Goal: Task Accomplishment & Management: Complete application form

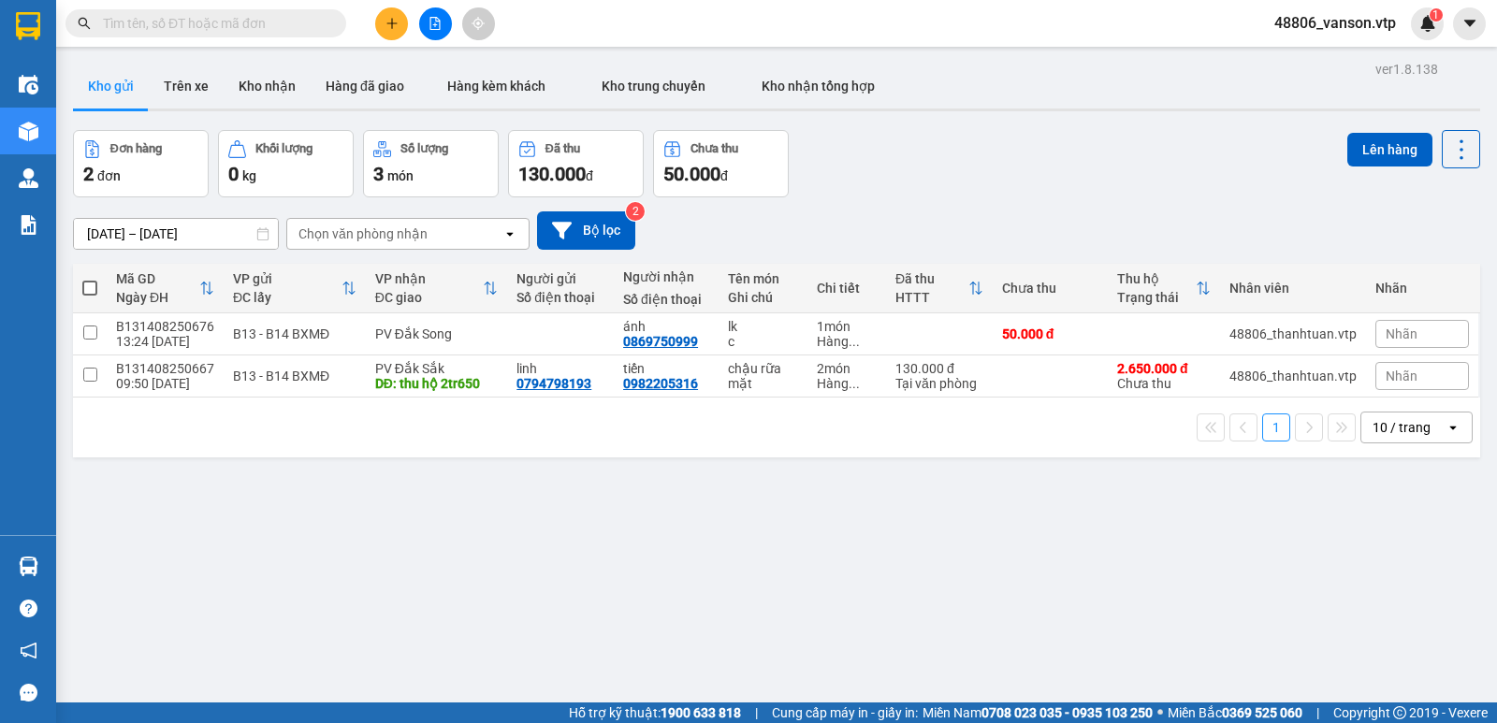
click at [398, 25] on icon "plus" at bounding box center [392, 23] width 13 height 13
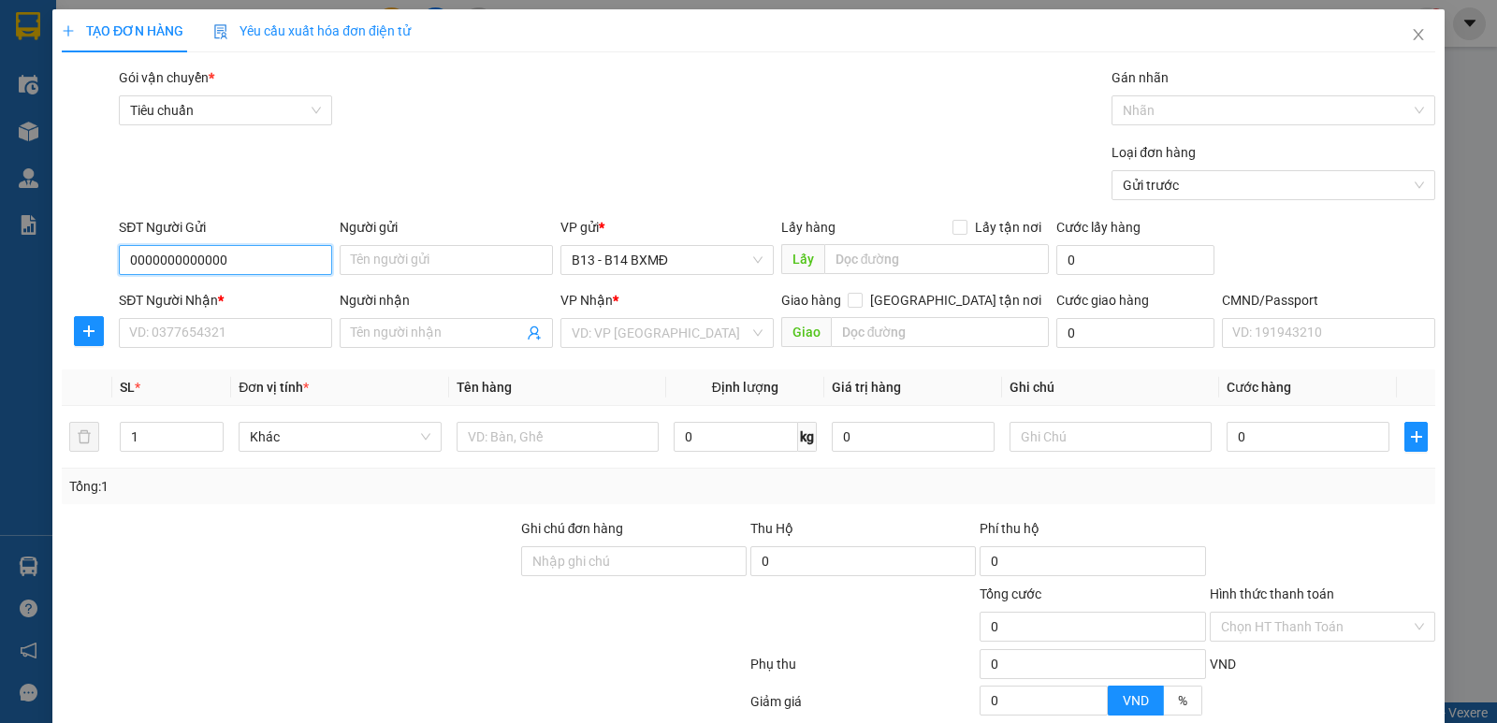
type input "0000000000000"
type input "0"
click at [365, 341] on input "Người nhận" at bounding box center [437, 333] width 172 height 21
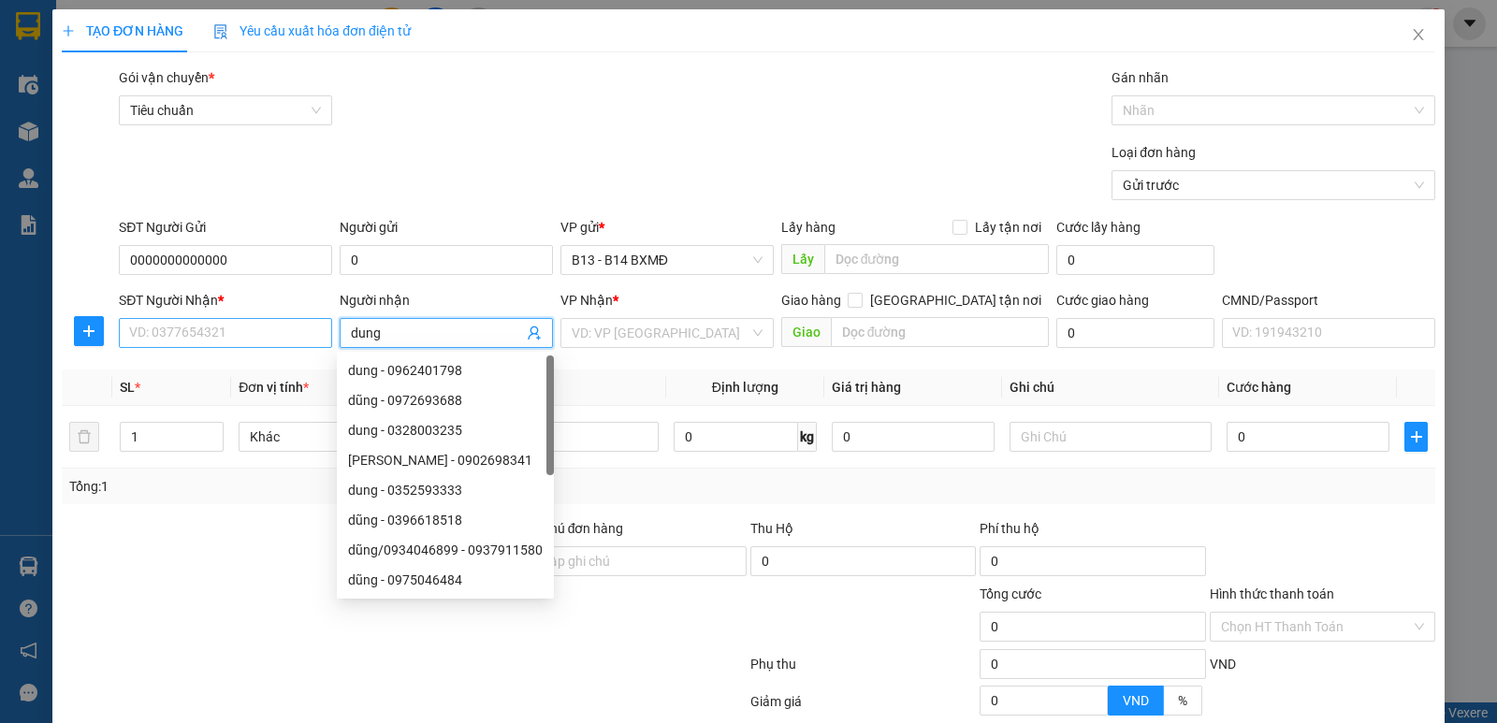
type input "dung"
click at [306, 339] on input "SĐT Người Nhận *" at bounding box center [225, 333] width 213 height 30
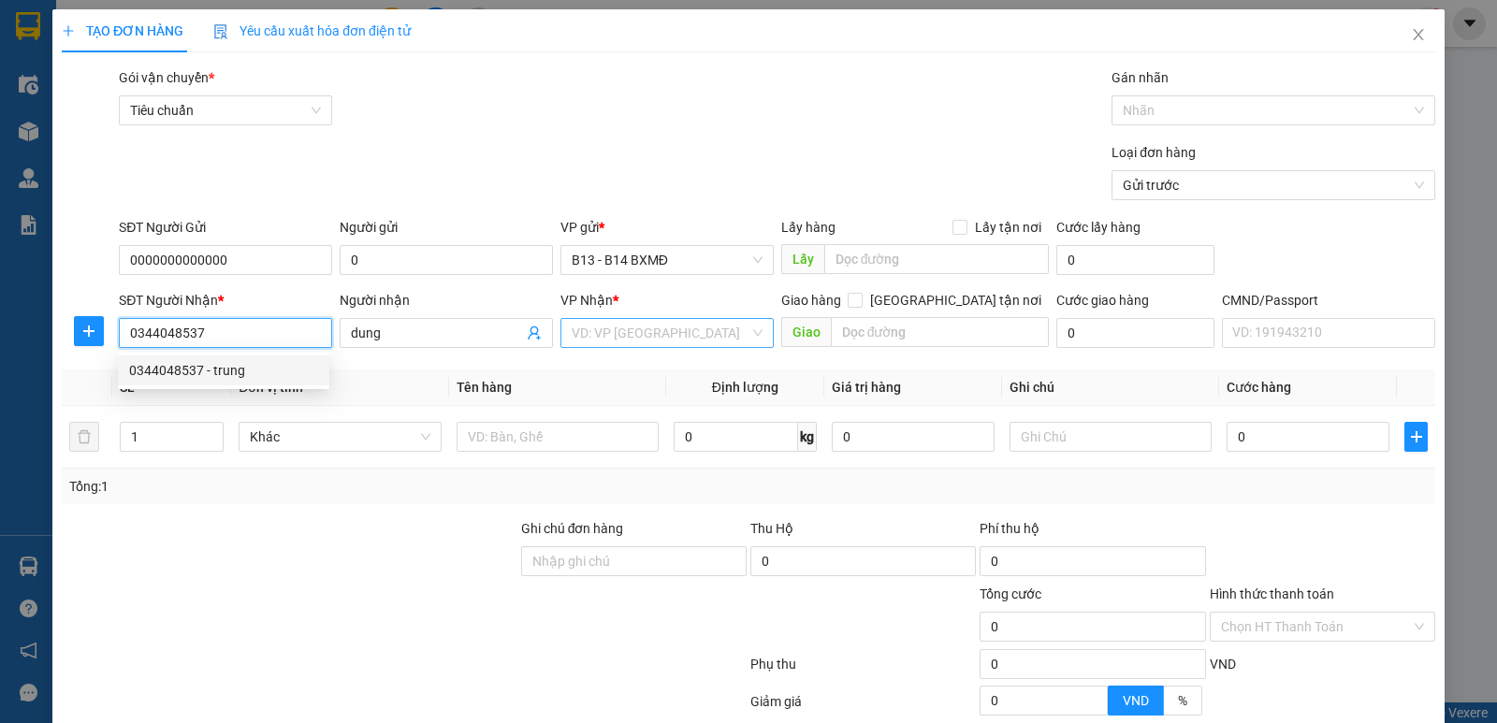
type input "0344048537"
click at [678, 341] on input "search" at bounding box center [661, 333] width 178 height 28
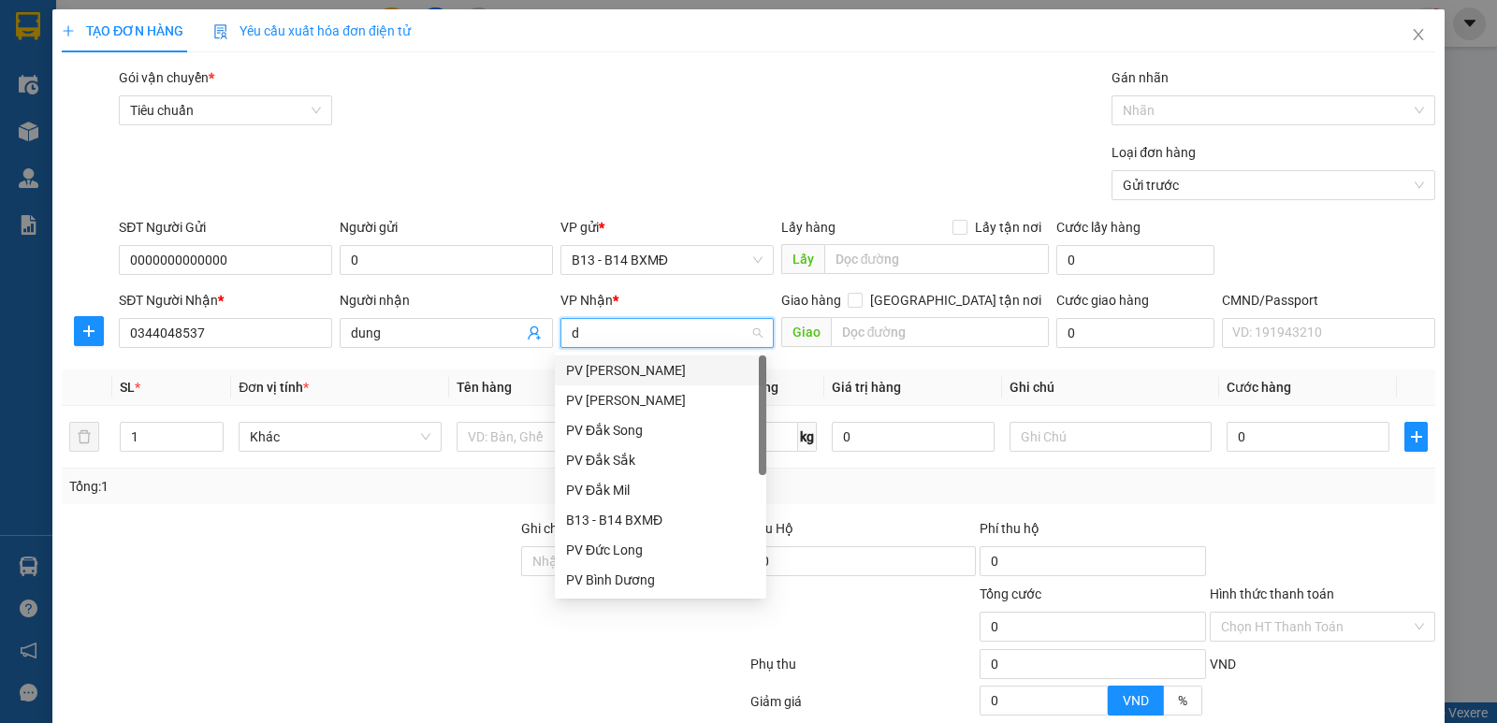
type input "ds"
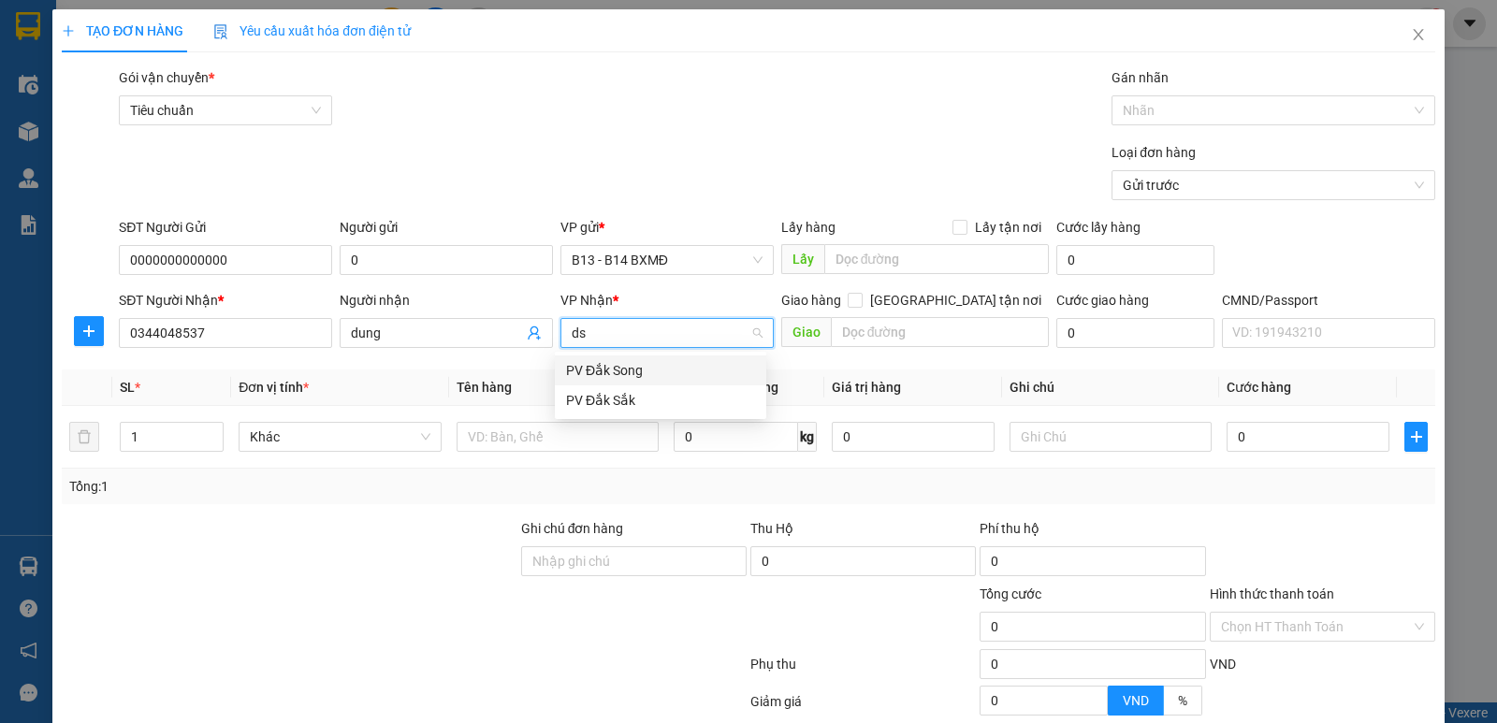
click at [667, 373] on div "PV Đắk Song" at bounding box center [660, 370] width 189 height 21
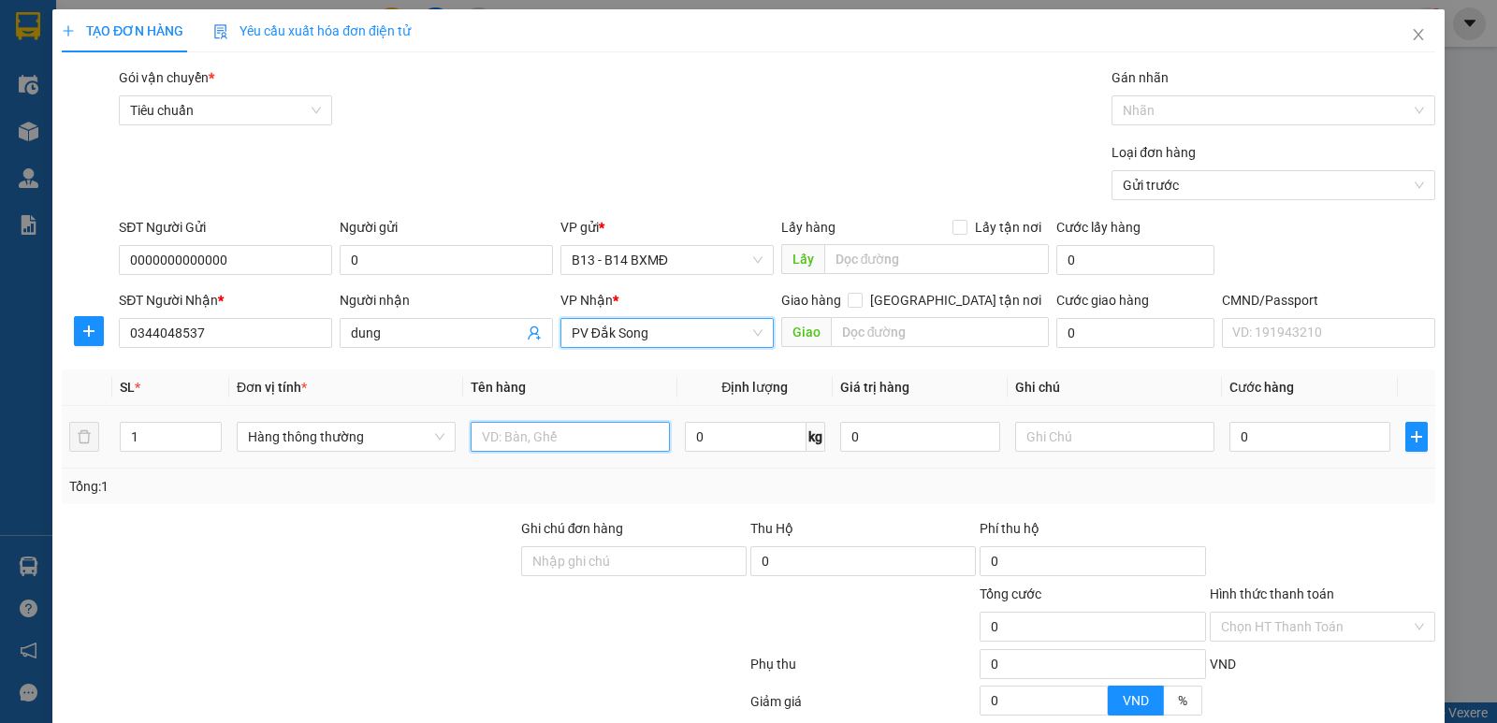
drag, startPoint x: 555, startPoint y: 440, endPoint x: 552, endPoint y: 424, distance: 16.2
click at [554, 440] on input "text" at bounding box center [570, 437] width 199 height 30
type input "pt"
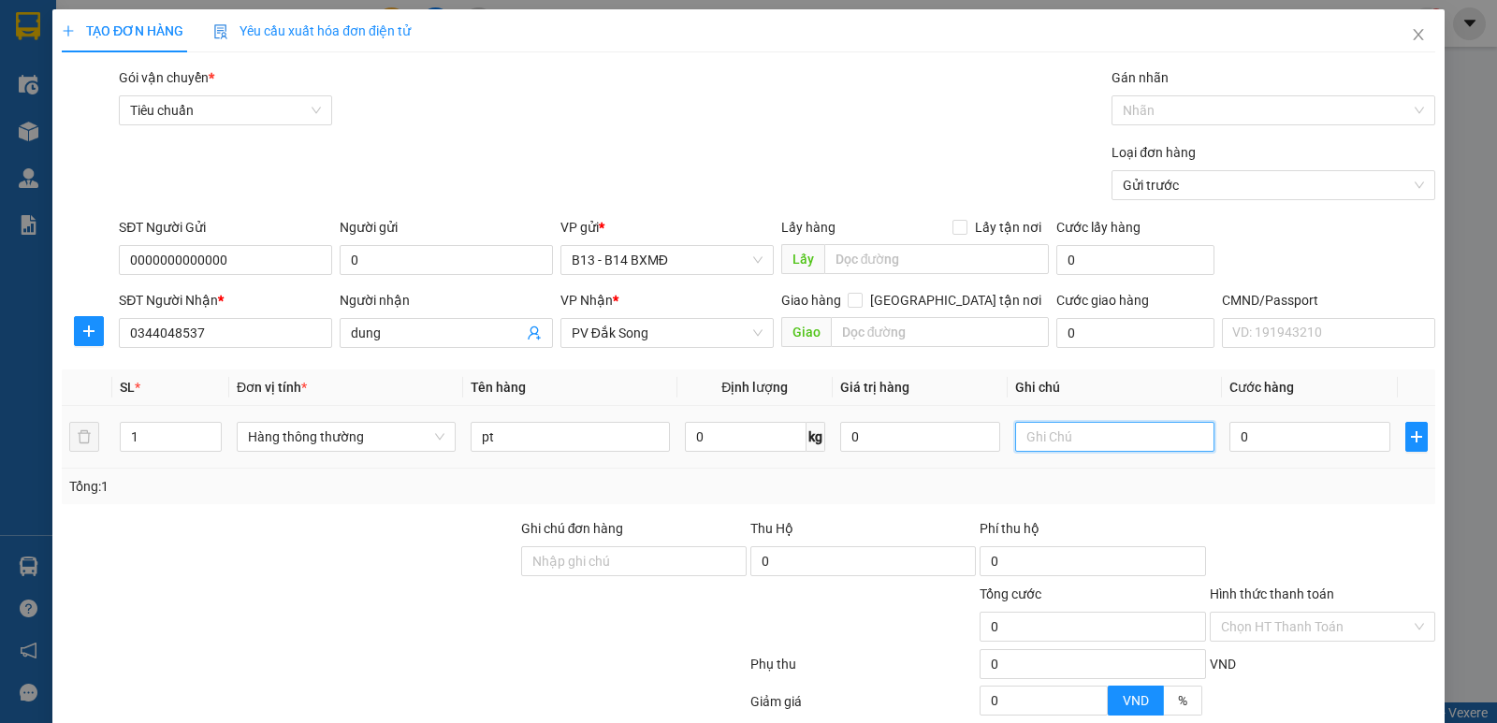
click at [1088, 437] on input "text" at bounding box center [1114, 437] width 199 height 30
type input "th"
click at [1281, 442] on input "0" at bounding box center [1310, 437] width 160 height 30
type input "5"
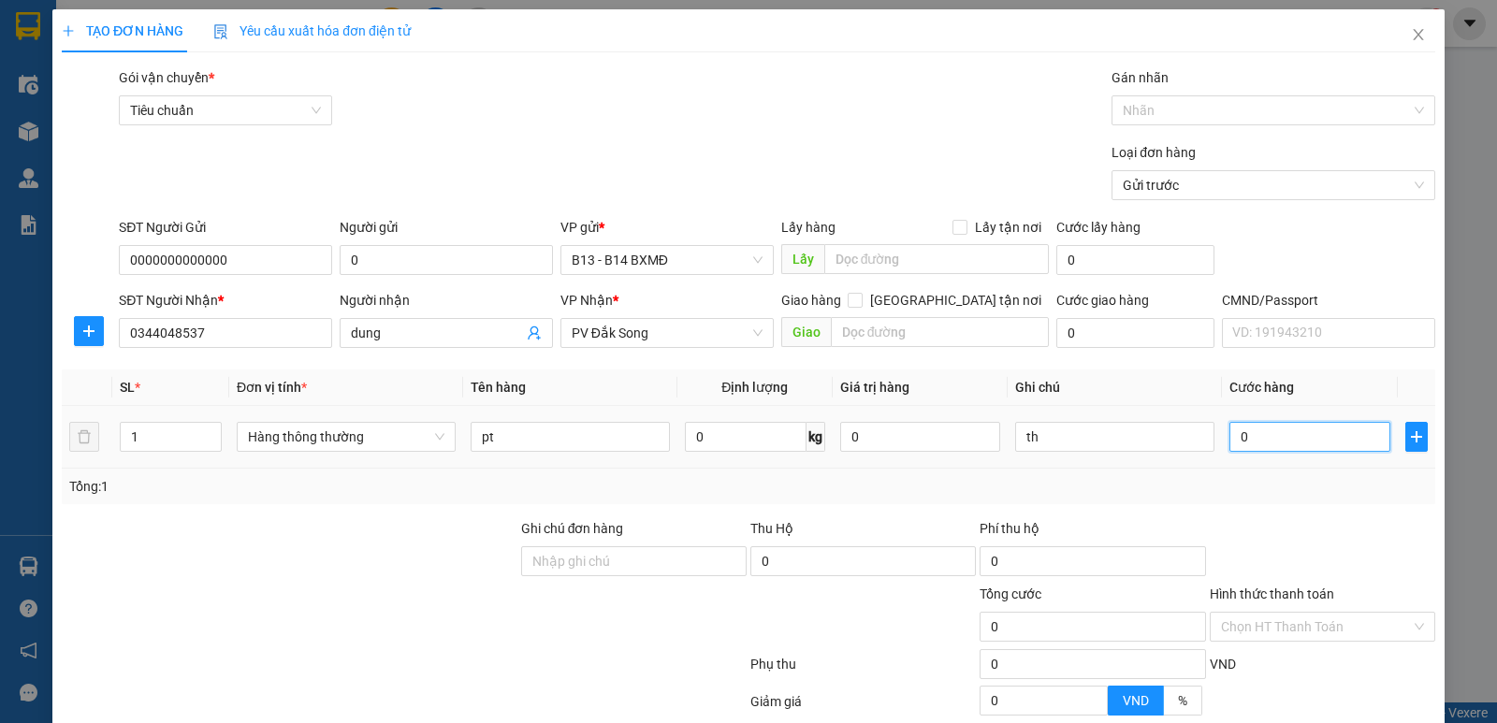
type input "5"
type input "50"
type input "500"
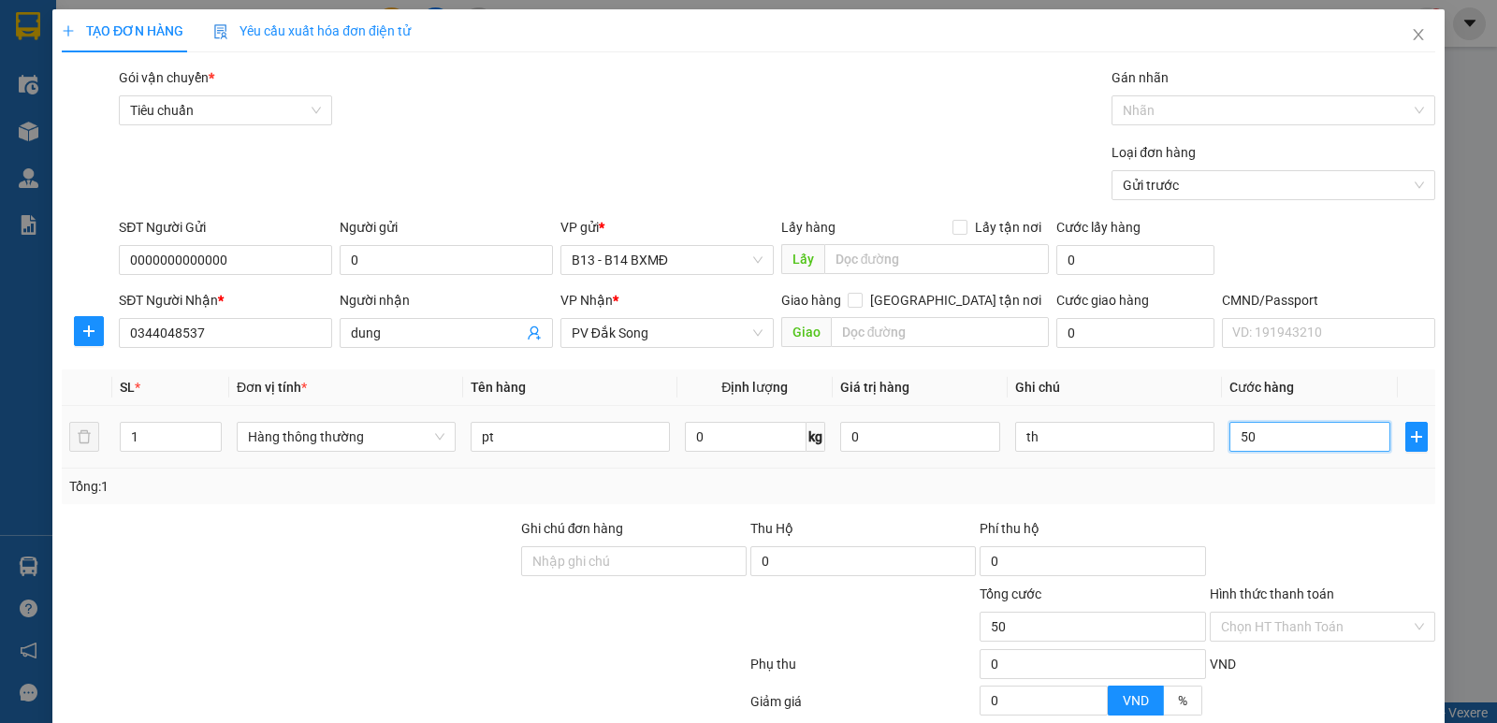
type input "500"
type input "5.000"
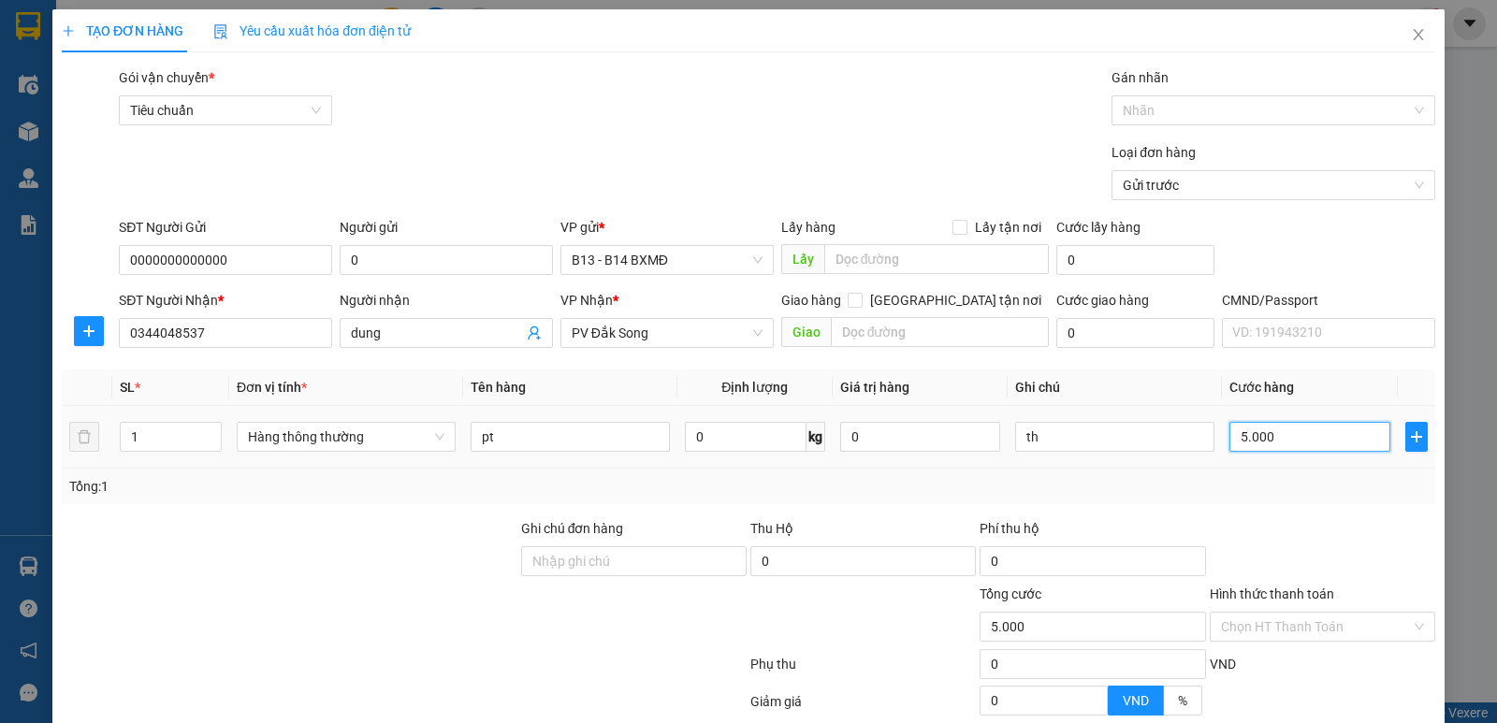
type input "50.000"
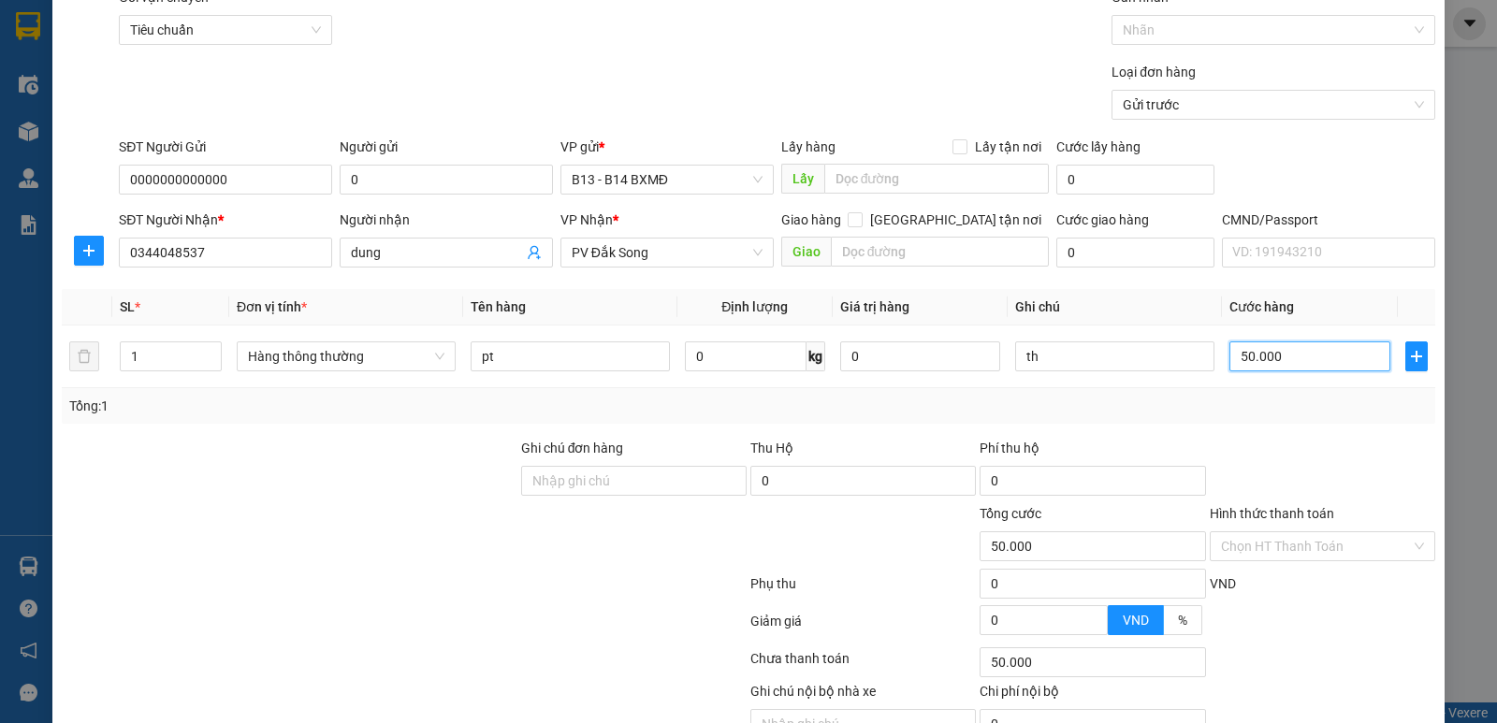
scroll to position [177, 0]
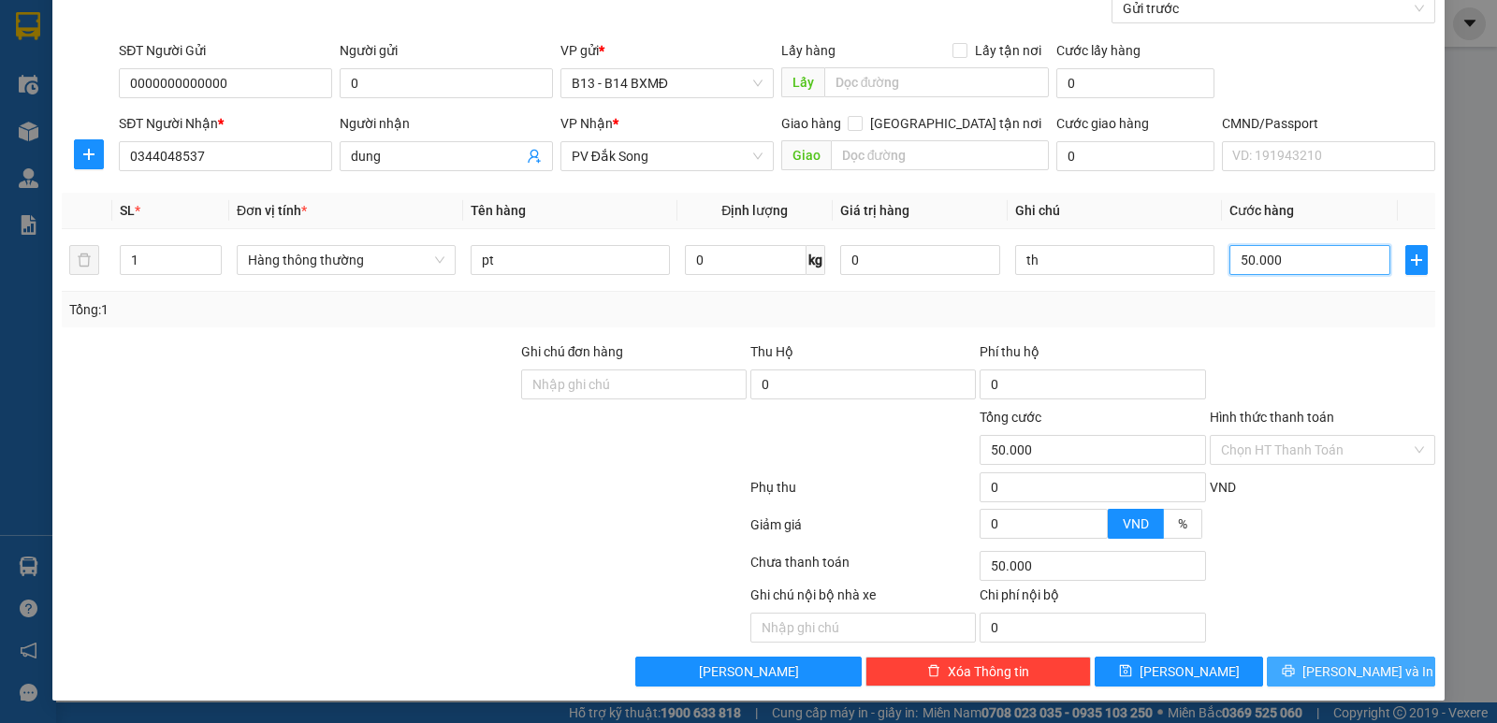
type input "50.000"
click at [1350, 672] on span "[PERSON_NAME] và In" at bounding box center [1368, 672] width 131 height 21
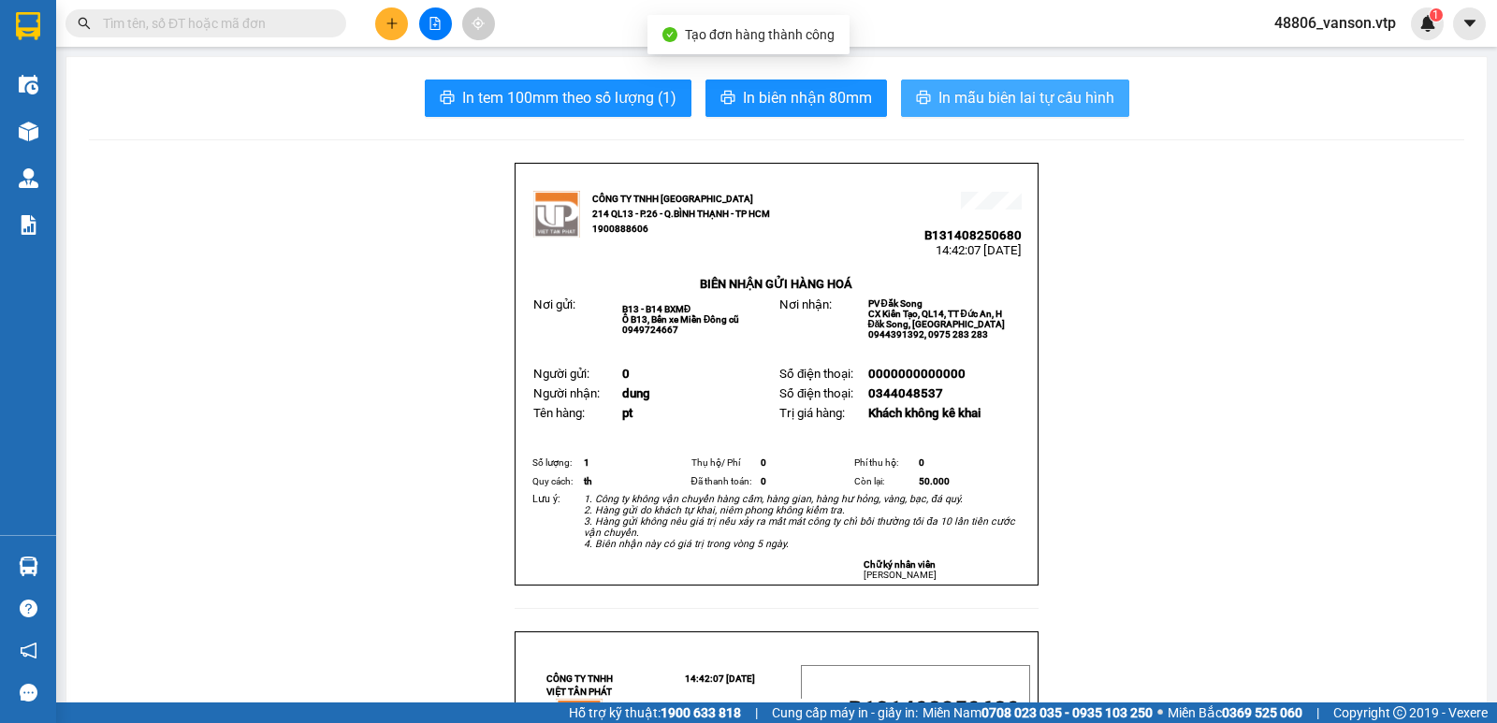
click at [1042, 92] on span "In mẫu biên lai tự cấu hình" at bounding box center [1027, 97] width 176 height 23
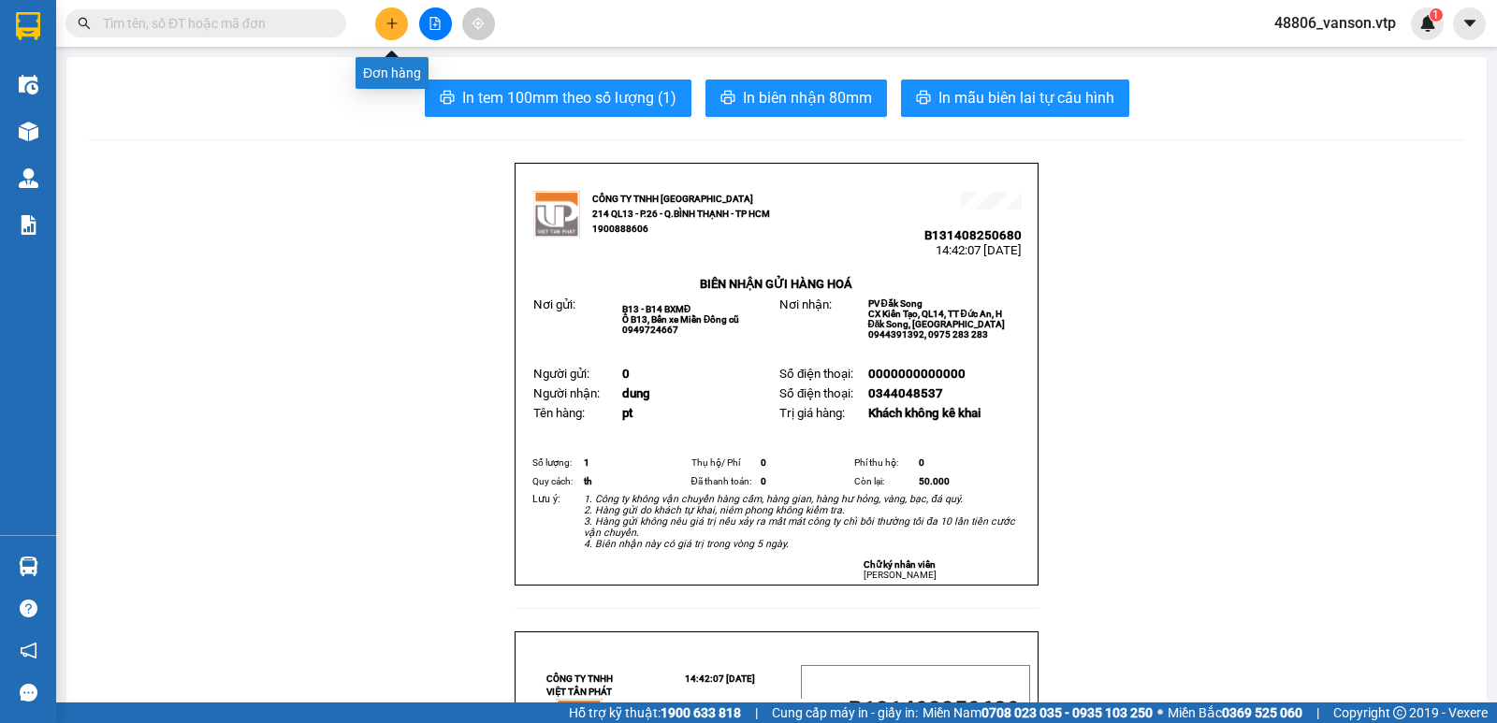
click at [381, 22] on button at bounding box center [391, 23] width 33 height 33
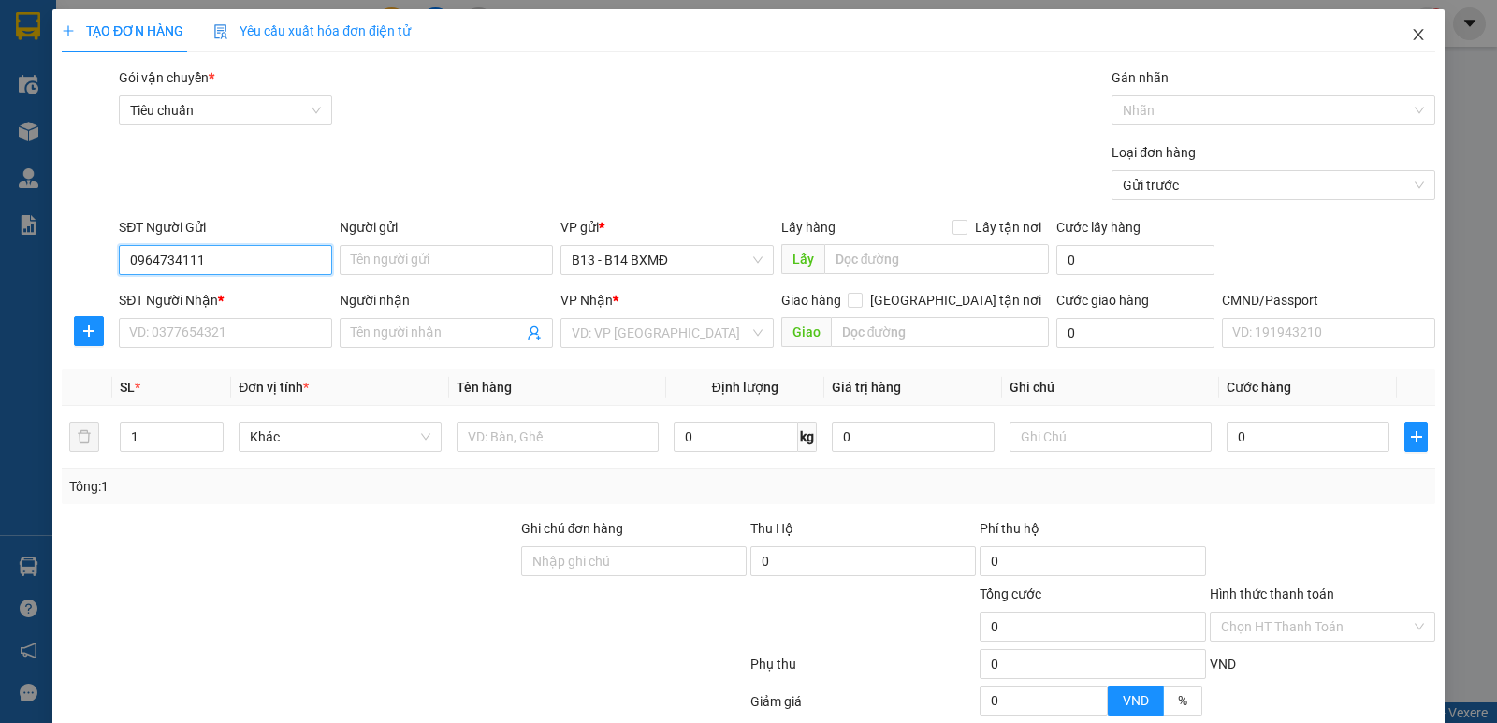
type input "0964734111"
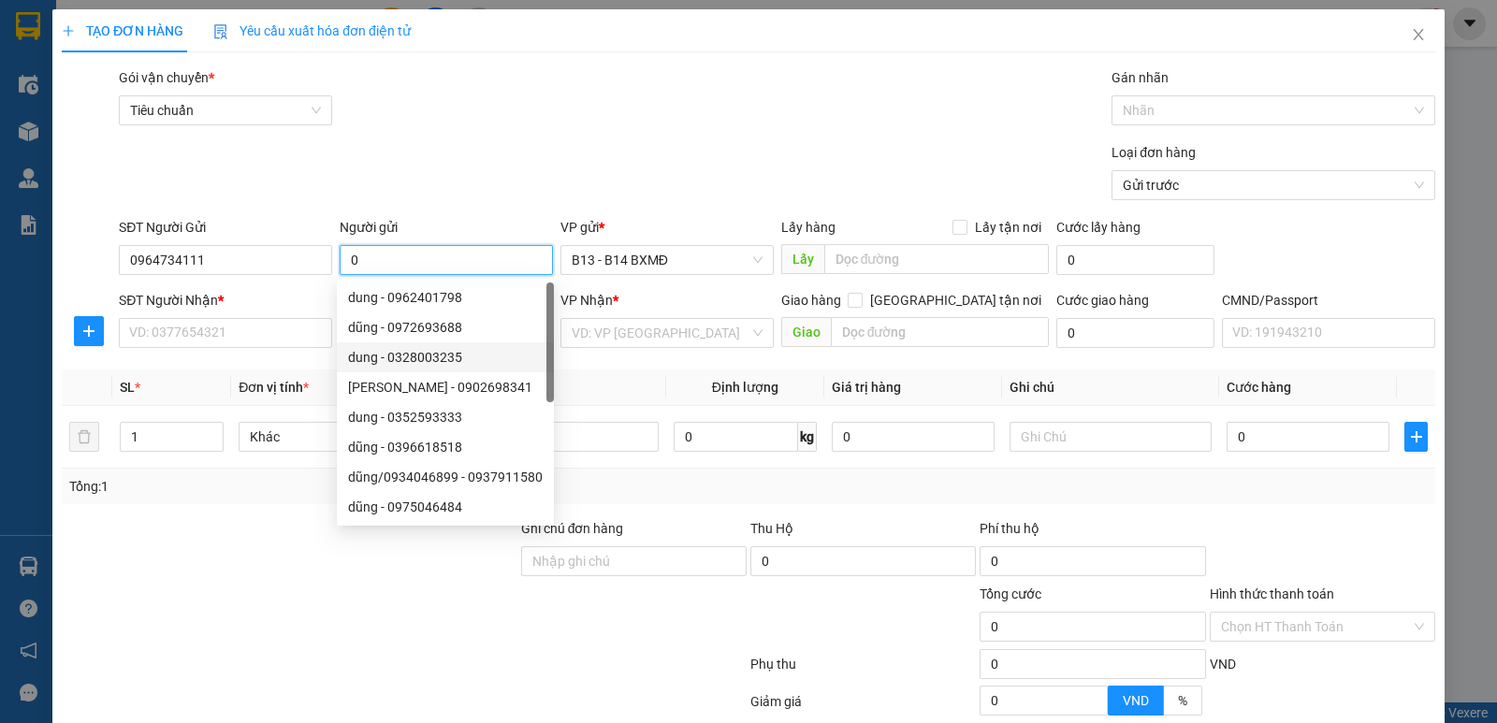
type input "0"
click at [172, 531] on div at bounding box center [290, 552] width 460 height 66
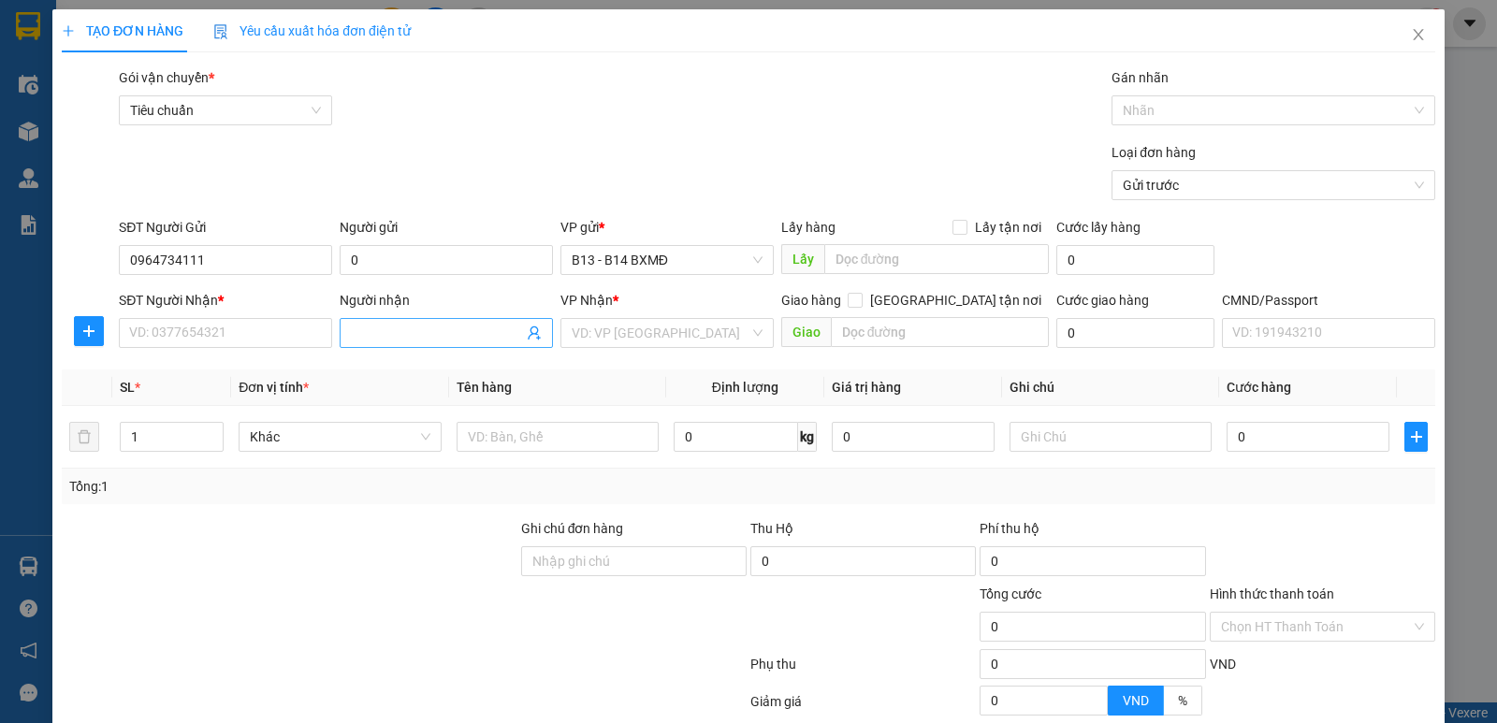
click at [389, 338] on input "Người nhận" at bounding box center [437, 333] width 172 height 21
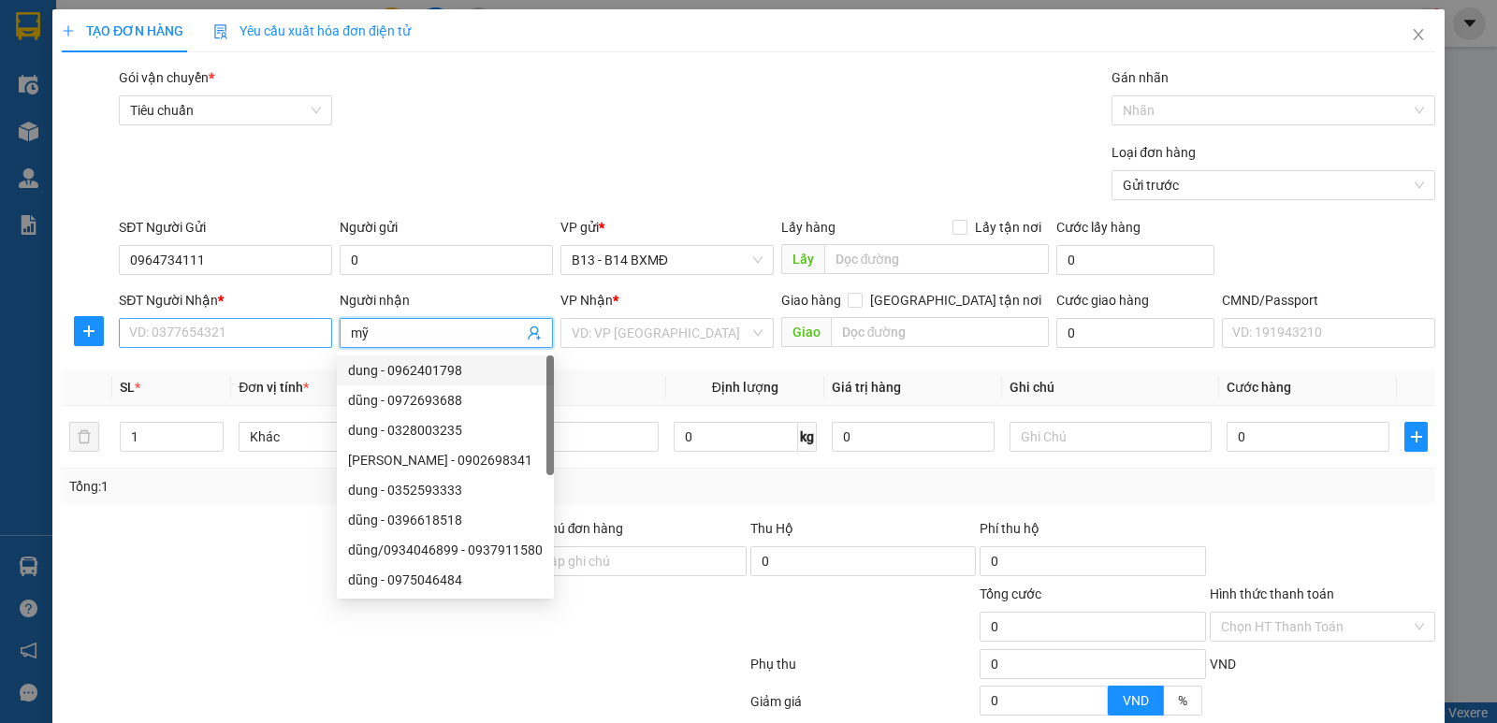
type input "mỹ"
click at [291, 335] on input "SĐT Người Nhận *" at bounding box center [225, 333] width 213 height 30
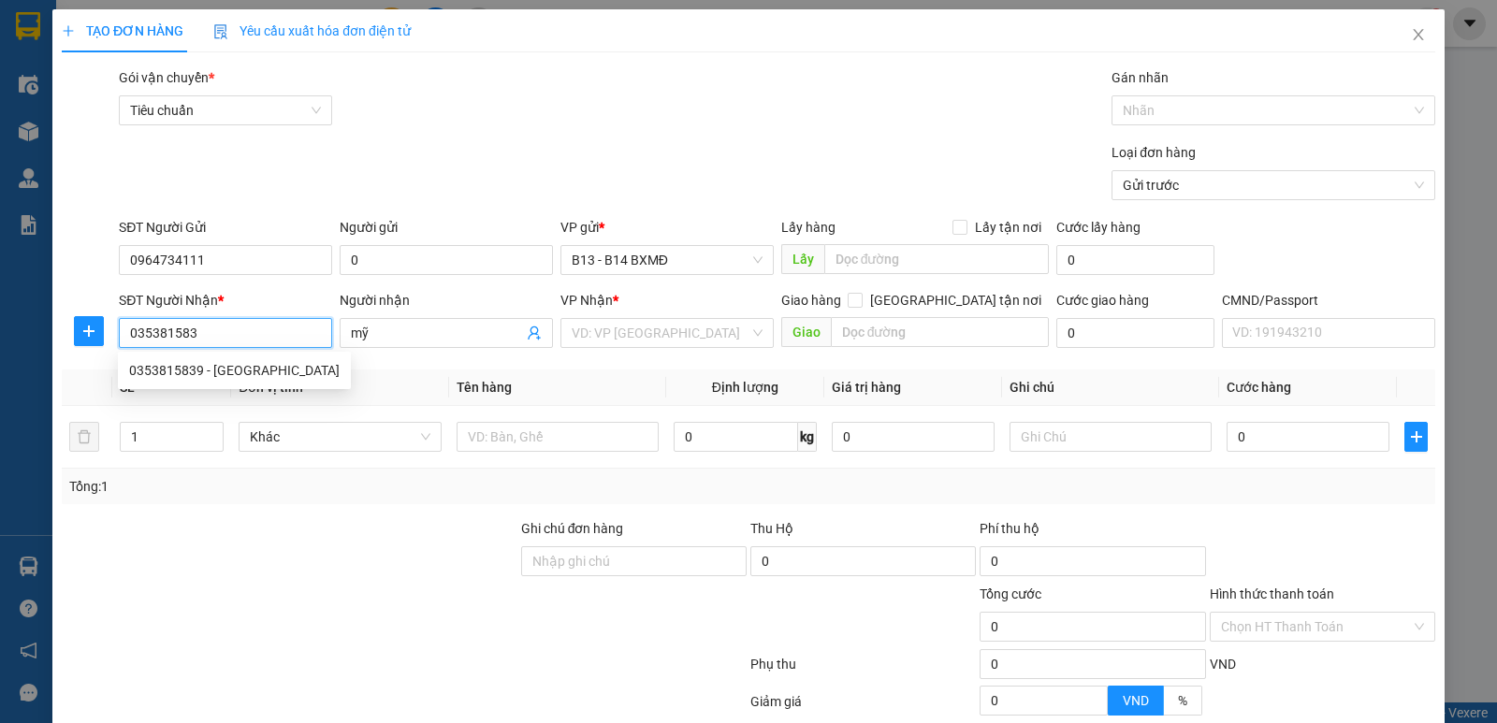
type input "0353815839"
click at [193, 360] on div "0353815839 - [GEOGRAPHIC_DATA]" at bounding box center [234, 370] width 211 height 21
type input "hoàng mỹ"
type input "312/ tài sáng"
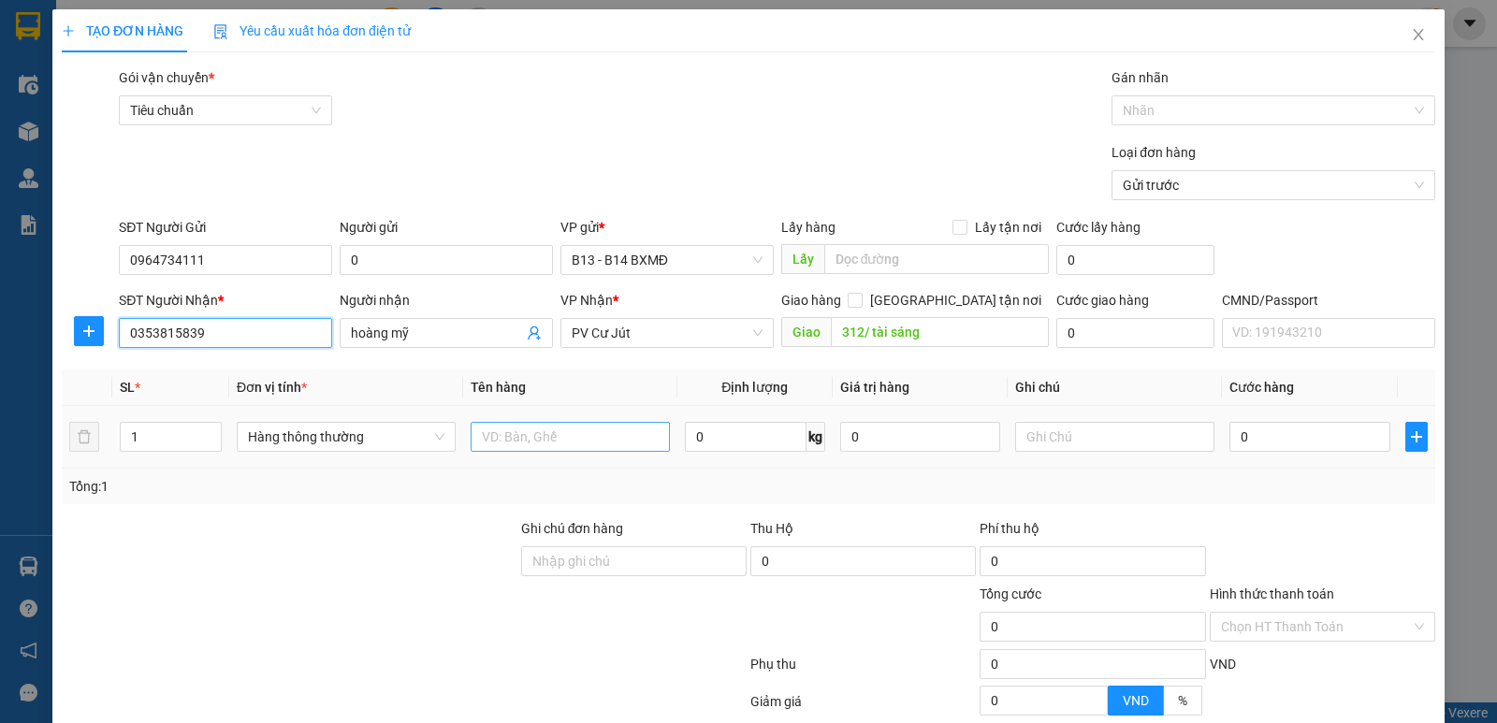
type input "0353815839"
click at [555, 444] on input "text" at bounding box center [570, 437] width 199 height 30
type input "pt"
click at [1081, 447] on input "text" at bounding box center [1114, 437] width 199 height 30
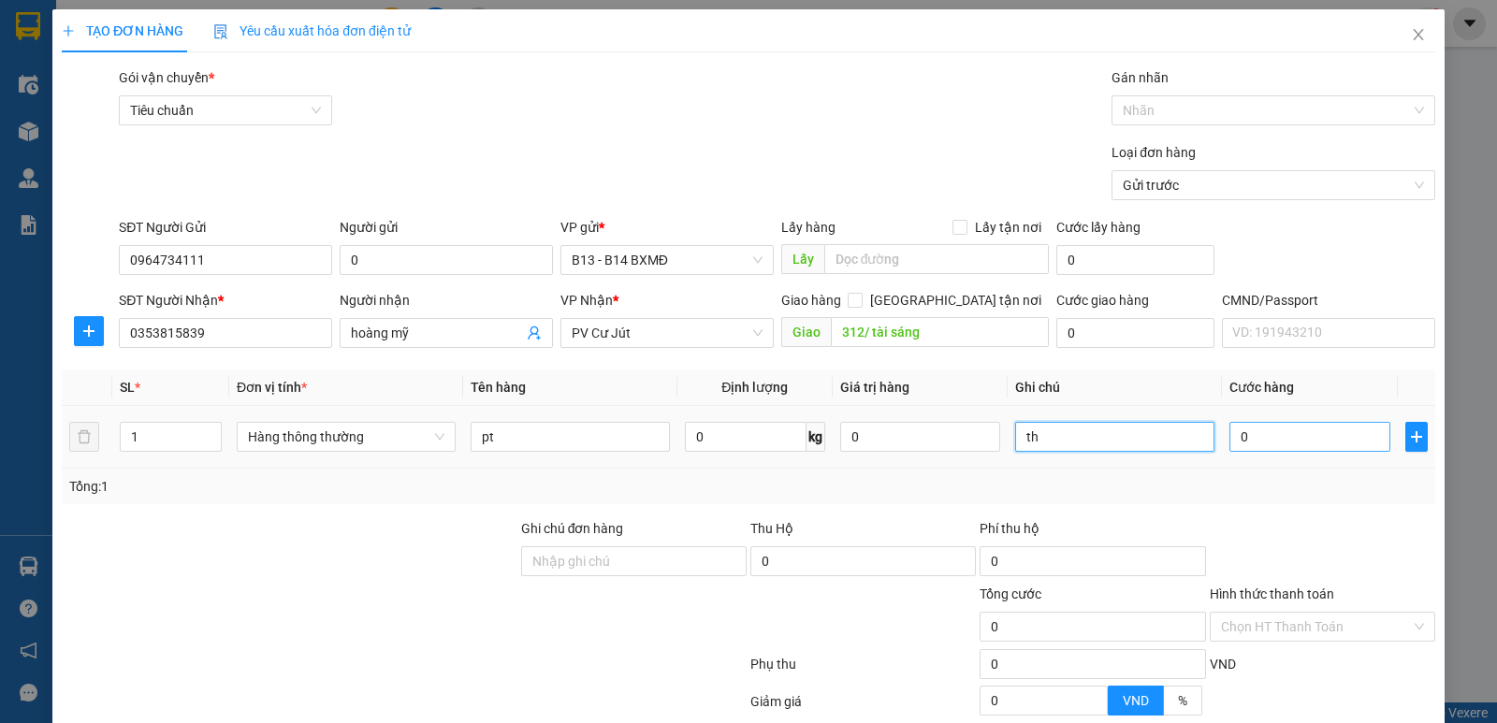
type input "th"
click at [1267, 447] on input "0" at bounding box center [1310, 437] width 160 height 30
type input "5"
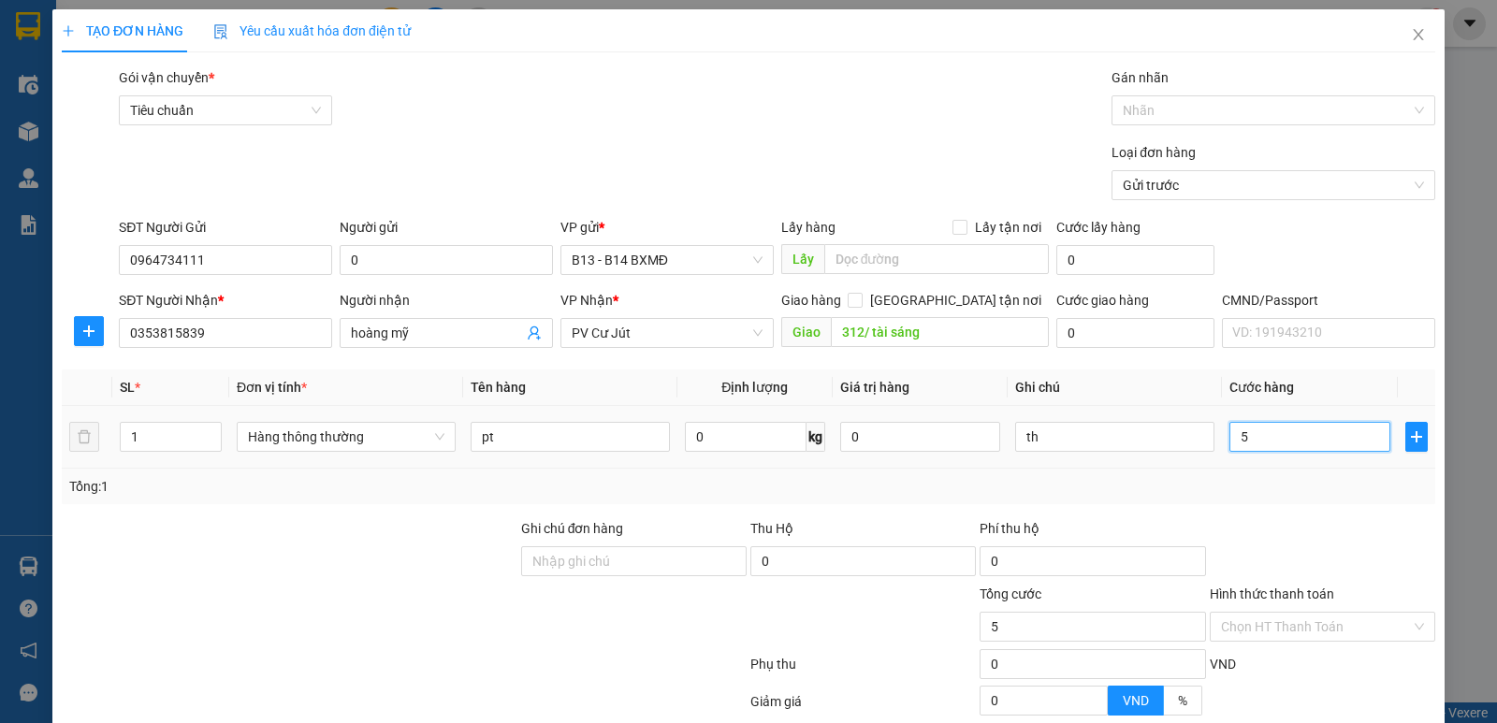
type input "50"
type input "500"
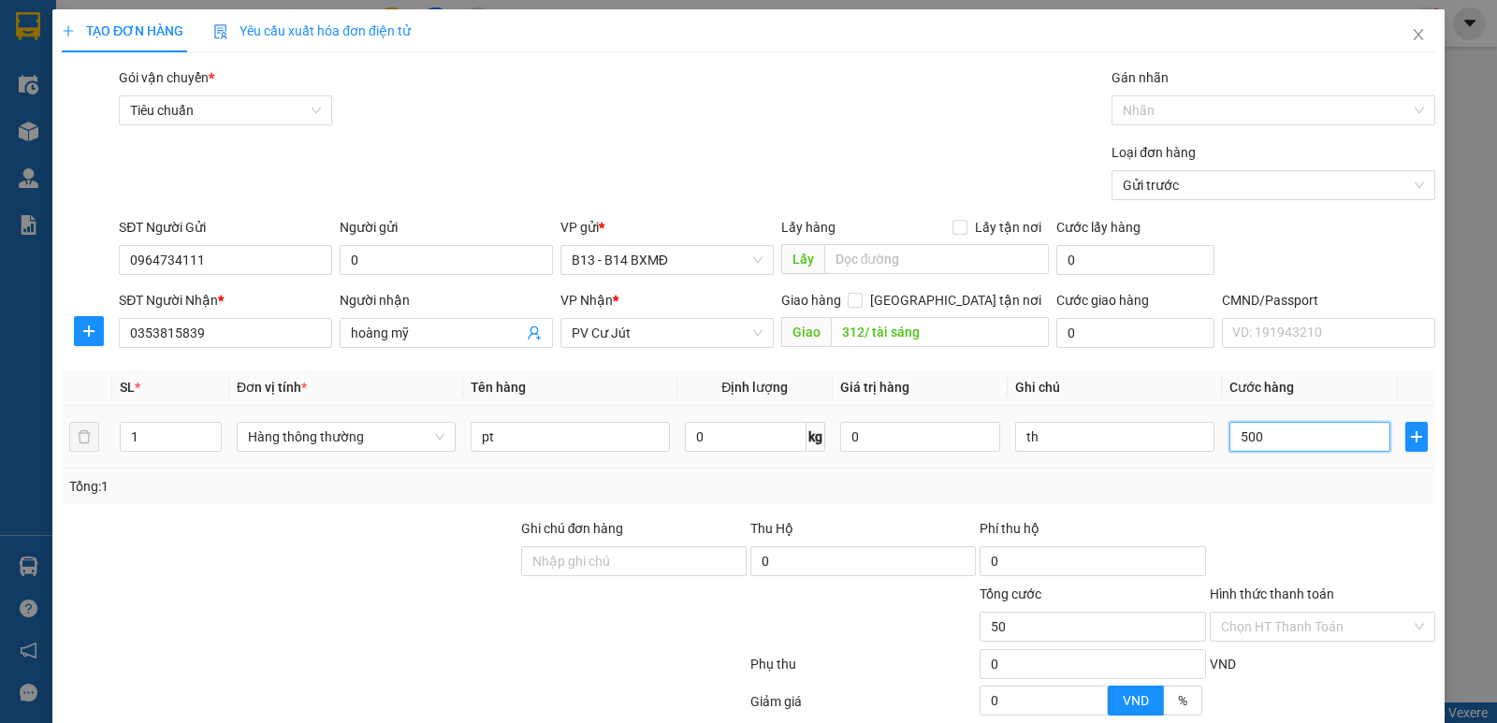
type input "500"
type input "5.000"
type input "50.000"
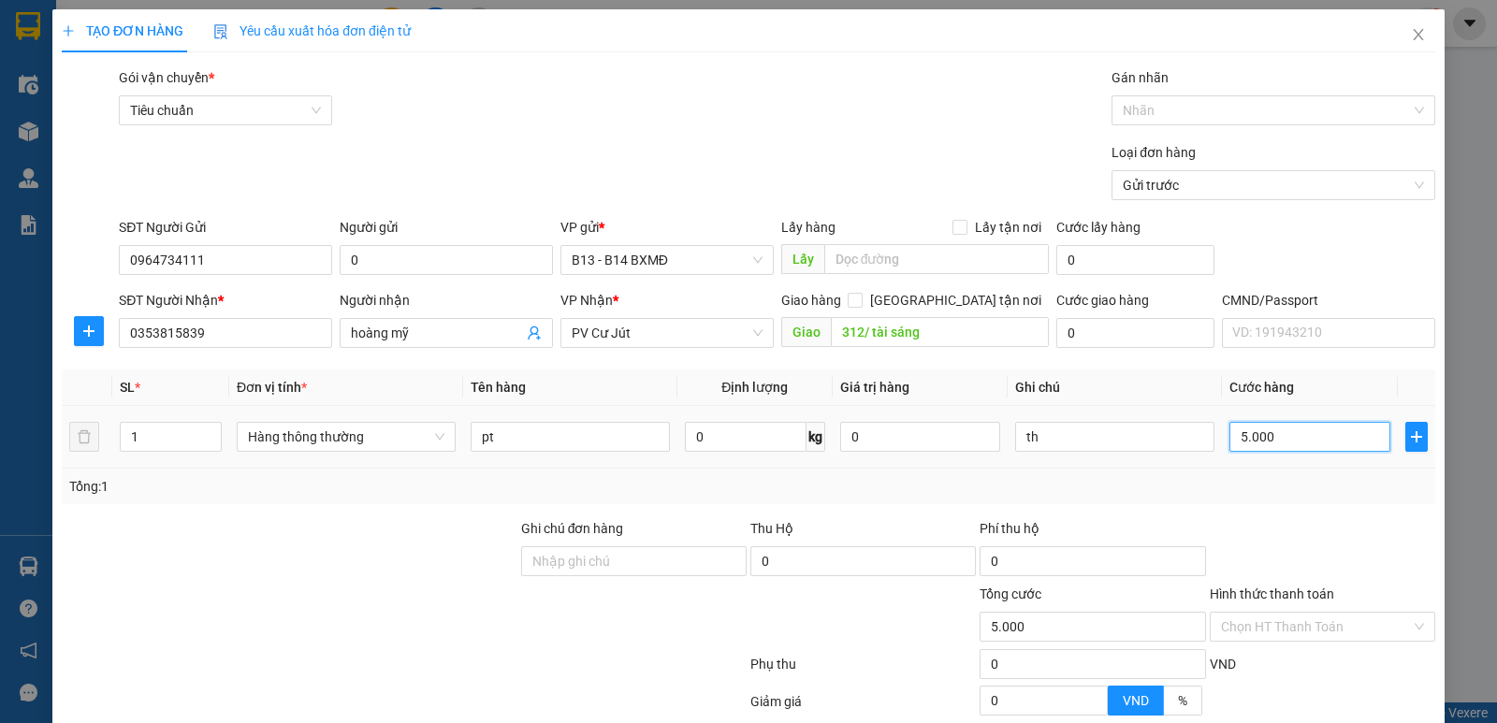
type input "50.000"
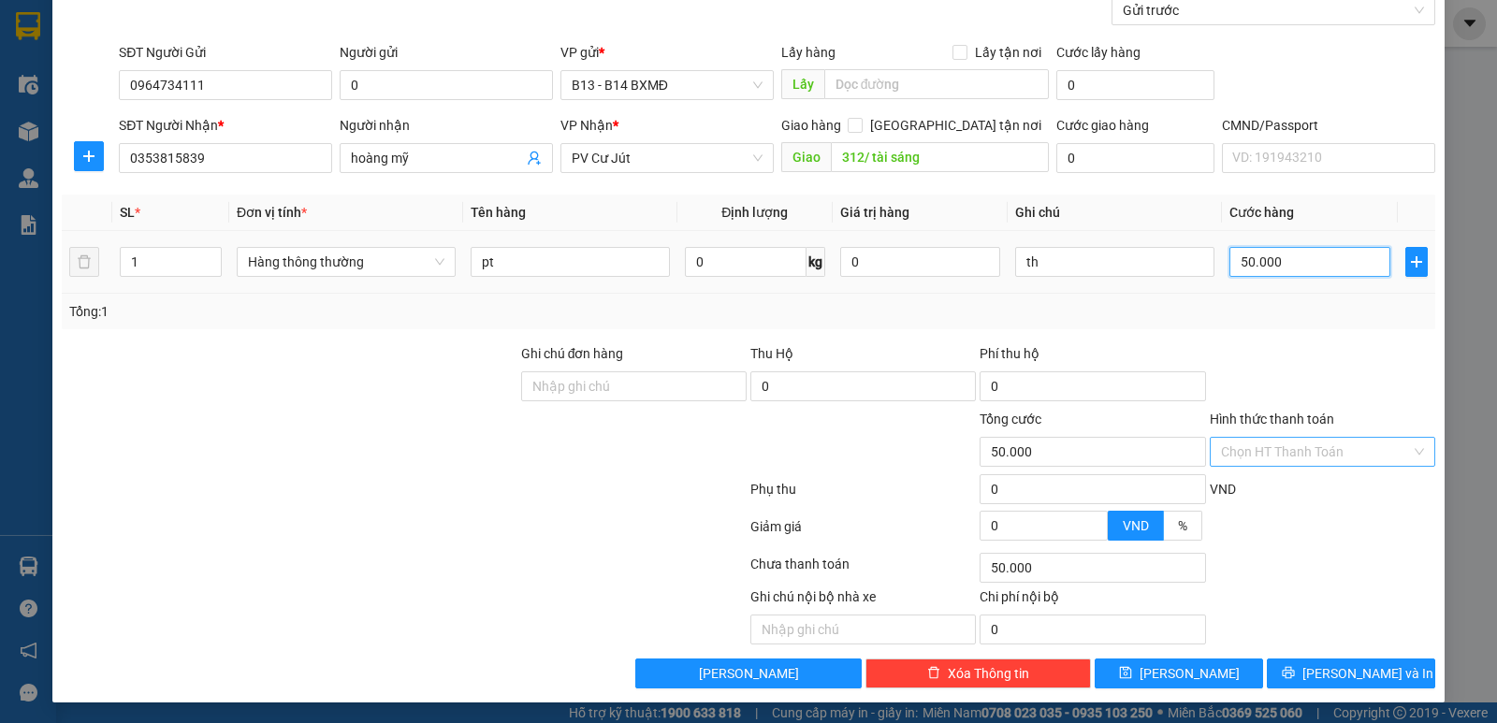
scroll to position [177, 0]
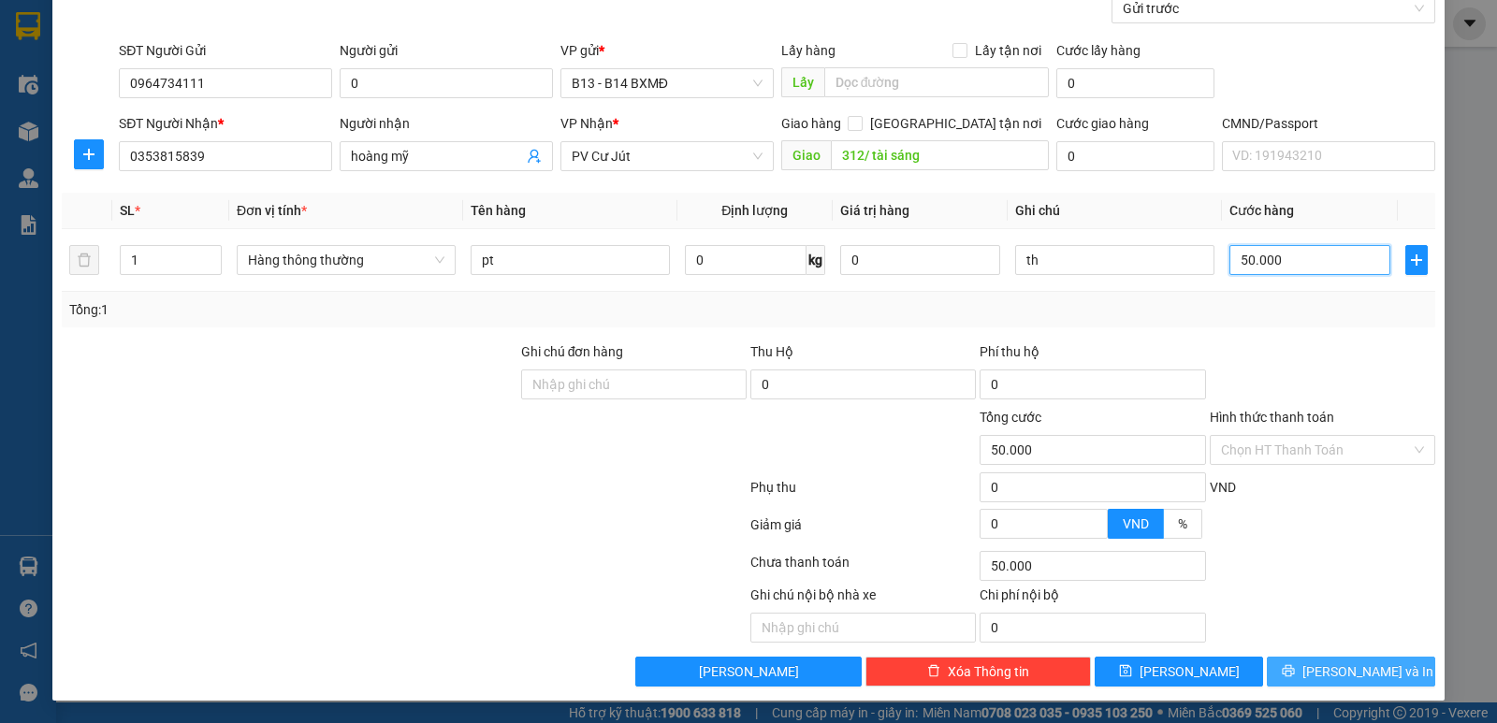
type input "50.000"
click at [1329, 678] on span "[PERSON_NAME] và In" at bounding box center [1368, 672] width 131 height 21
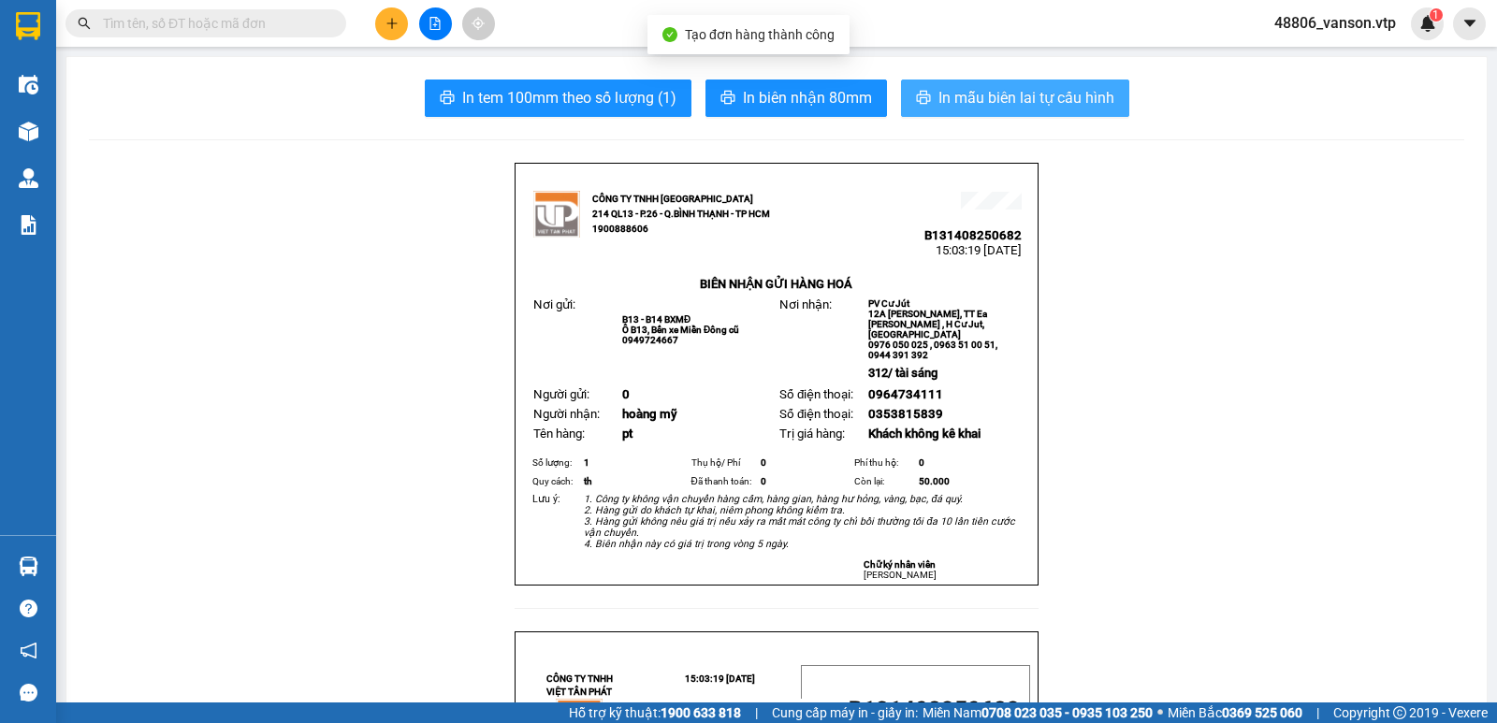
click at [944, 99] on span "In mẫu biên lai tự cấu hình" at bounding box center [1027, 97] width 176 height 23
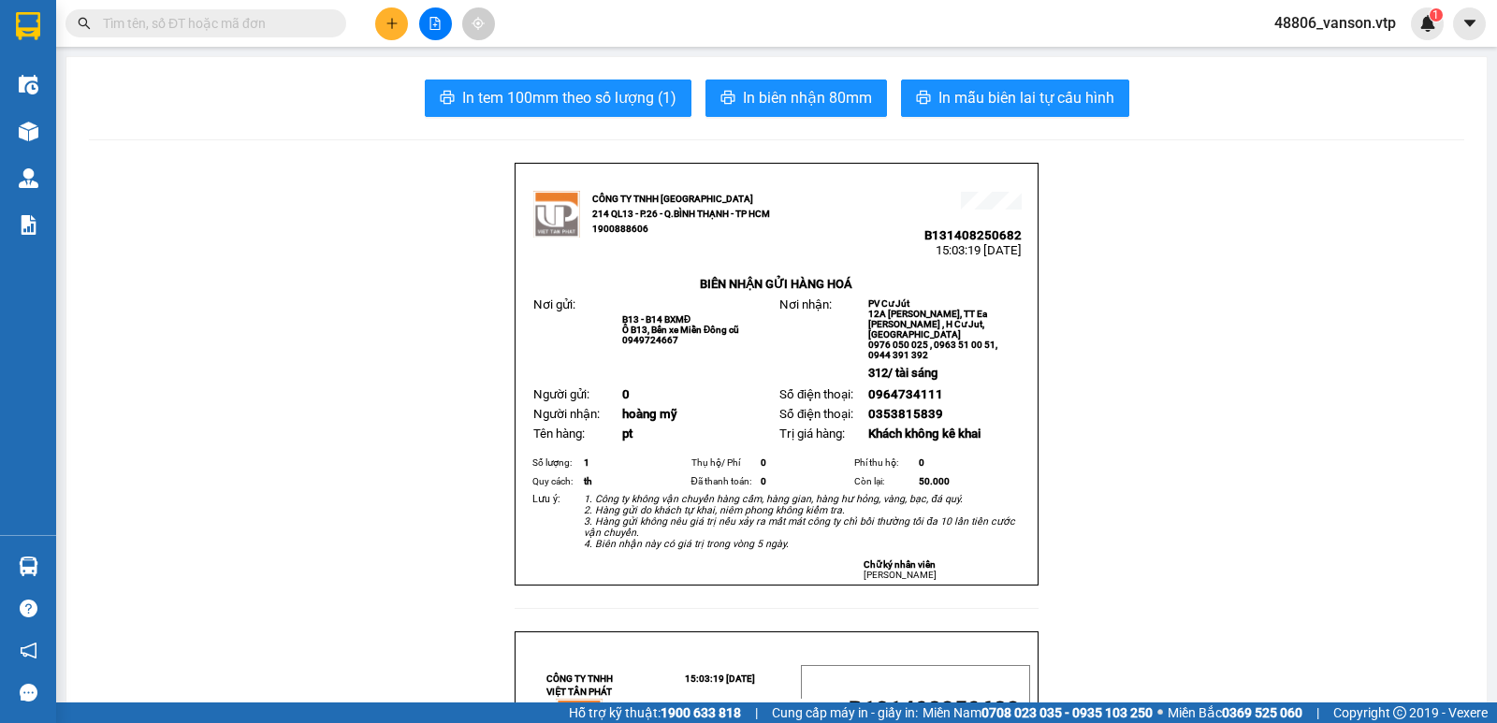
click at [381, 17] on button at bounding box center [391, 23] width 33 height 33
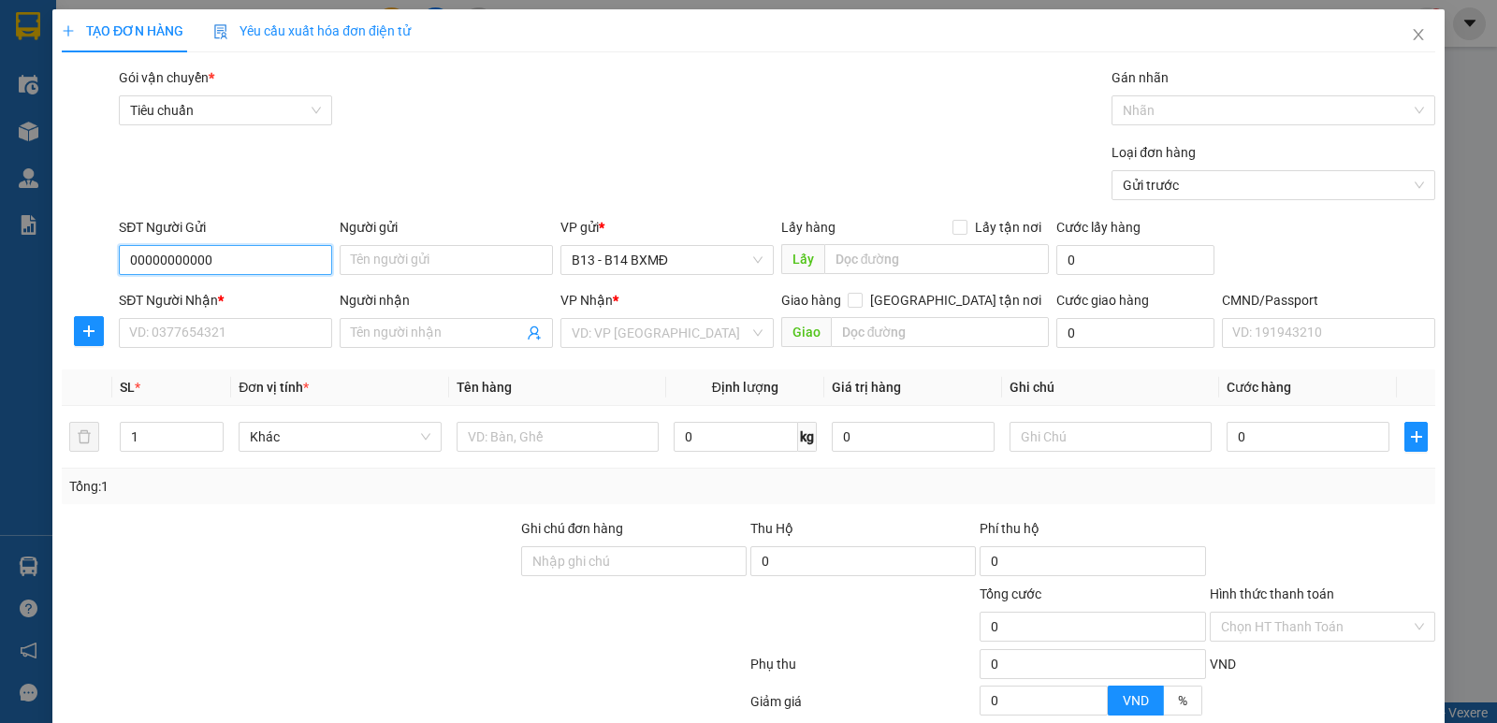
type input "00000000000"
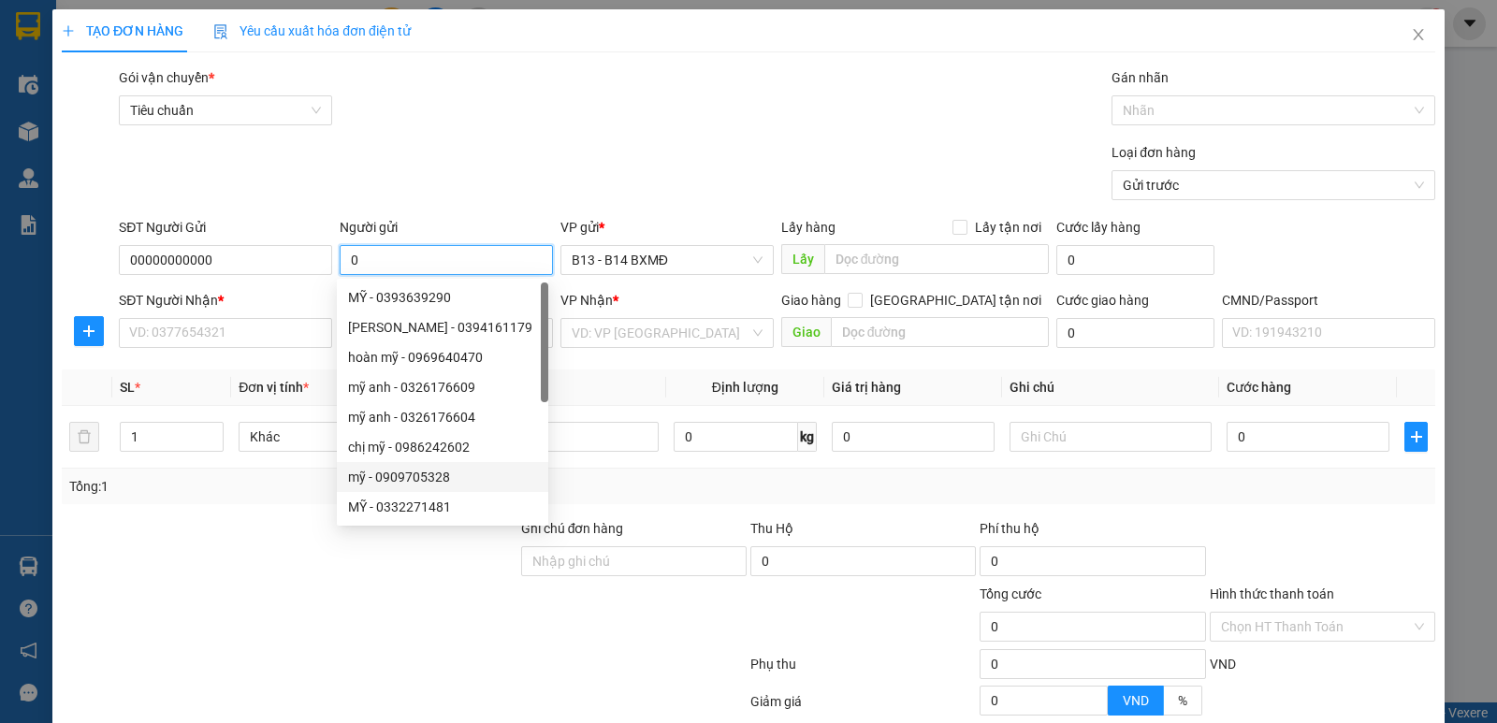
type input "0"
click at [241, 536] on div at bounding box center [290, 552] width 460 height 66
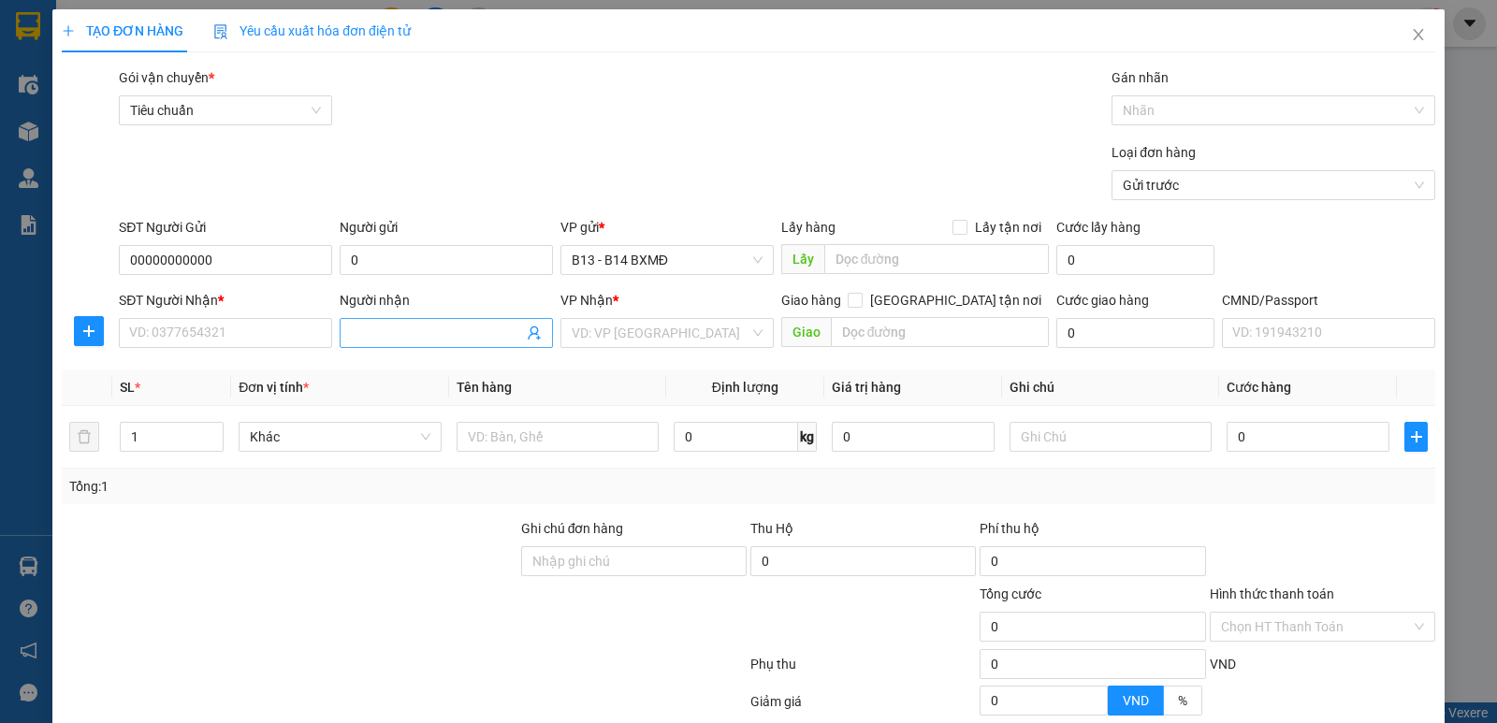
click at [409, 344] on span at bounding box center [446, 333] width 213 height 30
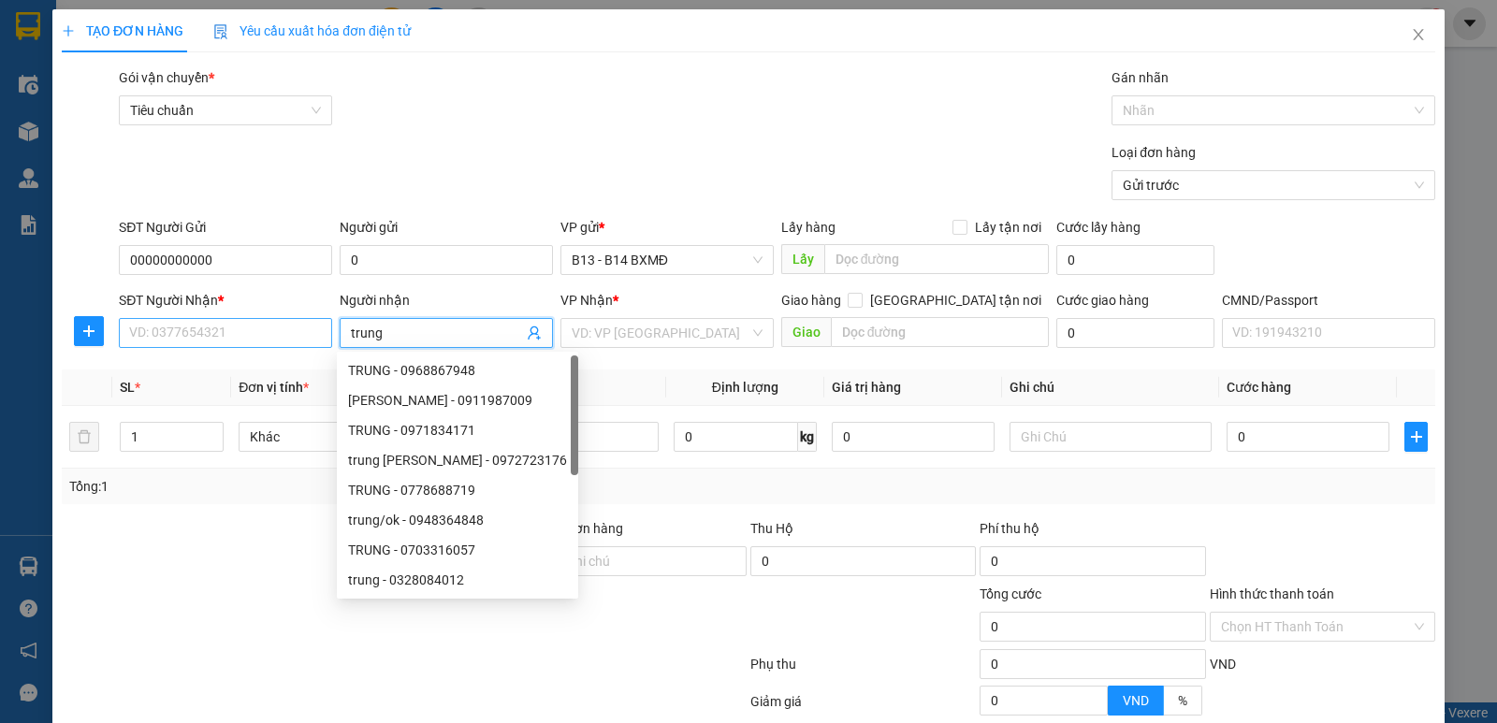
type input "trung"
click at [222, 328] on input "SĐT Người Nhận *" at bounding box center [225, 333] width 213 height 30
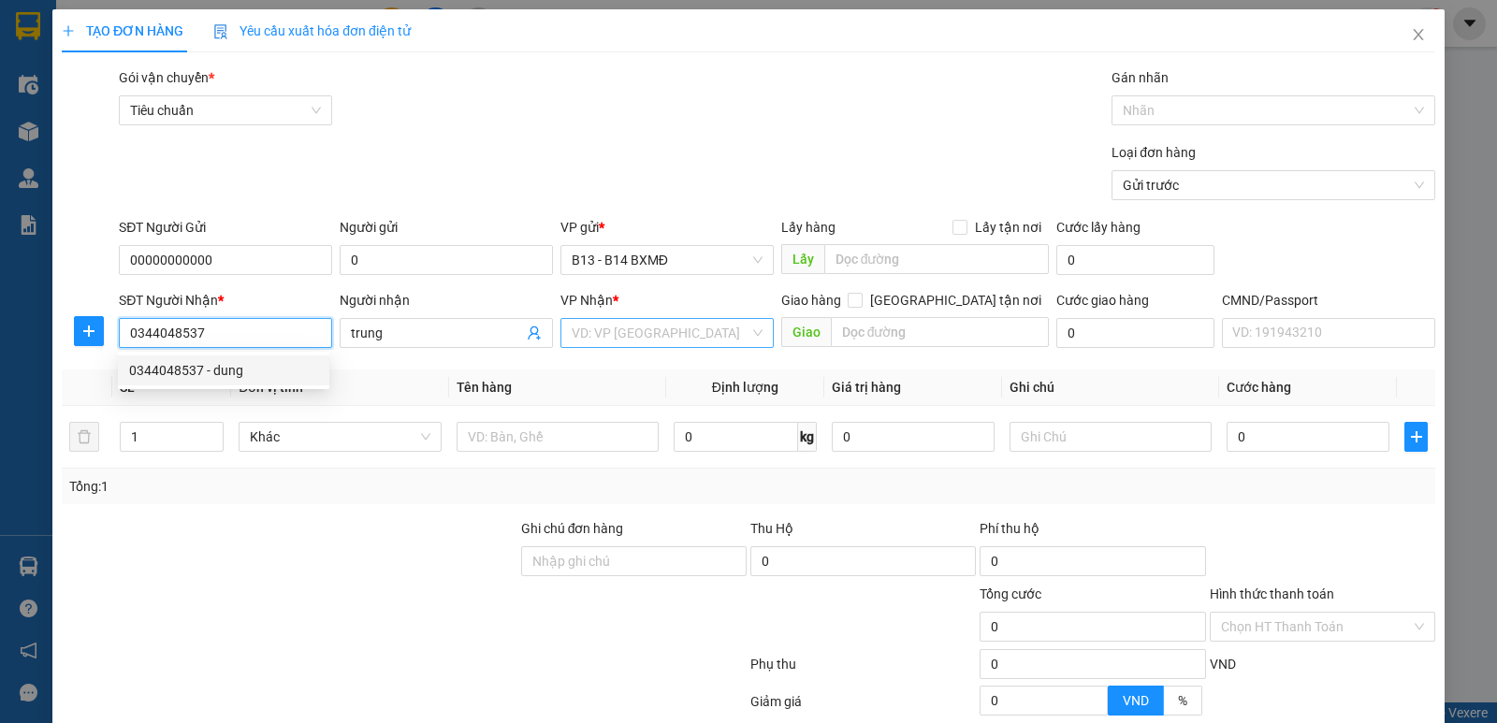
type input "0344048537"
click at [610, 344] on input "search" at bounding box center [661, 333] width 178 height 28
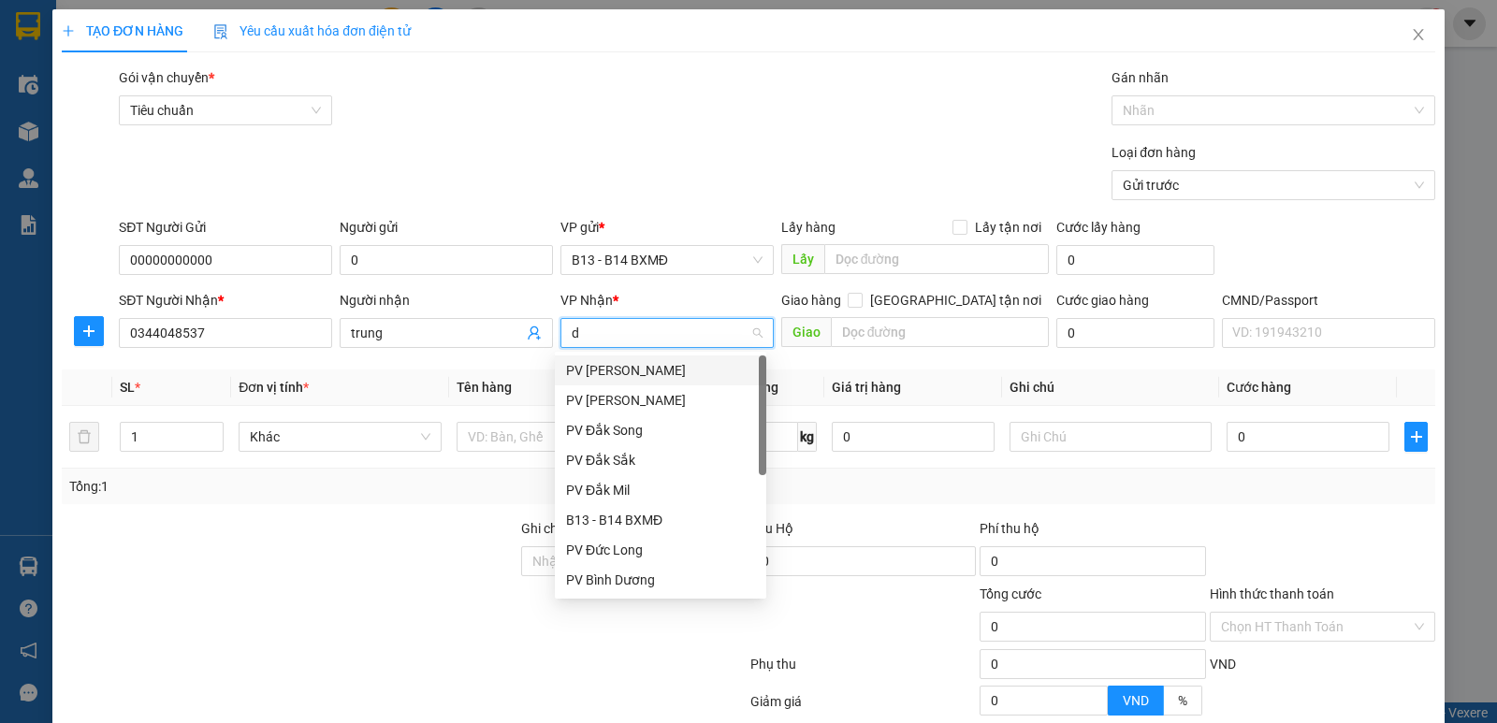
type input "ds"
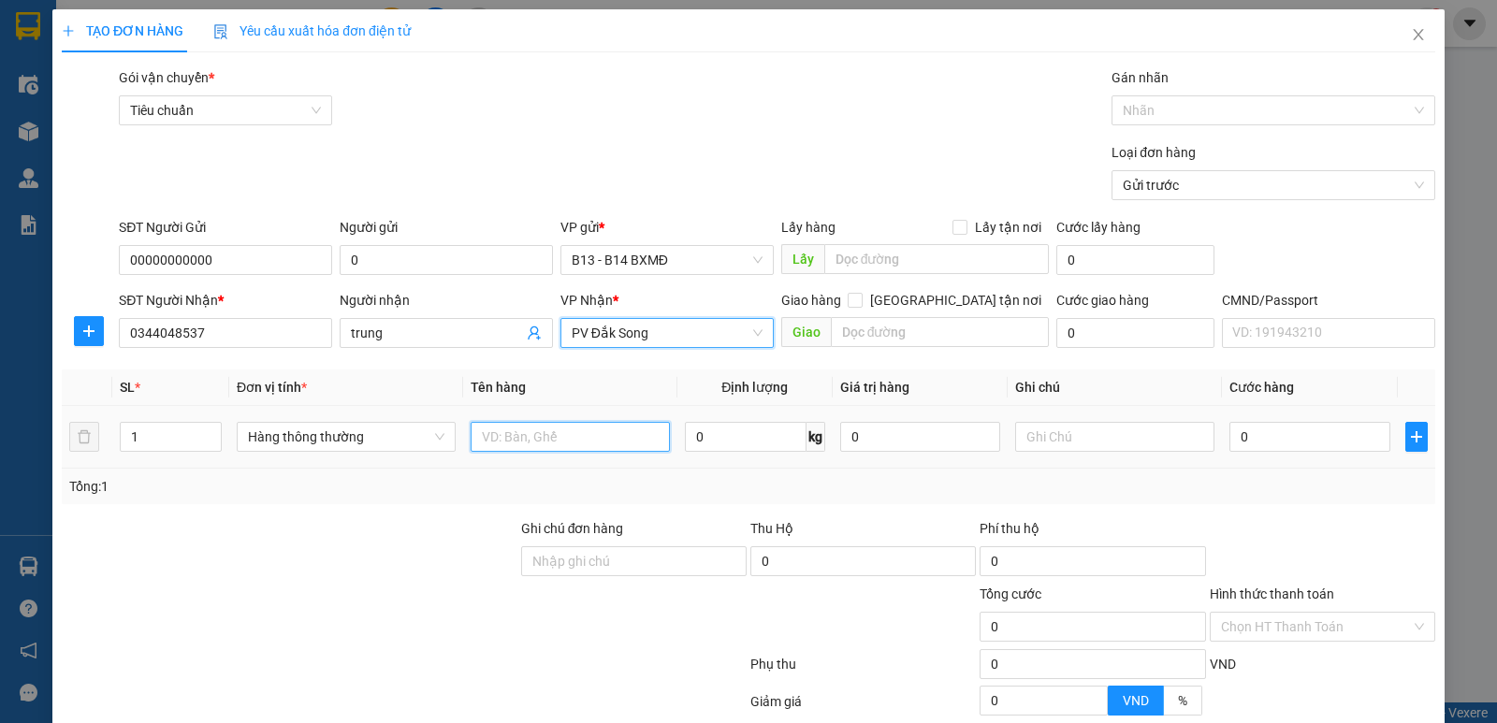
click at [519, 442] on input "text" at bounding box center [570, 437] width 199 height 30
type input "pt"
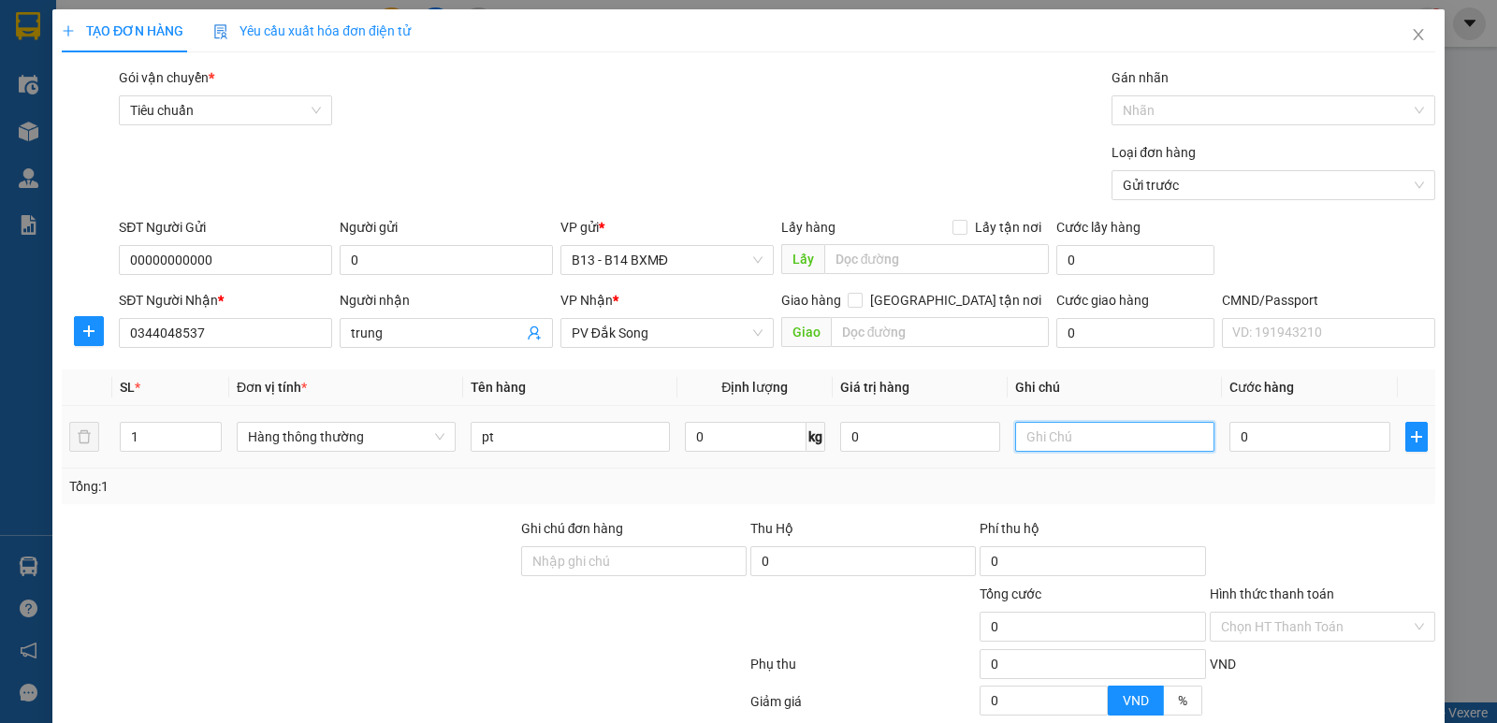
click at [1037, 438] on input "text" at bounding box center [1114, 437] width 199 height 30
type input "b"
click at [1251, 442] on input "0" at bounding box center [1310, 437] width 160 height 30
type input "5"
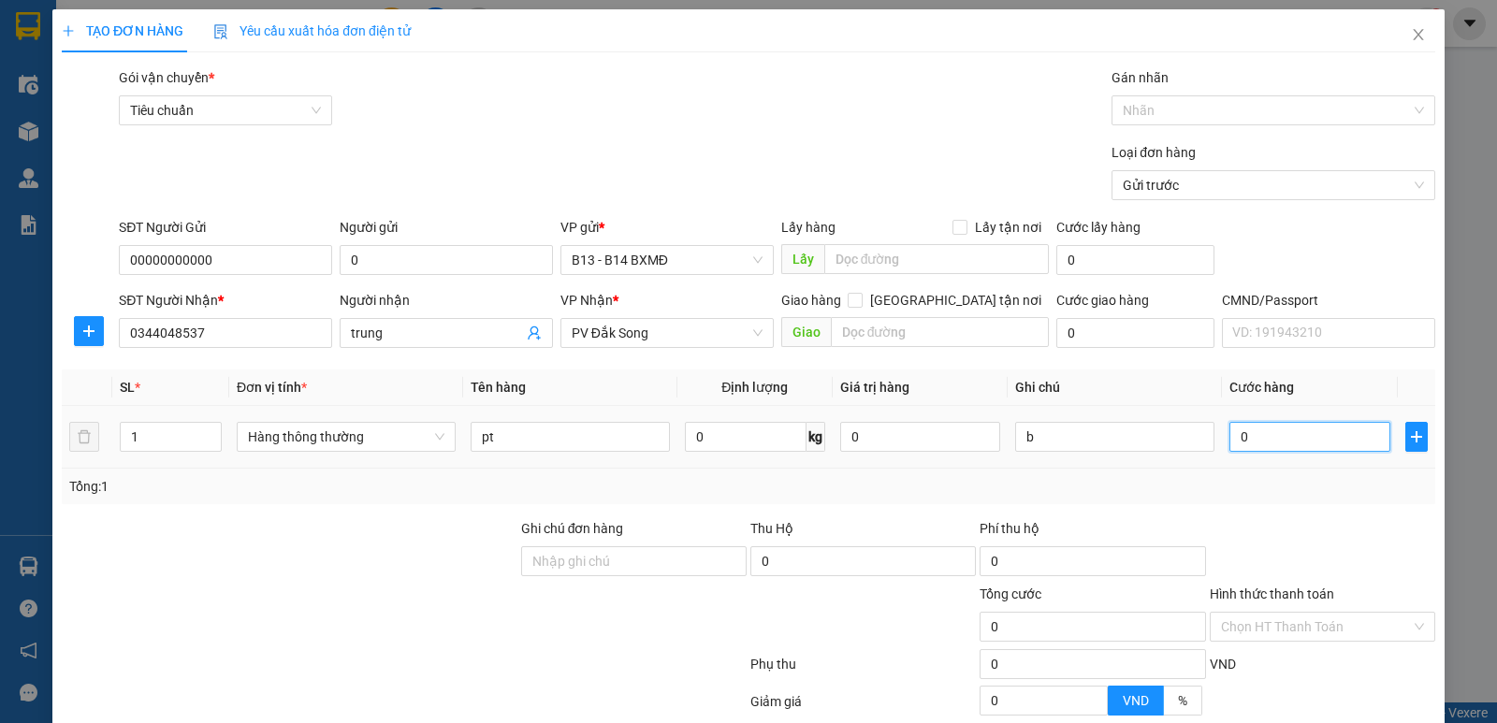
type input "5"
type input "50"
type input "500"
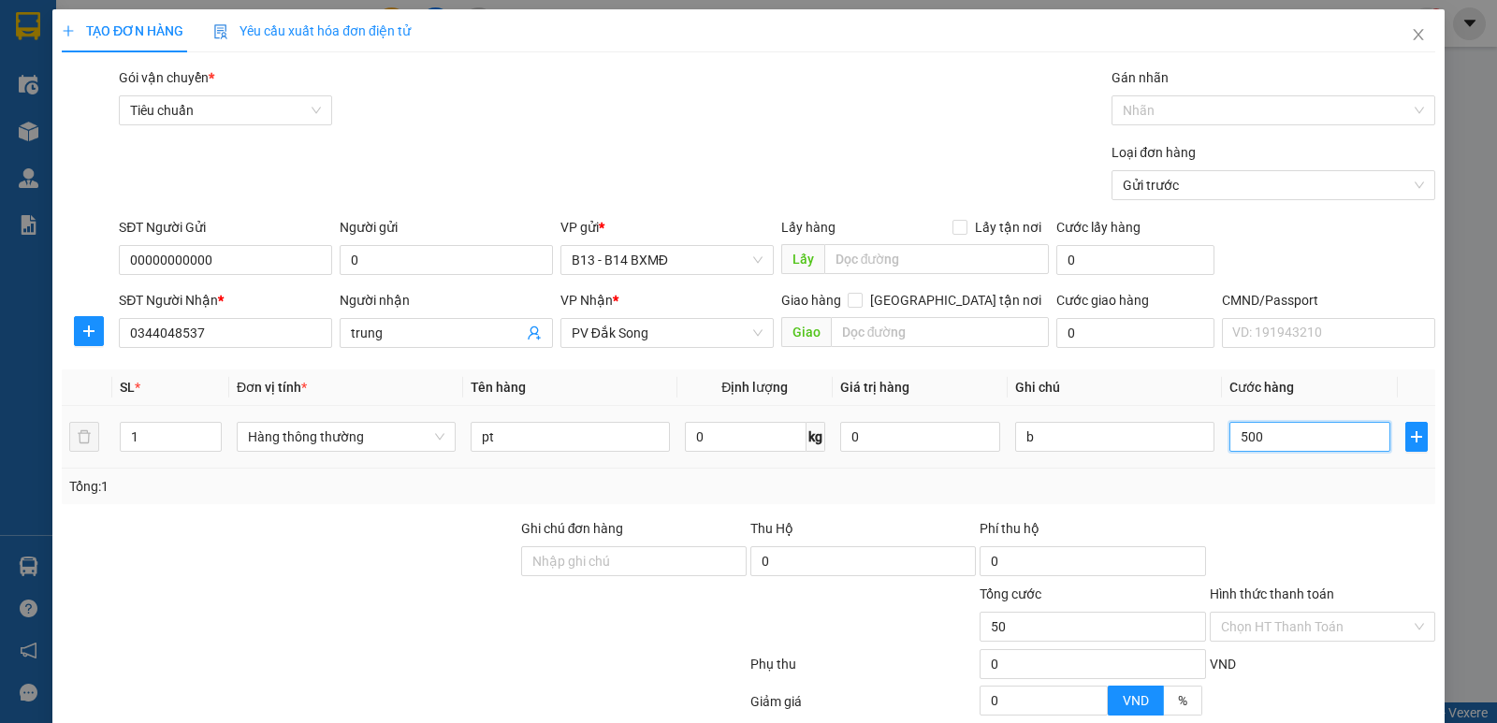
type input "500"
type input "5.000"
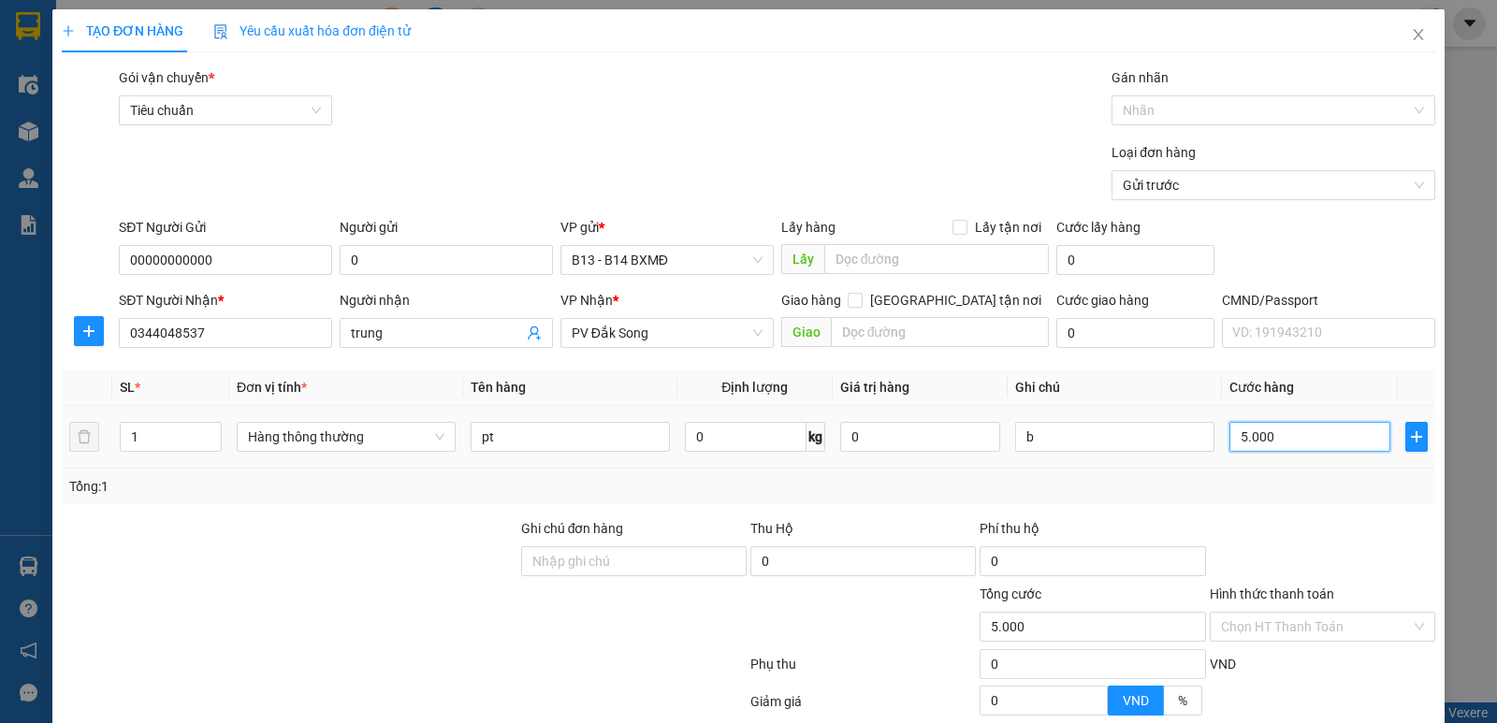
type input "50.000"
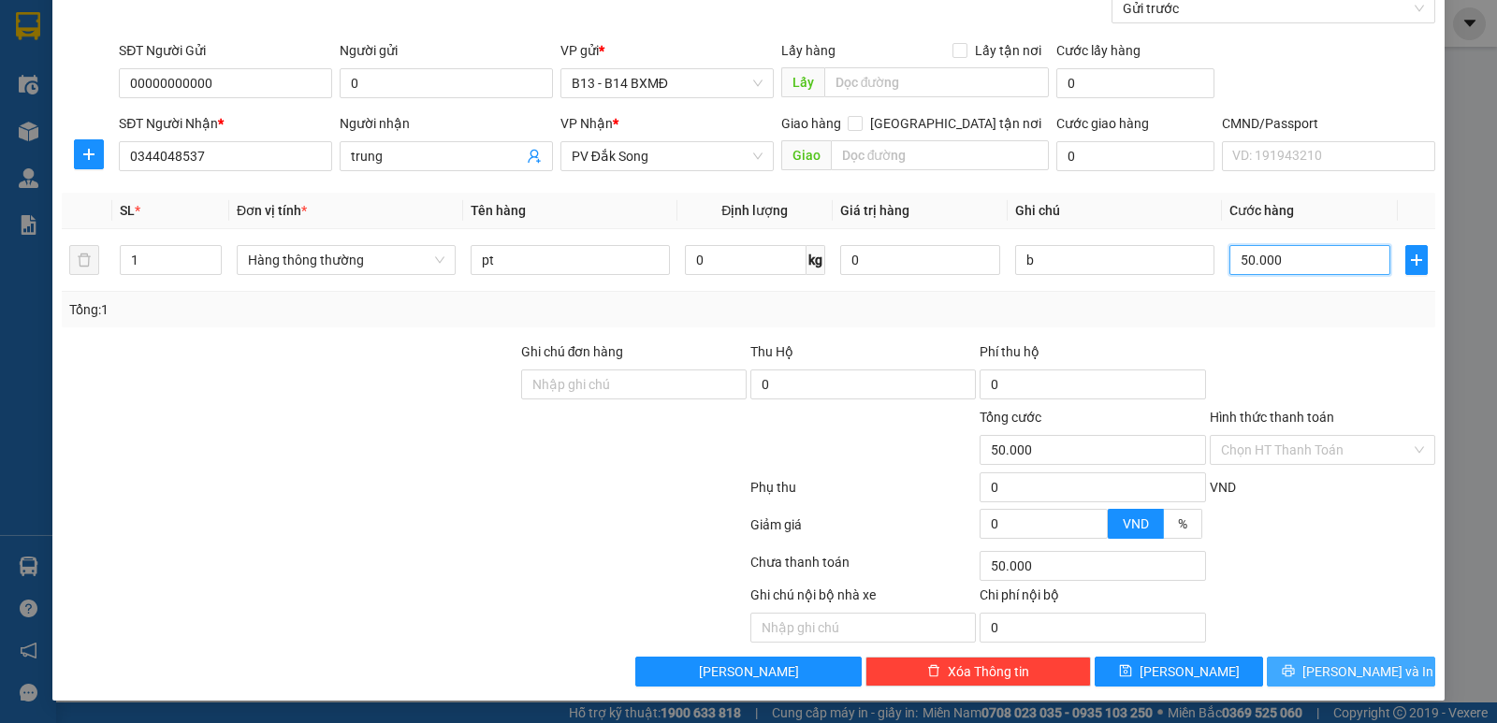
type input "50.000"
click at [1338, 673] on span "[PERSON_NAME] và In" at bounding box center [1368, 672] width 131 height 21
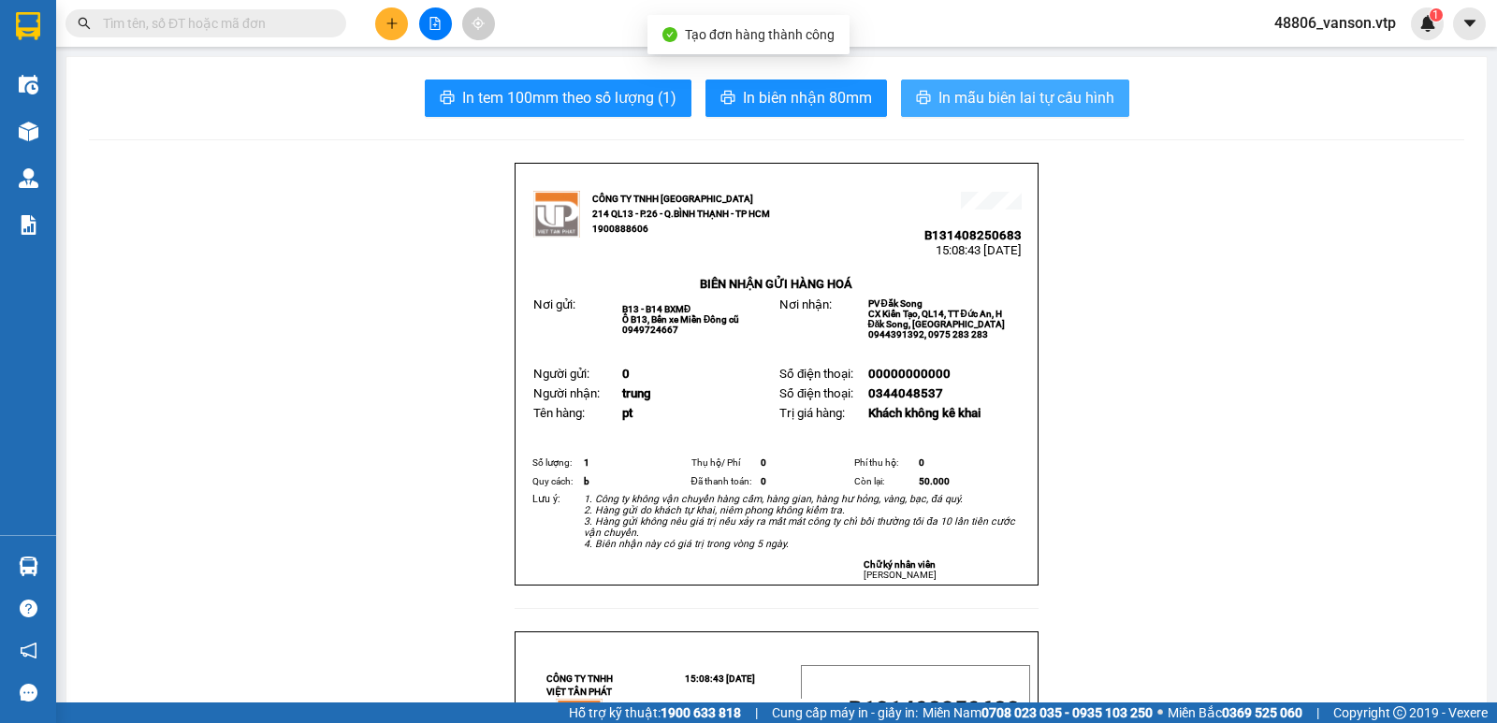
click at [974, 106] on span "In mẫu biên lai tự cấu hình" at bounding box center [1027, 97] width 176 height 23
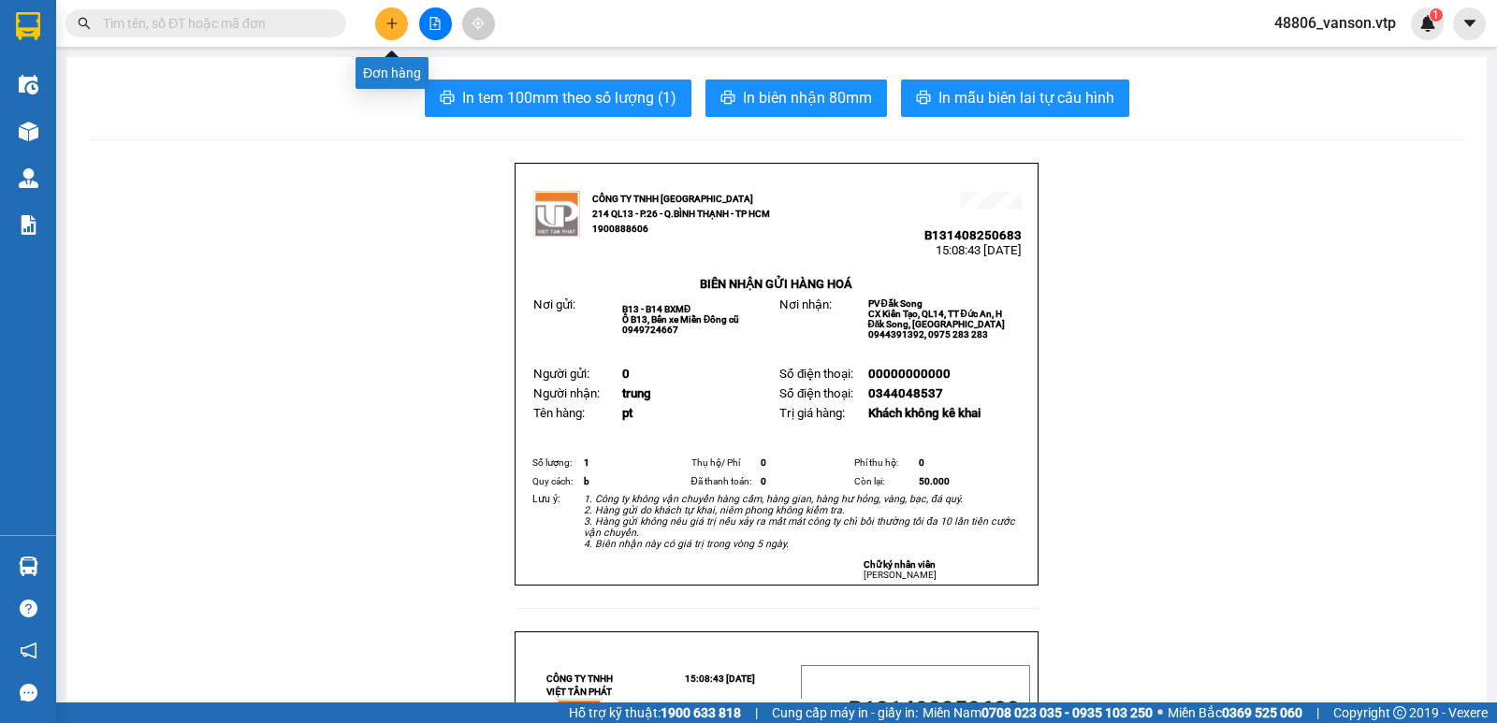
click at [387, 22] on icon "plus" at bounding box center [392, 23] width 13 height 13
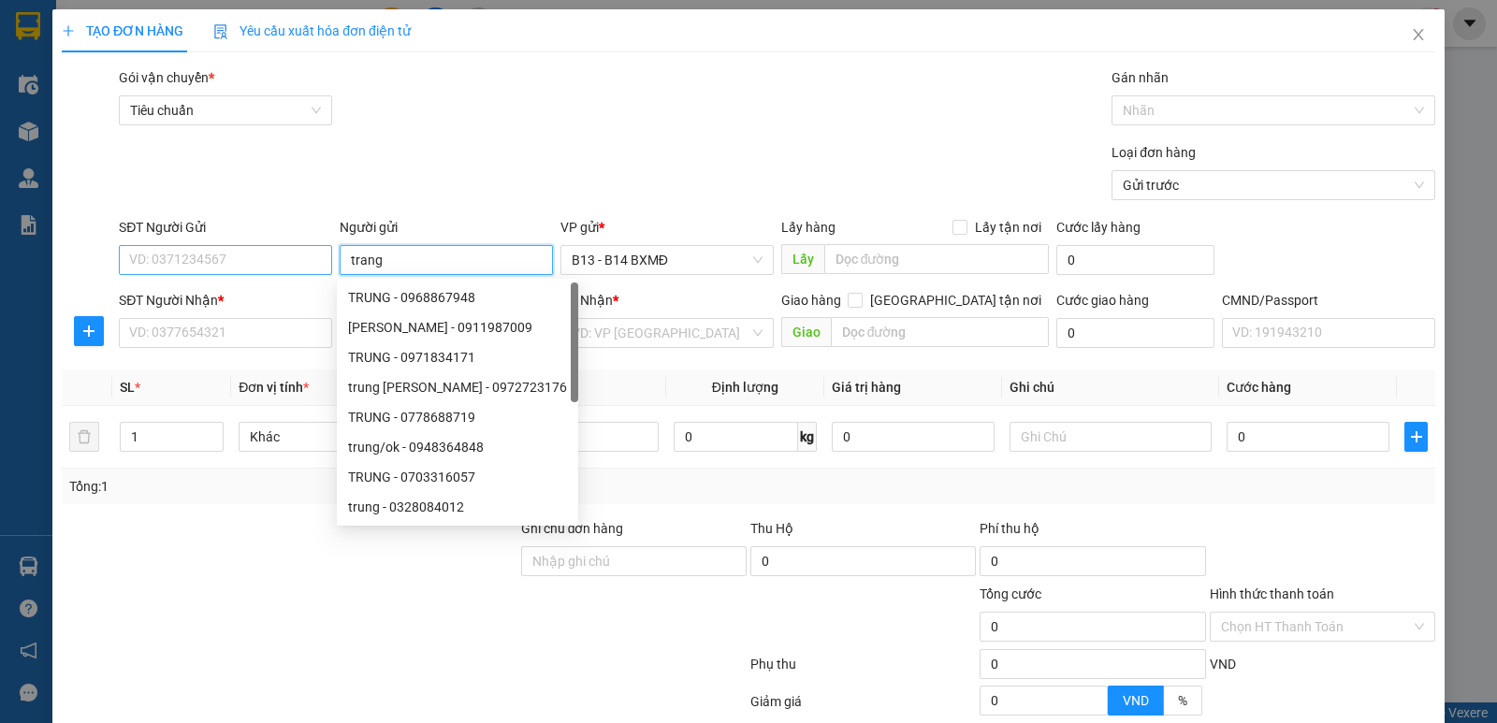
type input "trang"
click at [300, 265] on input "SĐT Người Gửi" at bounding box center [225, 260] width 213 height 30
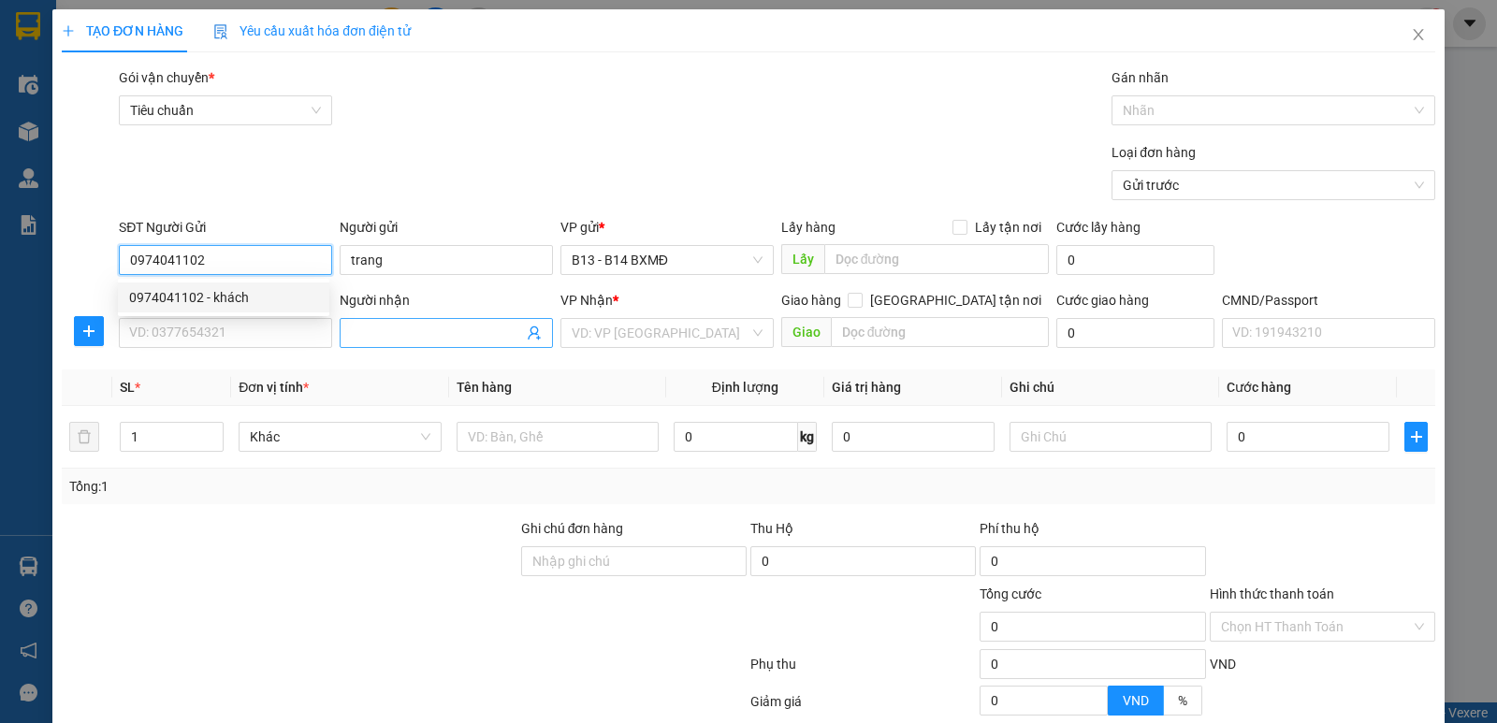
type input "0974041102"
click at [458, 339] on input "Người nhận" at bounding box center [437, 333] width 172 height 21
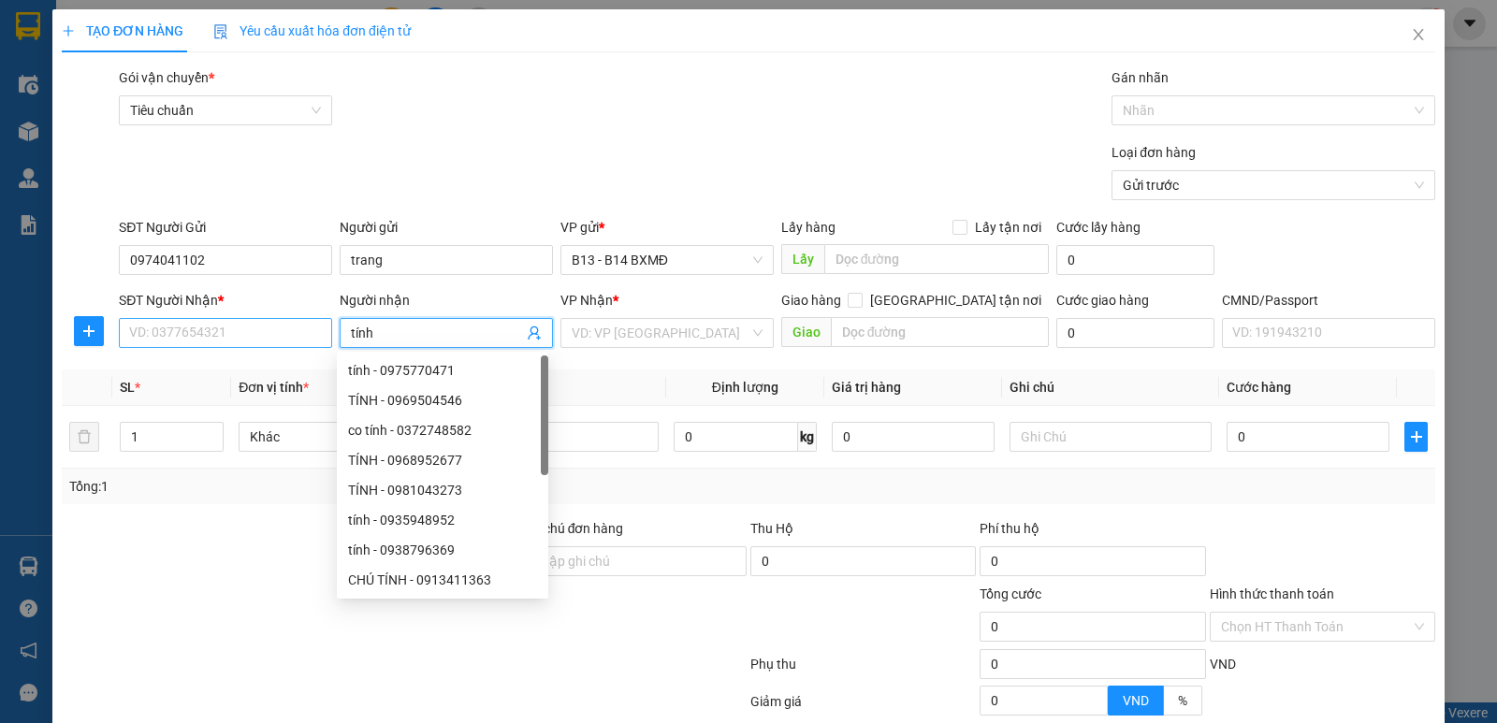
type input "tính"
click at [273, 324] on input "SĐT Người Nhận *" at bounding box center [225, 333] width 213 height 30
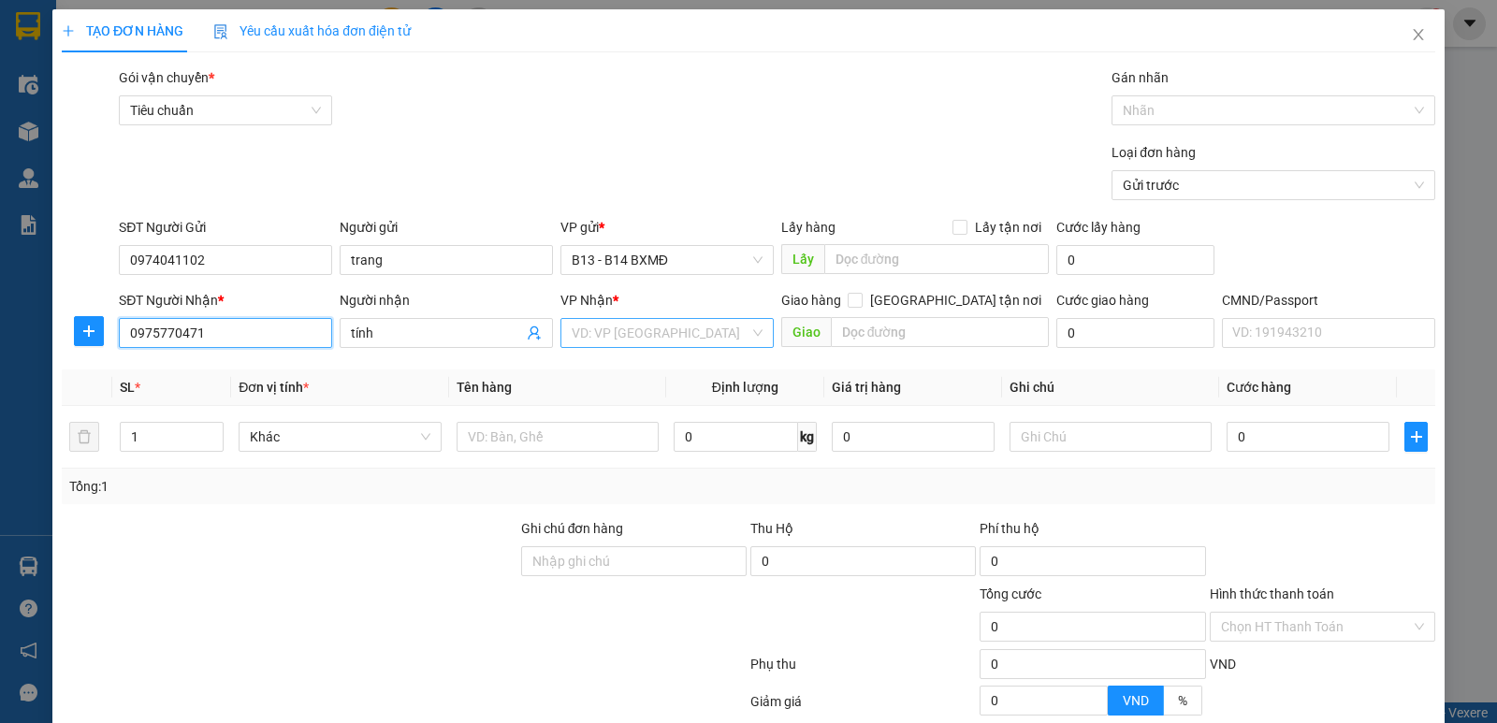
type input "0975770471"
click at [663, 331] on input "search" at bounding box center [661, 333] width 178 height 28
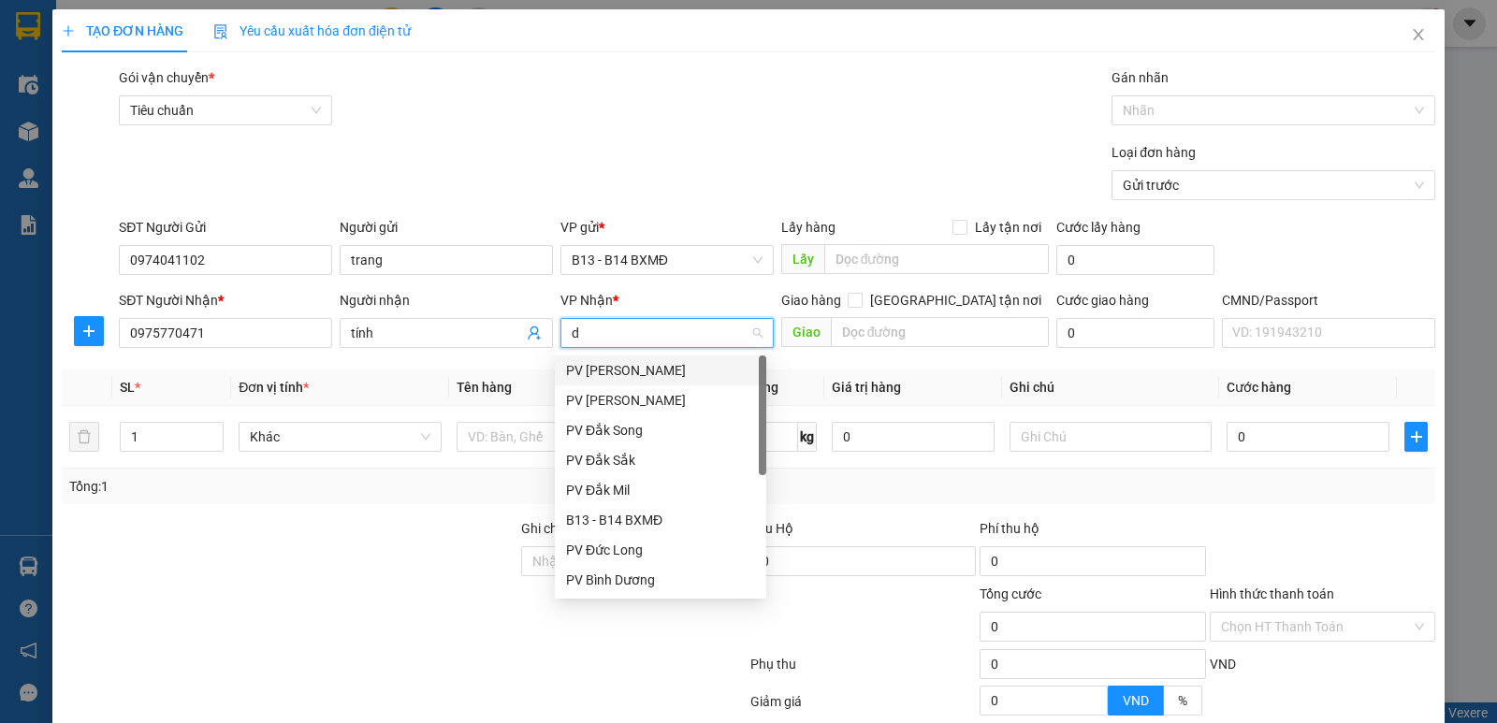
type input "dm"
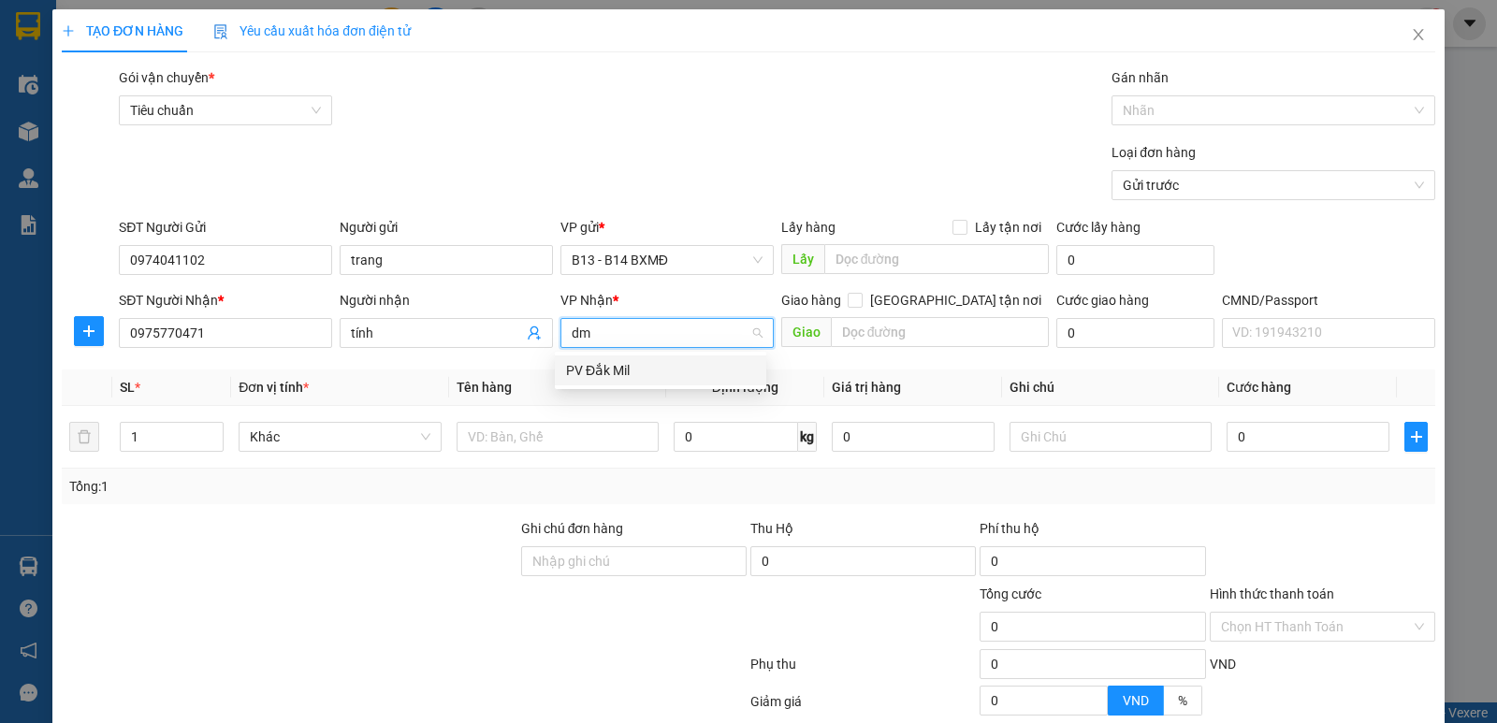
click at [653, 370] on div "PV Đắk Mil" at bounding box center [660, 370] width 189 height 21
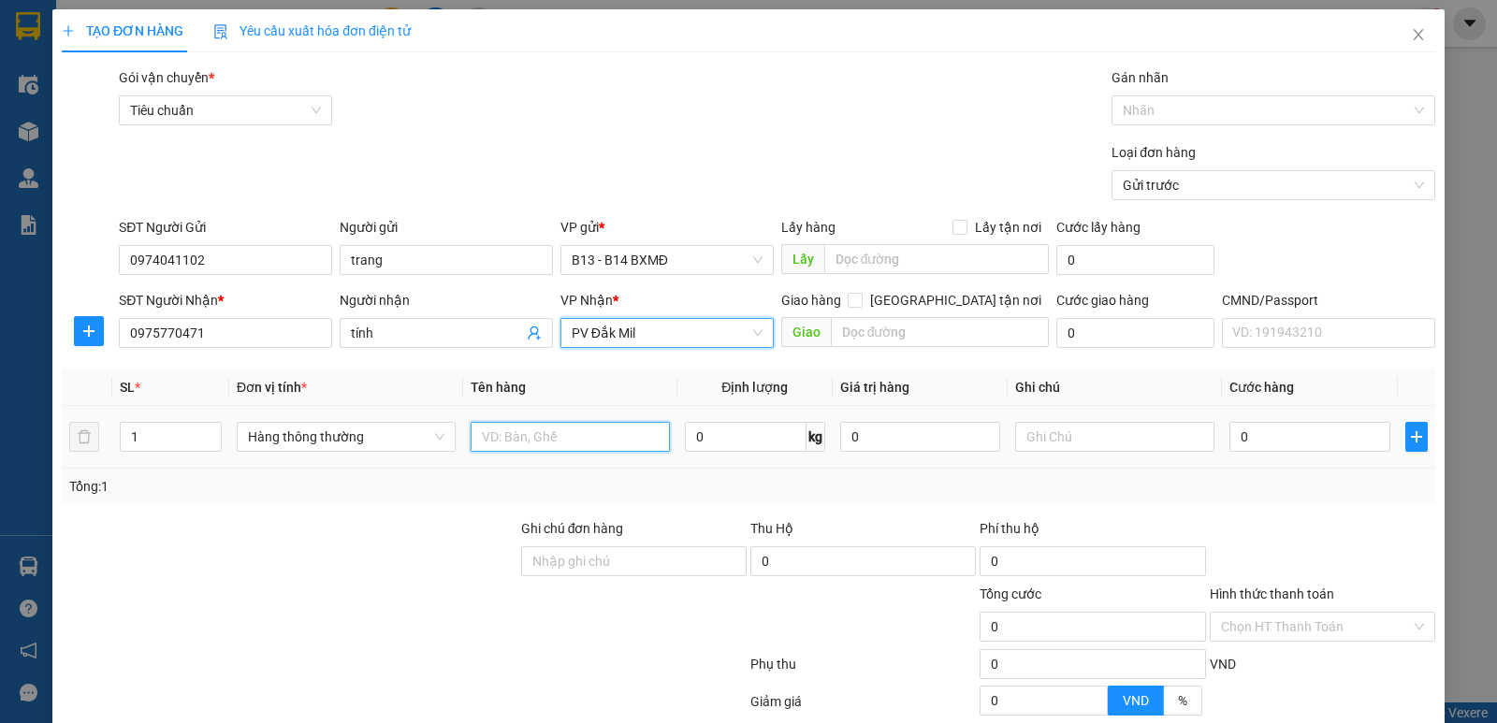
click at [533, 442] on input "text" at bounding box center [570, 437] width 199 height 30
type input "d"
type input "đl"
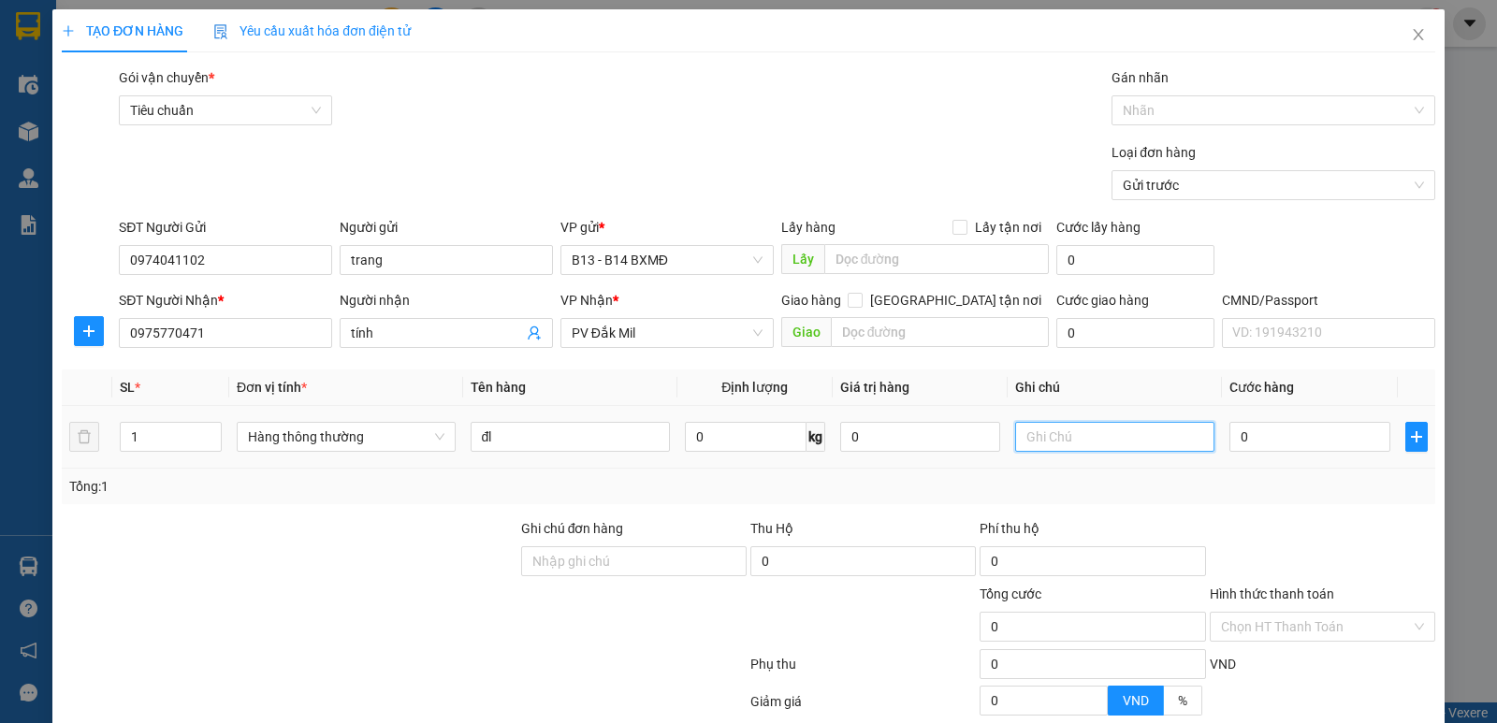
click at [1054, 435] on input "text" at bounding box center [1114, 437] width 199 height 30
type input "tx"
click at [1240, 442] on input "0" at bounding box center [1310, 437] width 160 height 30
type input "8"
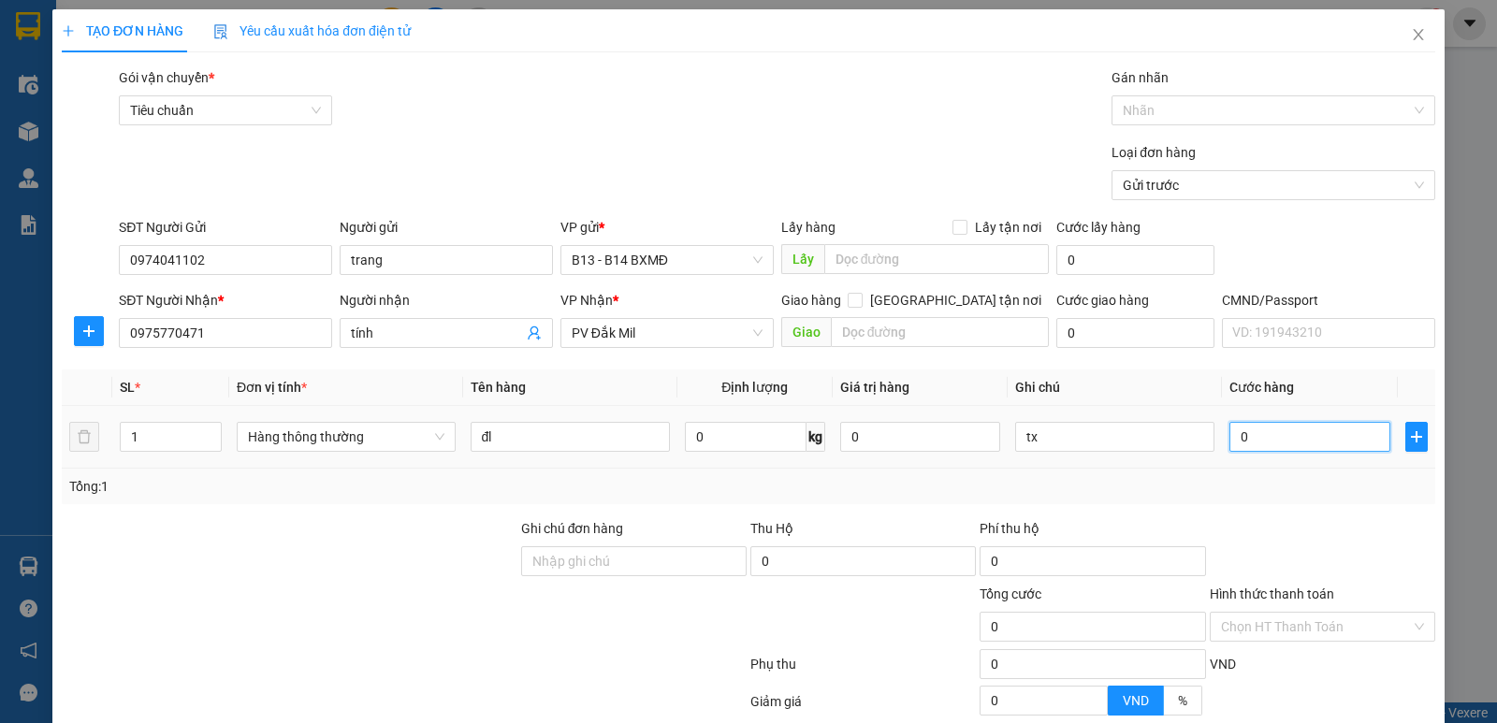
type input "8"
type input "80"
type input "800"
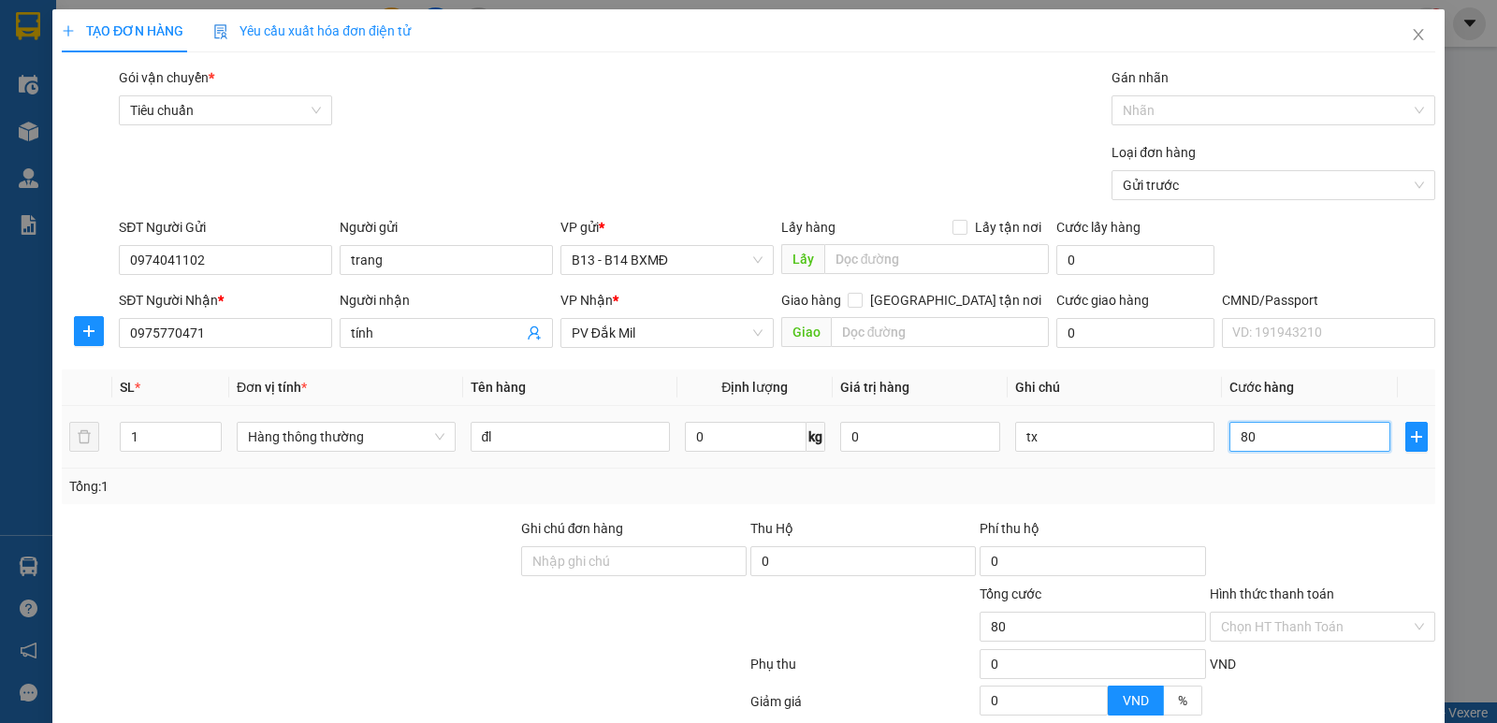
type input "800"
type input "8.000"
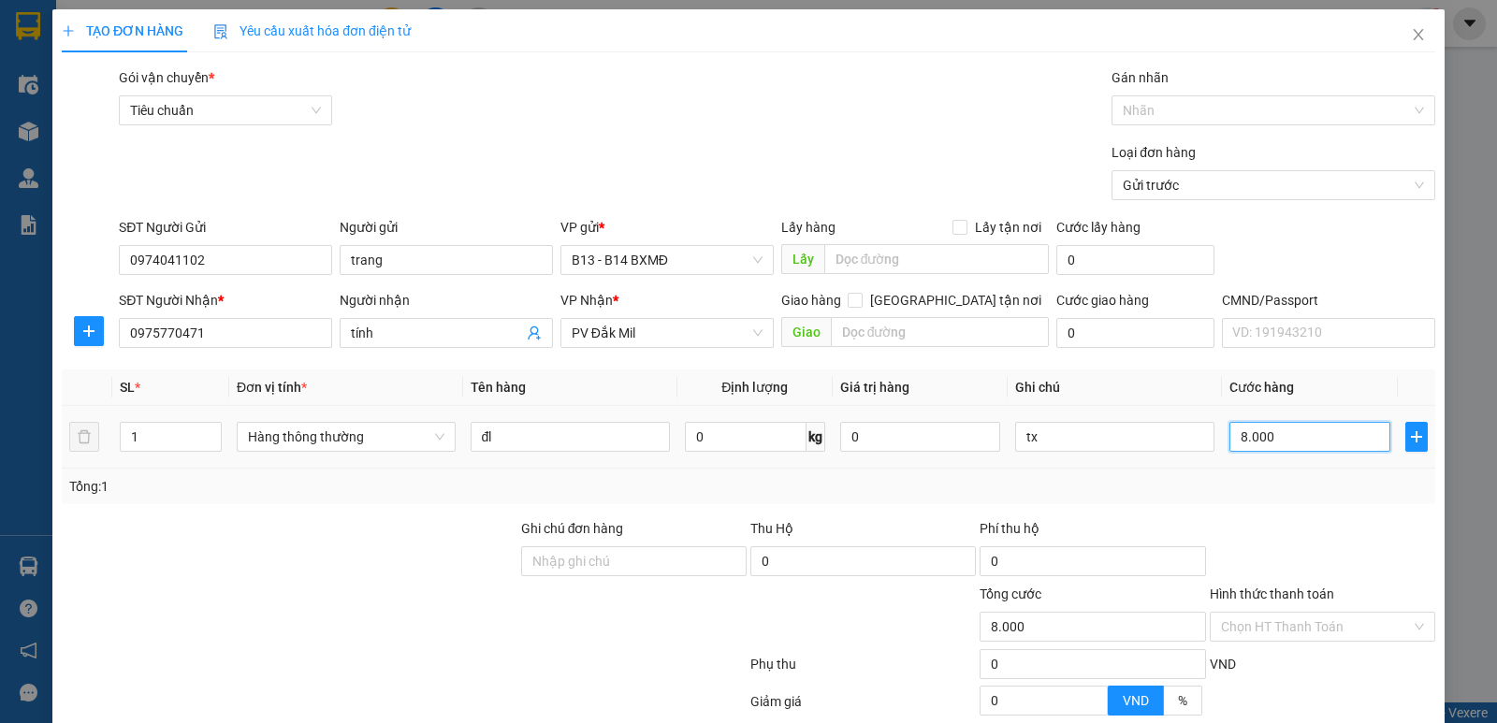
type input "80.000"
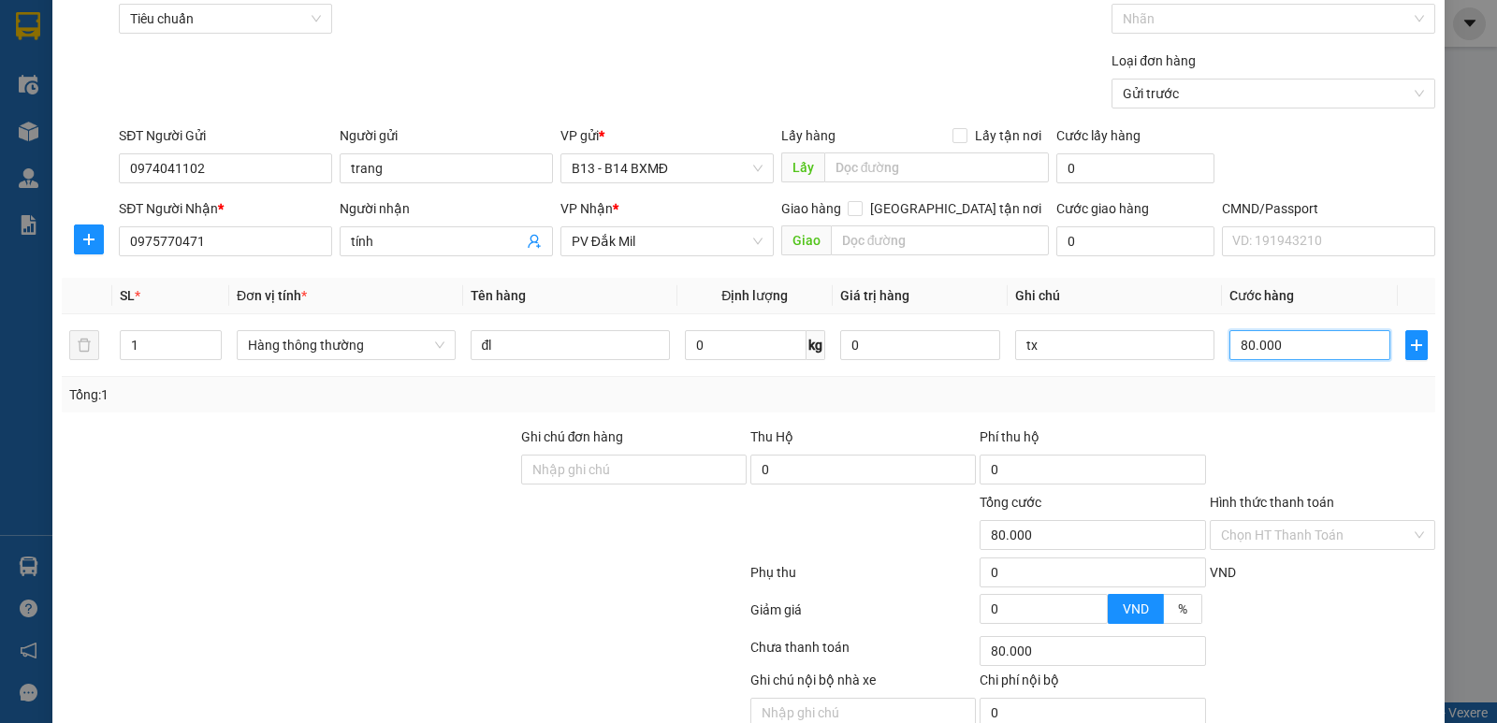
scroll to position [177, 0]
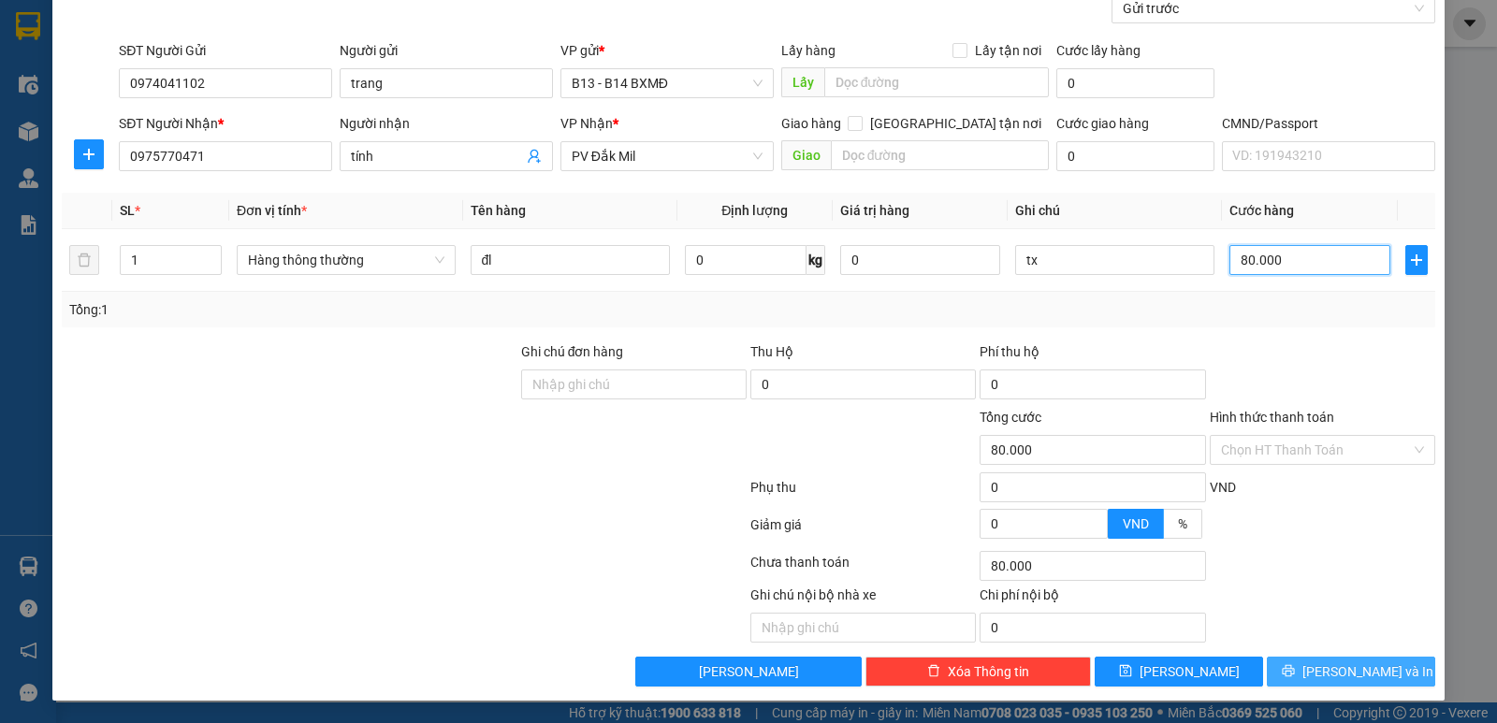
type input "80.000"
click at [1334, 677] on span "[PERSON_NAME] và In" at bounding box center [1368, 672] width 131 height 21
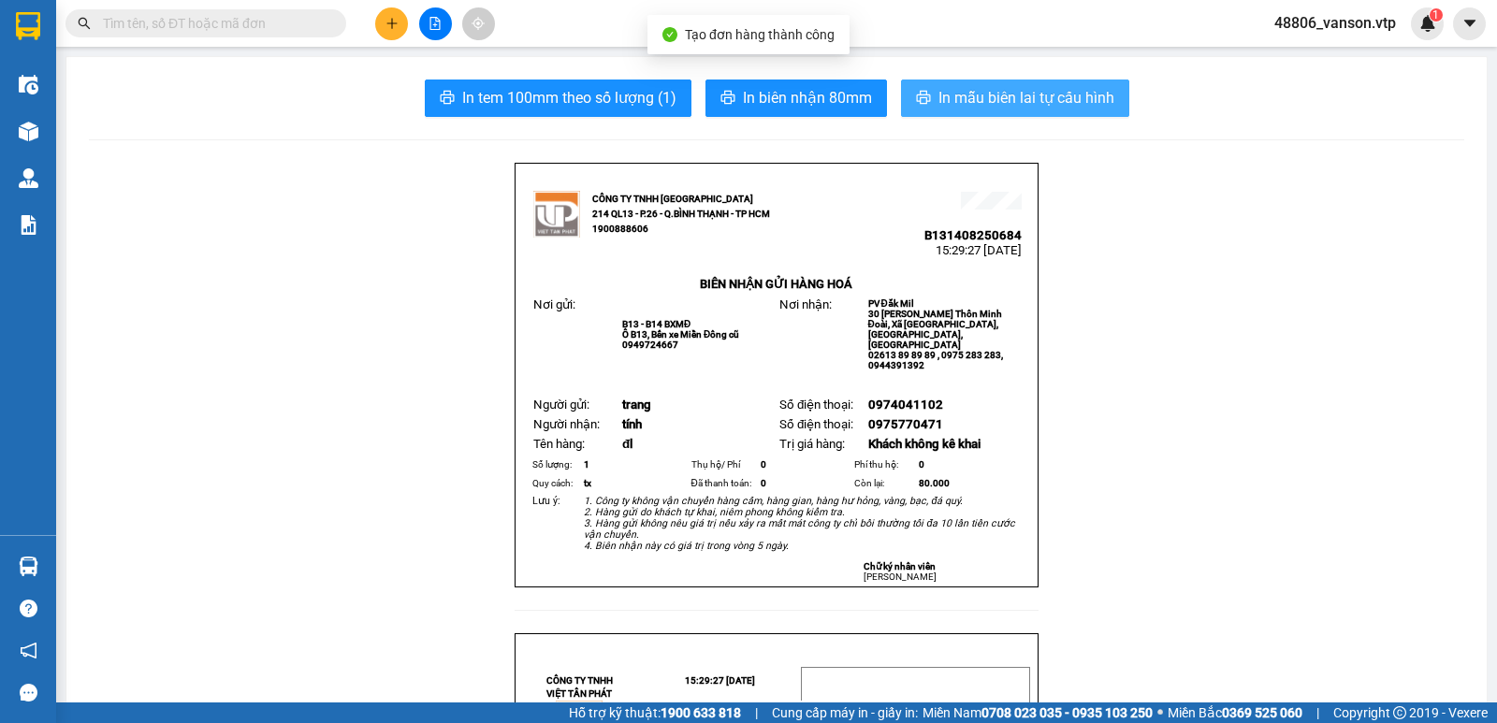
drag, startPoint x: 919, startPoint y: 91, endPoint x: 898, endPoint y: 110, distance: 27.8
click at [920, 92] on icon "printer" at bounding box center [923, 97] width 15 height 15
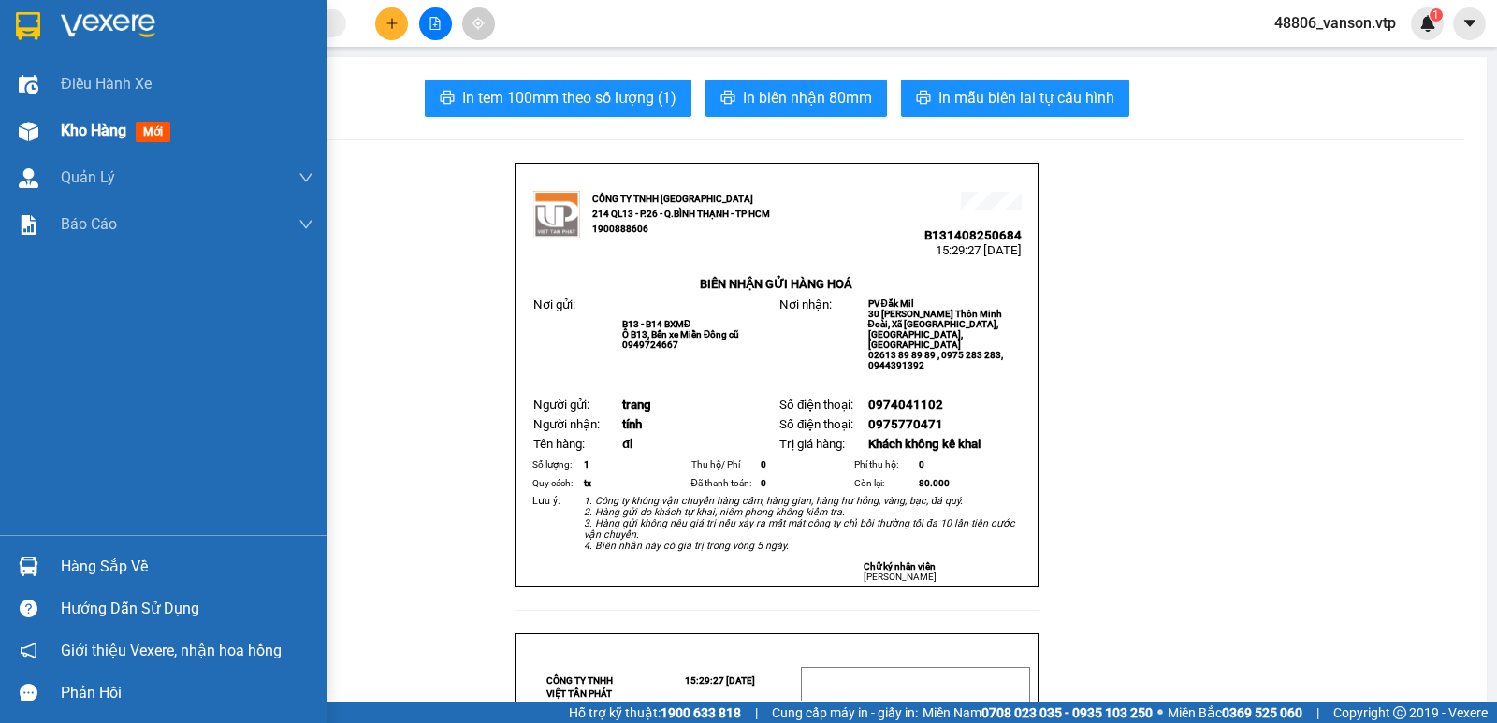
click at [77, 130] on span "Kho hàng" at bounding box center [94, 131] width 66 height 18
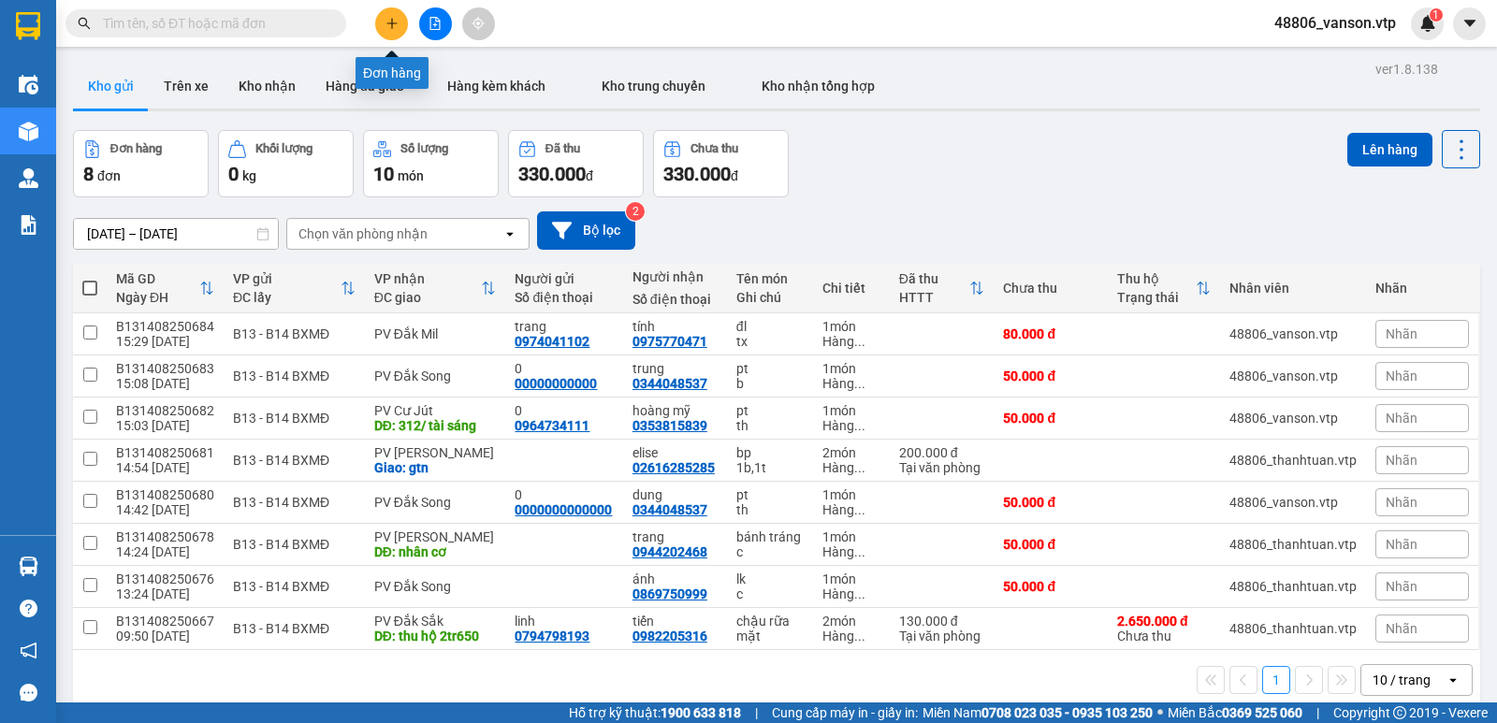
click at [391, 19] on icon "plus" at bounding box center [392, 23] width 13 height 13
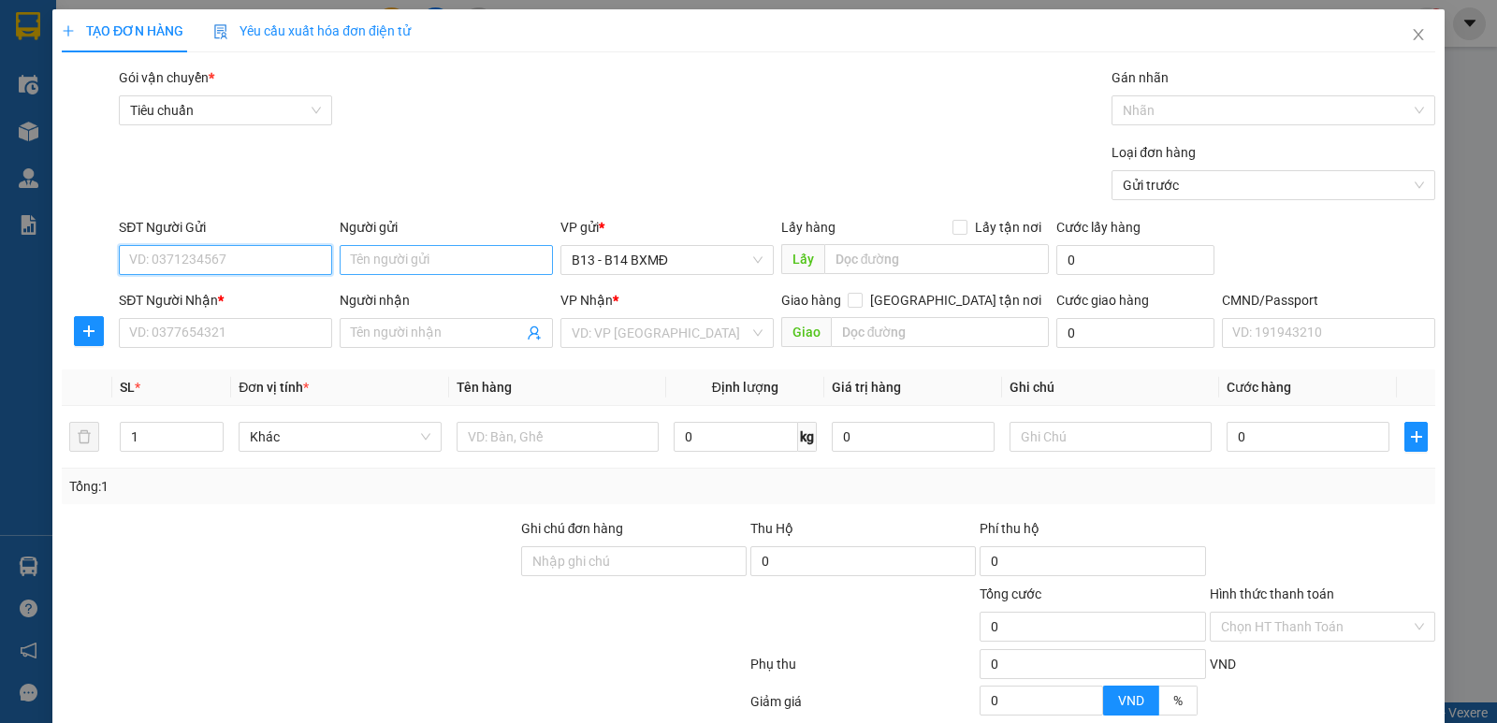
type input "0"
type input "0907637077"
click at [419, 247] on input "Người gửi" at bounding box center [446, 260] width 213 height 30
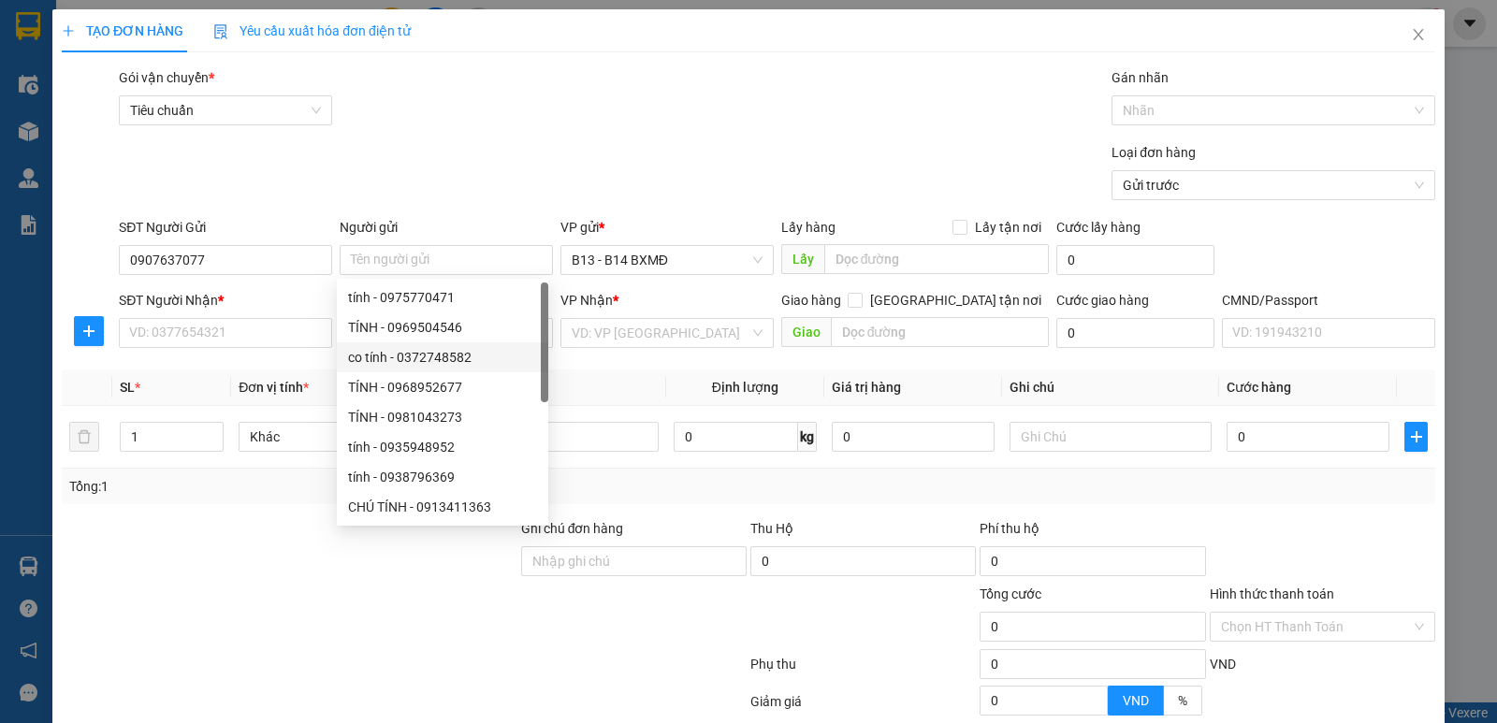
drag, startPoint x: 236, startPoint y: 522, endPoint x: 282, endPoint y: 422, distance: 110.1
click at [236, 519] on div at bounding box center [290, 552] width 460 height 66
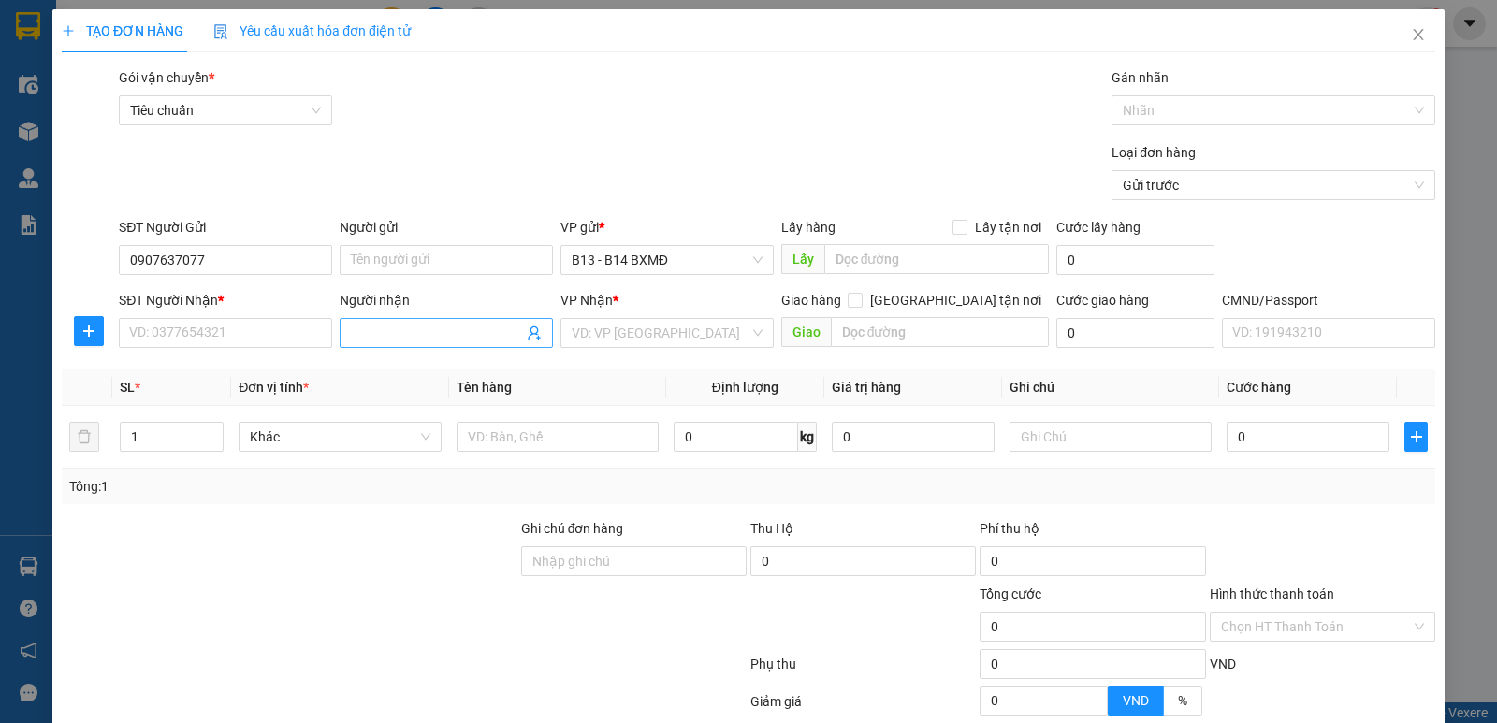
click at [385, 337] on input "Người nhận" at bounding box center [437, 333] width 172 height 21
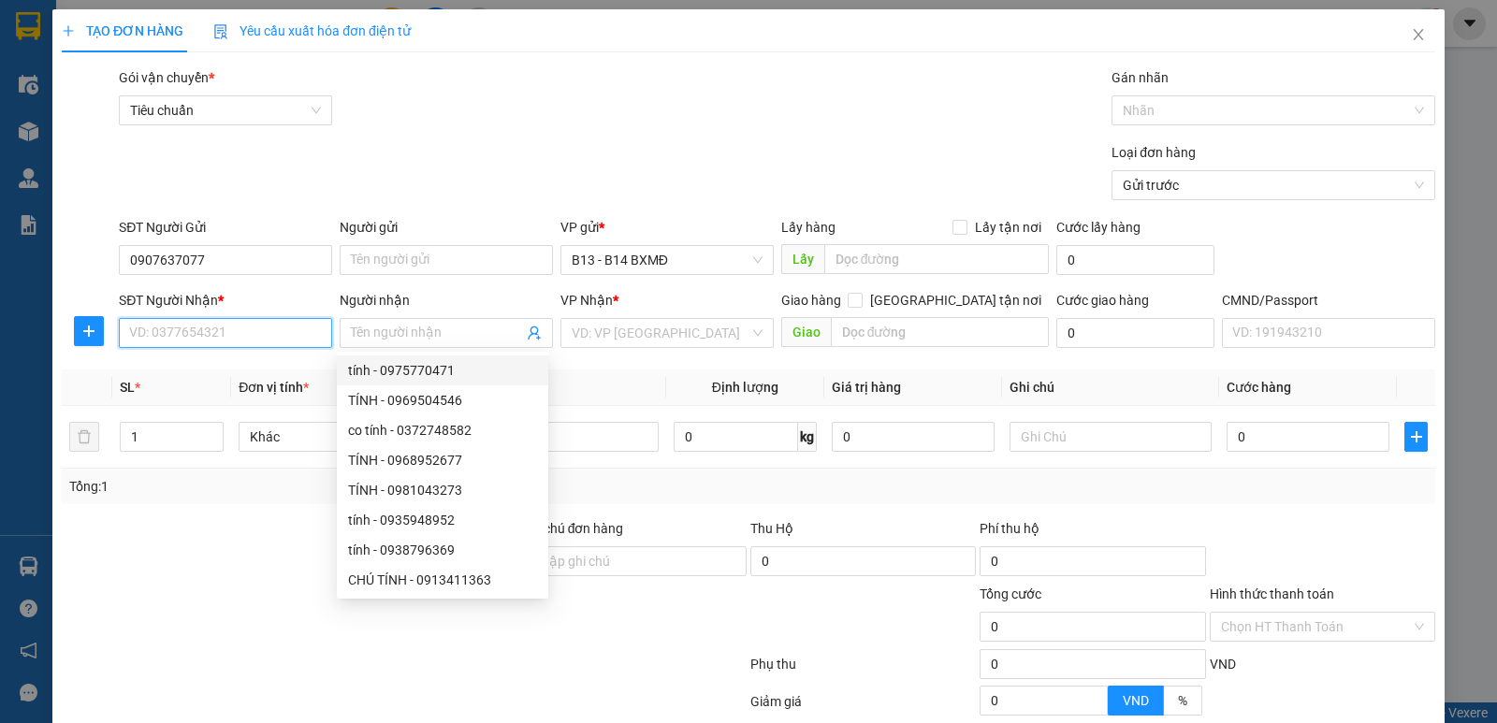
click at [302, 342] on input "SĐT Người Nhận *" at bounding box center [225, 333] width 213 height 30
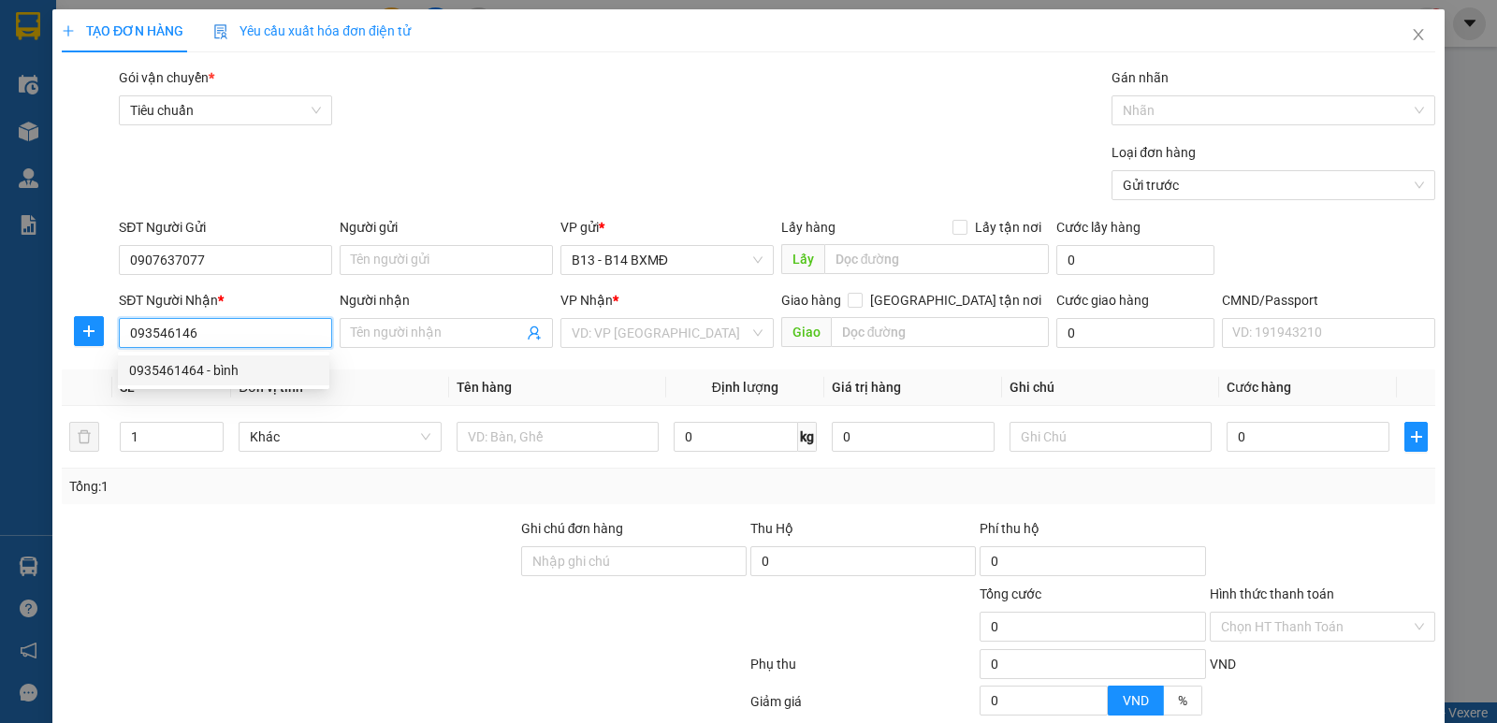
click at [280, 364] on div "0935461464 - bình" at bounding box center [223, 370] width 189 height 21
type input "0935461464"
type input "bình"
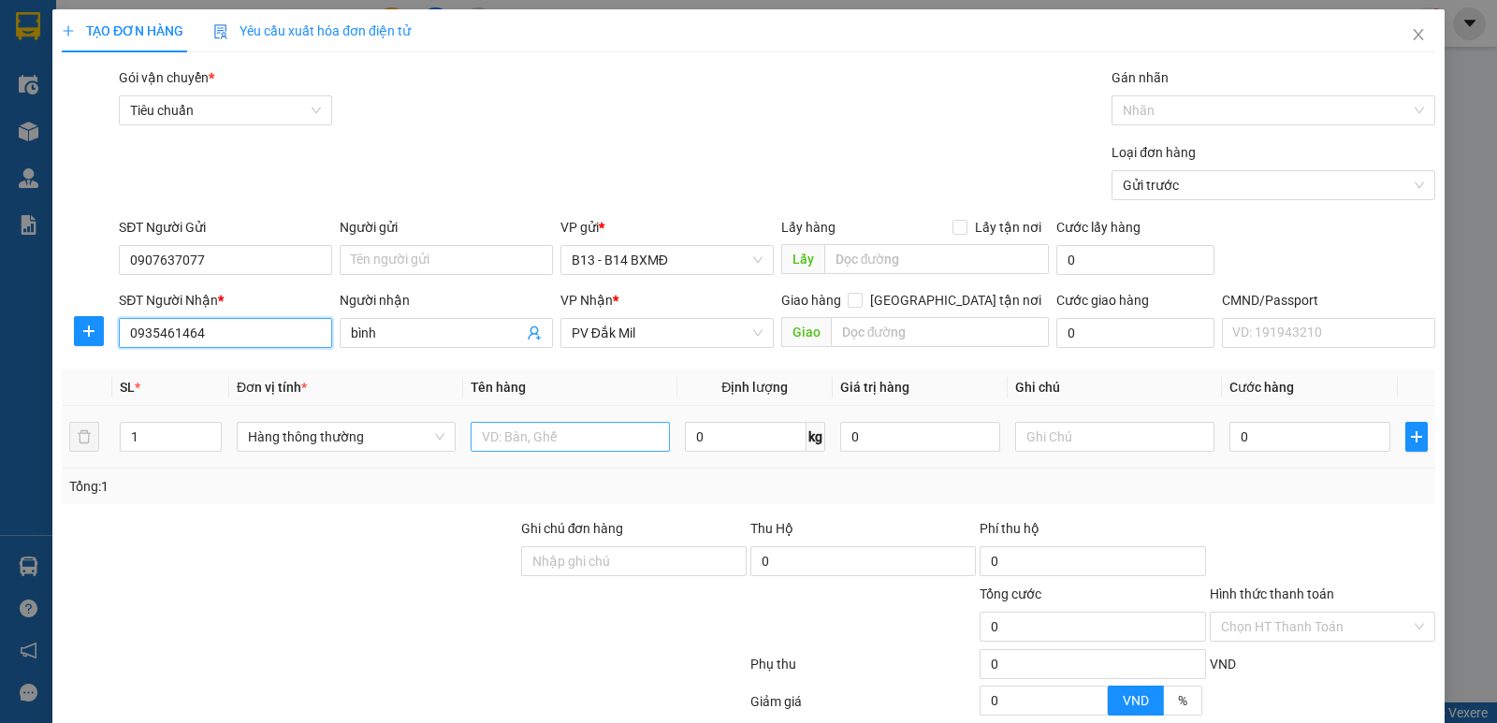
type input "0935461464"
click at [537, 434] on input "text" at bounding box center [570, 437] width 199 height 30
type input "máy in"
click at [1072, 444] on input "text" at bounding box center [1114, 437] width 199 height 30
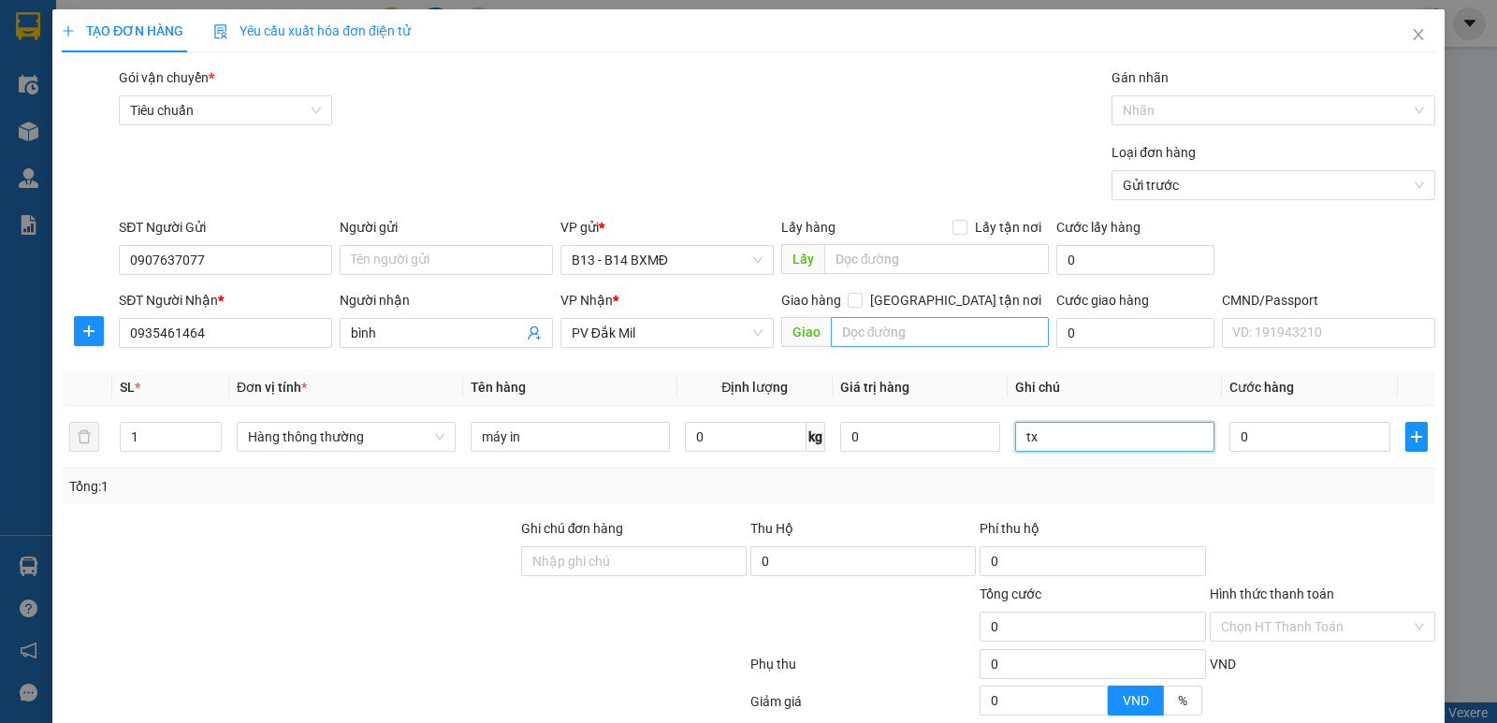
type input "tx"
click at [899, 336] on input "text" at bounding box center [940, 332] width 219 height 30
type input "hư bể ko thường cẩn thận"
click at [1264, 442] on input "0" at bounding box center [1310, 437] width 160 height 30
type input "7"
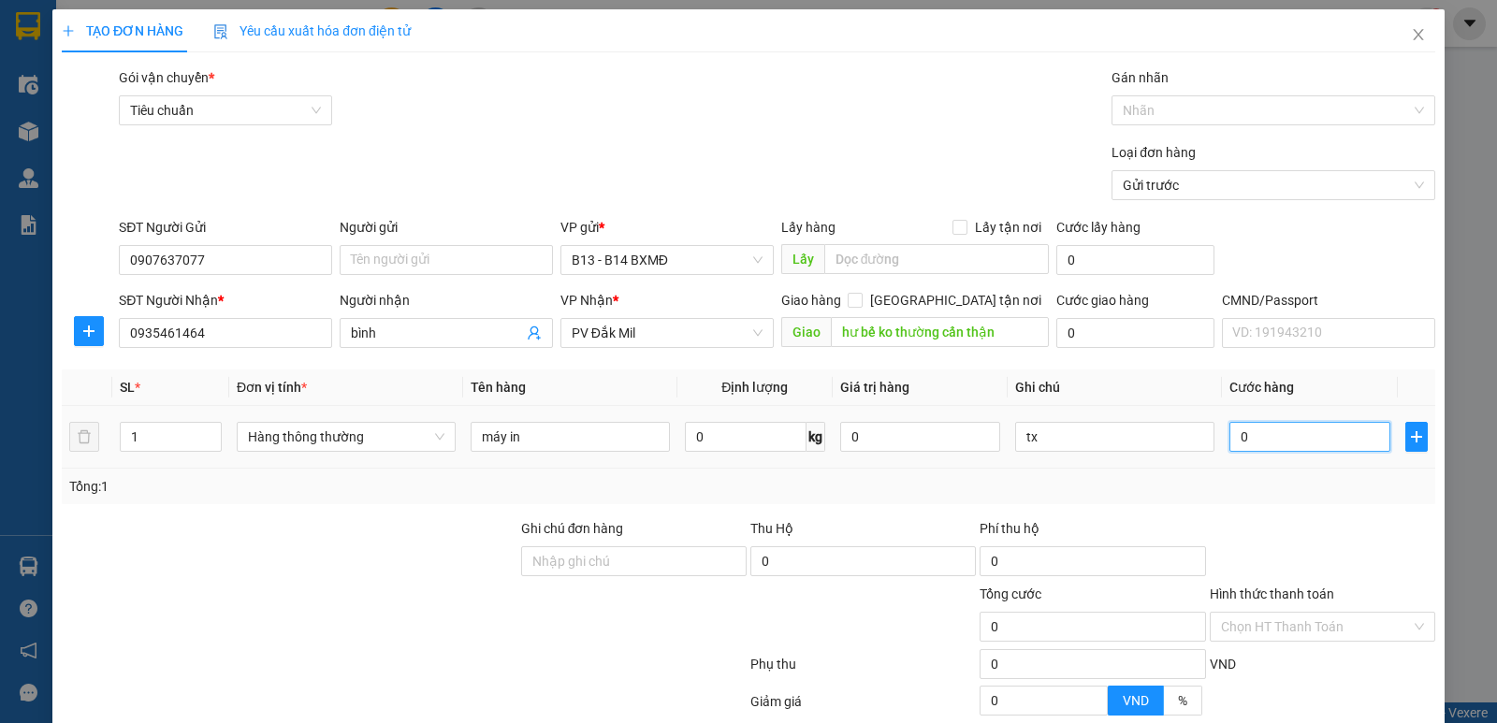
type input "7"
type input "70"
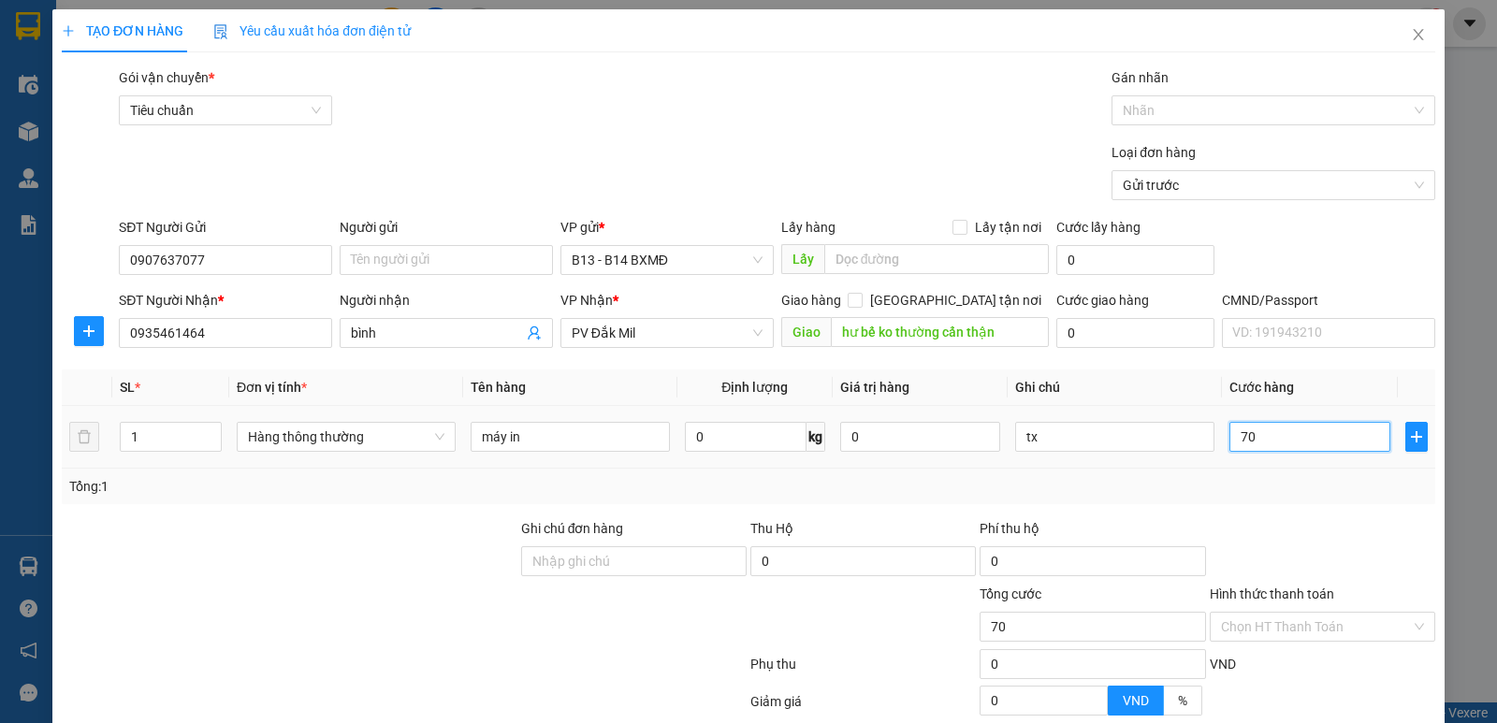
type input "700"
type input "7.000"
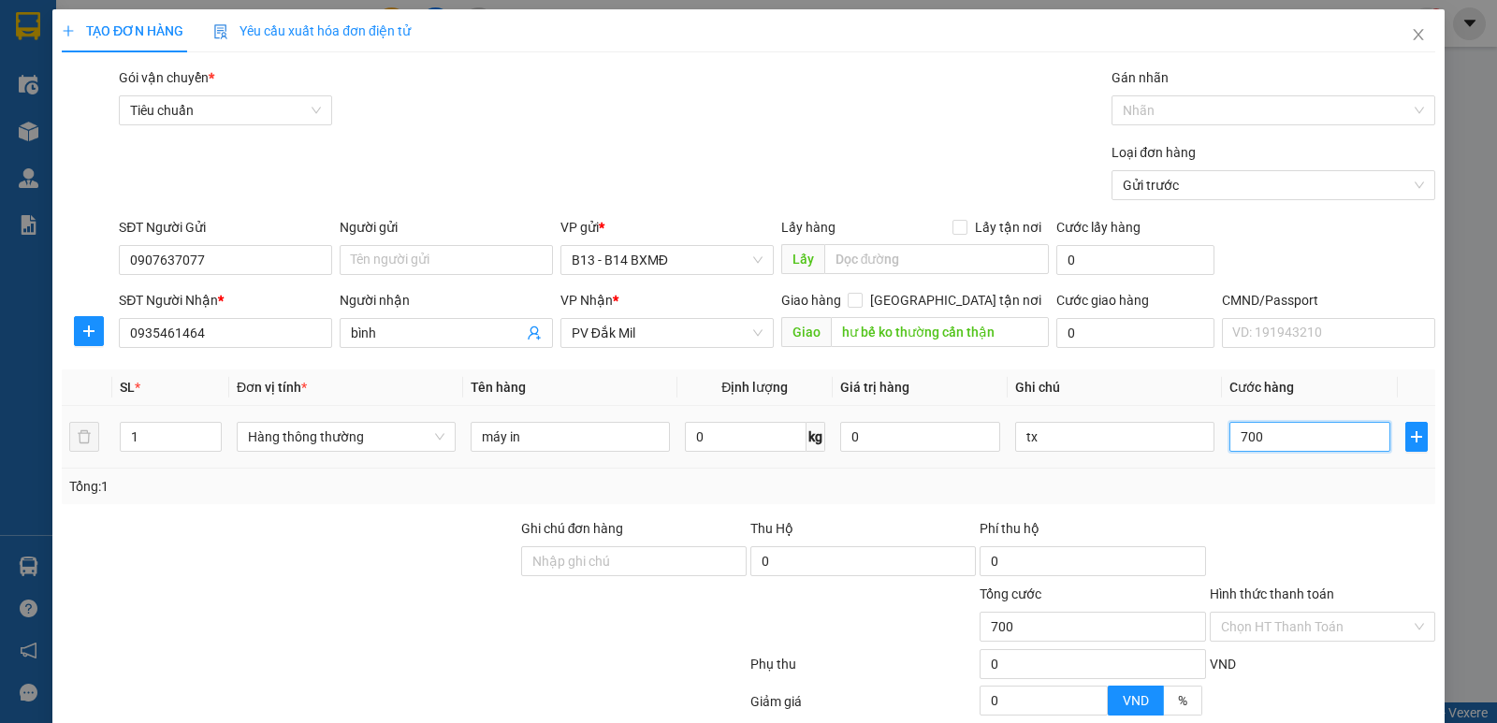
type input "7.000"
type input "70.000"
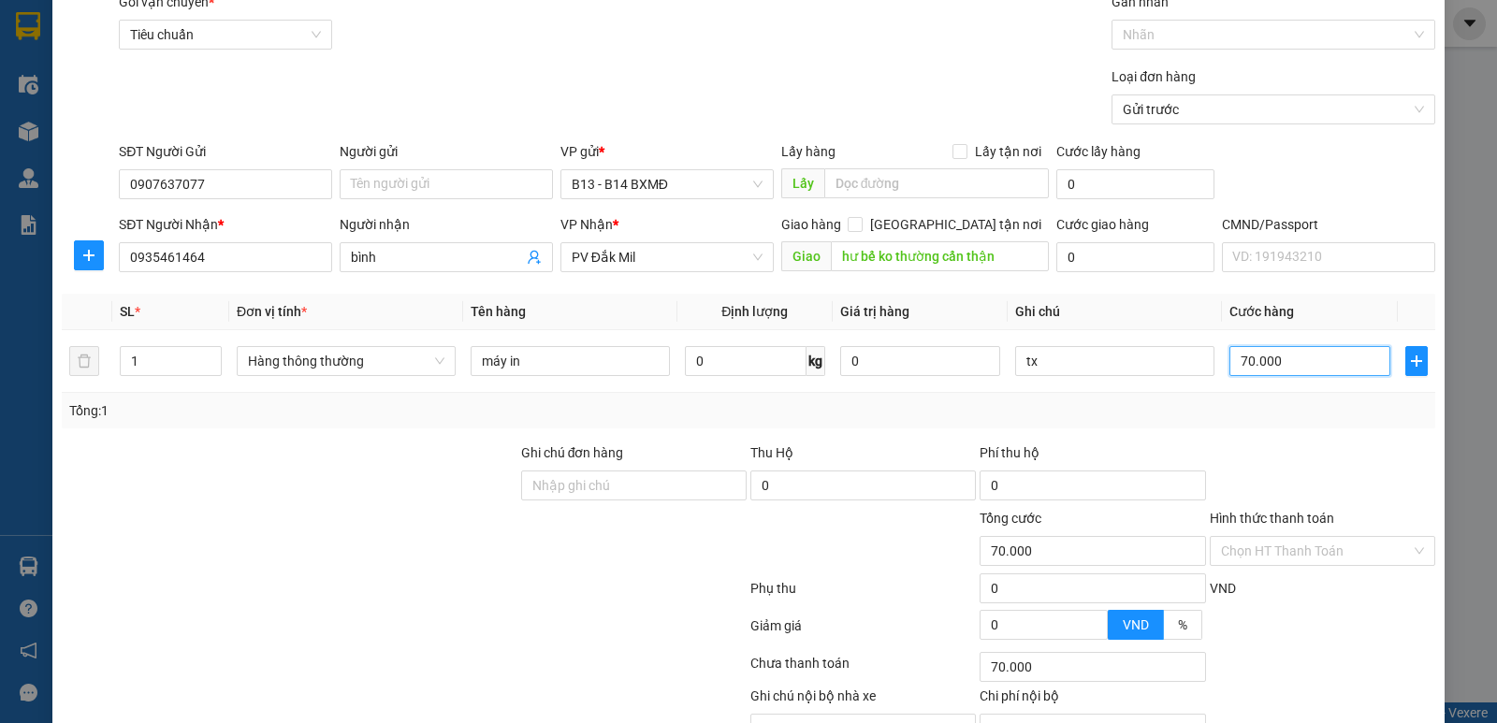
scroll to position [177, 0]
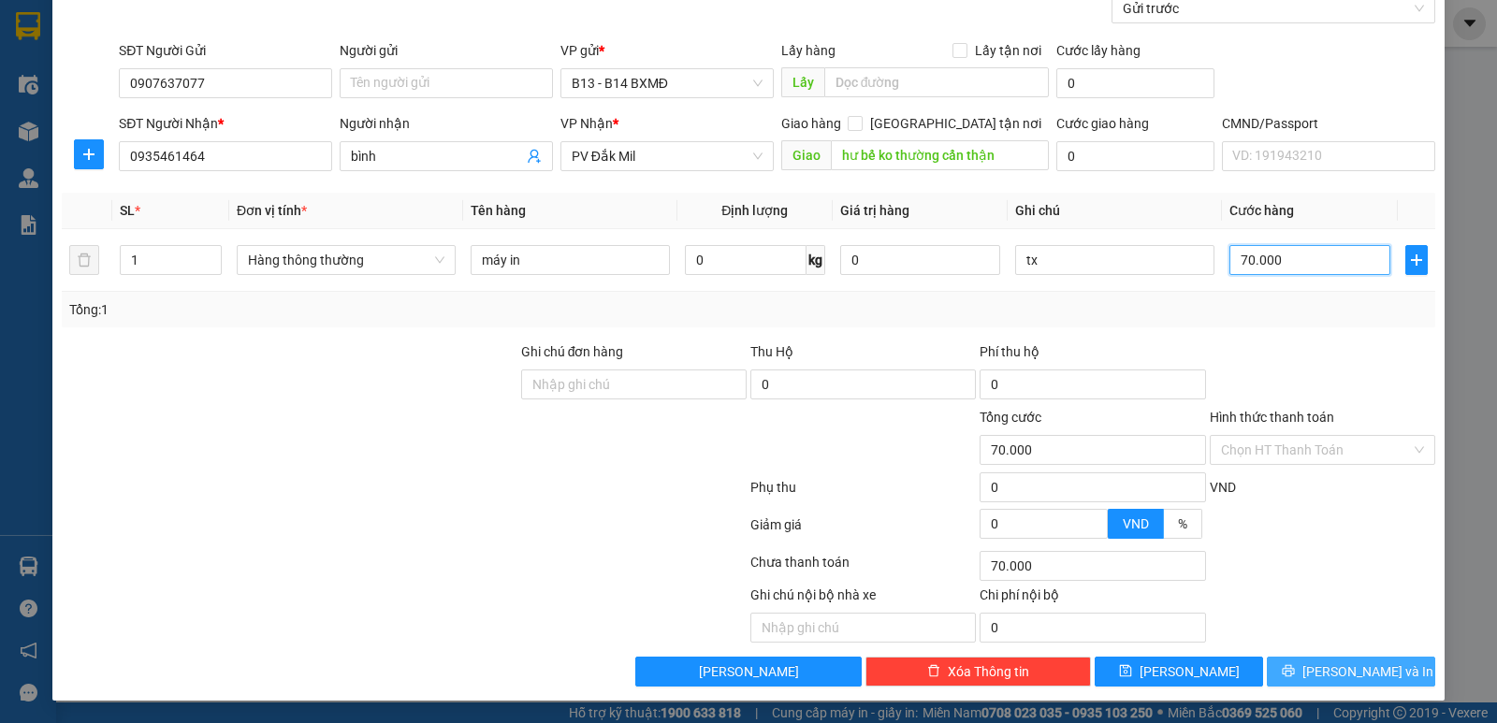
type input "70.000"
click at [1320, 666] on button "[PERSON_NAME] và In" at bounding box center [1351, 672] width 168 height 30
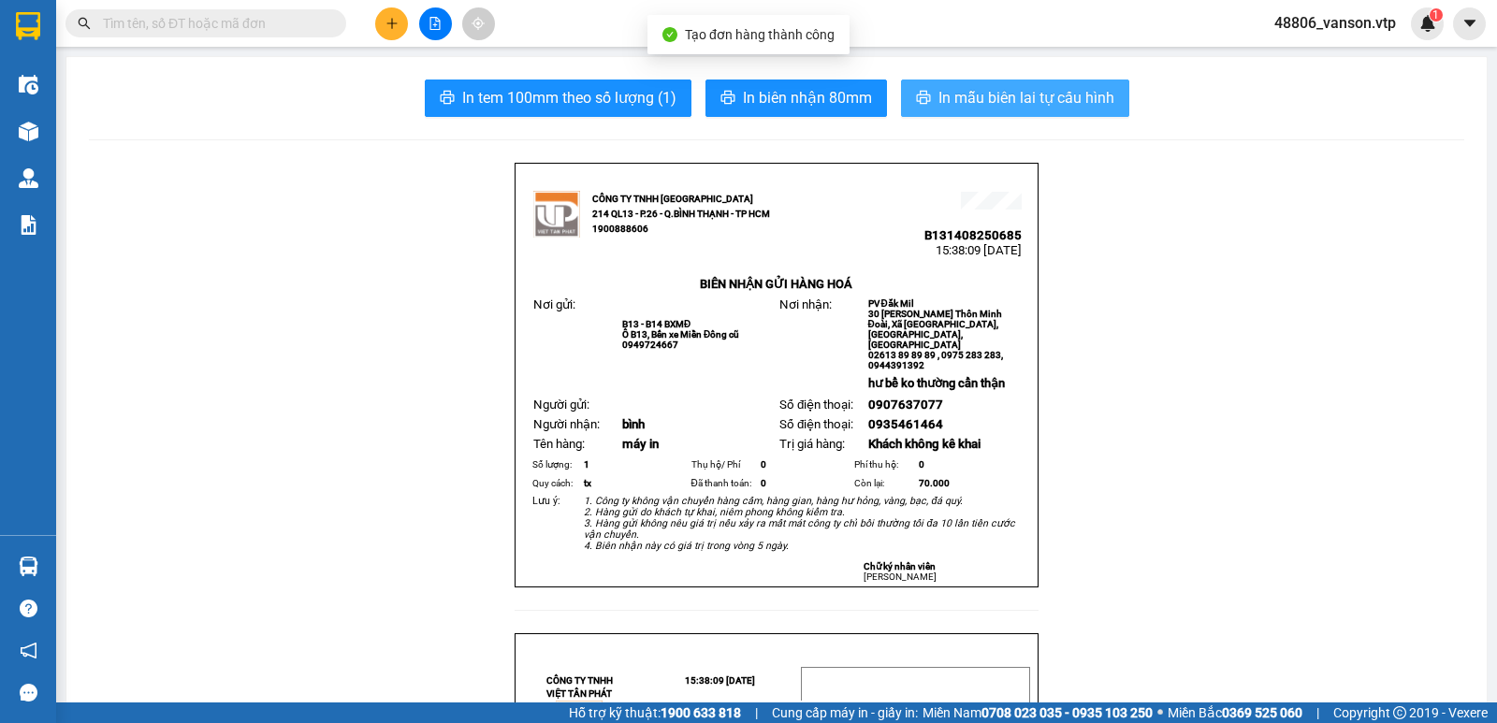
click at [997, 98] on span "In mẫu biên lai tự cấu hình" at bounding box center [1027, 97] width 176 height 23
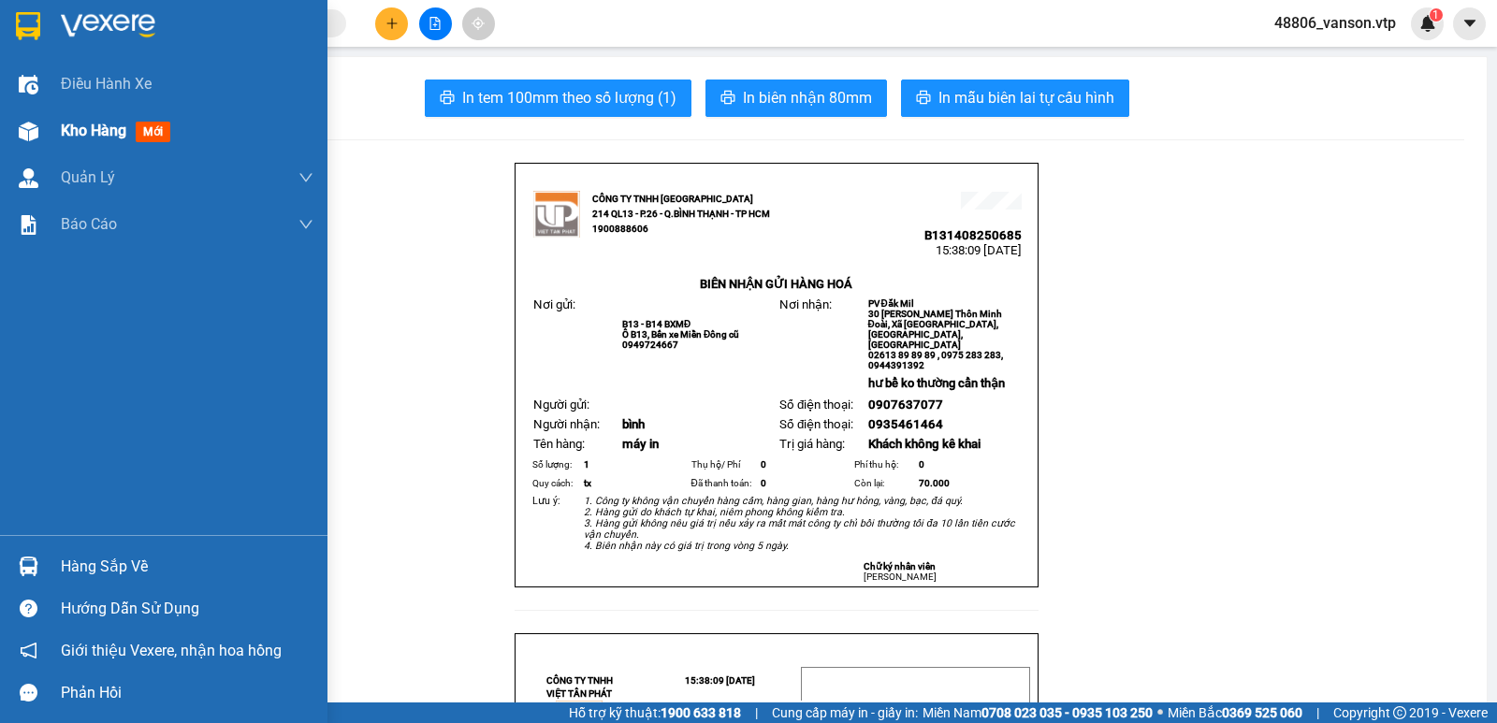
click at [81, 139] on span "Kho hàng" at bounding box center [94, 131] width 66 height 18
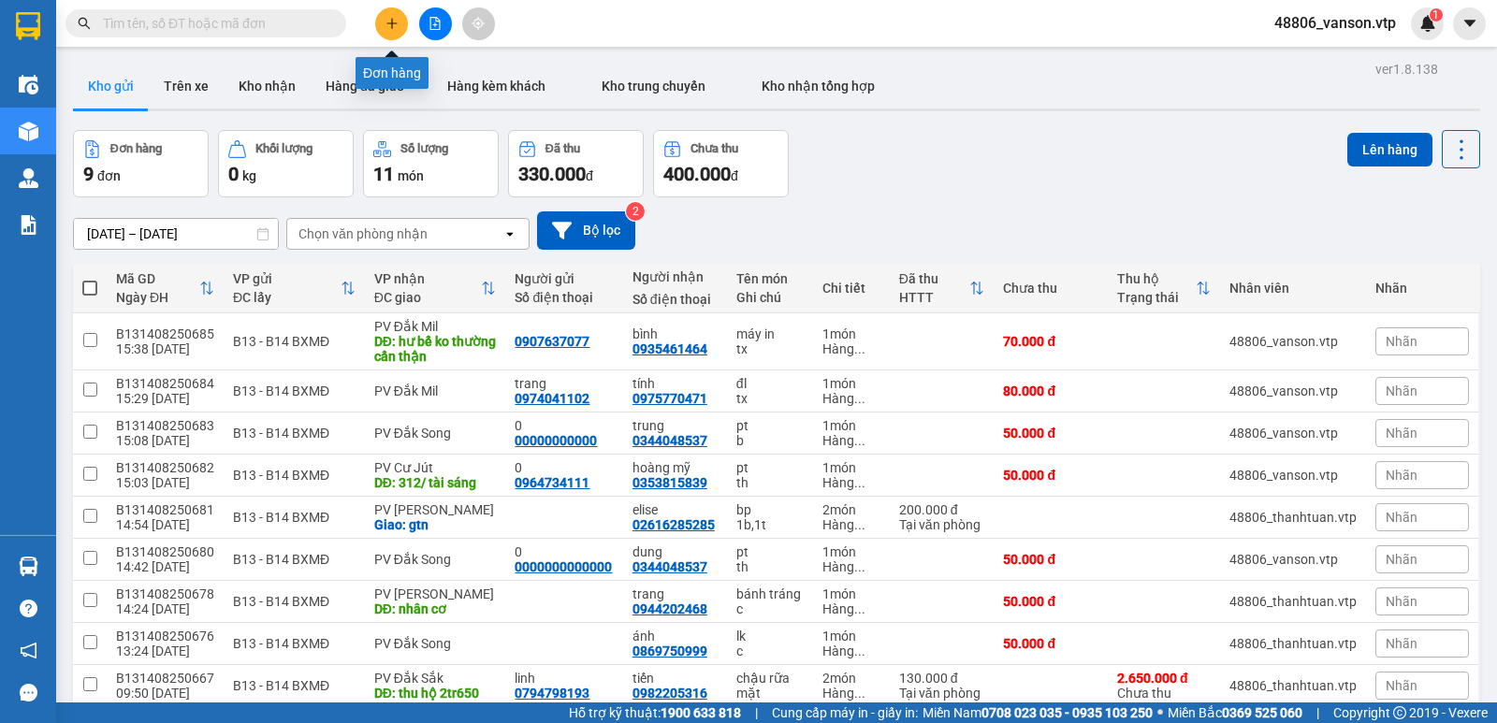
click at [390, 18] on icon "plus" at bounding box center [392, 23] width 13 height 13
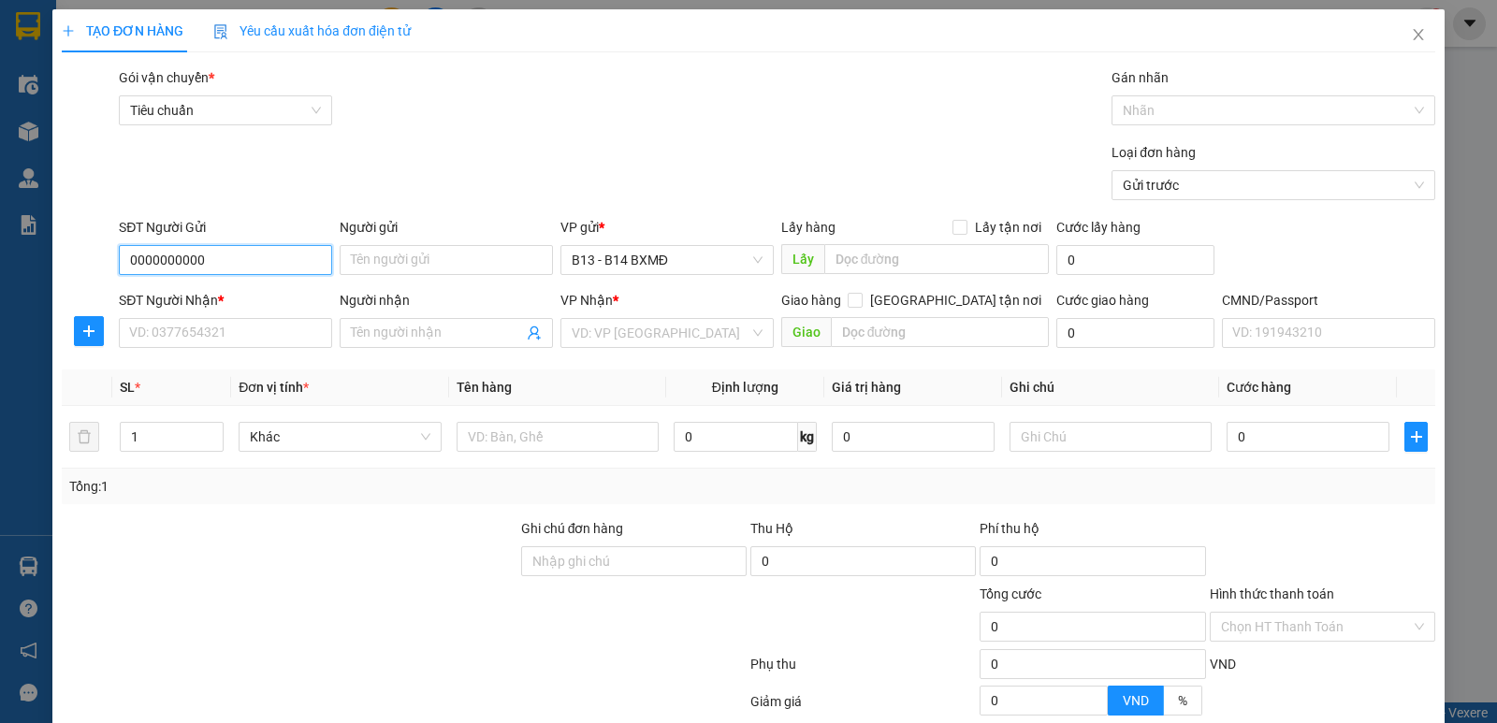
type input "0000000000"
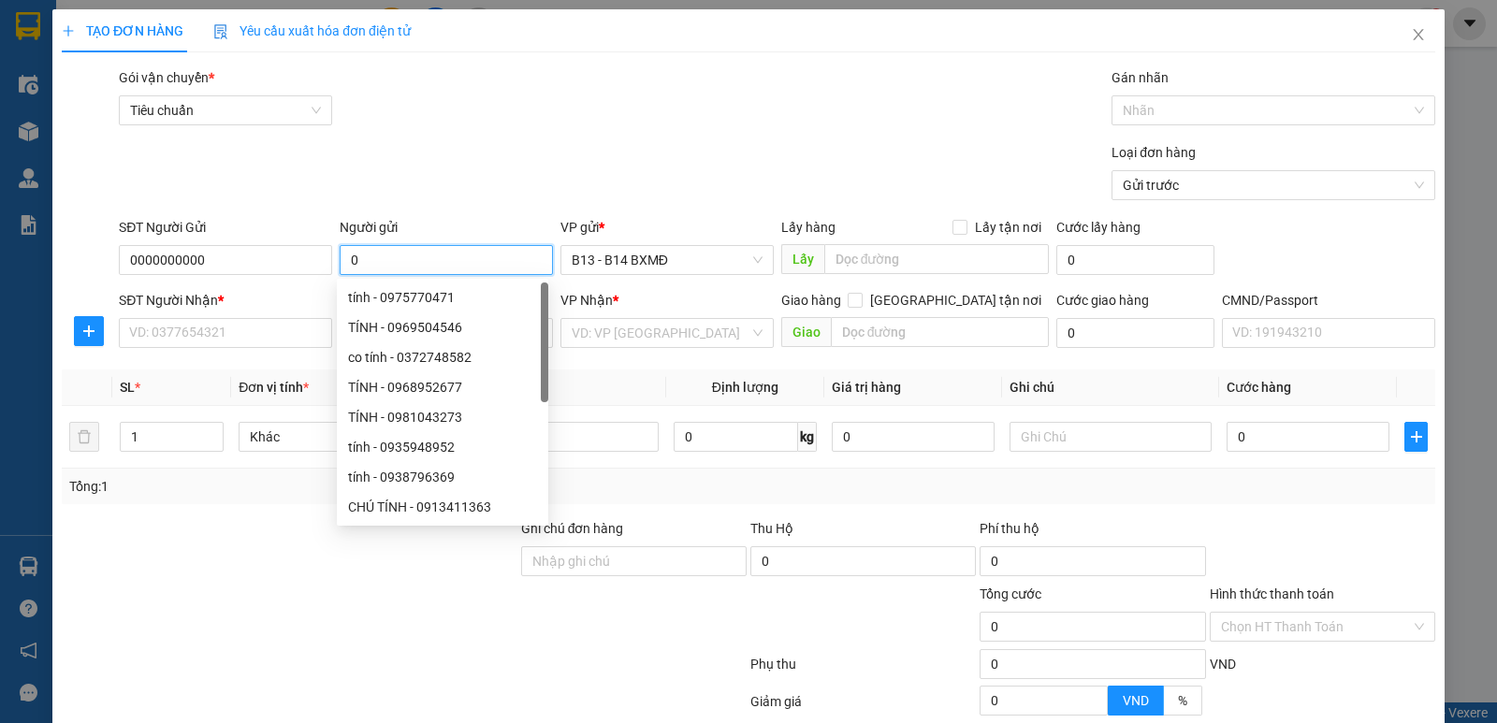
type input "0"
click at [249, 564] on div at bounding box center [290, 552] width 460 height 66
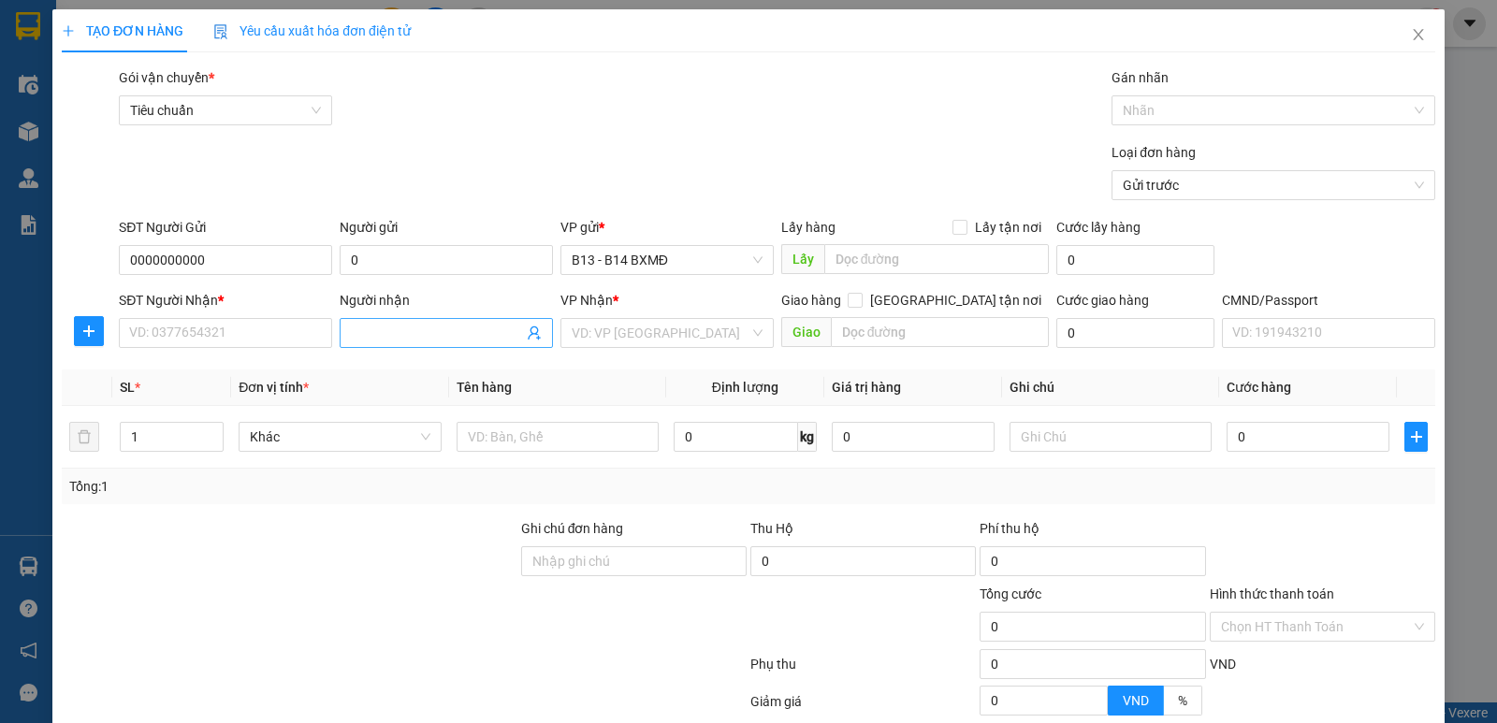
click at [381, 341] on input "Người nhận" at bounding box center [437, 333] width 172 height 21
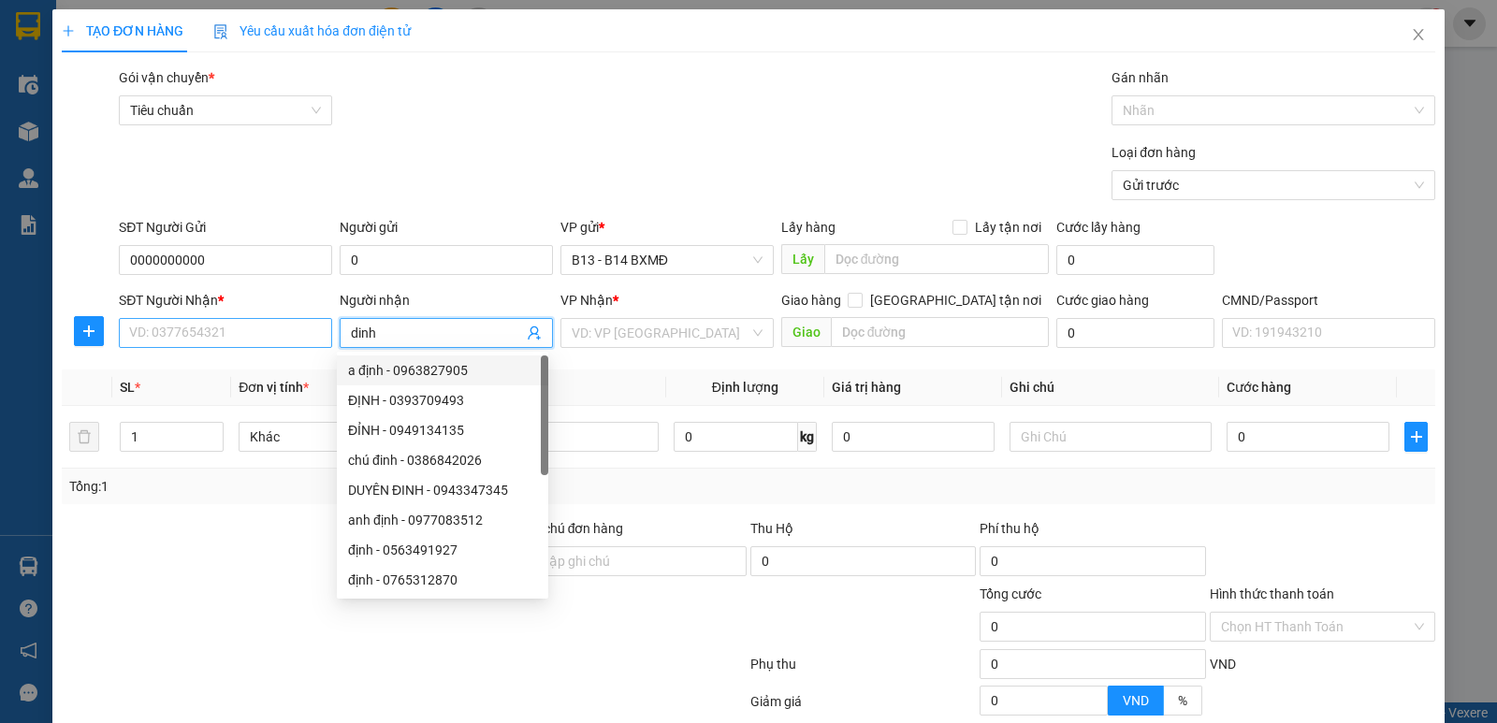
type input "dinh"
click at [219, 345] on input "SĐT Người Nhận *" at bounding box center [225, 333] width 213 height 30
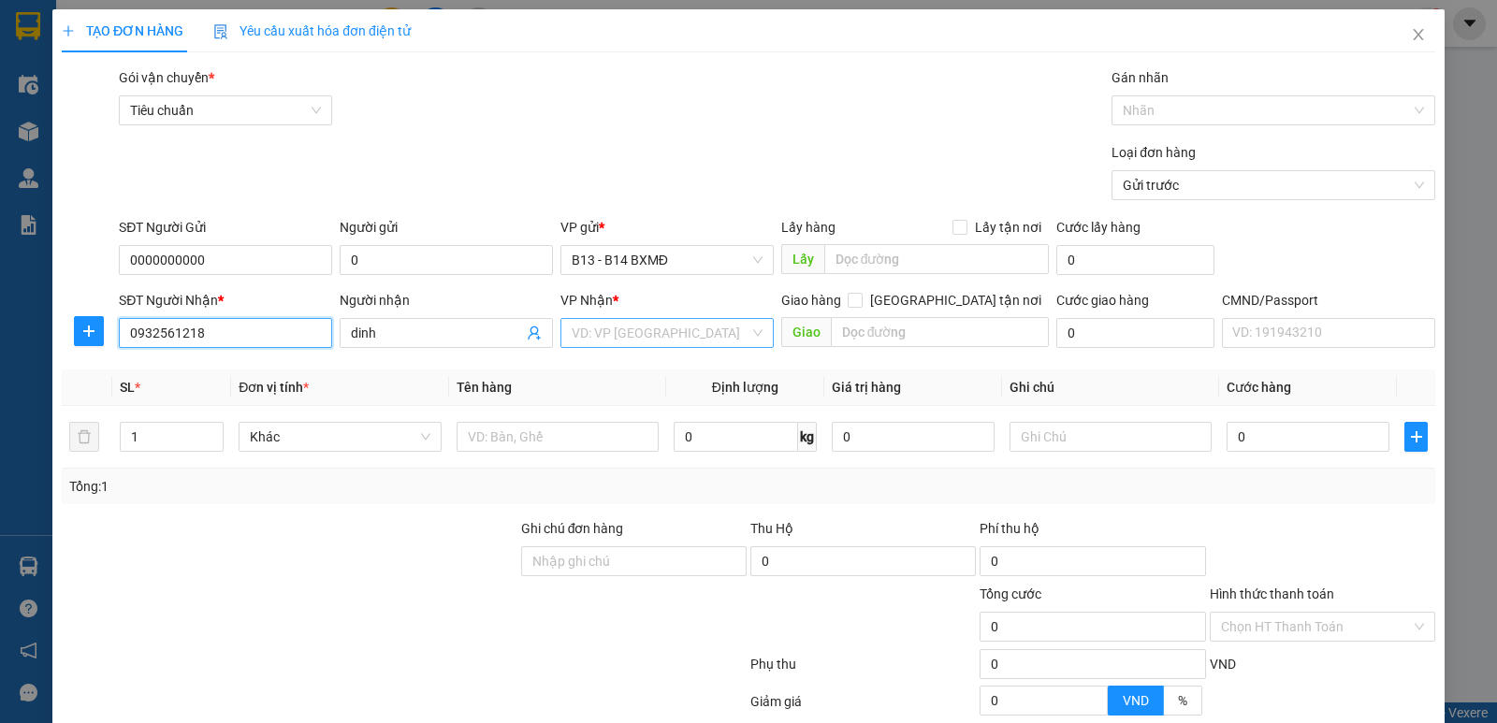
type input "0932561218"
click at [681, 329] on input "search" at bounding box center [661, 333] width 178 height 28
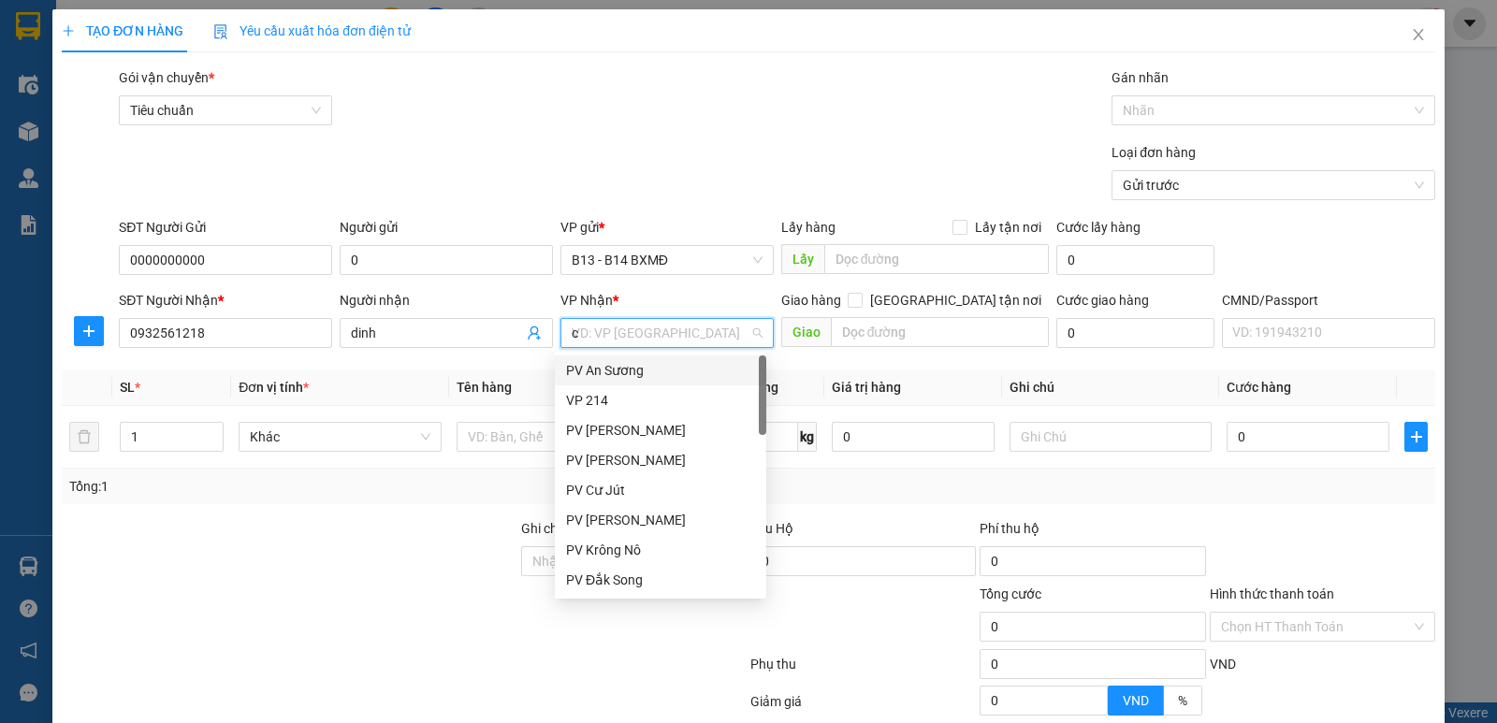
type input "cj"
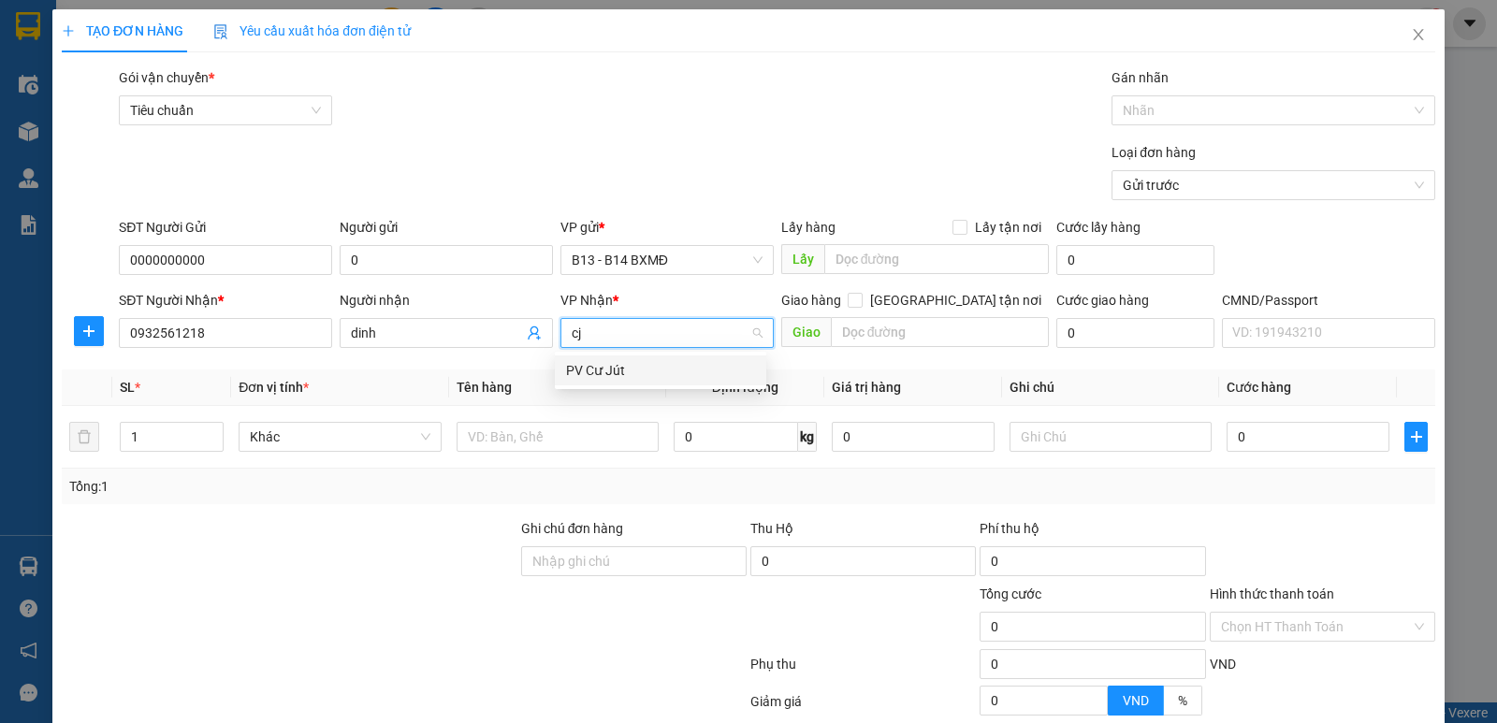
click at [632, 367] on div "PV Cư Jút" at bounding box center [660, 370] width 189 height 21
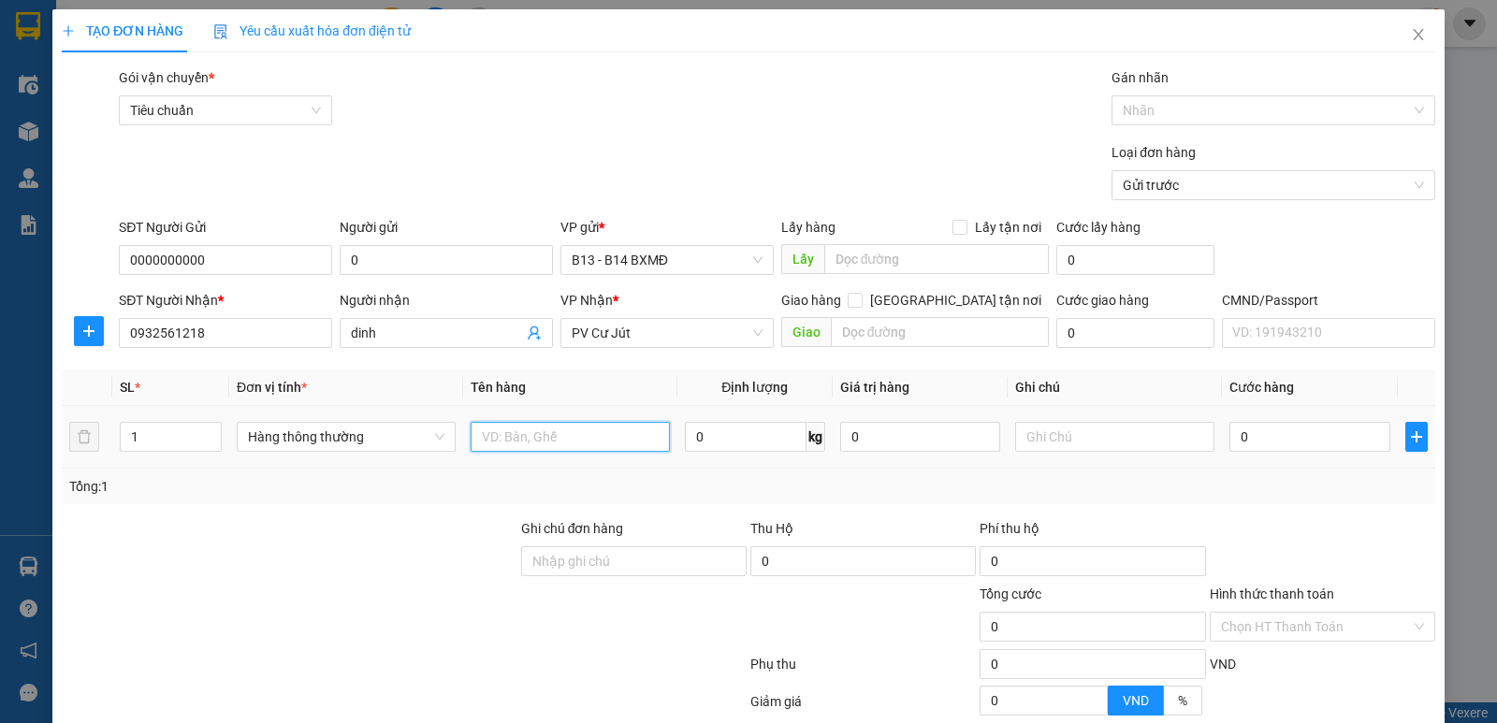
click at [576, 431] on input "text" at bounding box center [570, 437] width 199 height 30
type input "qa"
click at [1028, 444] on input "text" at bounding box center [1114, 437] width 199 height 30
type input "cục"
click at [1281, 441] on input "0" at bounding box center [1310, 437] width 160 height 30
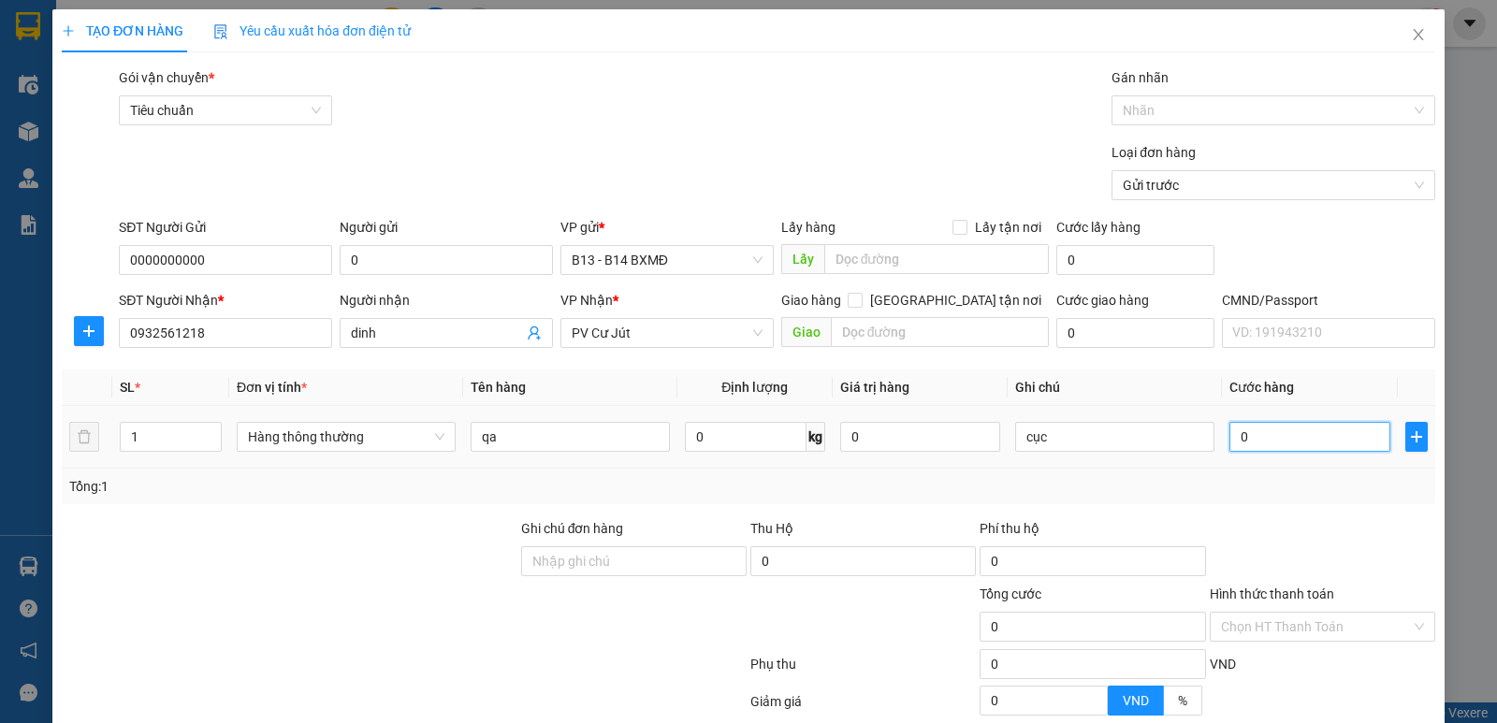
type input "6"
type input "60"
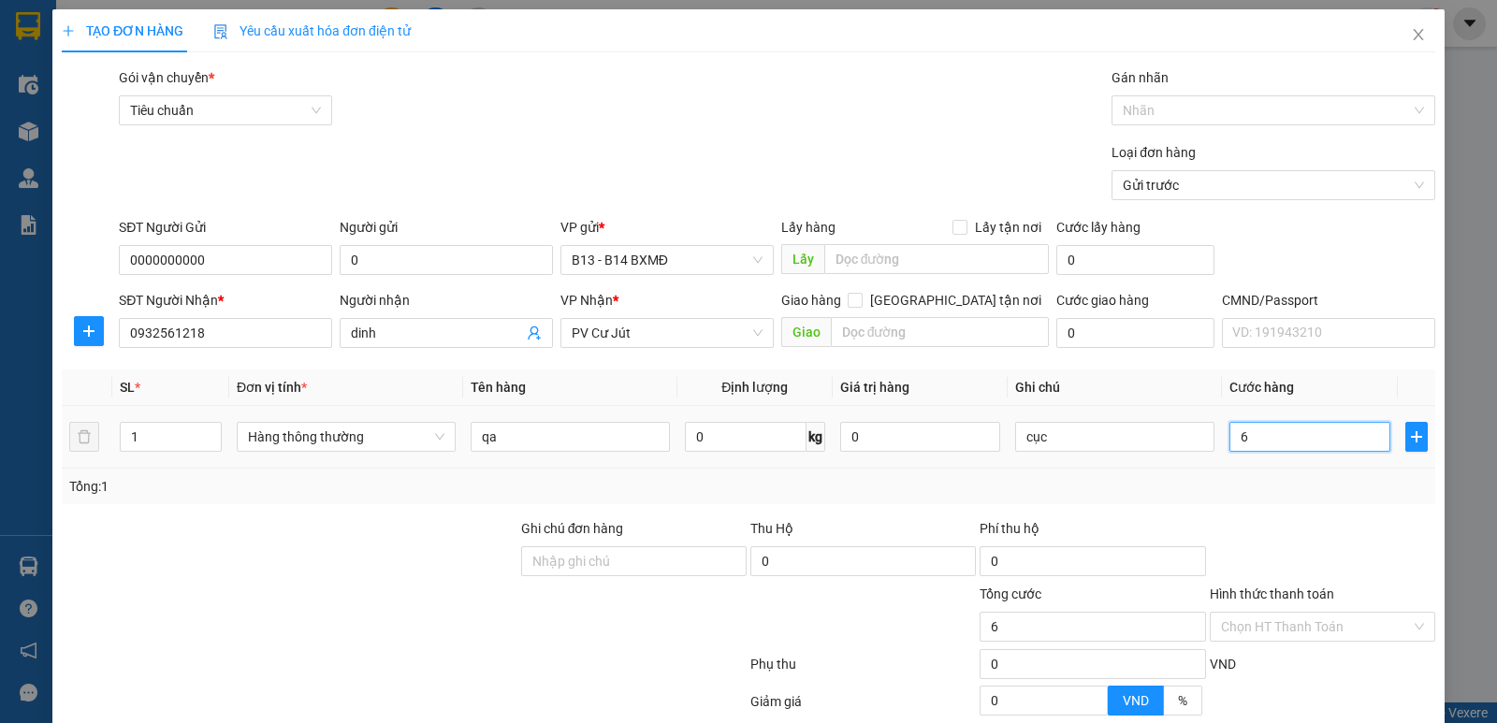
type input "60"
type input "600"
type input "6.000"
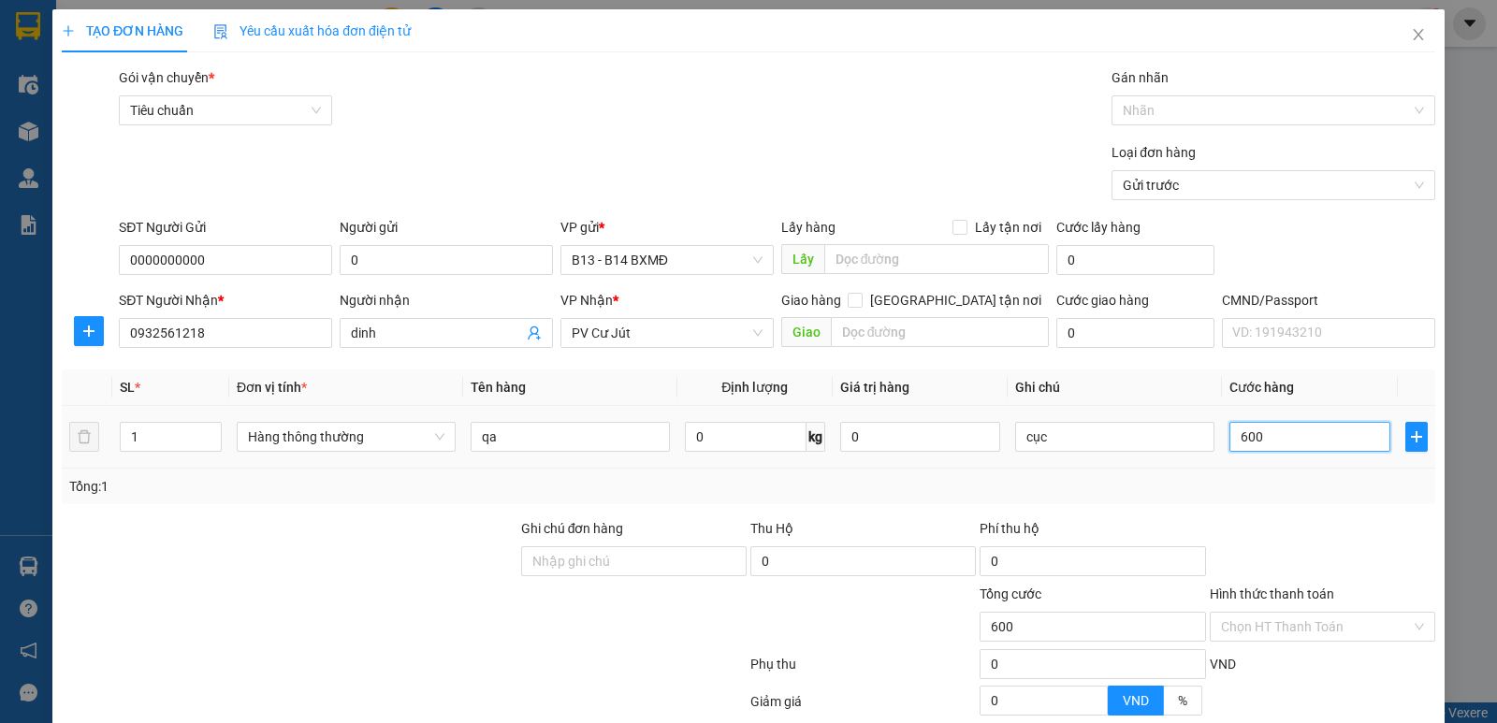
type input "6.000"
type input "60.000"
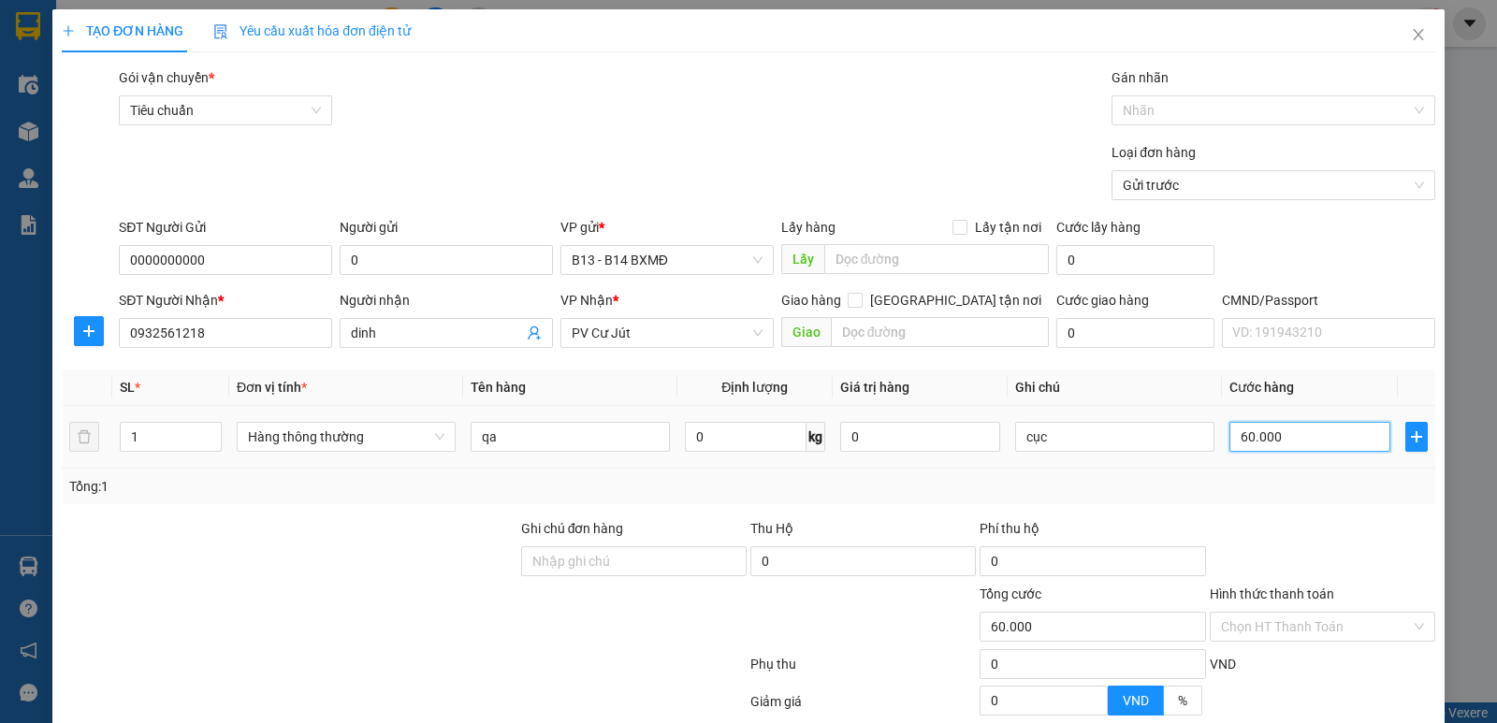
scroll to position [177, 0]
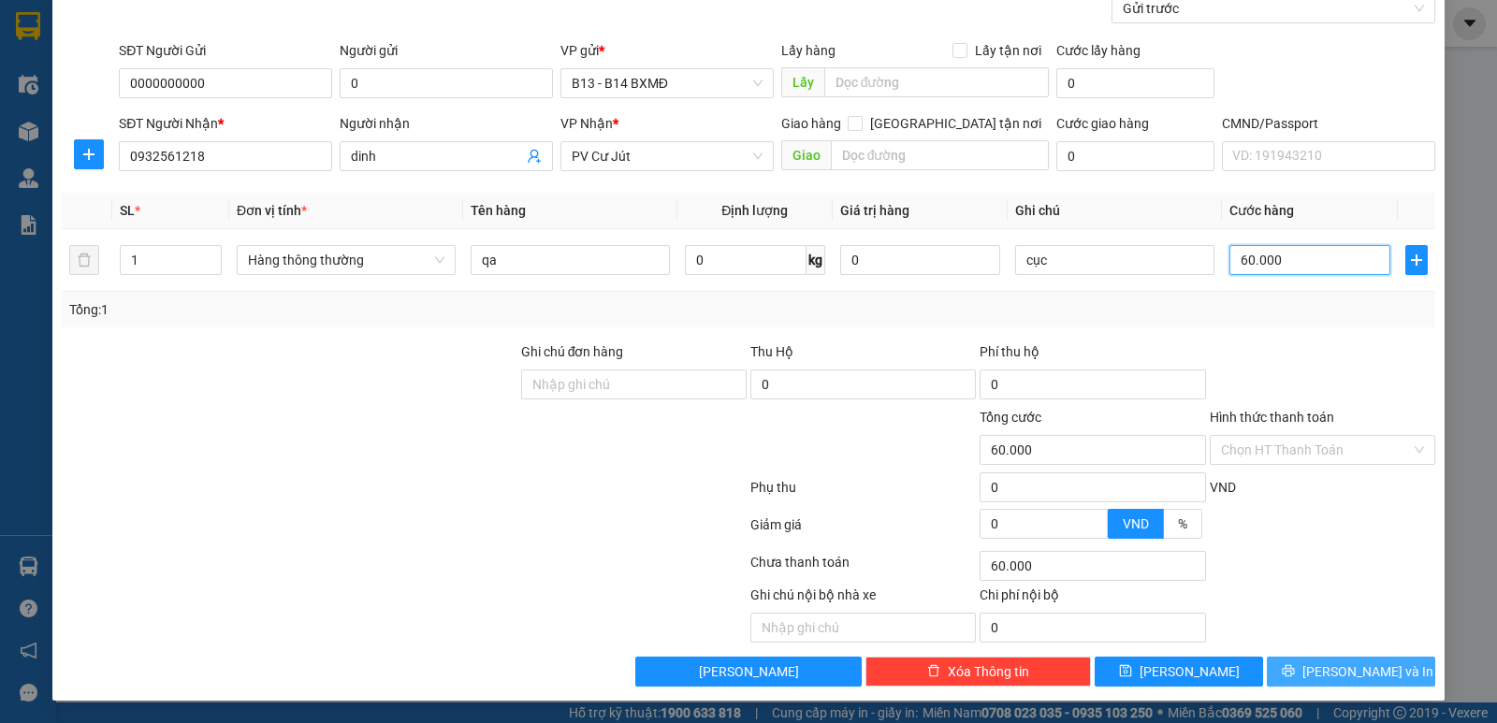
type input "60.000"
click at [1302, 661] on button "[PERSON_NAME] và In" at bounding box center [1351, 672] width 168 height 30
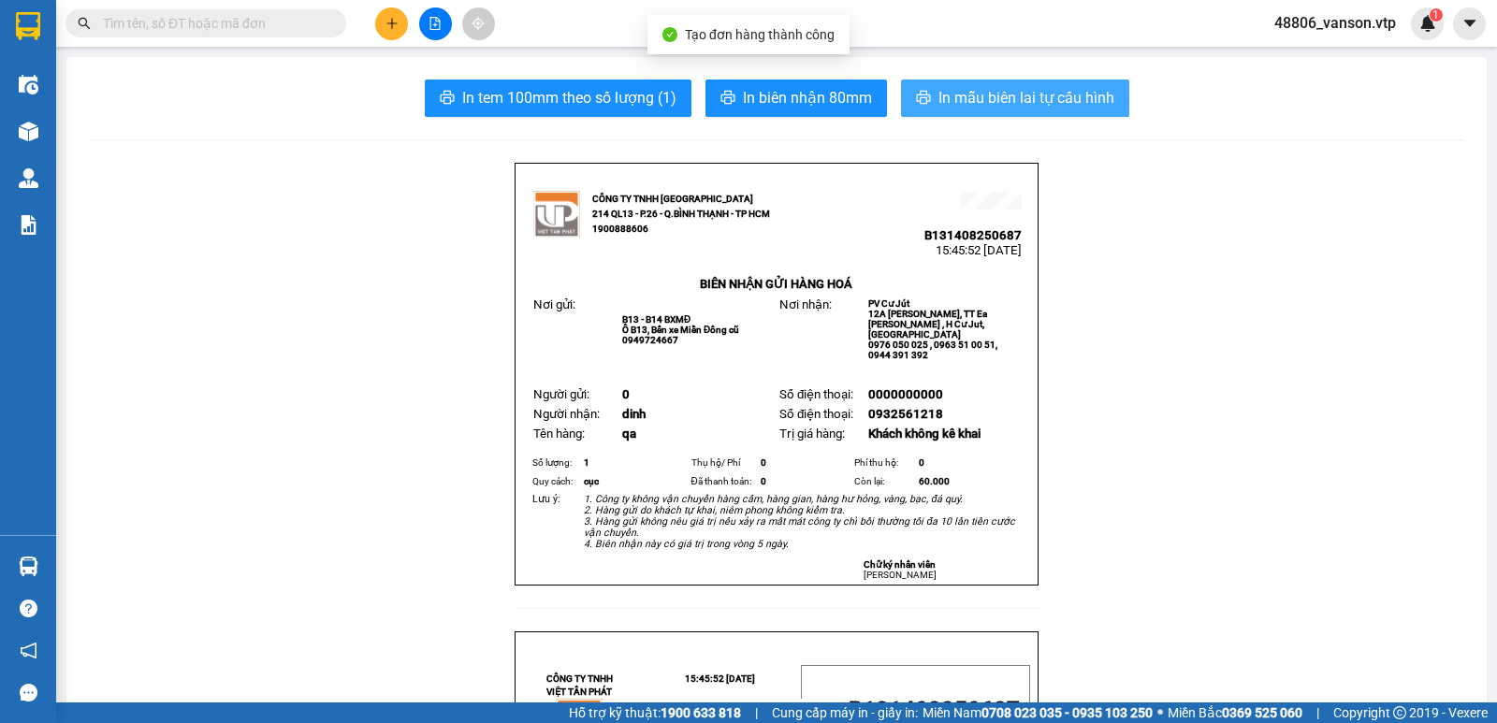
click at [1037, 106] on span "In mẫu biên lai tự cấu hình" at bounding box center [1027, 97] width 176 height 23
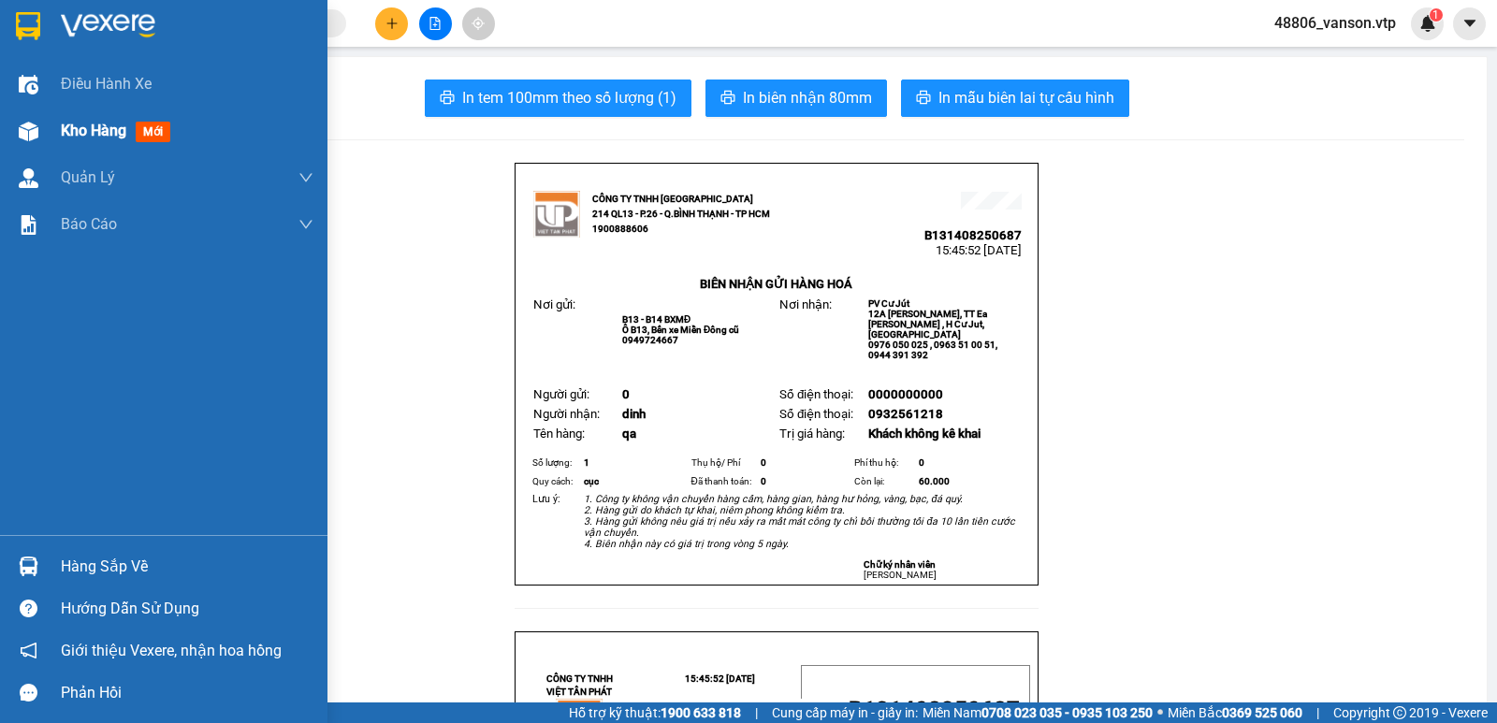
click at [26, 132] on img at bounding box center [29, 132] width 20 height 20
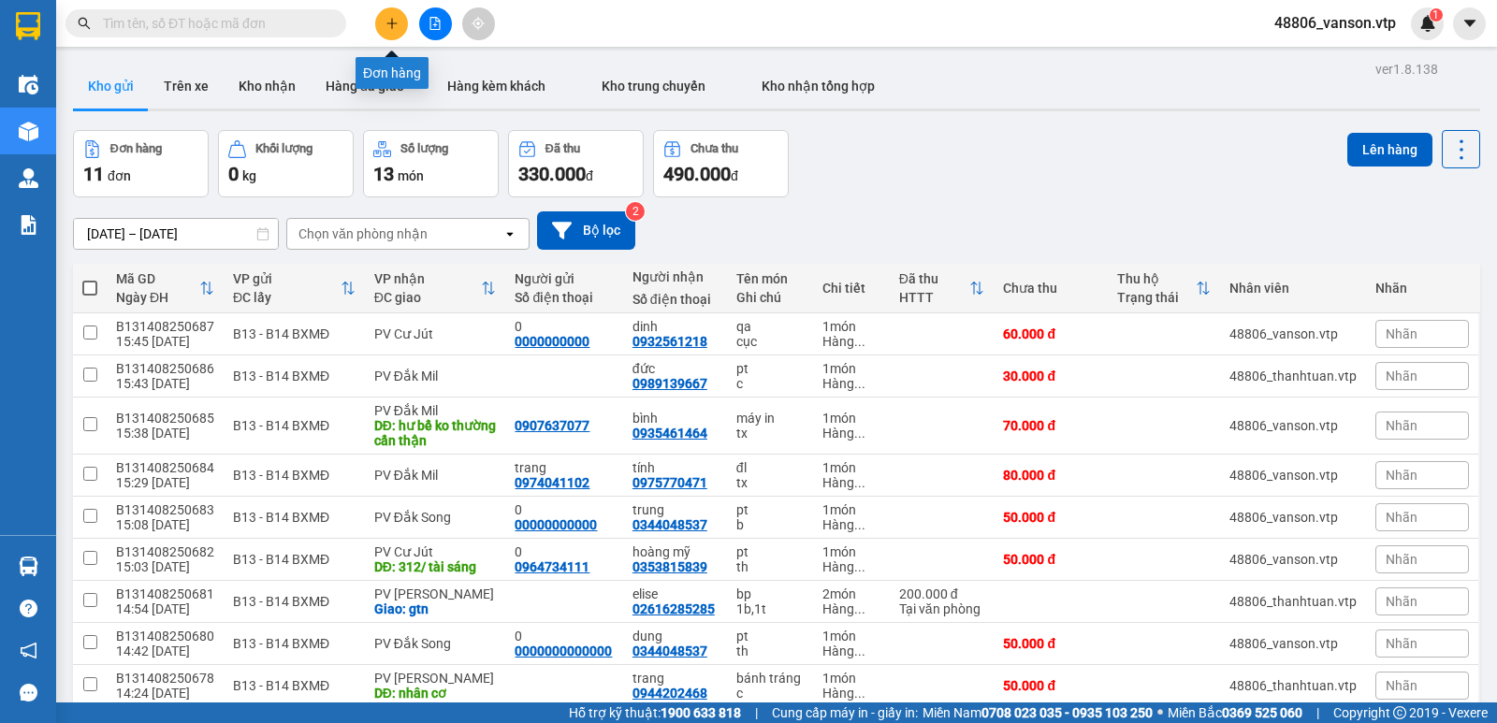
click at [390, 31] on button at bounding box center [391, 23] width 33 height 33
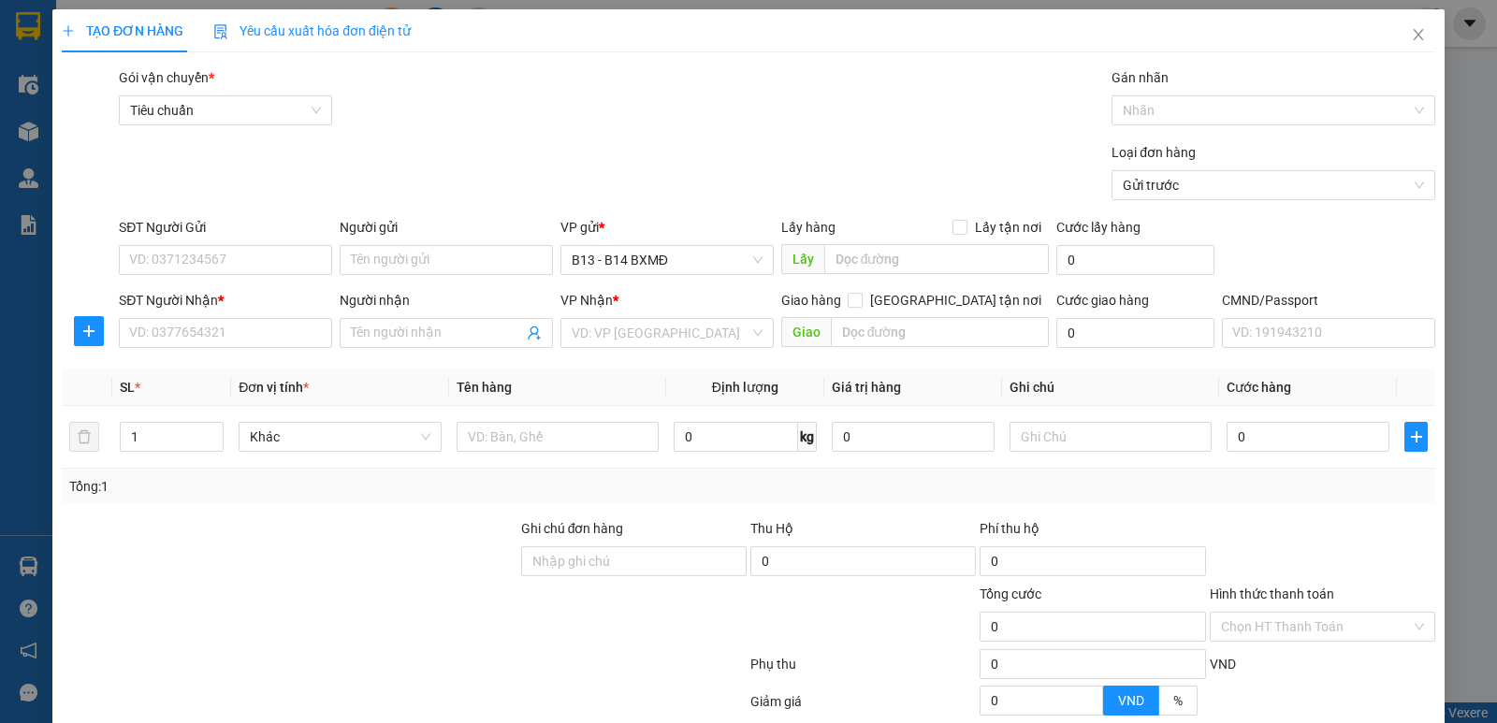
click at [151, 355] on div "SĐT Người Nhận * VD: 0377654321" at bounding box center [225, 323] width 213 height 66
click at [163, 345] on input "SĐT Người Nhận *" at bounding box center [225, 333] width 213 height 30
type input "0988662590"
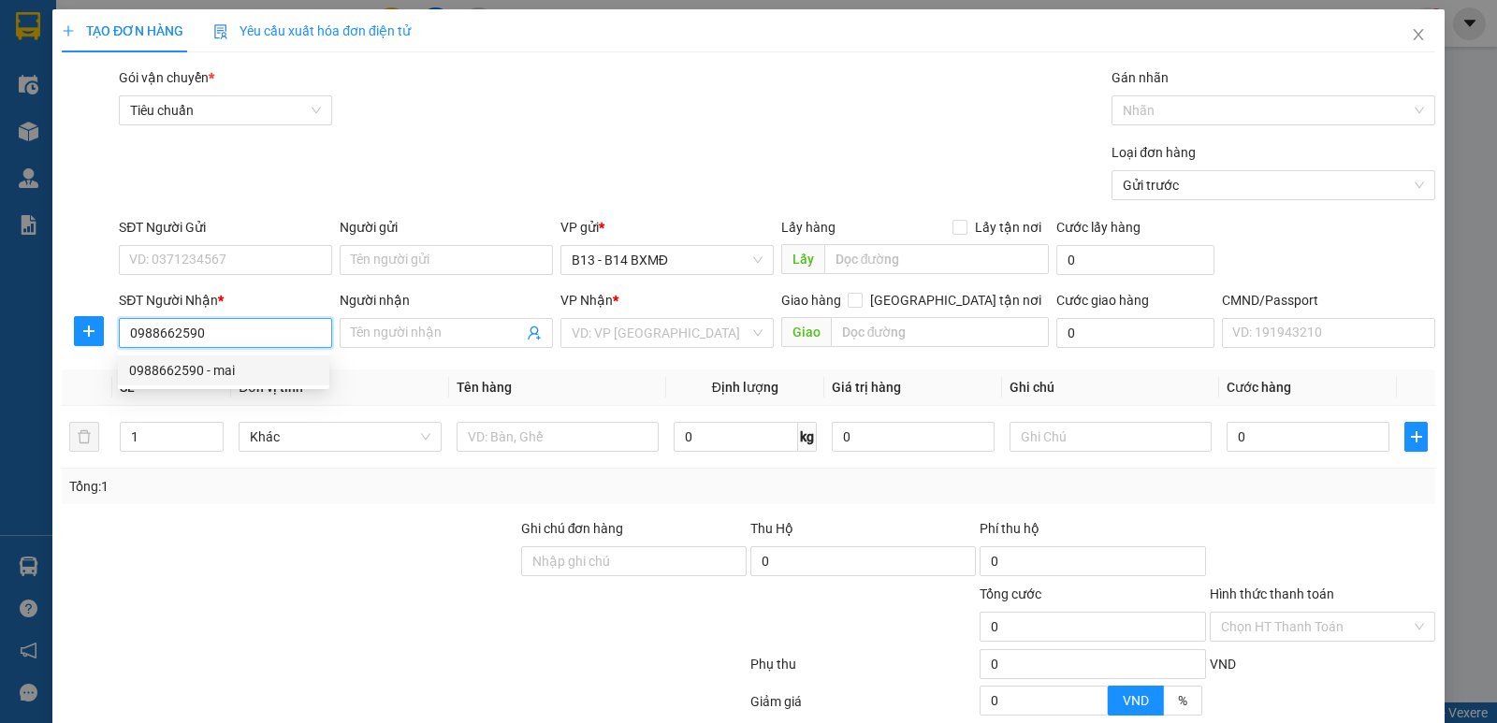
drag, startPoint x: 153, startPoint y: 381, endPoint x: 186, endPoint y: 375, distance: 33.2
click at [155, 380] on div "0988662590 - mai" at bounding box center [224, 371] width 212 height 30
type input "mai"
type input "0988662590"
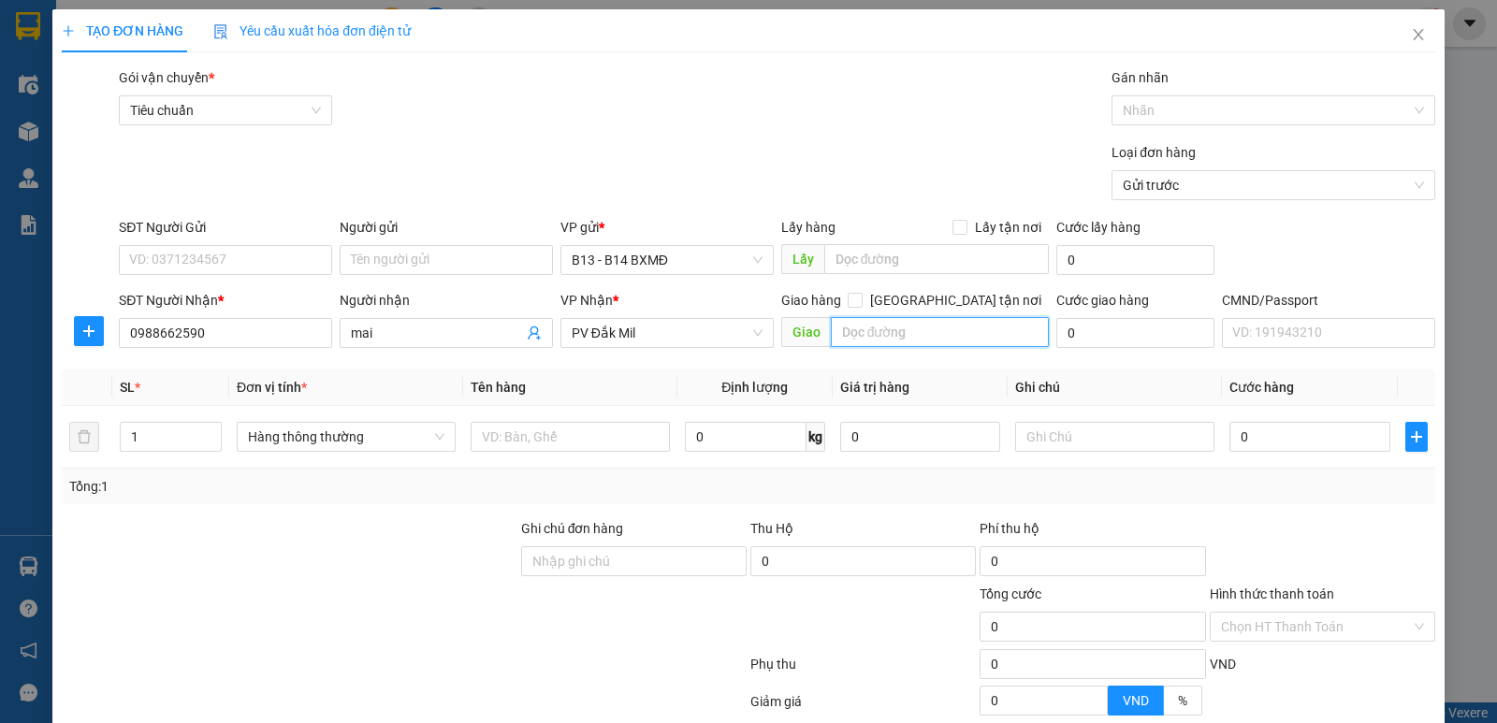
click at [931, 343] on input "text" at bounding box center [940, 332] width 219 height 30
type input "d"
type input "[PERSON_NAME]"
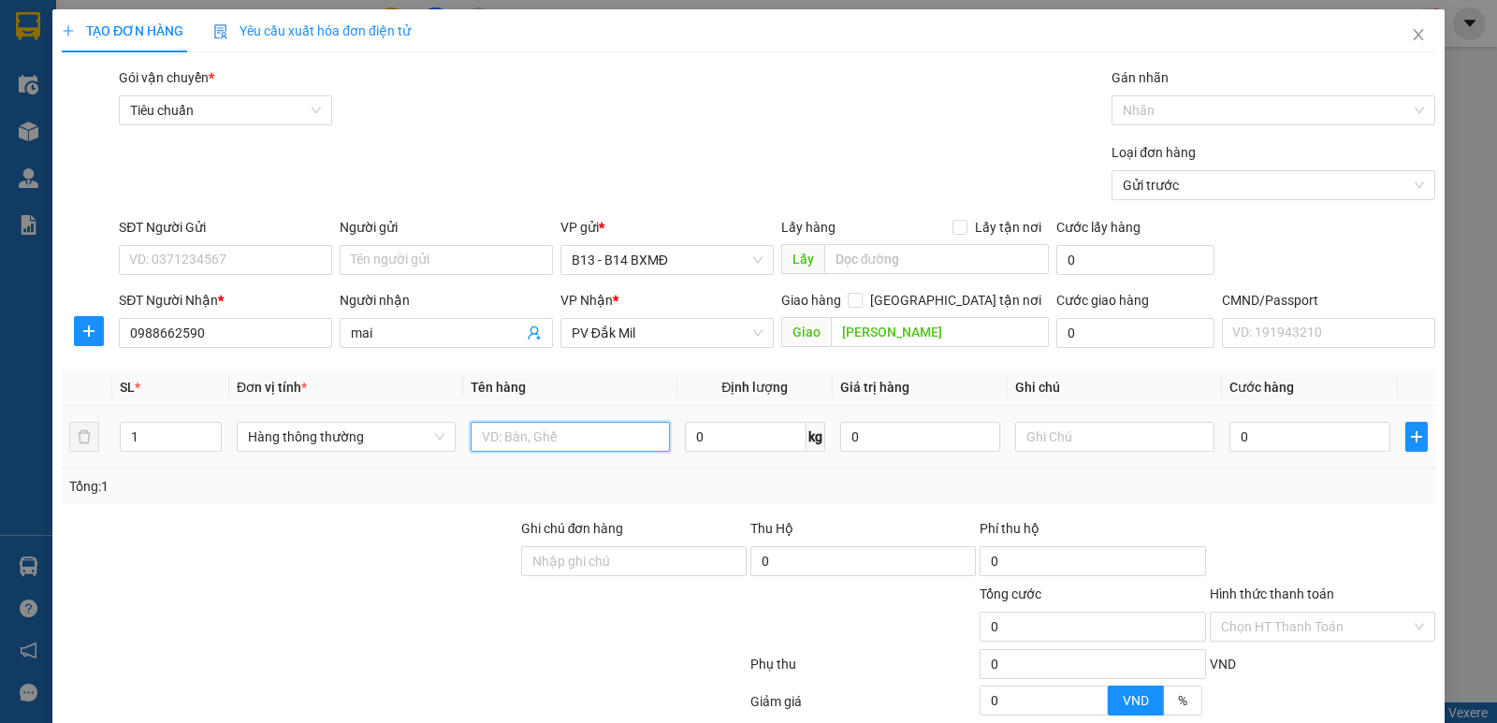
click at [512, 445] on input "text" at bounding box center [570, 437] width 199 height 30
type input "k báo"
click at [1084, 420] on div at bounding box center [1114, 436] width 199 height 37
click at [1082, 441] on input "text" at bounding box center [1114, 437] width 199 height 30
type input "t"
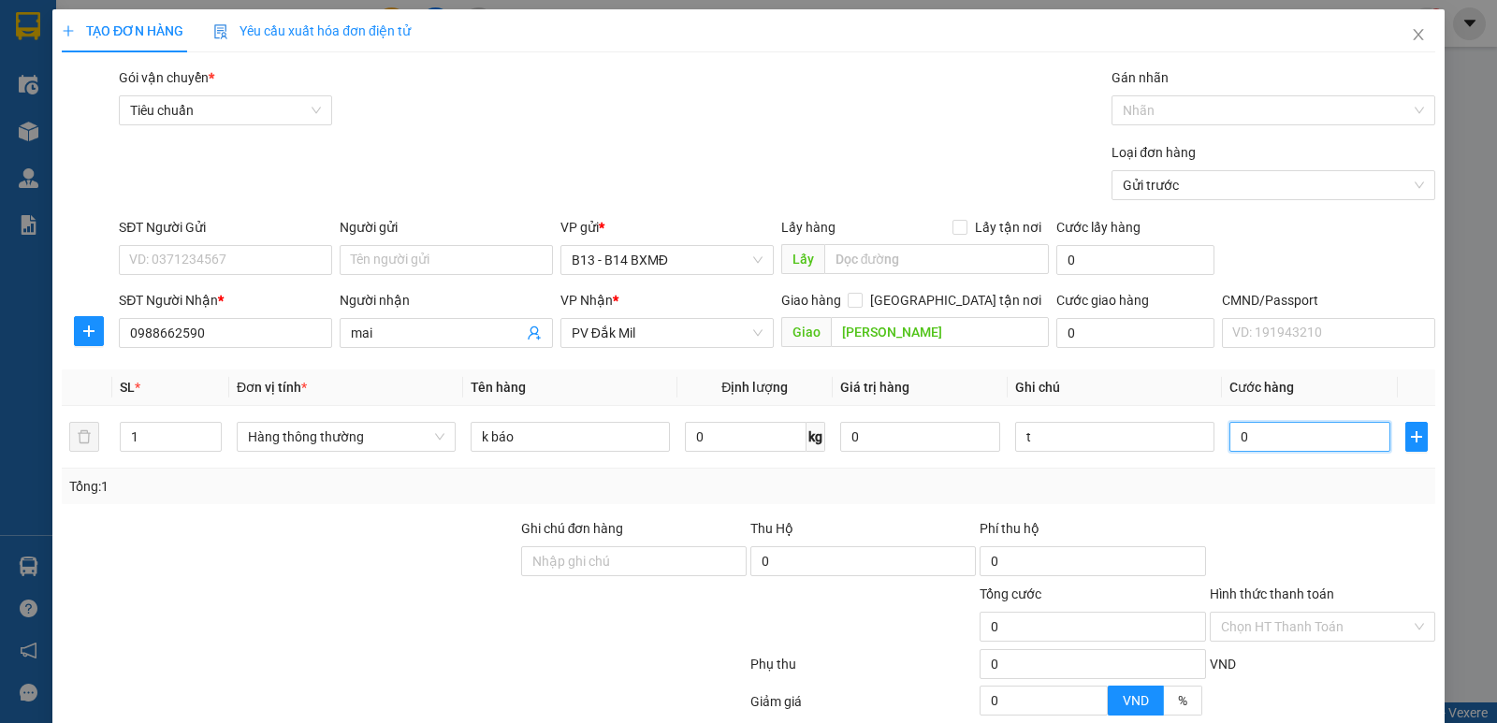
type input "4"
type input "40"
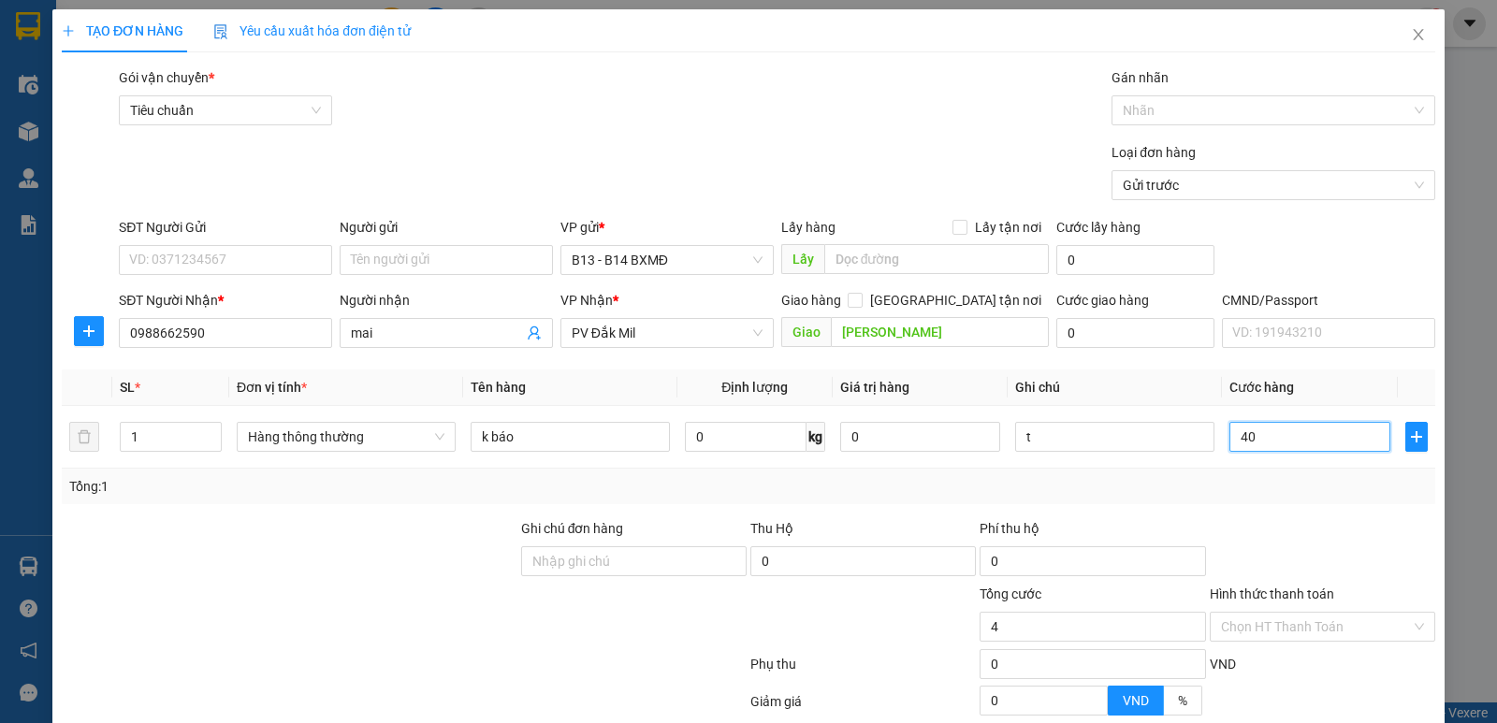
type input "40"
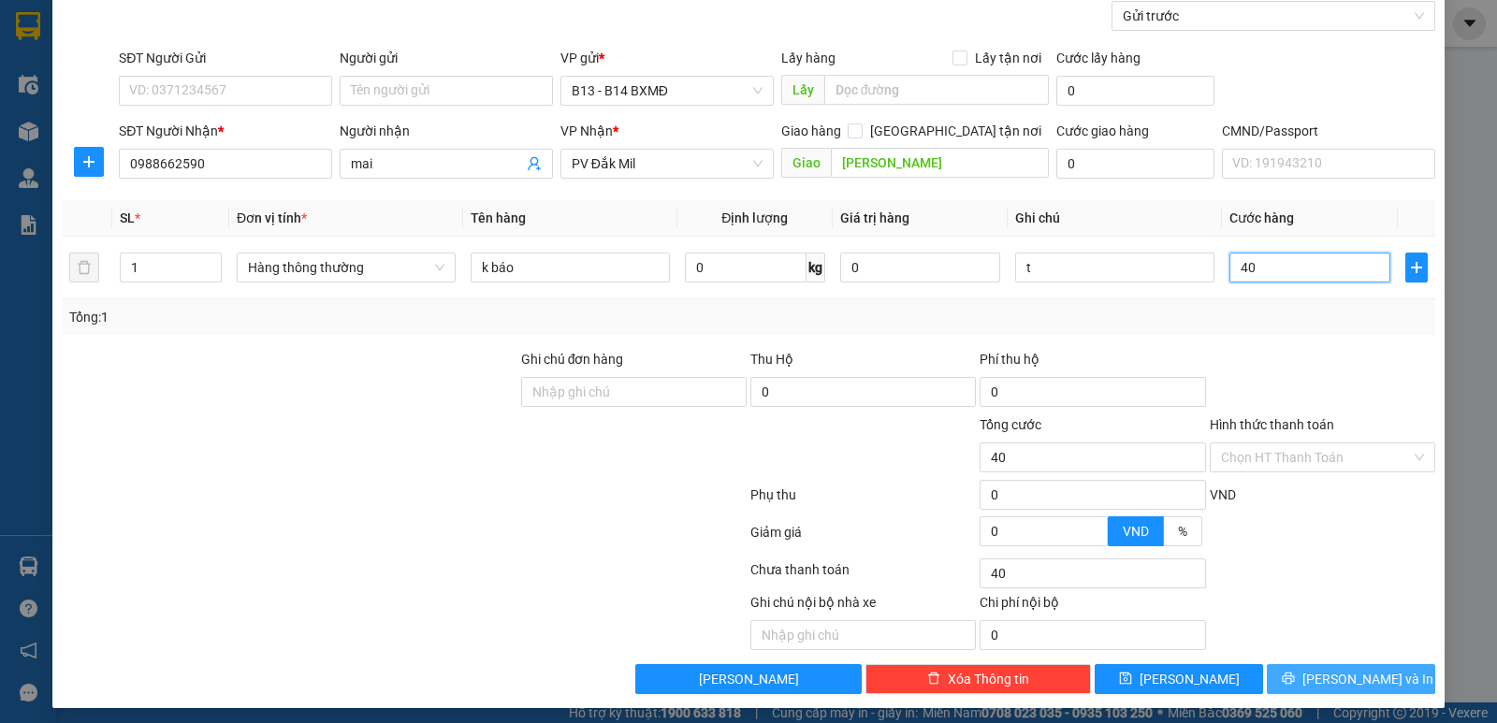
scroll to position [177, 0]
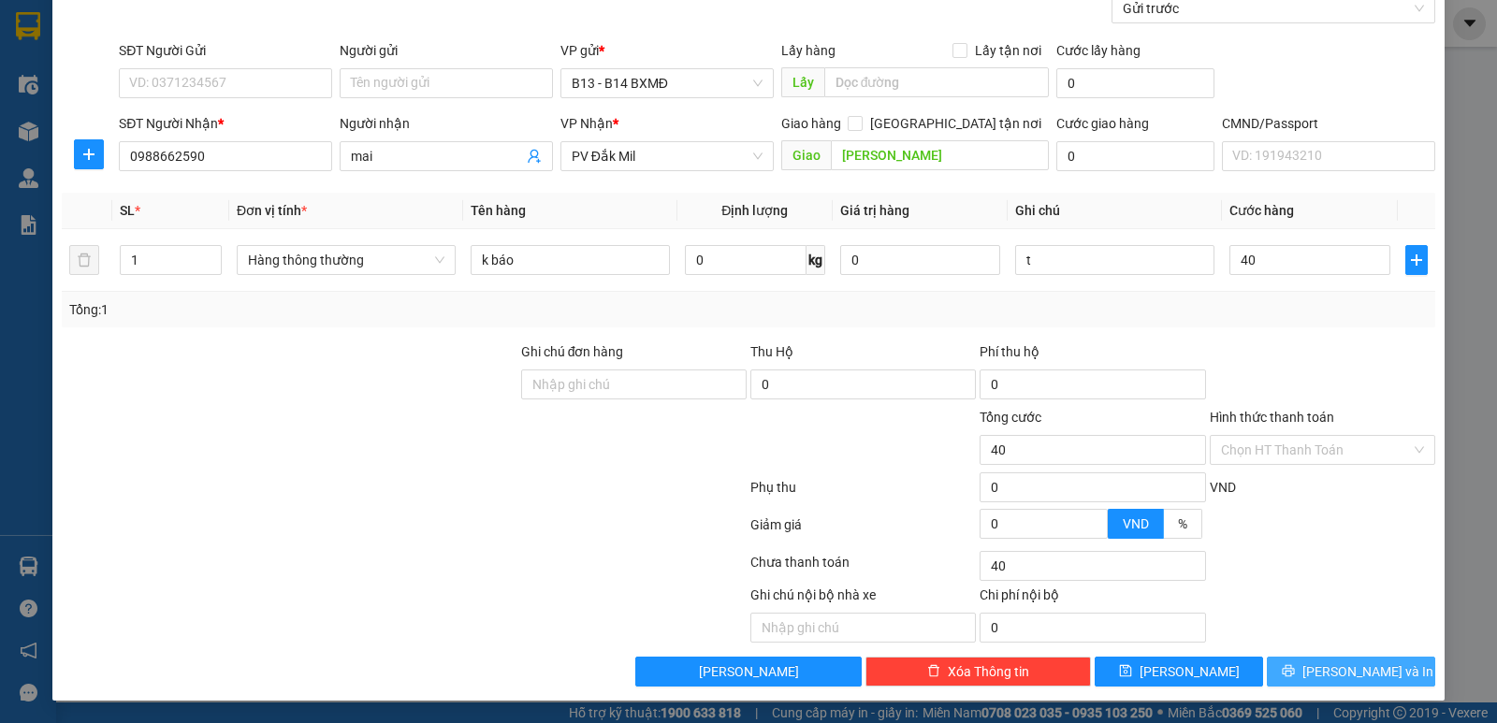
type input "40.000"
click at [1342, 675] on span "[PERSON_NAME] và In" at bounding box center [1368, 672] width 131 height 21
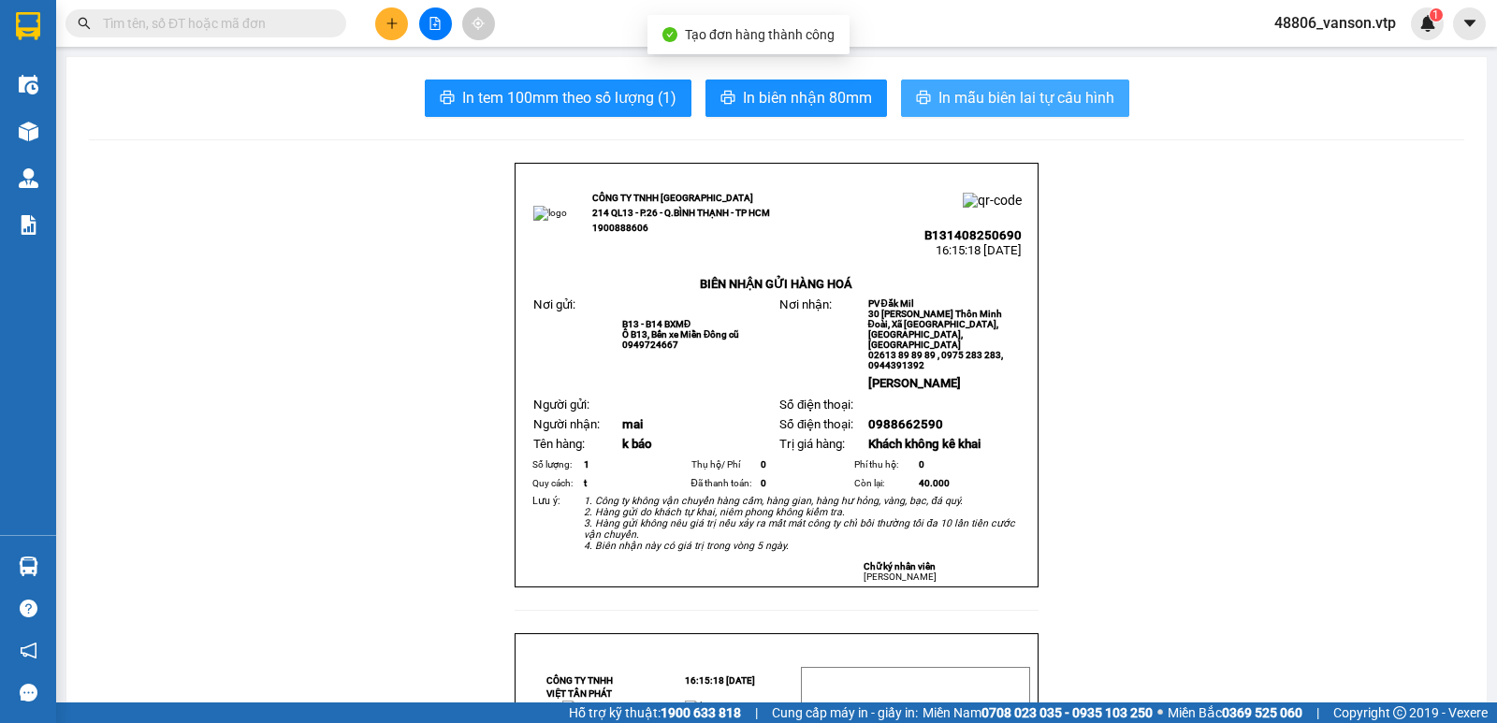
click at [1063, 100] on span "In mẫu biên lai tự cấu hình" at bounding box center [1027, 97] width 176 height 23
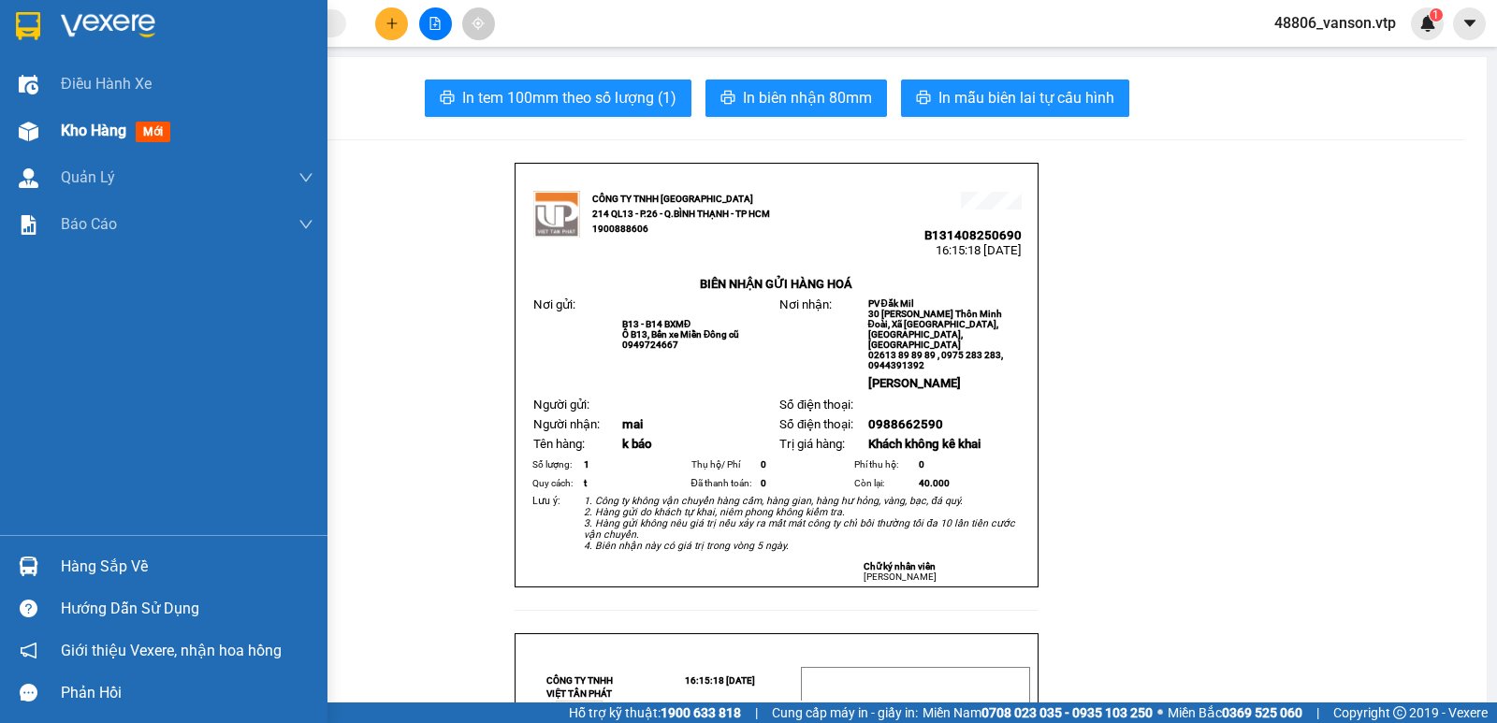
click at [87, 143] on div "Kho hàng mới" at bounding box center [187, 131] width 253 height 47
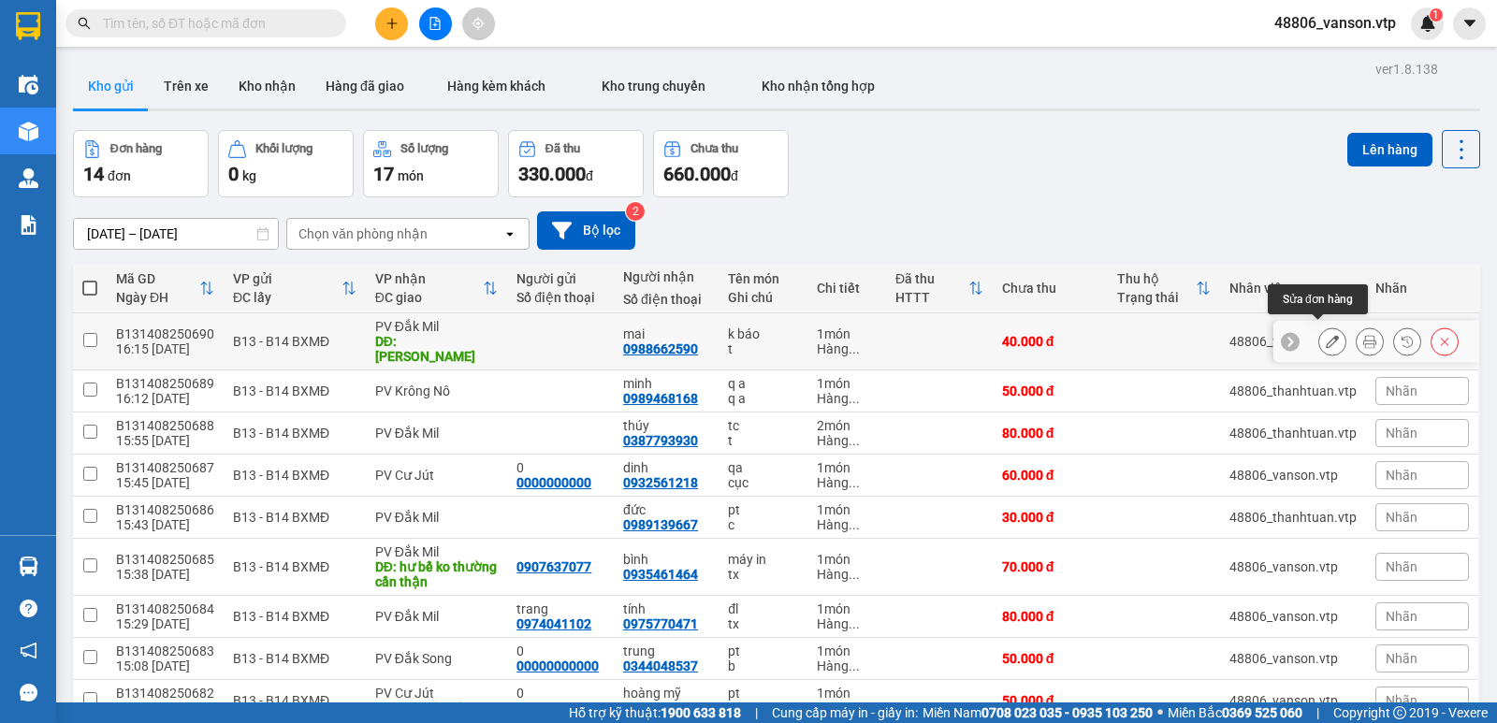
click at [1326, 335] on icon at bounding box center [1332, 341] width 13 height 13
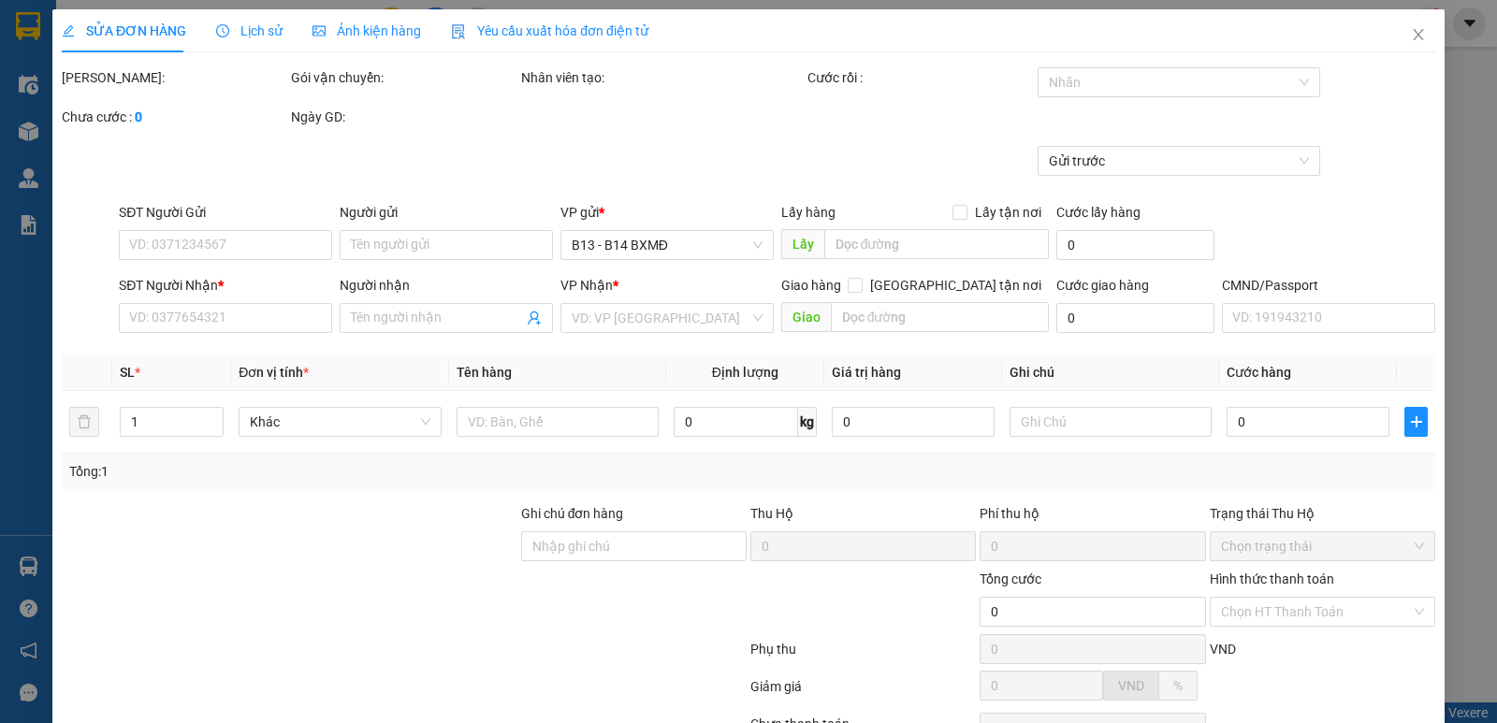
type input "0988662590"
type input "mai"
type input "[PERSON_NAME]"
type input "40.000"
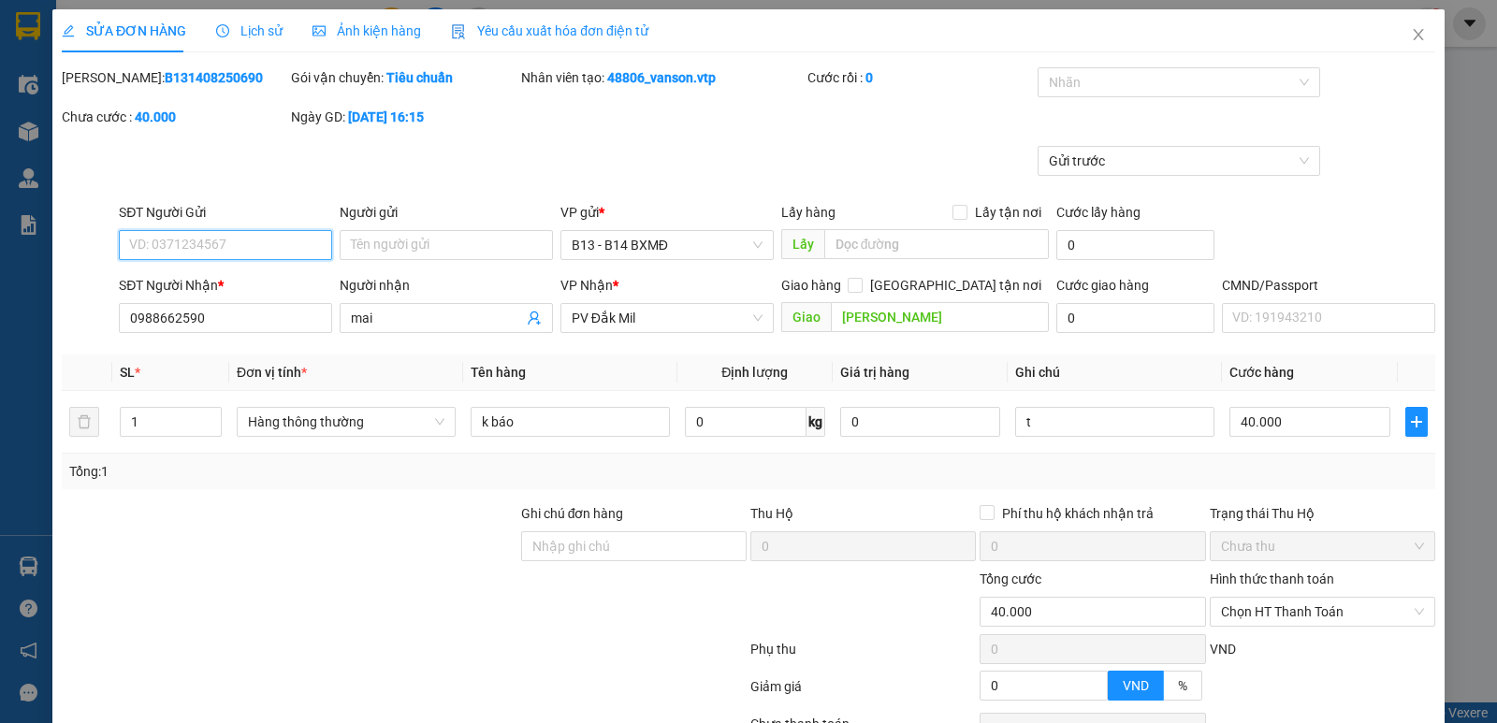
click at [242, 246] on input "SĐT Người Gửi" at bounding box center [225, 245] width 213 height 30
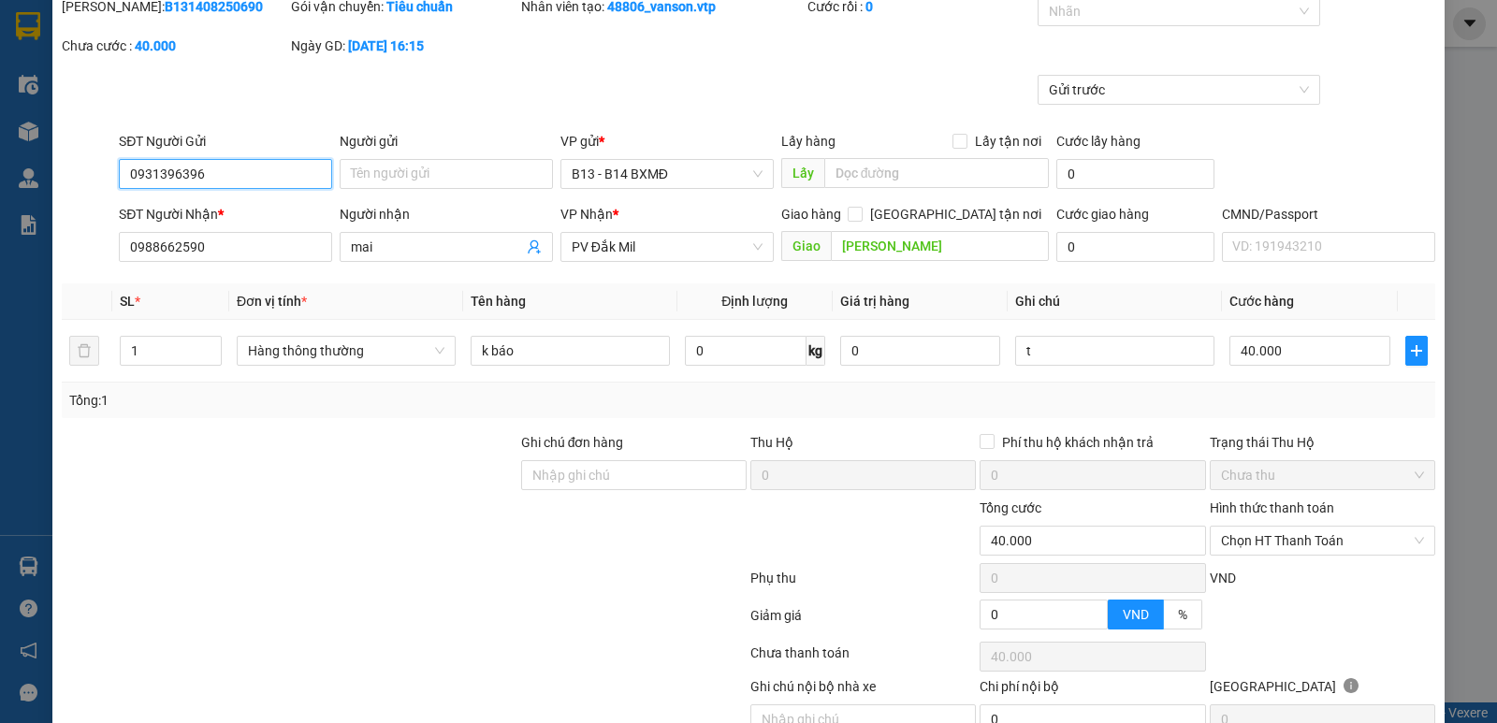
scroll to position [163, 0]
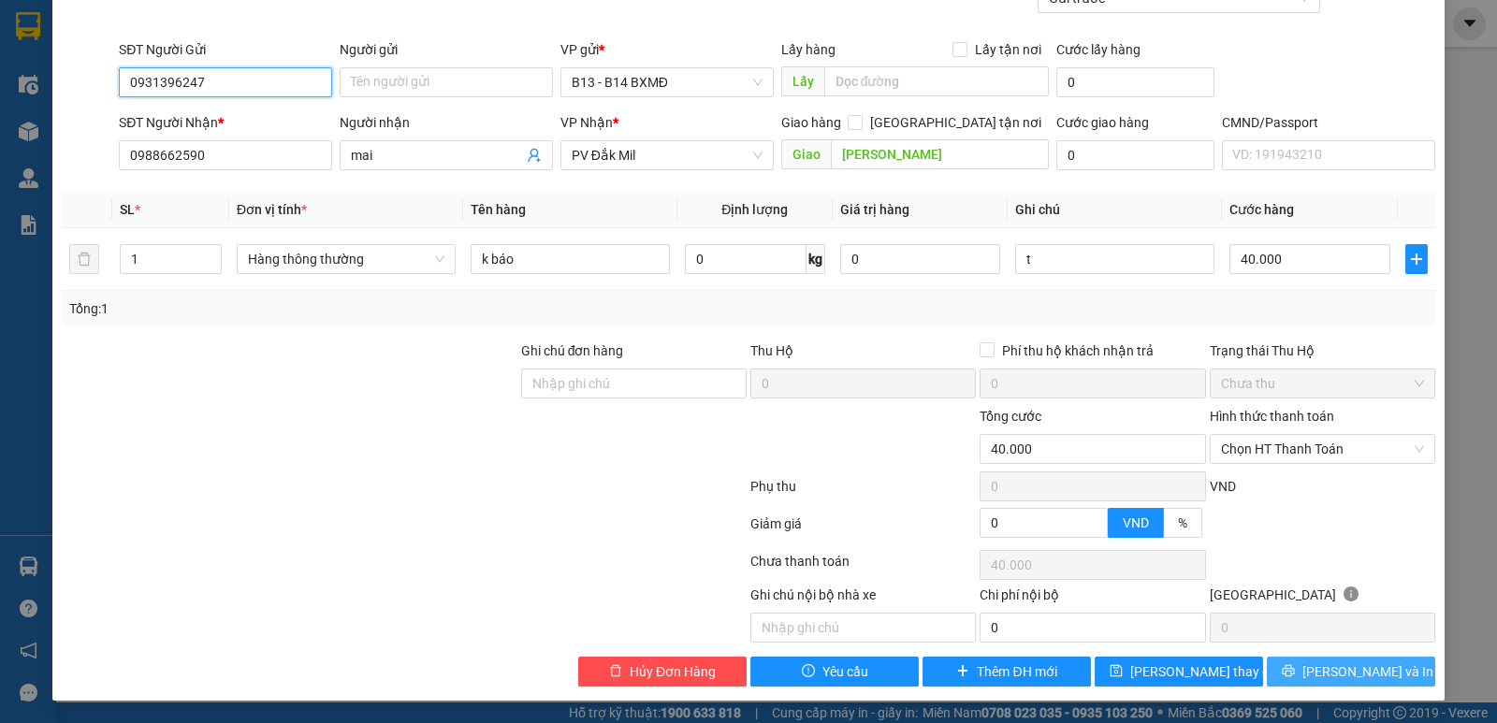
type input "0931396247"
click at [1320, 670] on button "[PERSON_NAME] và In" at bounding box center [1351, 672] width 168 height 30
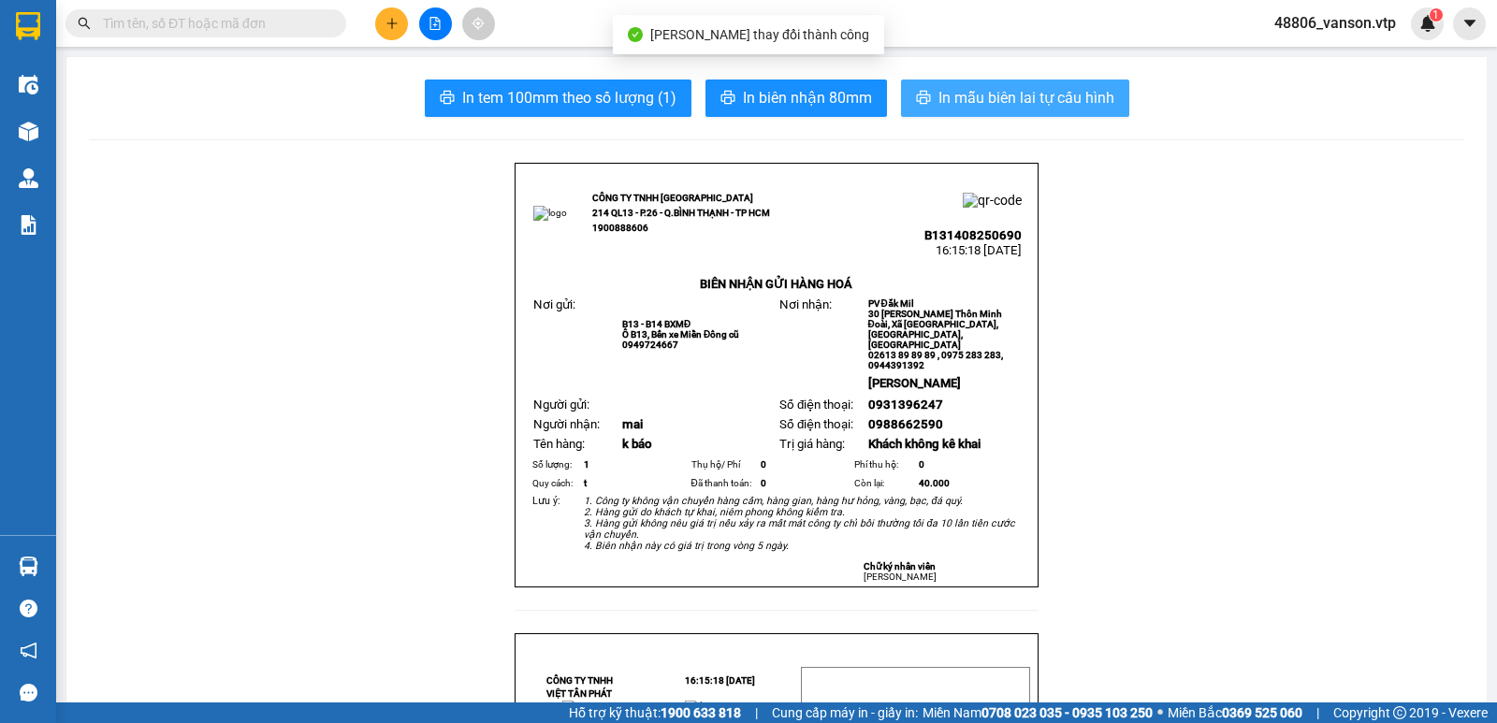
click at [1067, 87] on span "In mẫu biên lai tự cấu hình" at bounding box center [1027, 97] width 176 height 23
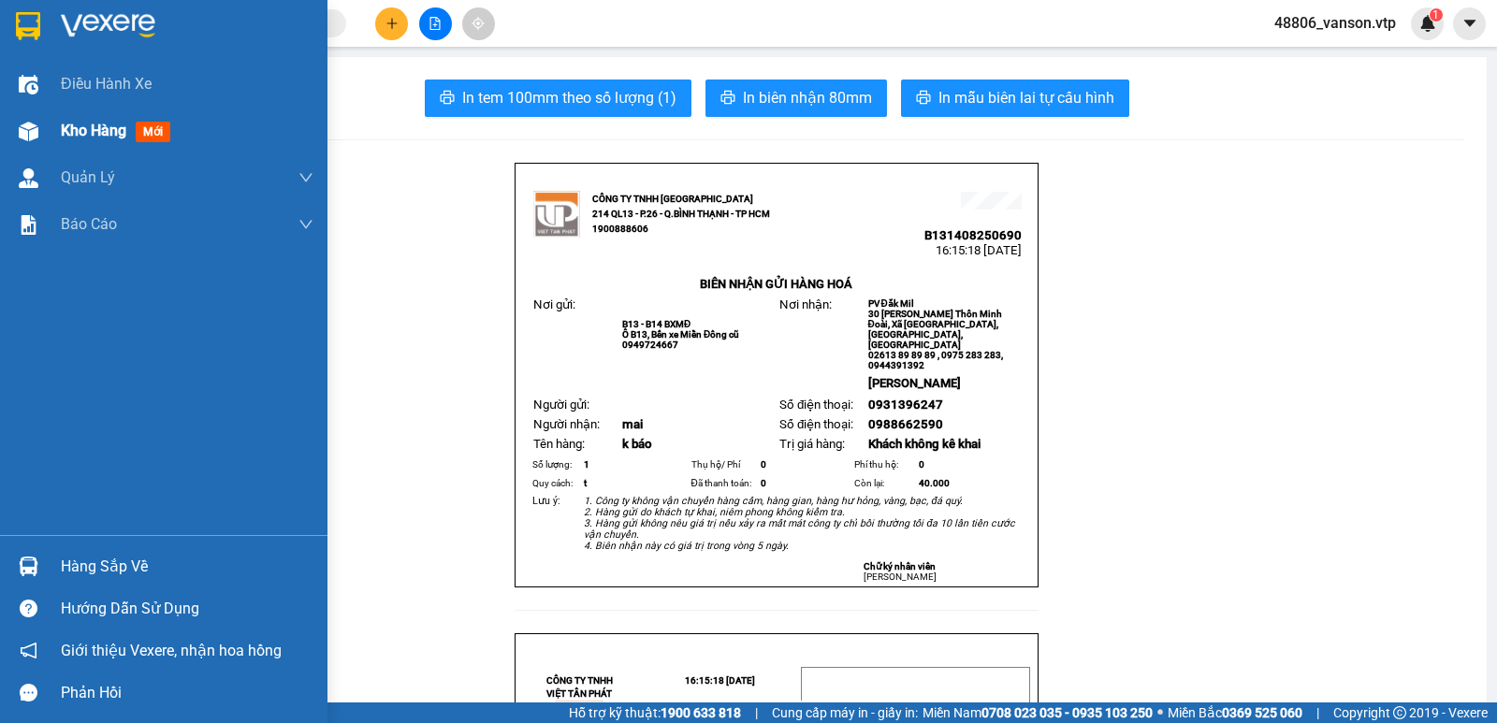
click at [67, 134] on span "Kho hàng" at bounding box center [94, 131] width 66 height 18
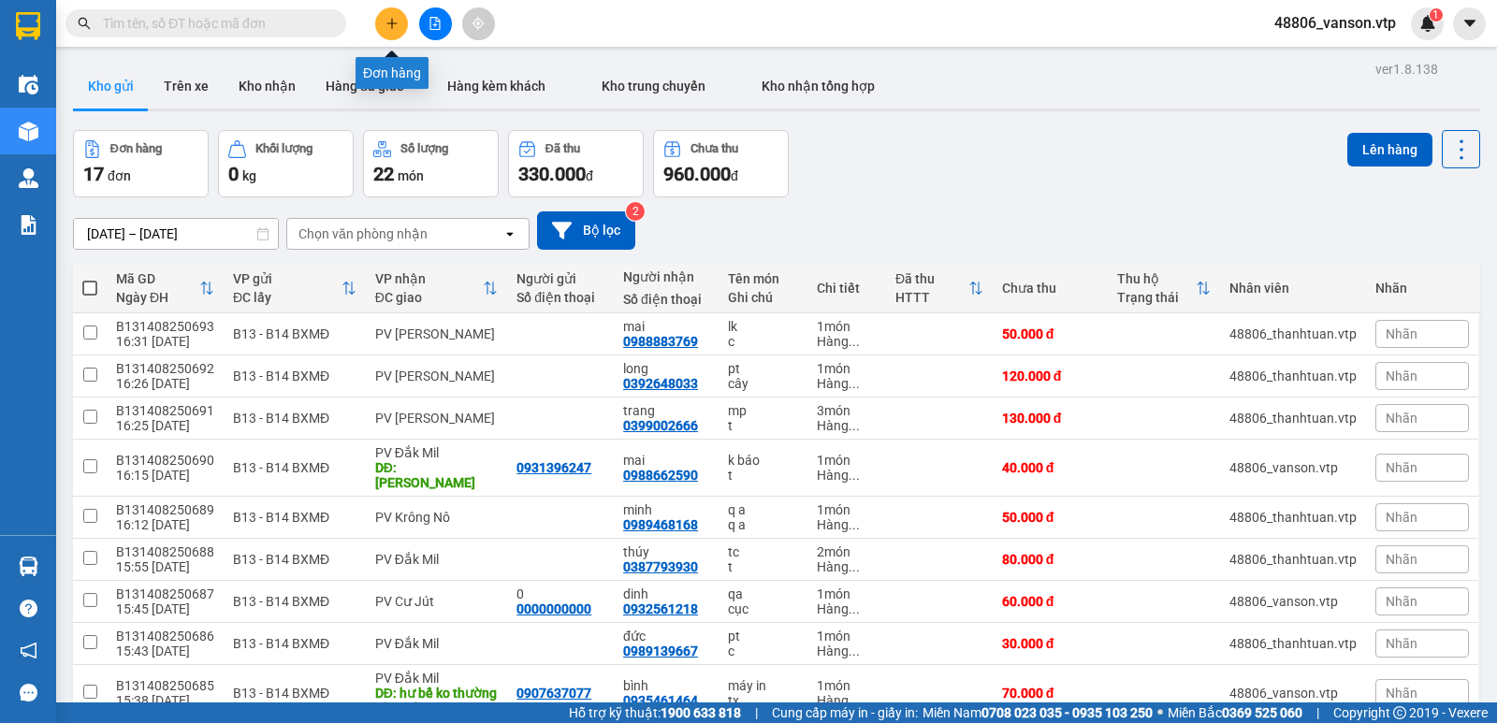
click at [390, 27] on icon "plus" at bounding box center [392, 23] width 13 height 13
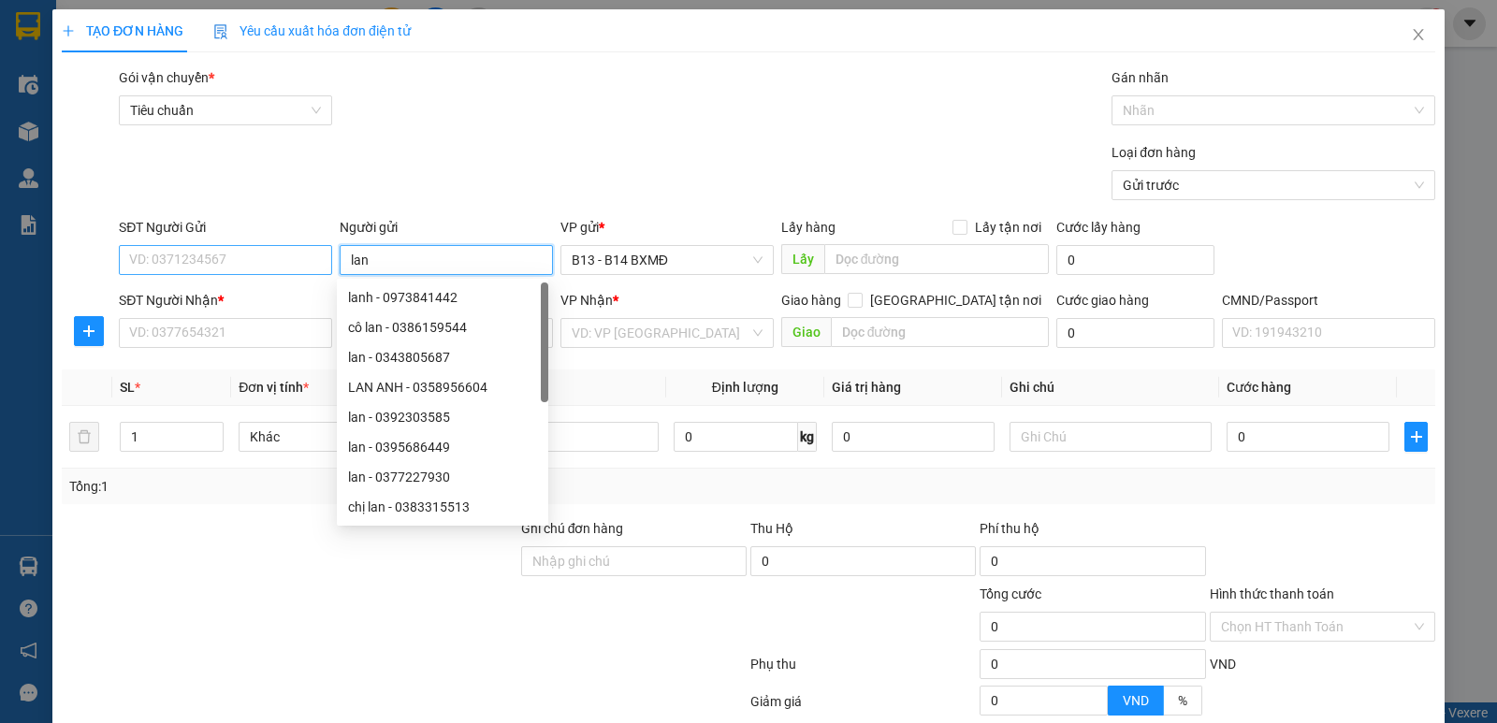
type input "lan"
click at [303, 258] on input "SĐT Người Gửi" at bounding box center [225, 260] width 213 height 30
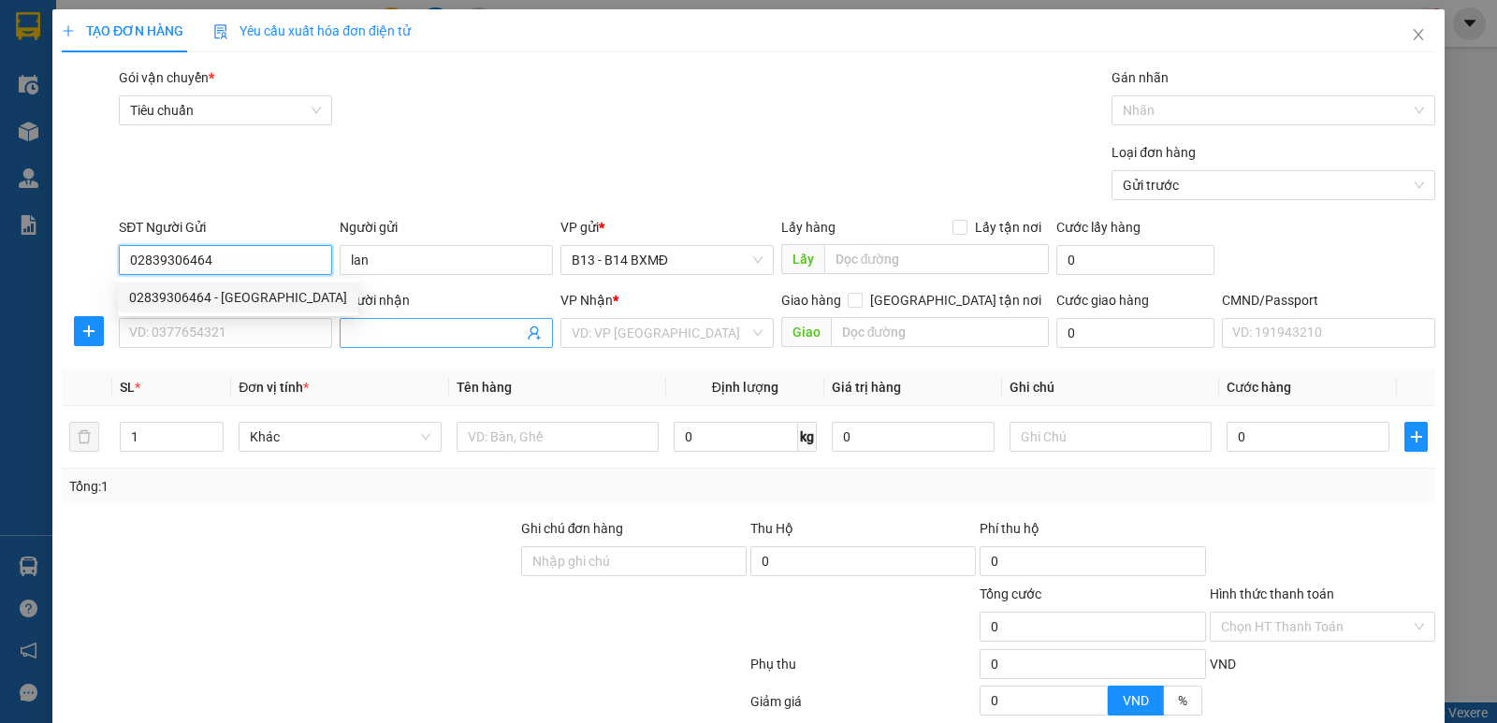
type input "02839306464"
click at [396, 331] on input "Người nhận" at bounding box center [437, 333] width 172 height 21
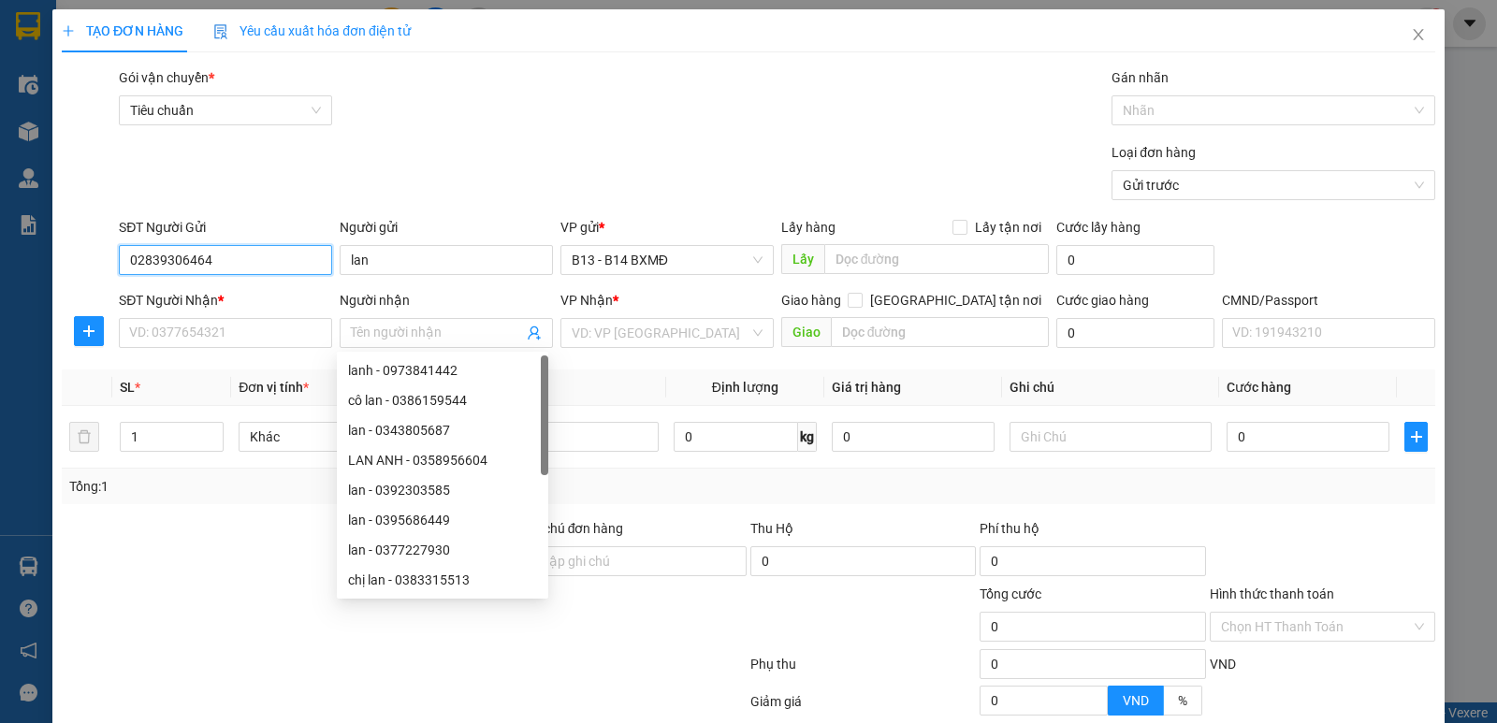
click at [288, 269] on input "02839306464" at bounding box center [225, 260] width 213 height 30
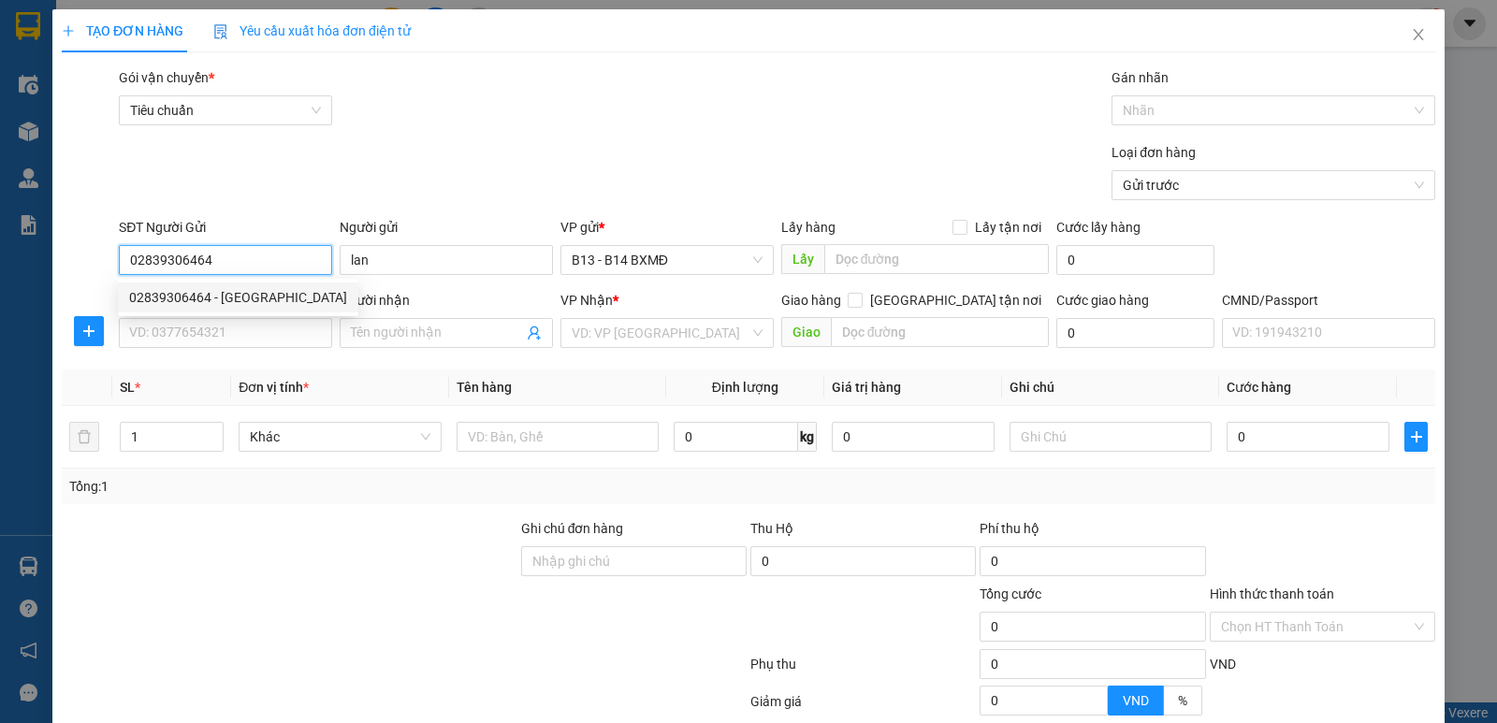
drag, startPoint x: 259, startPoint y: 296, endPoint x: 269, endPoint y: 300, distance: 10.5
click at [259, 297] on div "02839306464 - [GEOGRAPHIC_DATA]" at bounding box center [238, 297] width 218 height 21
type input "[PERSON_NAME]"
type input "0935461464"
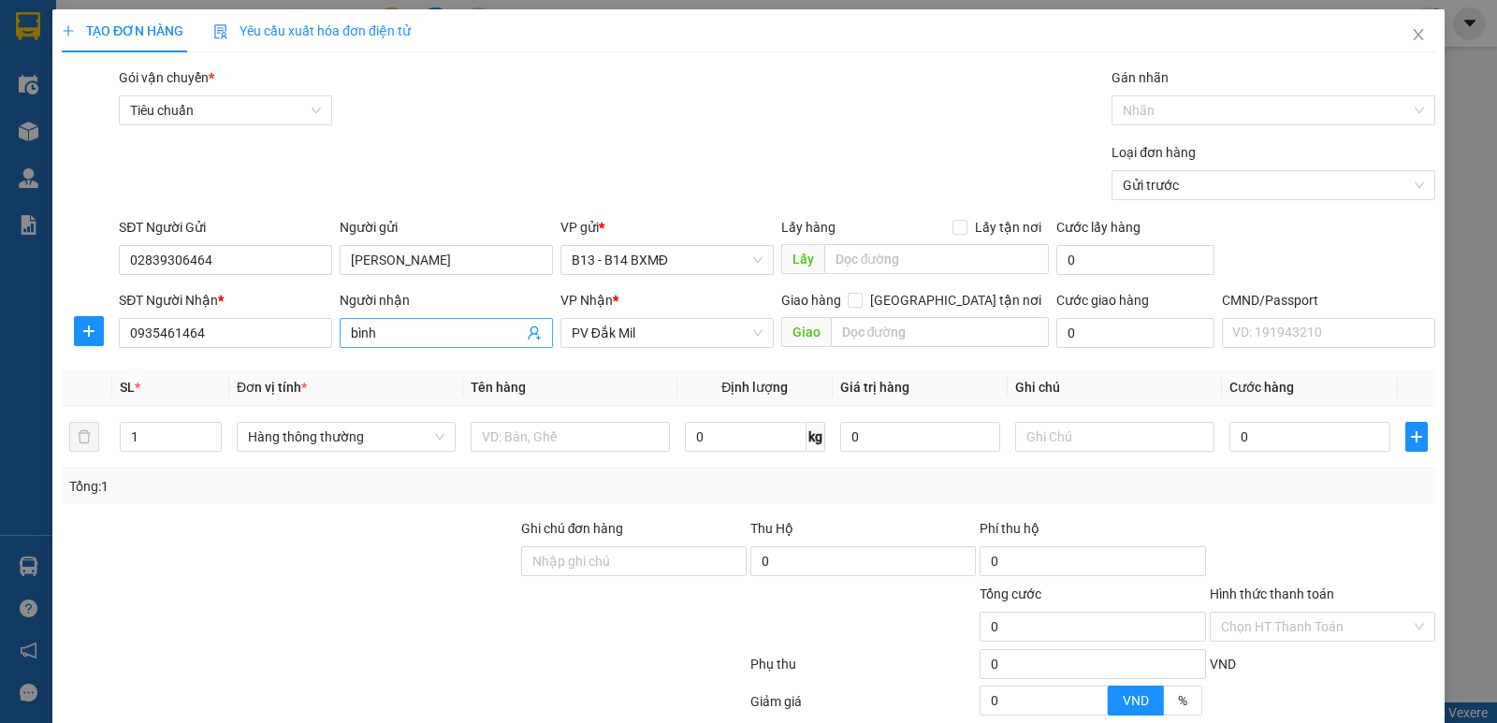
click at [401, 330] on input "bình" at bounding box center [437, 333] width 172 height 21
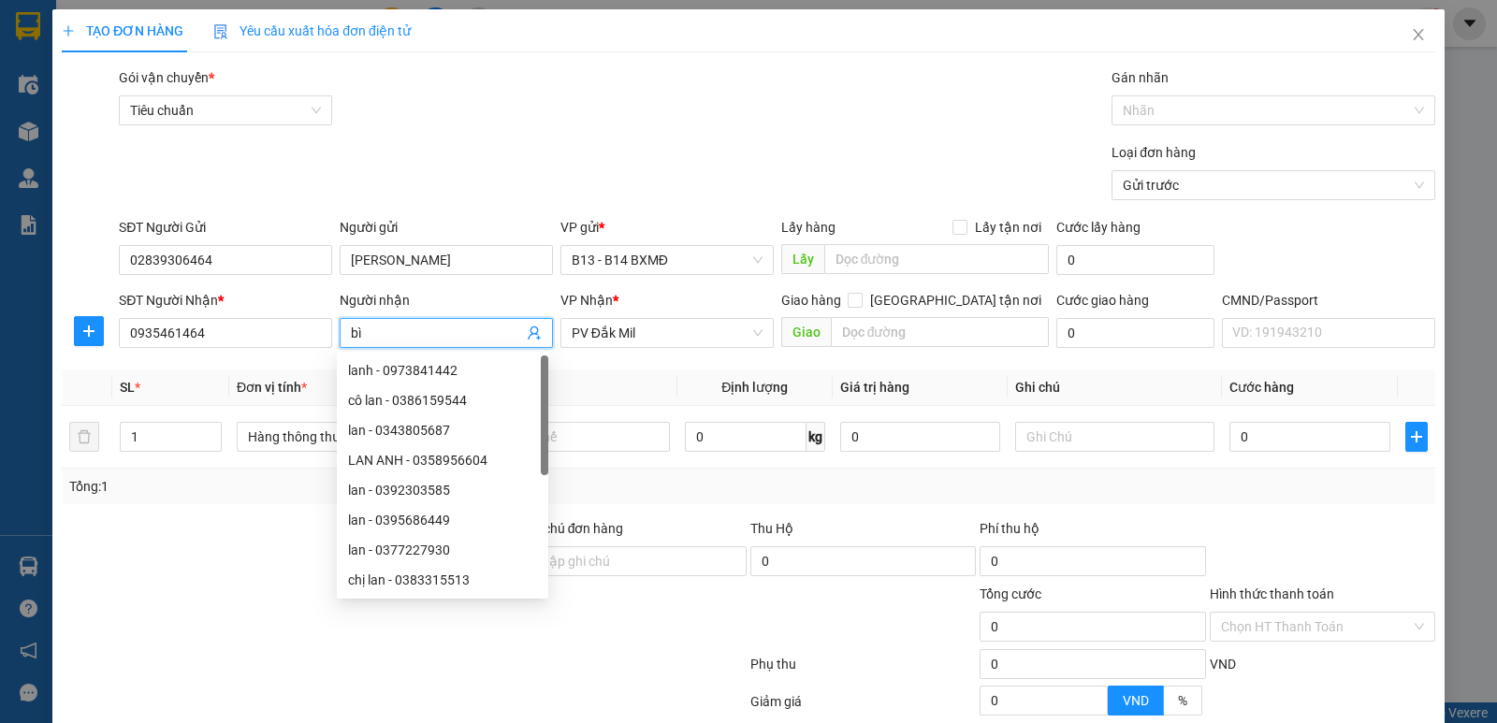
type input "b"
type input "tùng"
click at [226, 336] on input "0935461464" at bounding box center [225, 333] width 213 height 30
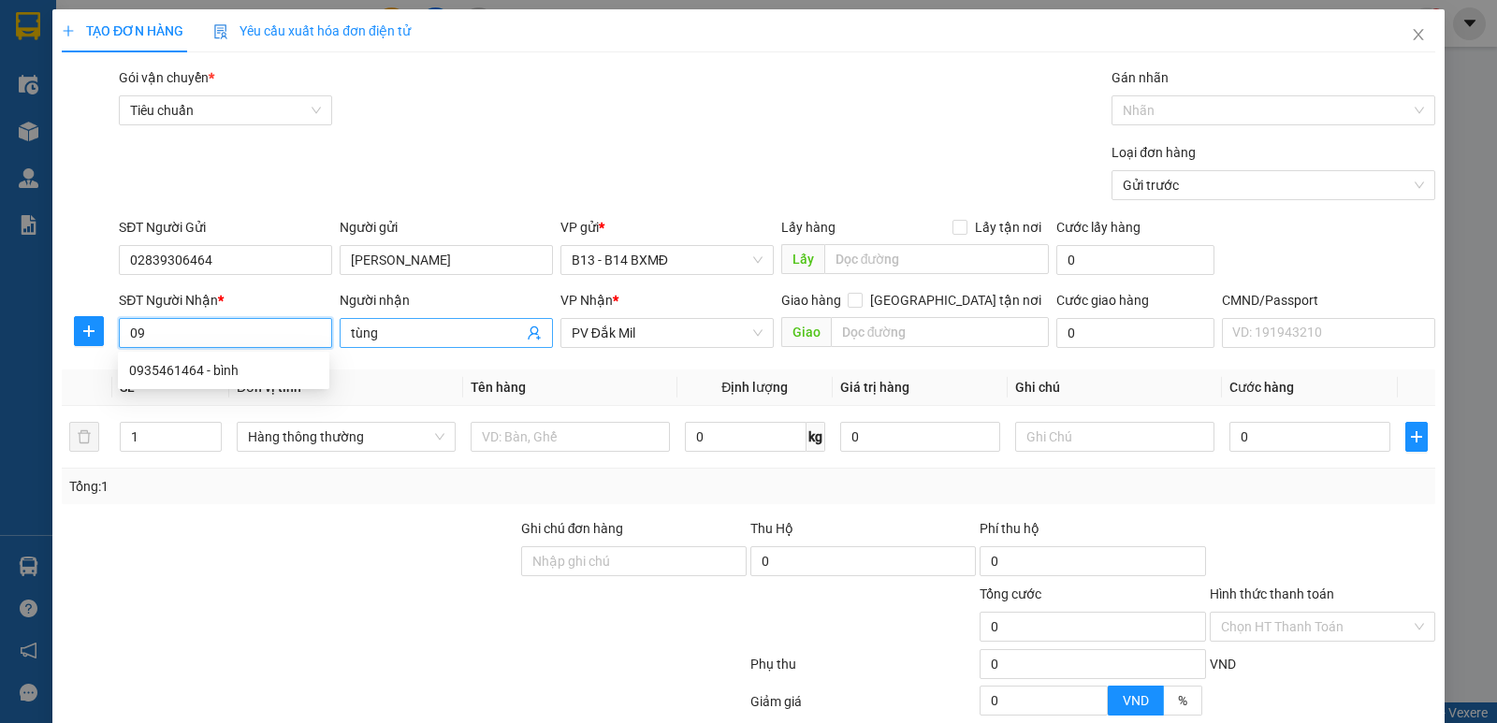
type input "0"
click at [193, 363] on div "0943949339 - tùng" at bounding box center [223, 370] width 189 height 21
type input "0943949339"
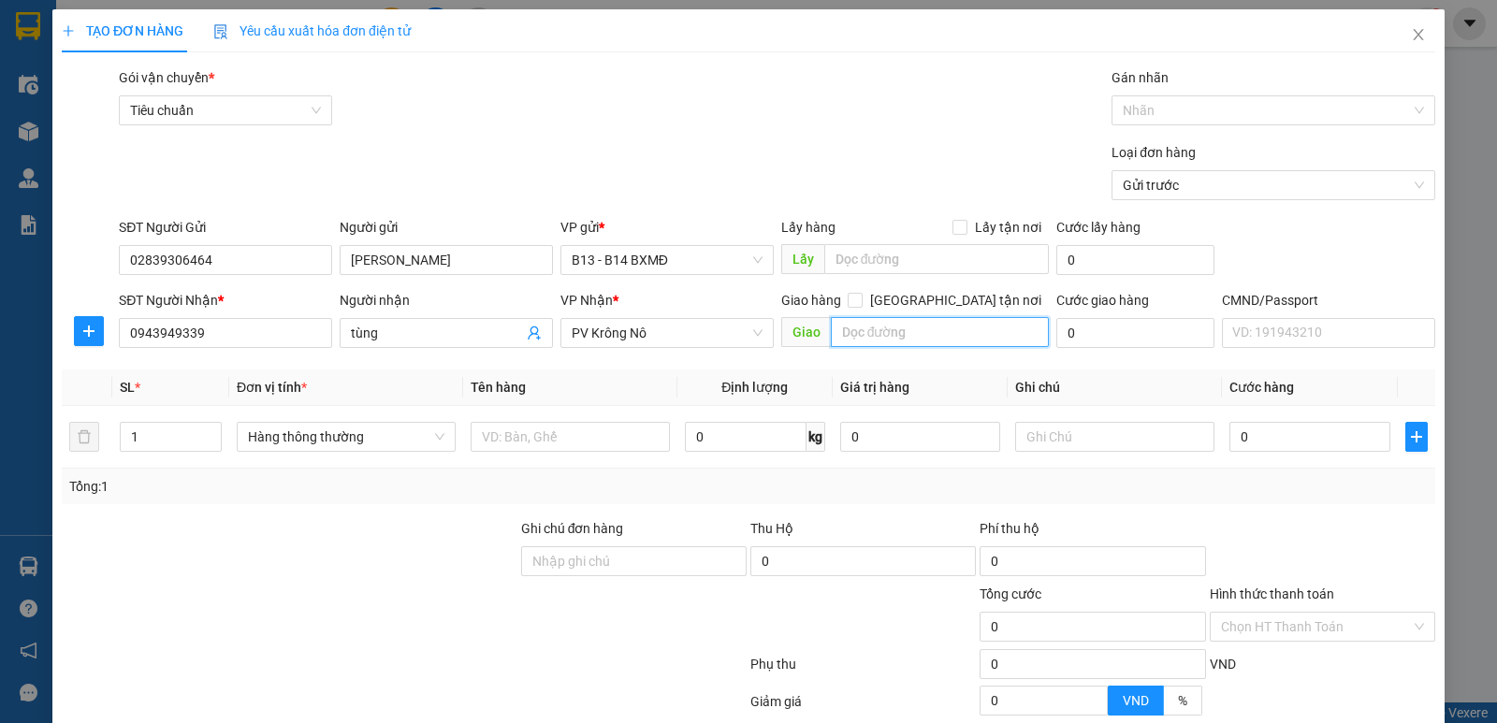
click at [850, 340] on input "text" at bounding box center [940, 332] width 219 height 30
type input "nam đà"
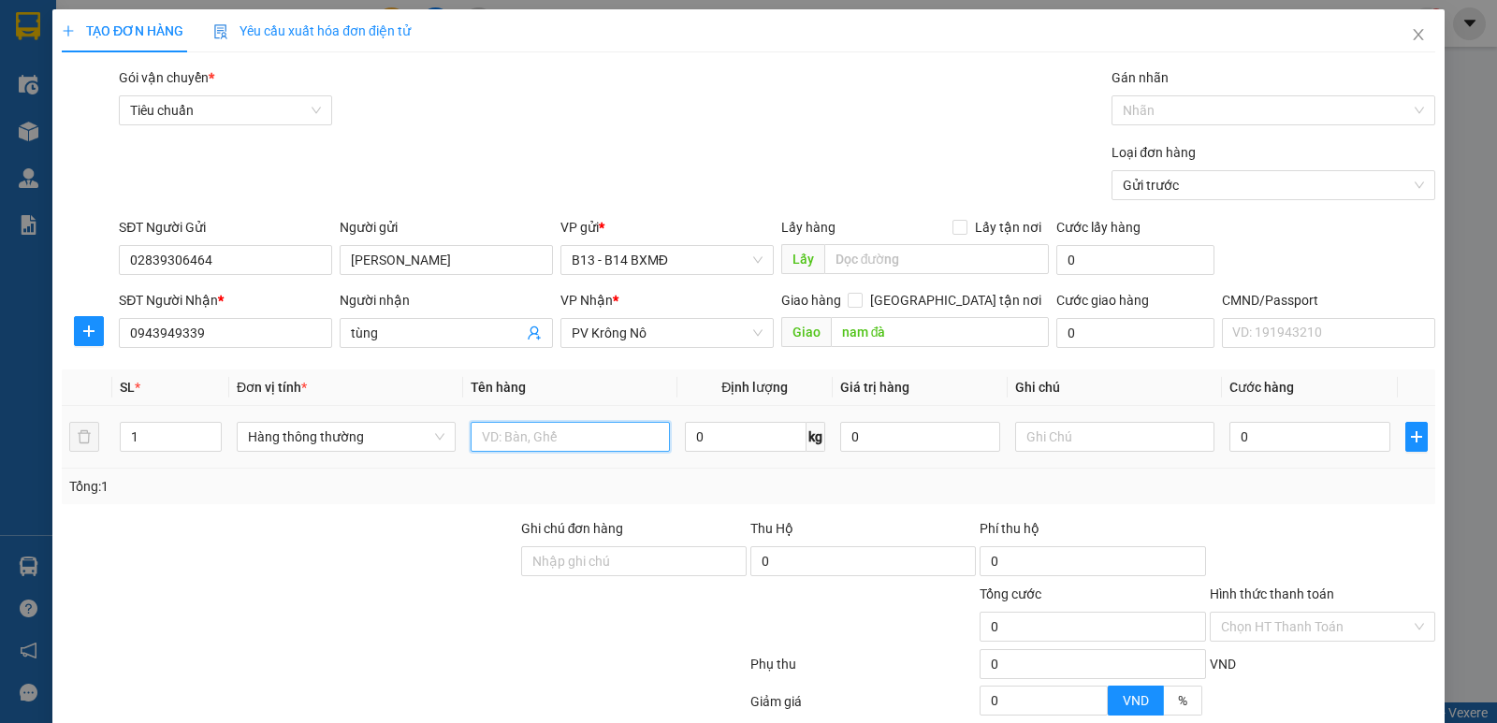
click at [544, 440] on input "text" at bounding box center [570, 437] width 199 height 30
type input "mực in"
click at [1039, 442] on input "text" at bounding box center [1114, 437] width 199 height 30
type input "h"
type input "th hư đổ ko thường"
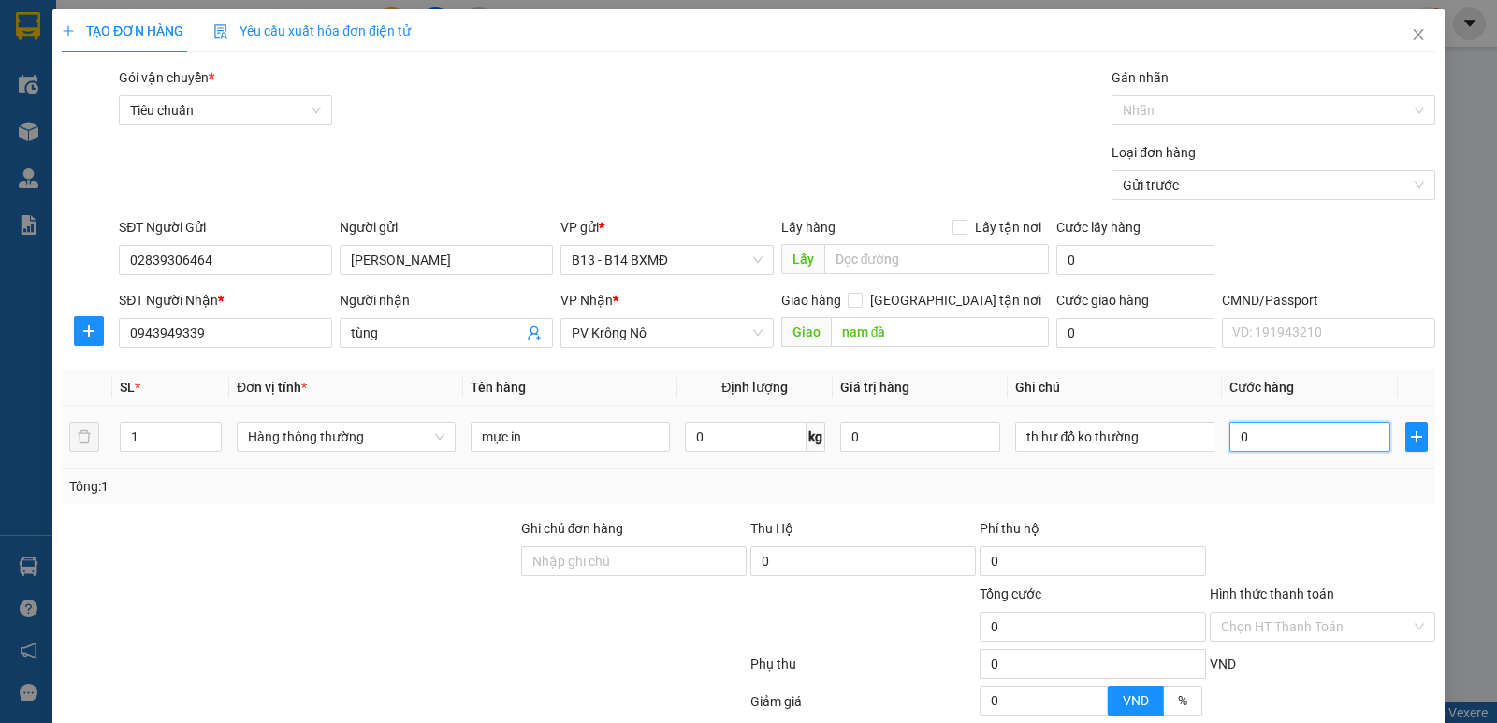
click at [1249, 438] on input "0" at bounding box center [1310, 437] width 160 height 30
type input "5"
type input "50"
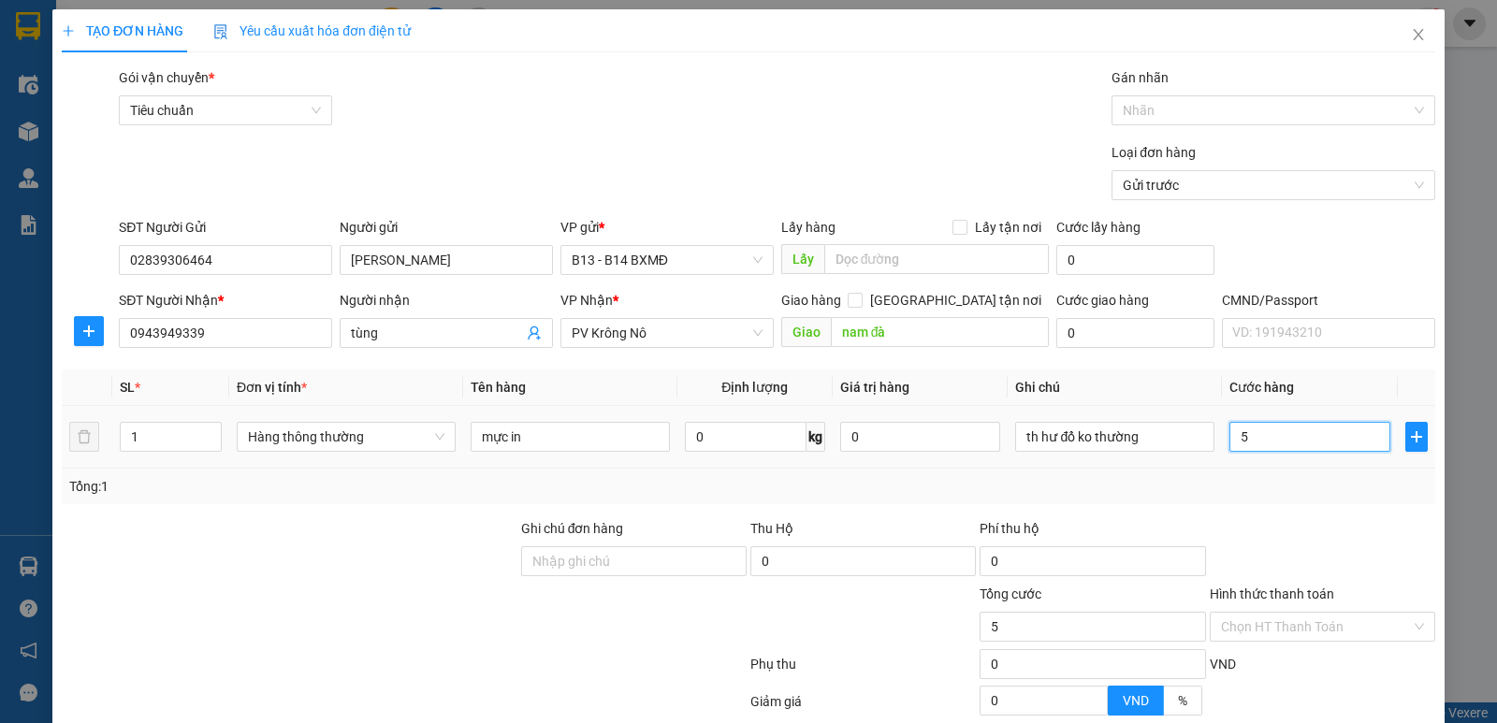
type input "50"
type input "500"
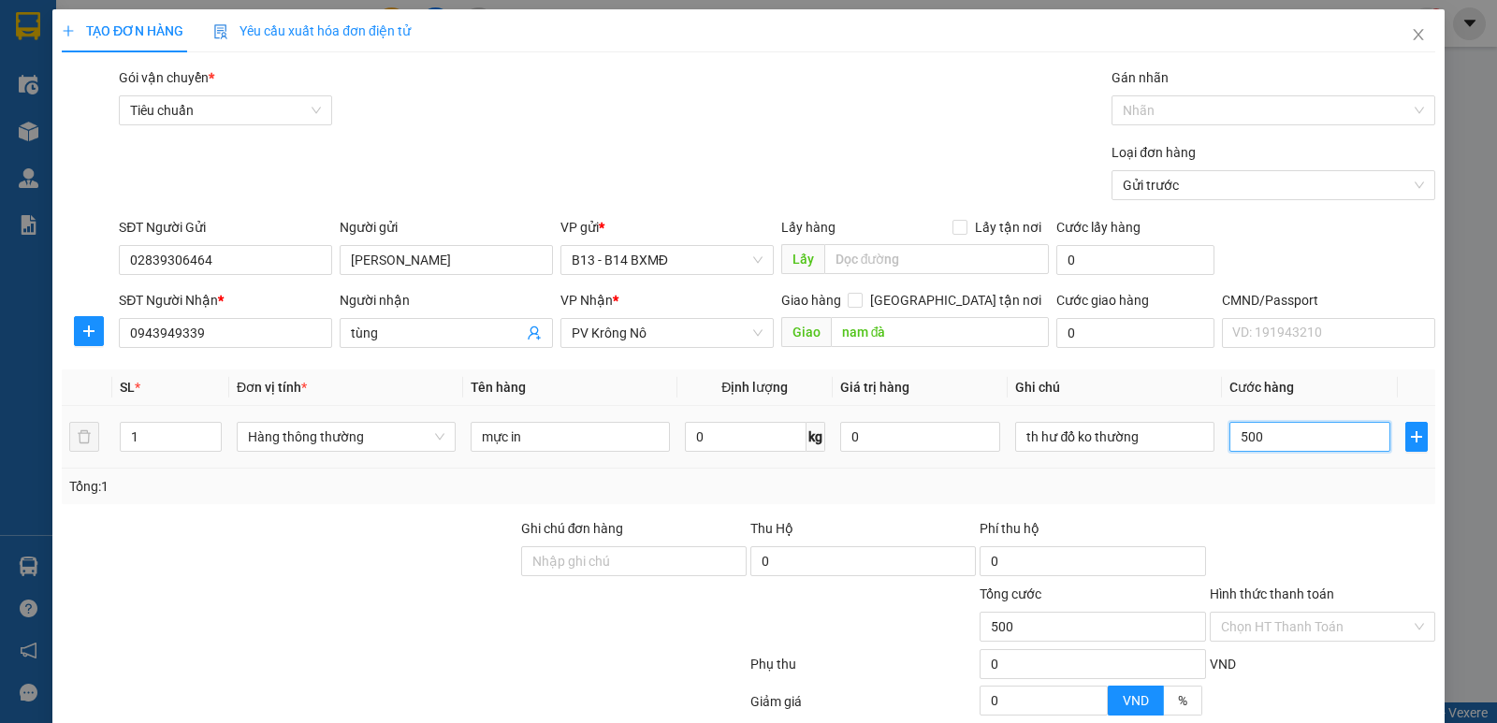
type input "5.000"
type input "50.000"
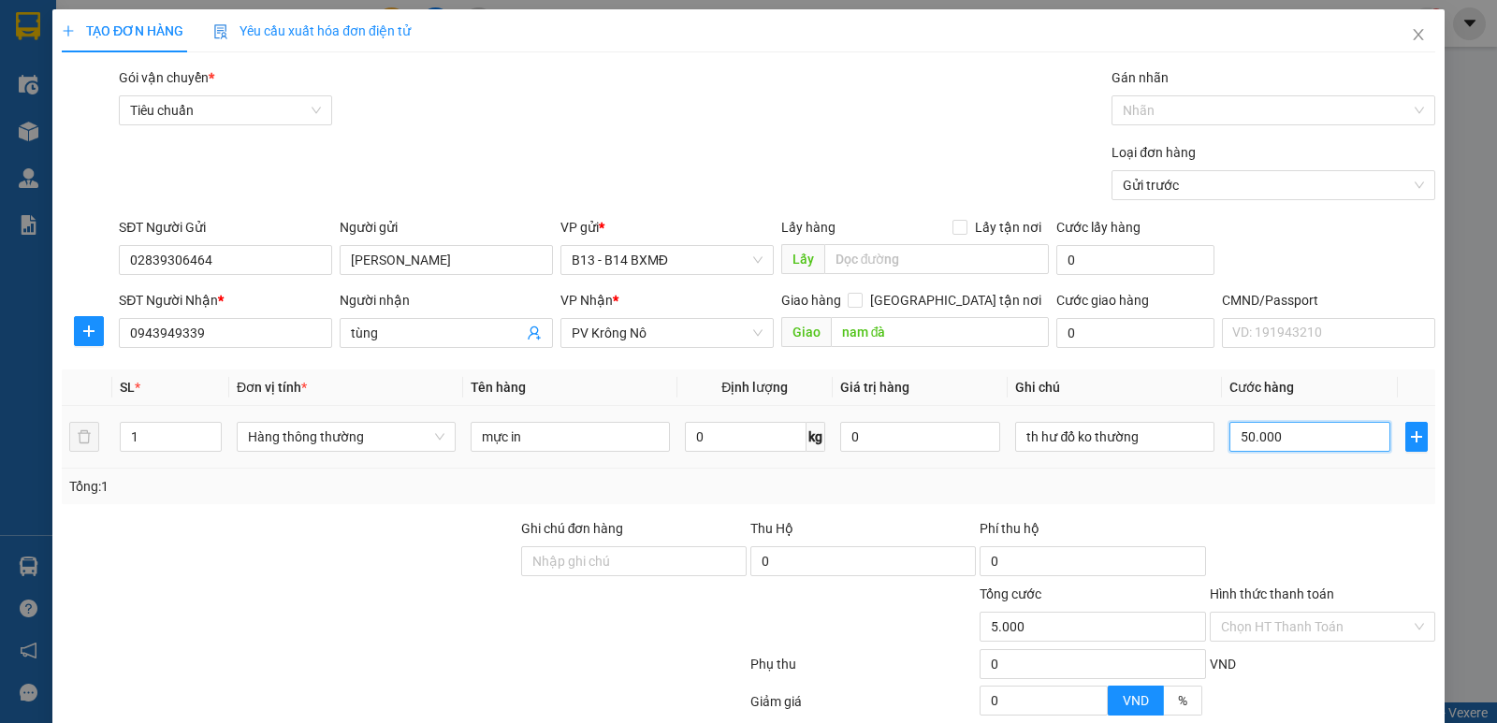
type input "50.000"
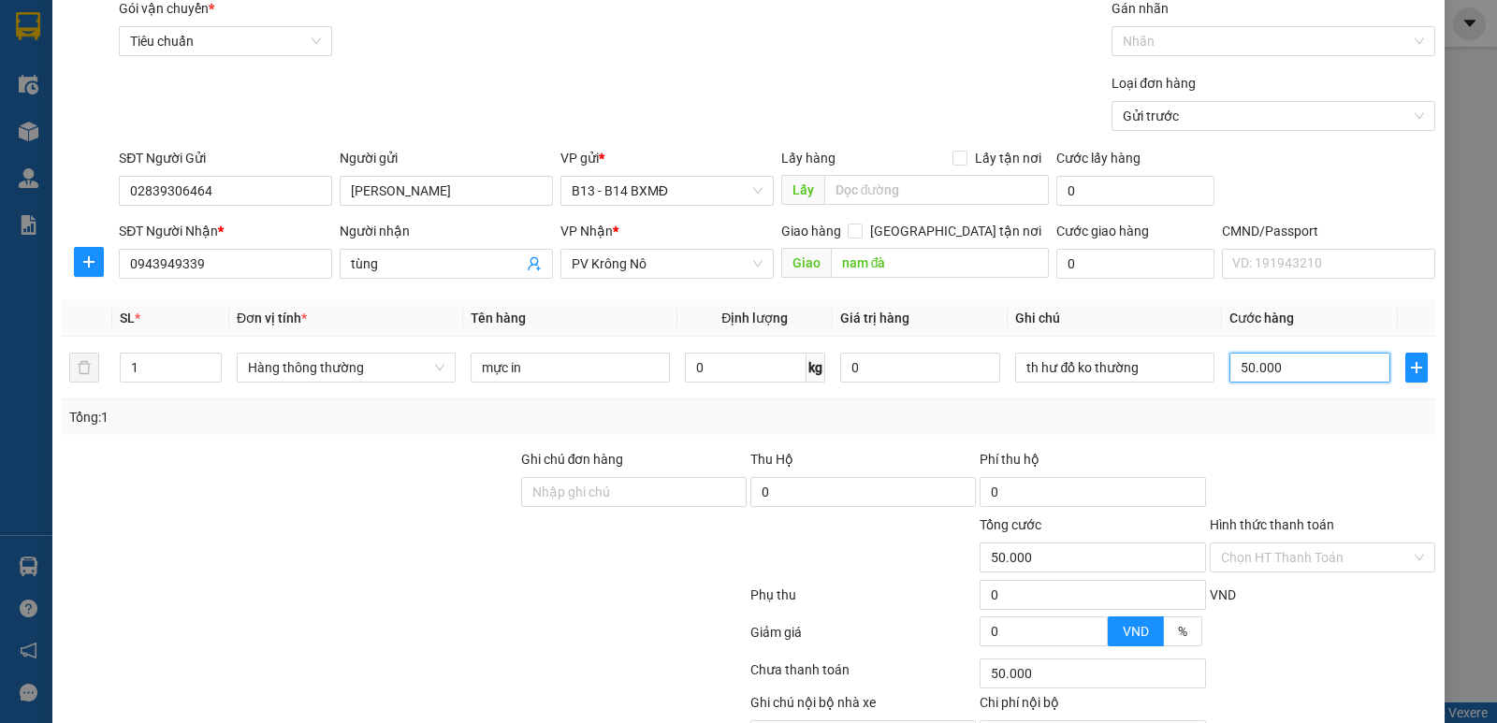
scroll to position [177, 0]
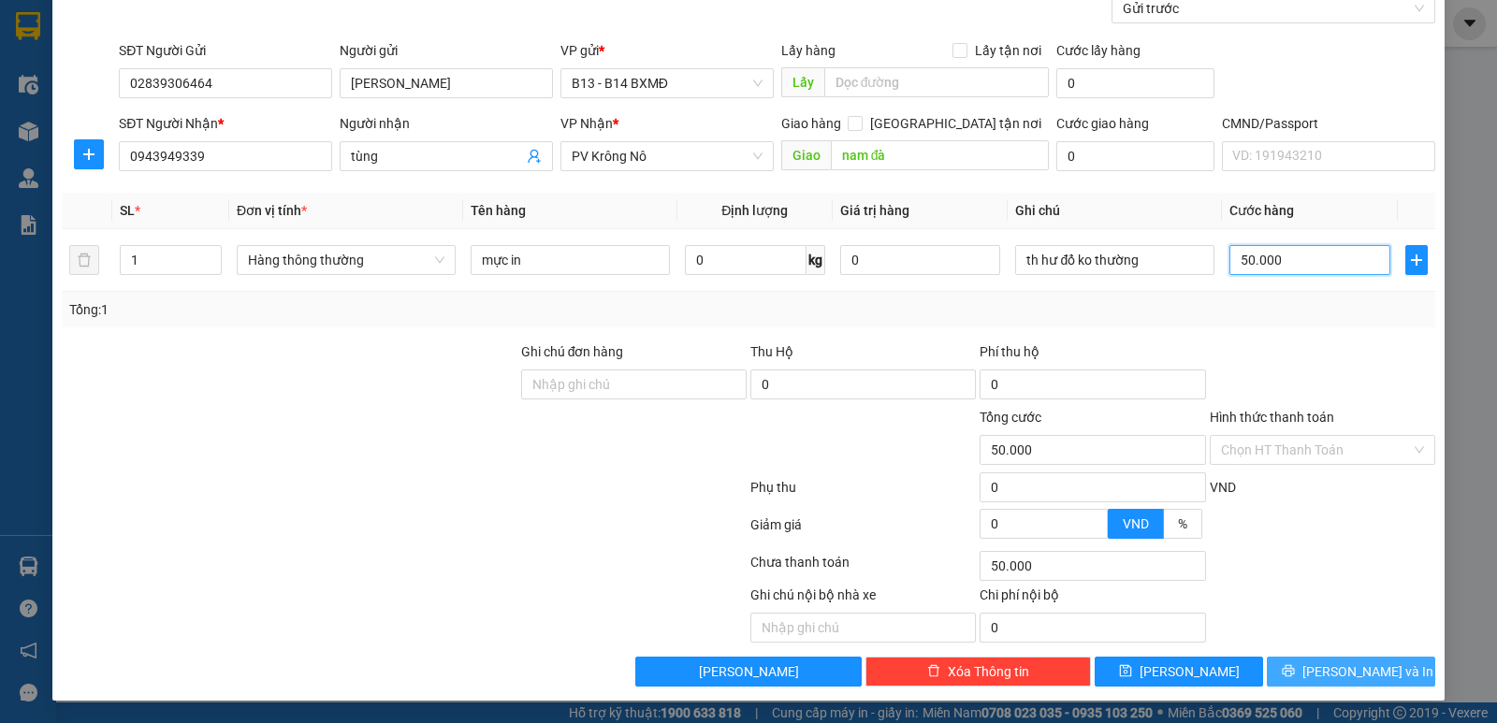
type input "50.000"
click at [1357, 665] on span "[PERSON_NAME] và In" at bounding box center [1368, 672] width 131 height 21
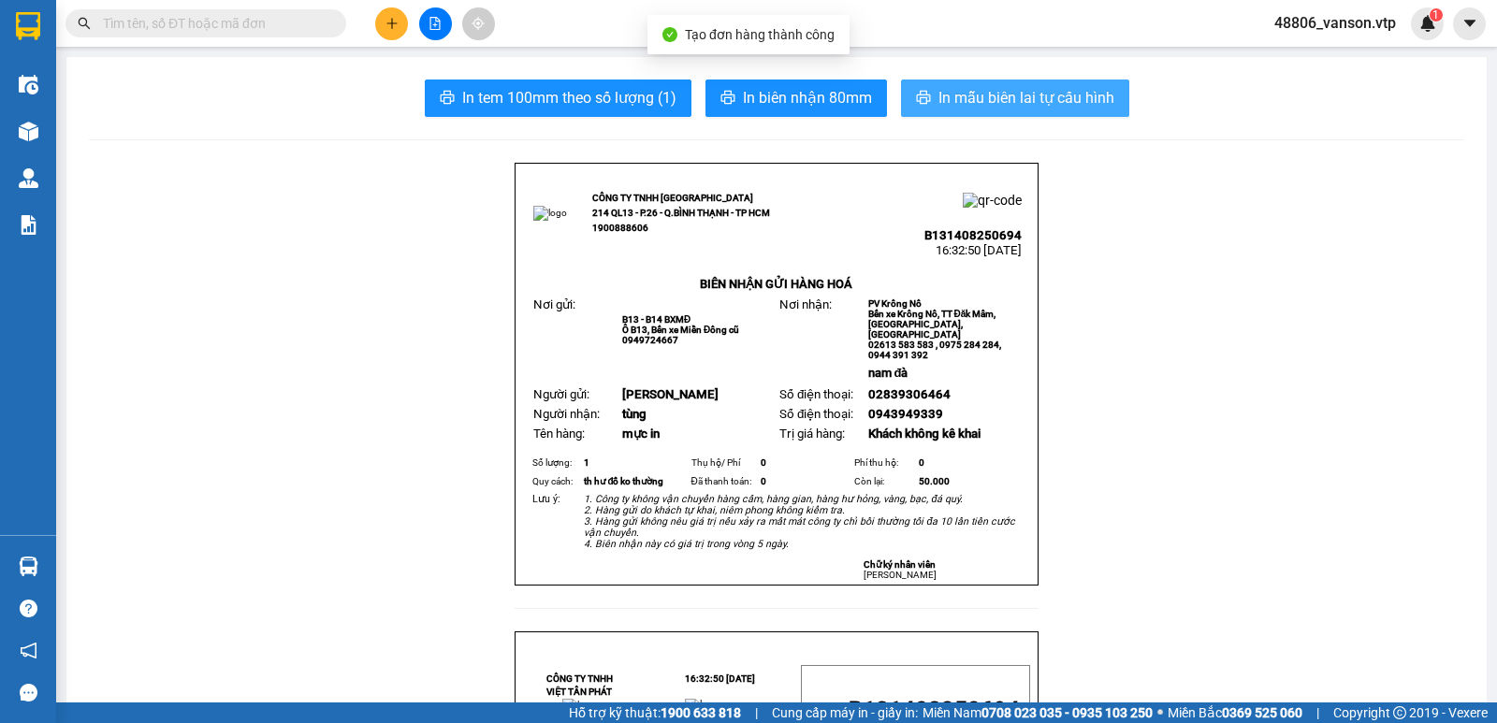
click at [950, 96] on span "In mẫu biên lai tự cấu hình" at bounding box center [1027, 97] width 176 height 23
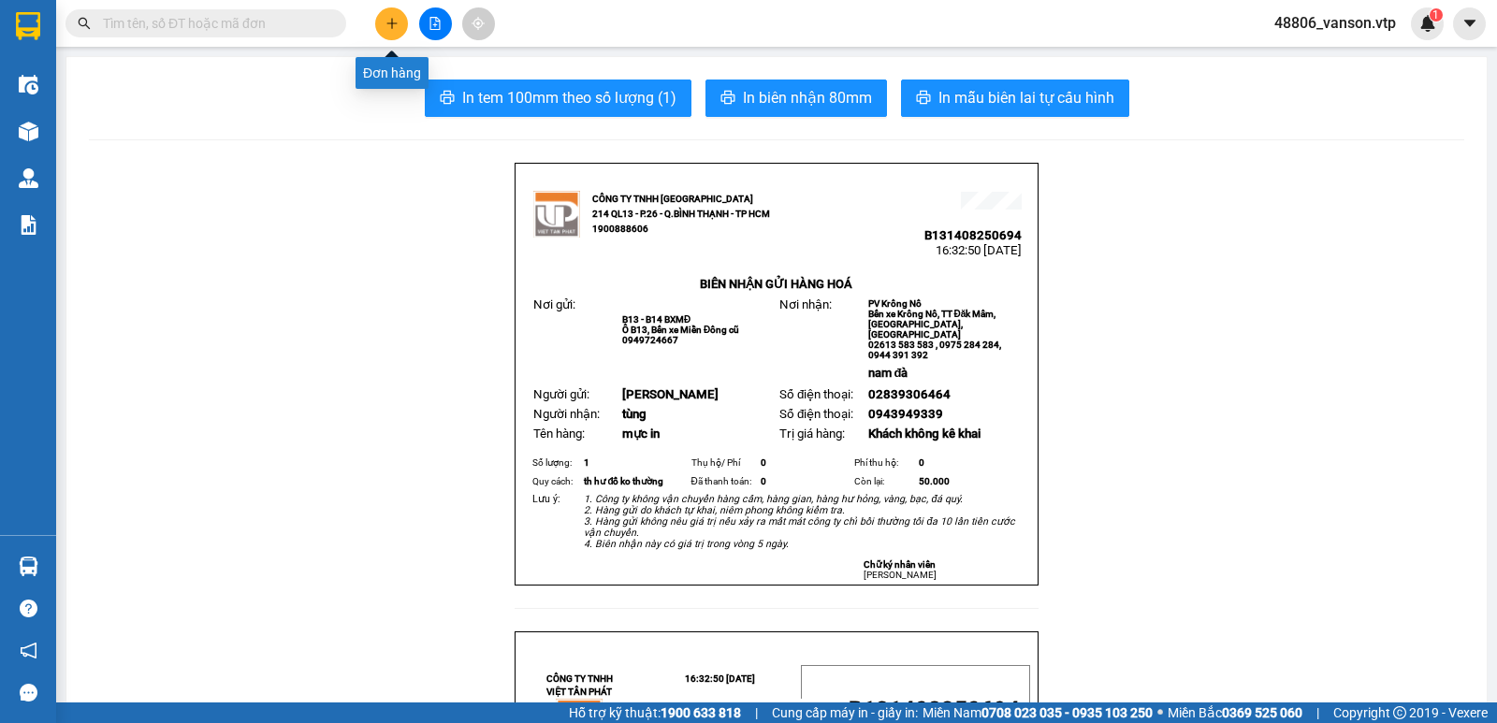
click at [387, 28] on icon "plus" at bounding box center [392, 23] width 13 height 13
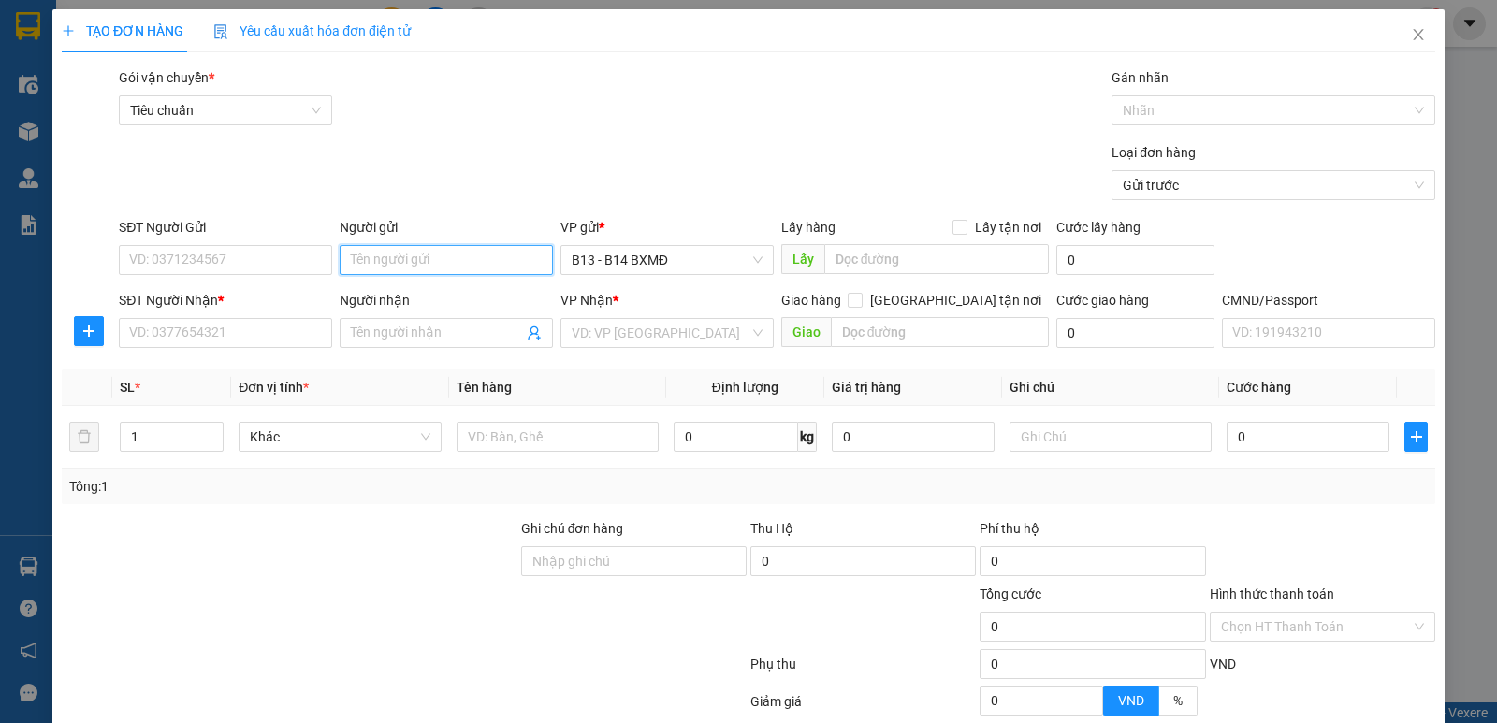
click at [404, 273] on input "Người gửi" at bounding box center [446, 260] width 213 height 30
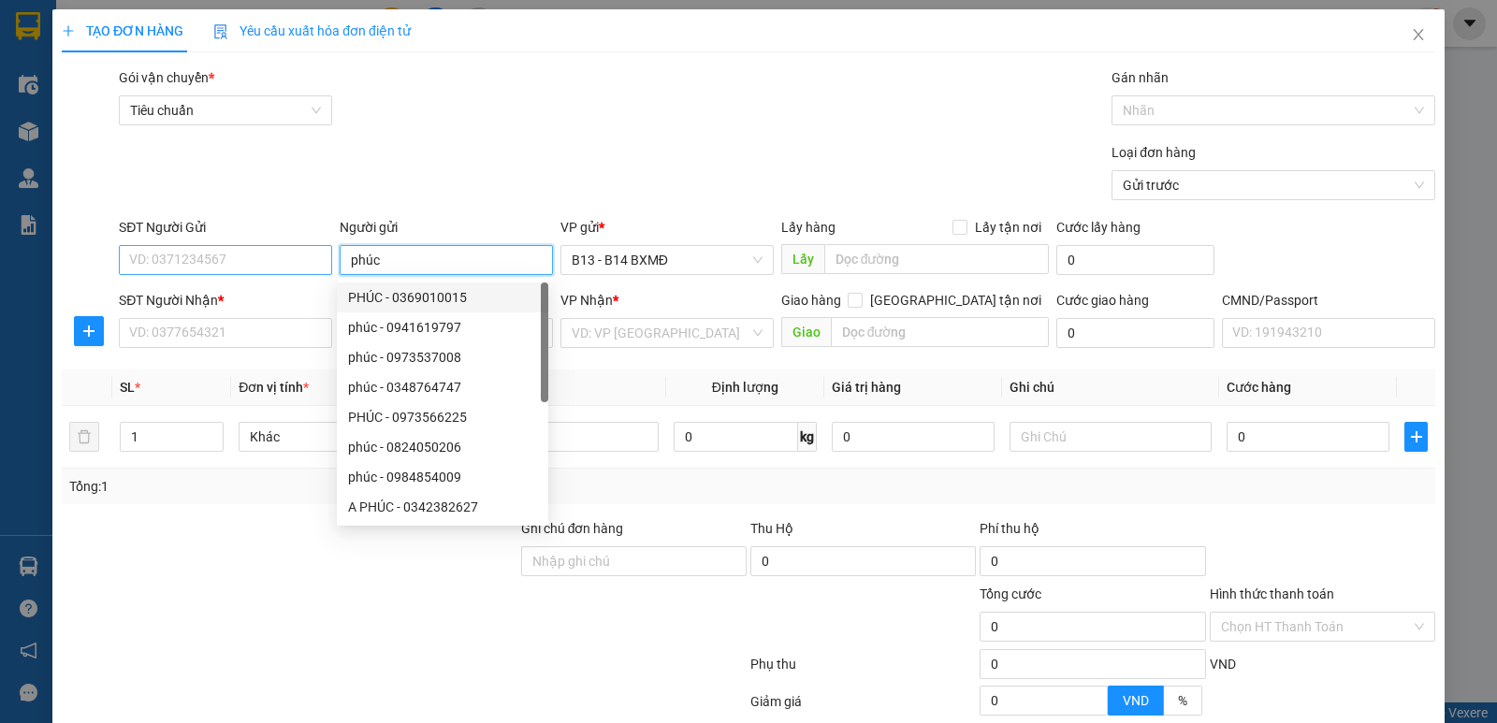
type input "phúc"
click at [320, 274] on input "SĐT Người Gửi" at bounding box center [225, 260] width 213 height 30
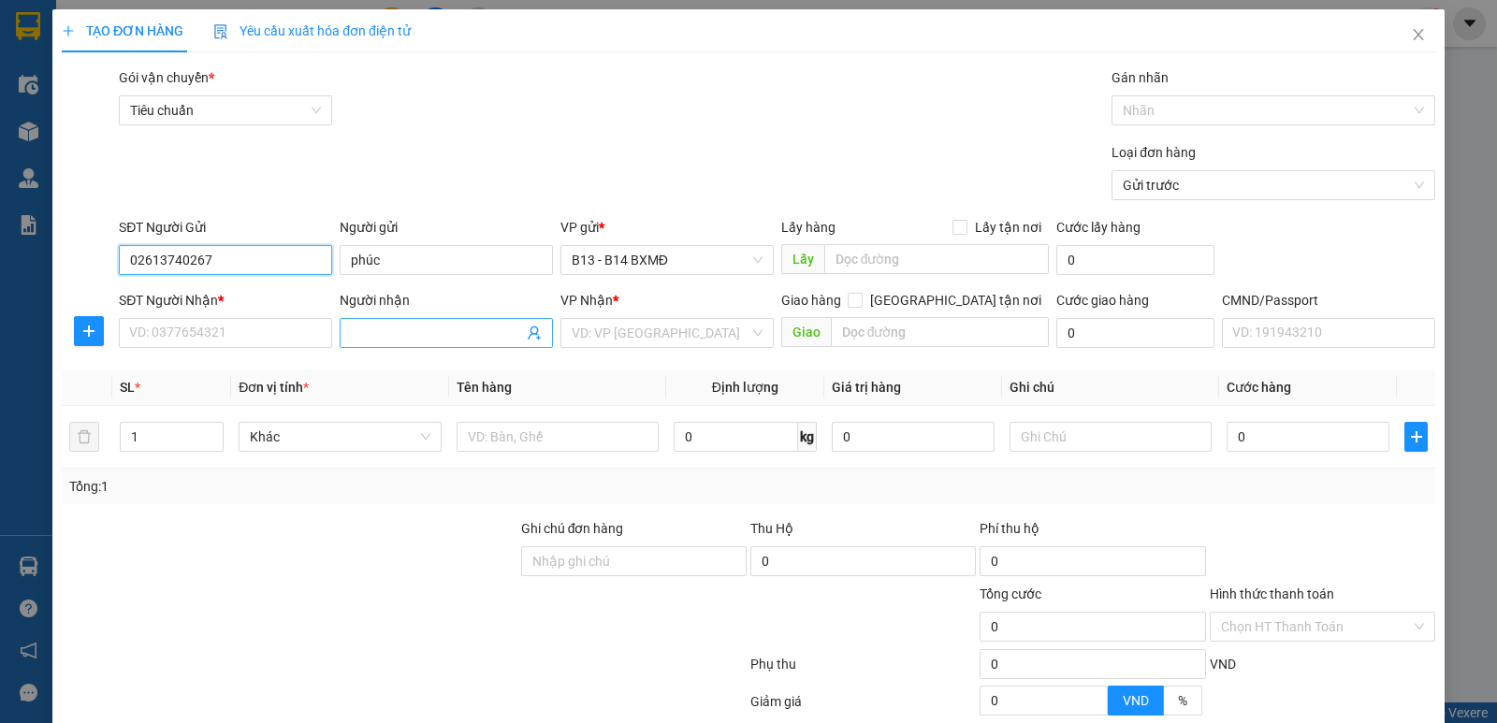
type input "02613740267"
click at [387, 337] on input "Người nhận" at bounding box center [437, 333] width 172 height 21
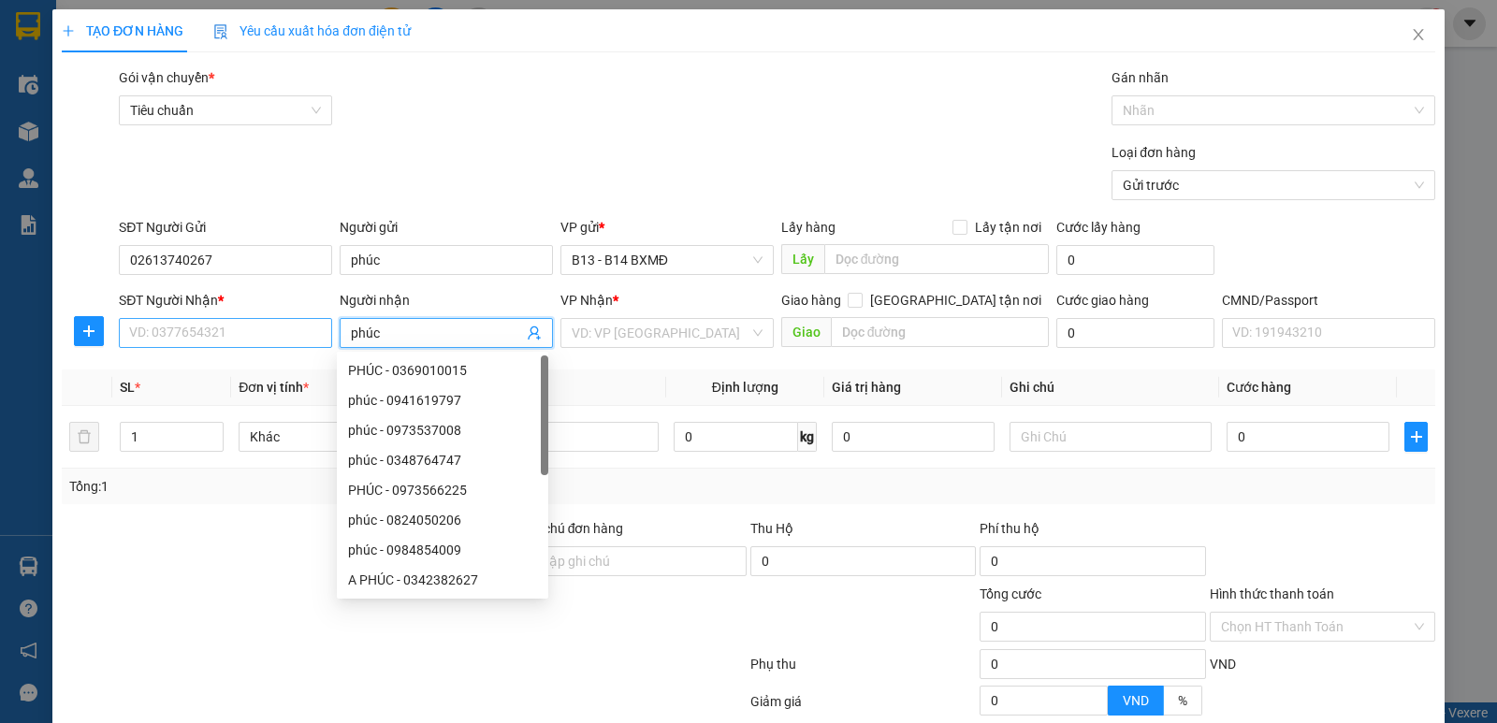
type input "phúc"
click at [199, 346] on input "SĐT Người Nhận *" at bounding box center [225, 333] width 213 height 30
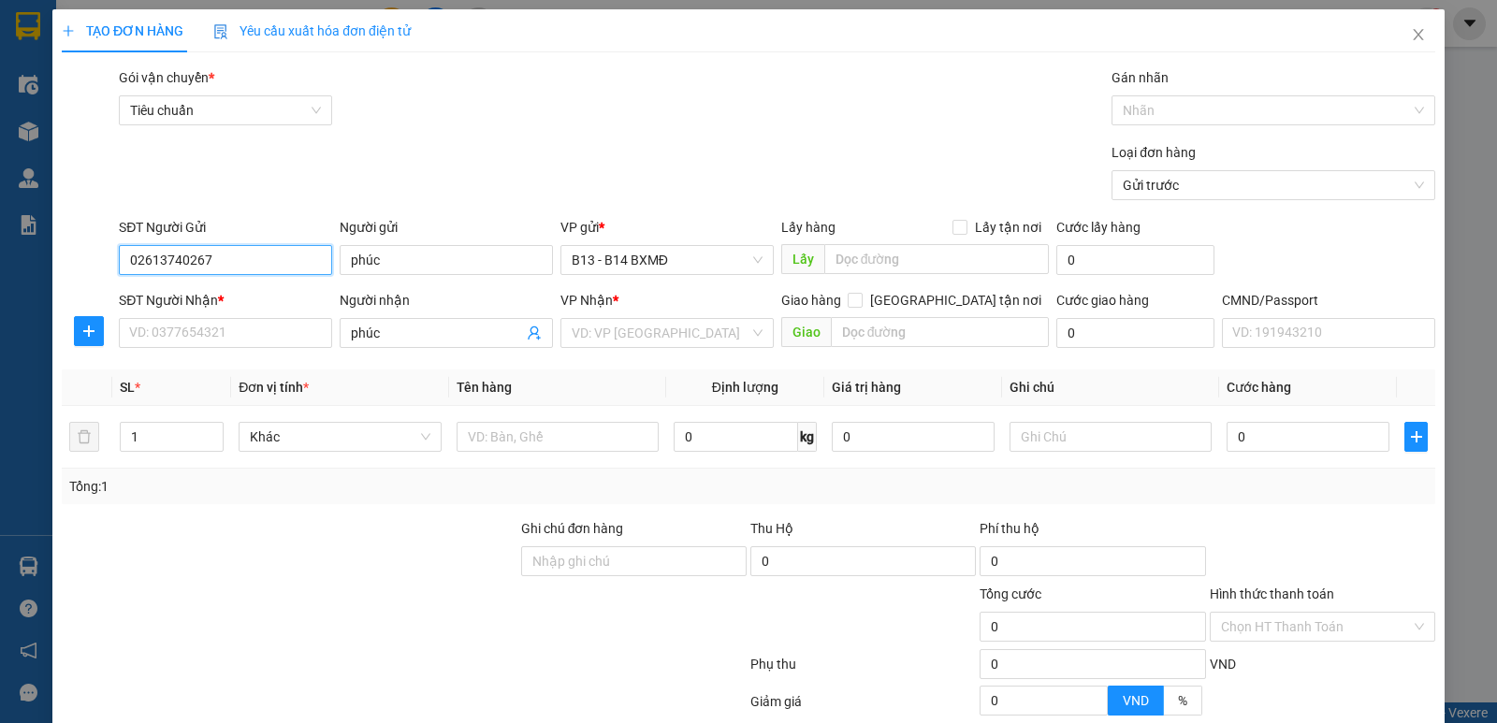
drag, startPoint x: 256, startPoint y: 265, endPoint x: 54, endPoint y: 275, distance: 202.4
click at [54, 275] on div "TẠO ĐƠN HÀNG Yêu cầu xuất hóa đơn điện tử Transit Pickup Surcharge Ids Transit …" at bounding box center [748, 443] width 1393 height 869
click at [154, 337] on input "SĐT Người Nhận *" at bounding box center [225, 333] width 213 height 30
drag, startPoint x: 240, startPoint y: 262, endPoint x: 12, endPoint y: 255, distance: 227.6
click at [13, 255] on div "TẠO ĐƠN HÀNG Yêu cầu xuất hóa đơn điện tử Transit Pickup Surcharge Ids Transit …" at bounding box center [748, 361] width 1497 height 723
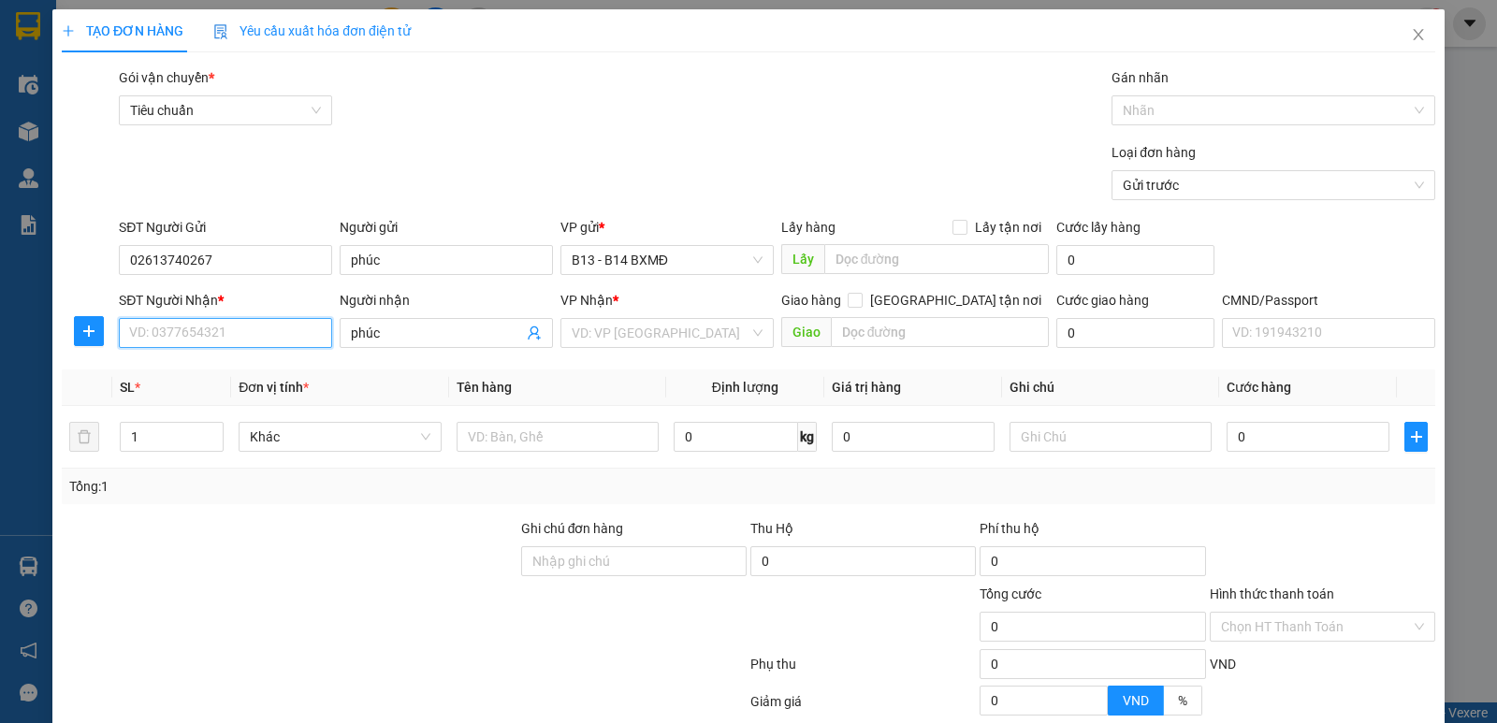
click at [264, 343] on input "SĐT Người Nhận *" at bounding box center [225, 333] width 213 height 30
paste input "02613740267"
type input "02613740267"
click at [394, 264] on input "phúc" at bounding box center [446, 260] width 213 height 30
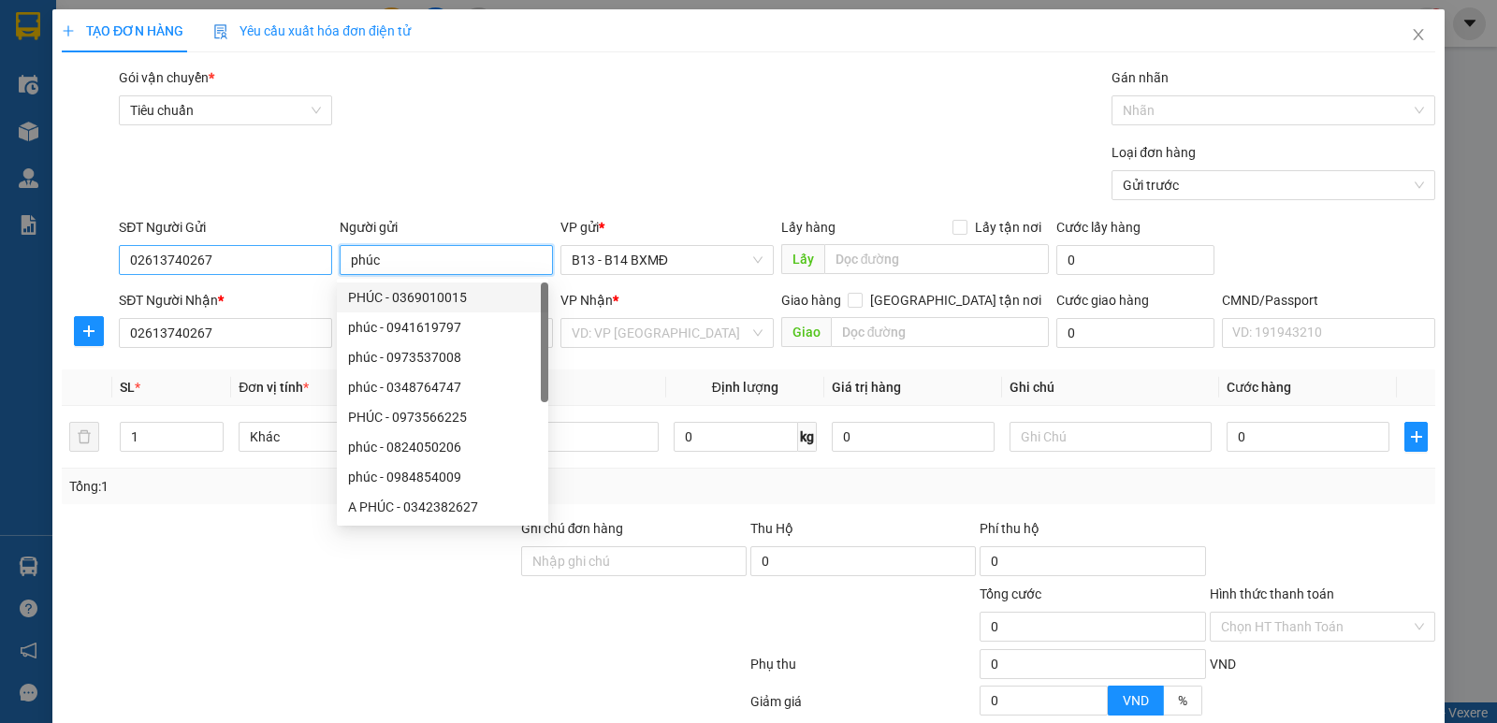
drag, startPoint x: 394, startPoint y: 264, endPoint x: 288, endPoint y: 270, distance: 106.0
click at [288, 270] on div "SĐT Người Gửi 02613740267 Người gửi phúc VP gửi * B13 - B14 BXMĐ Lấy hàng Lấy t…" at bounding box center [777, 250] width 1324 height 66
drag, startPoint x: 286, startPoint y: 272, endPoint x: 0, endPoint y: 265, distance: 286.5
click at [0, 265] on div "TẠO ĐƠN HÀNG Yêu cầu xuất hóa đơn điện tử Transit Pickup Surcharge Ids Transit …" at bounding box center [748, 361] width 1497 height 723
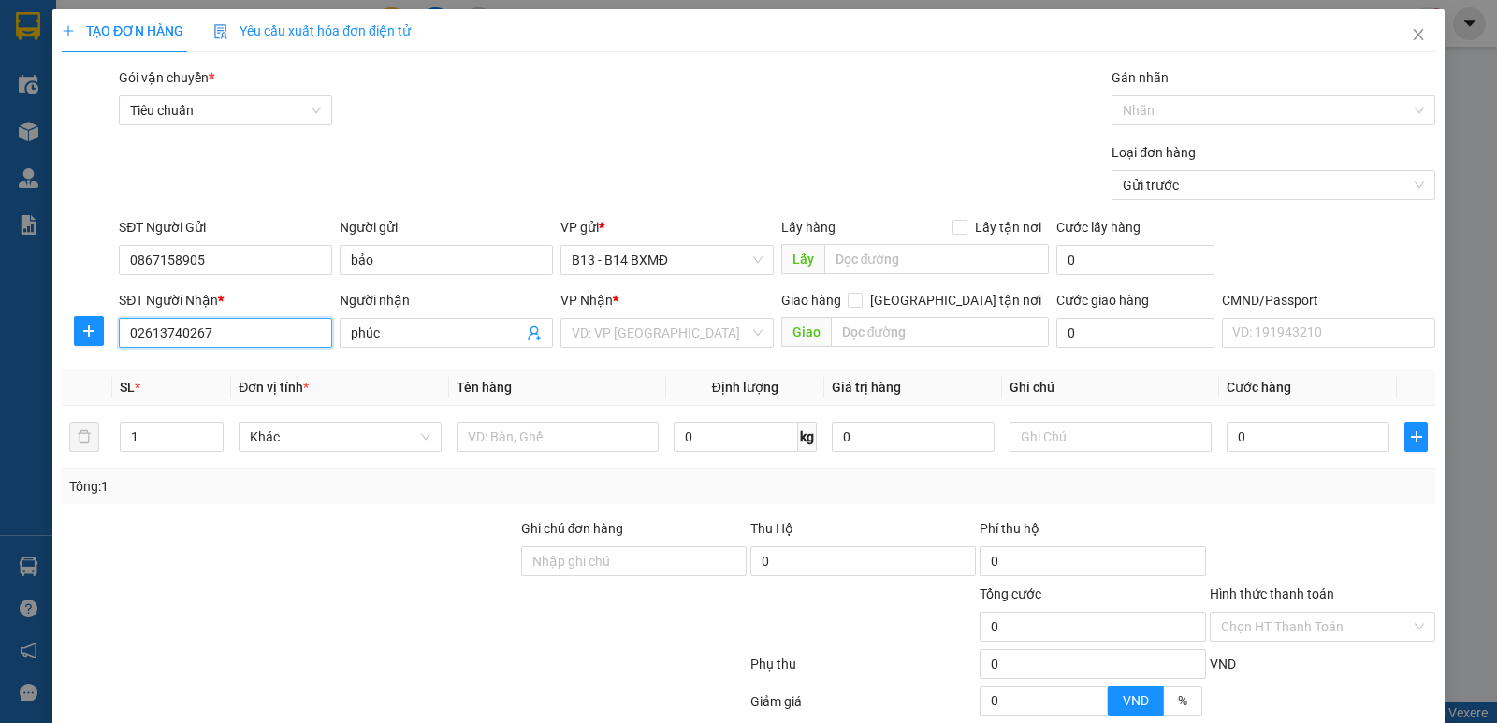
click at [257, 333] on input "02613740267" at bounding box center [225, 333] width 213 height 30
click at [649, 339] on input "search" at bounding box center [661, 333] width 178 height 28
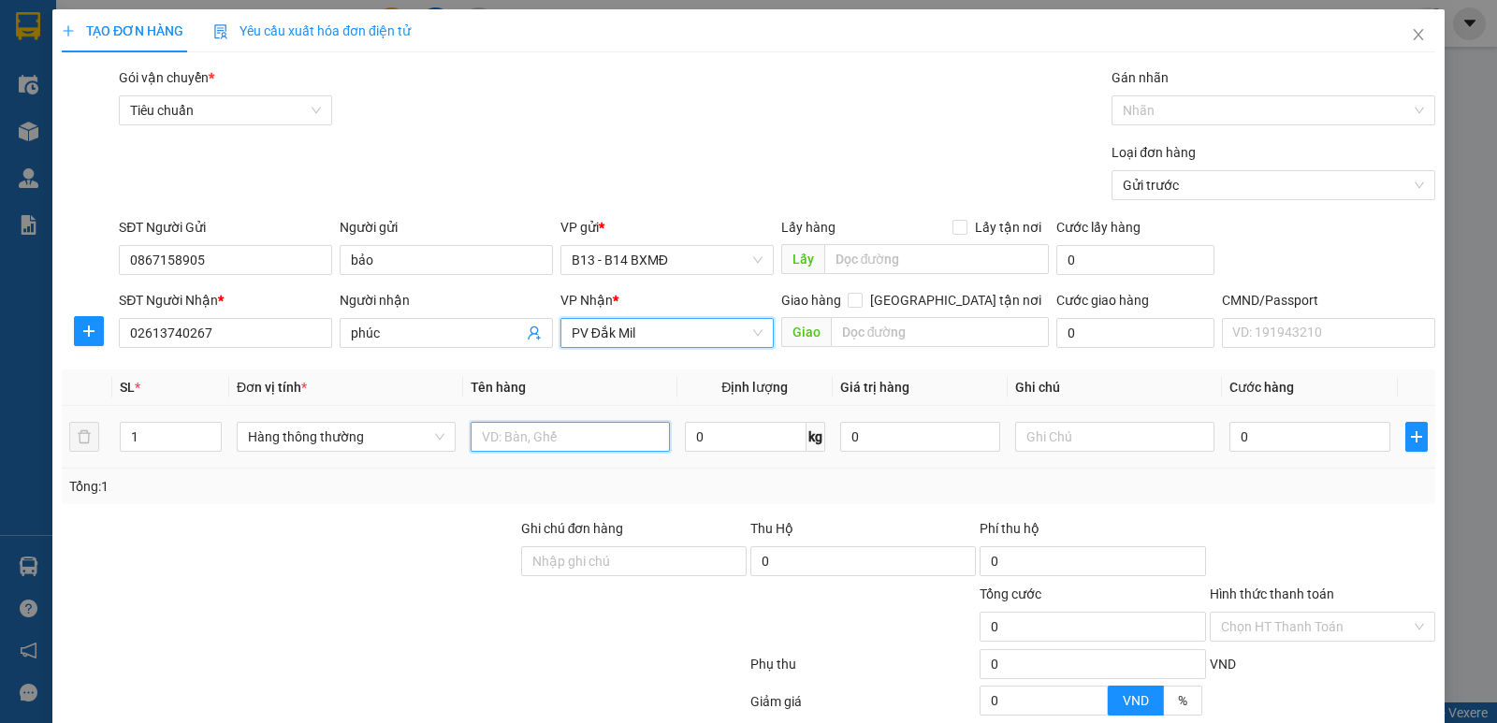
click at [556, 445] on input "text" at bounding box center [570, 437] width 199 height 30
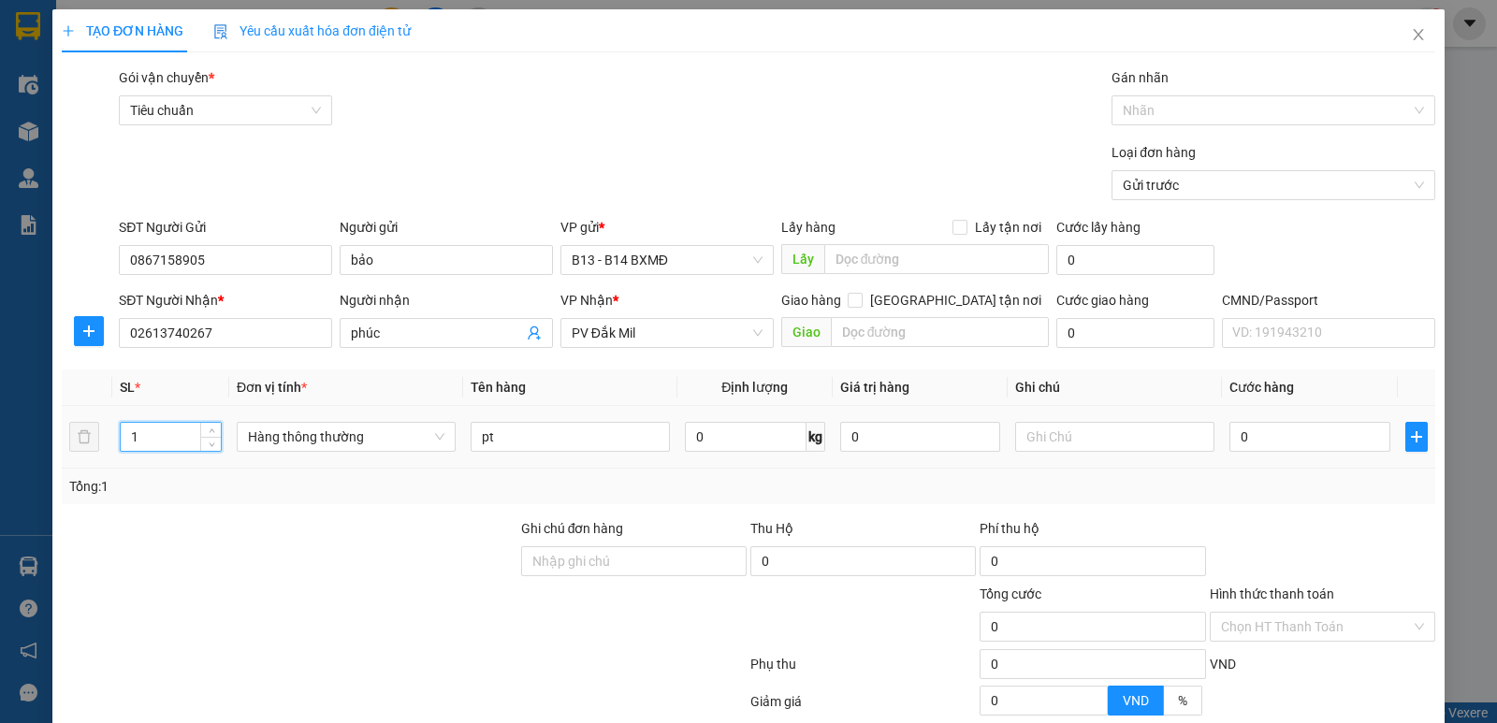
drag, startPoint x: 174, startPoint y: 433, endPoint x: 164, endPoint y: 436, distance: 10.7
click at [164, 436] on input "1" at bounding box center [171, 437] width 100 height 28
click at [1041, 446] on input "text" at bounding box center [1114, 437] width 199 height 30
click at [1117, 447] on input "món0" at bounding box center [1114, 437] width 199 height 30
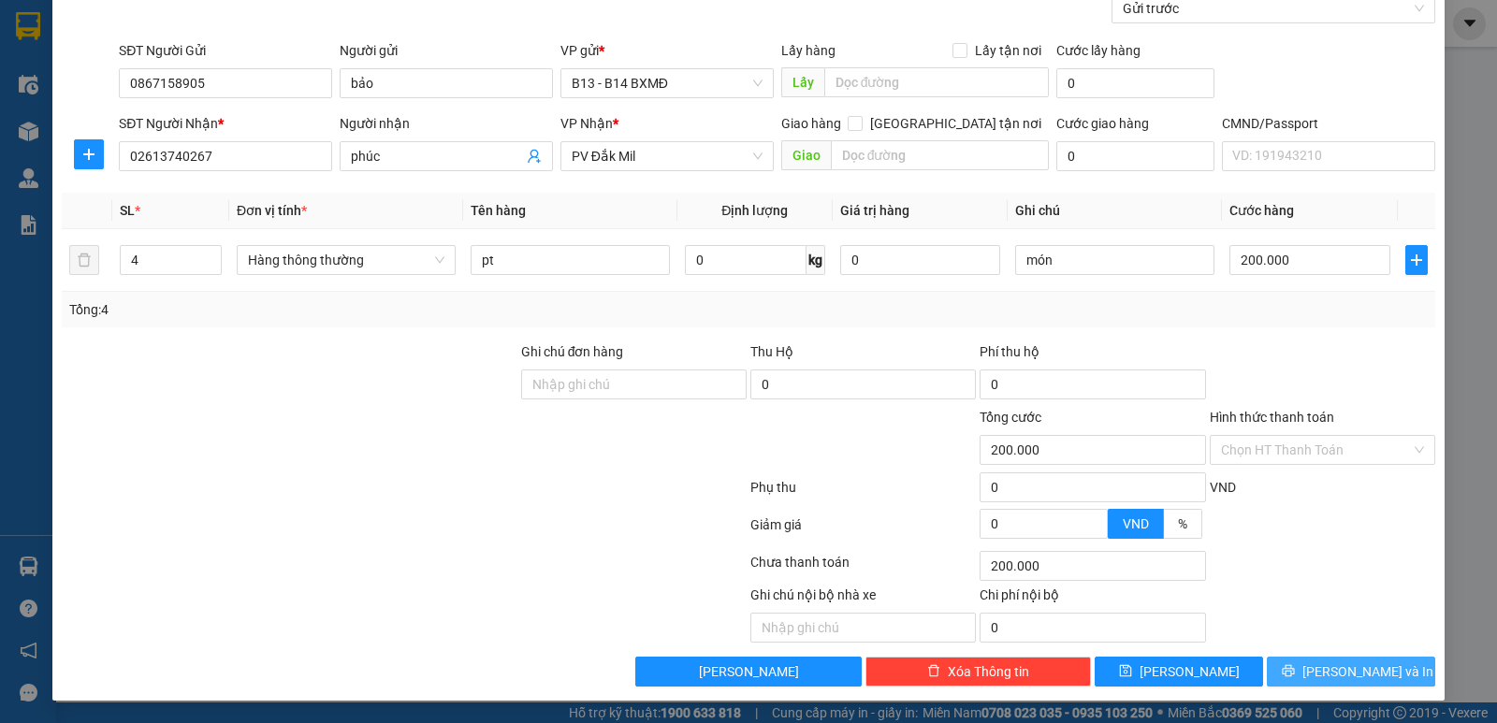
click at [1295, 673] on icon "printer" at bounding box center [1288, 671] width 13 height 13
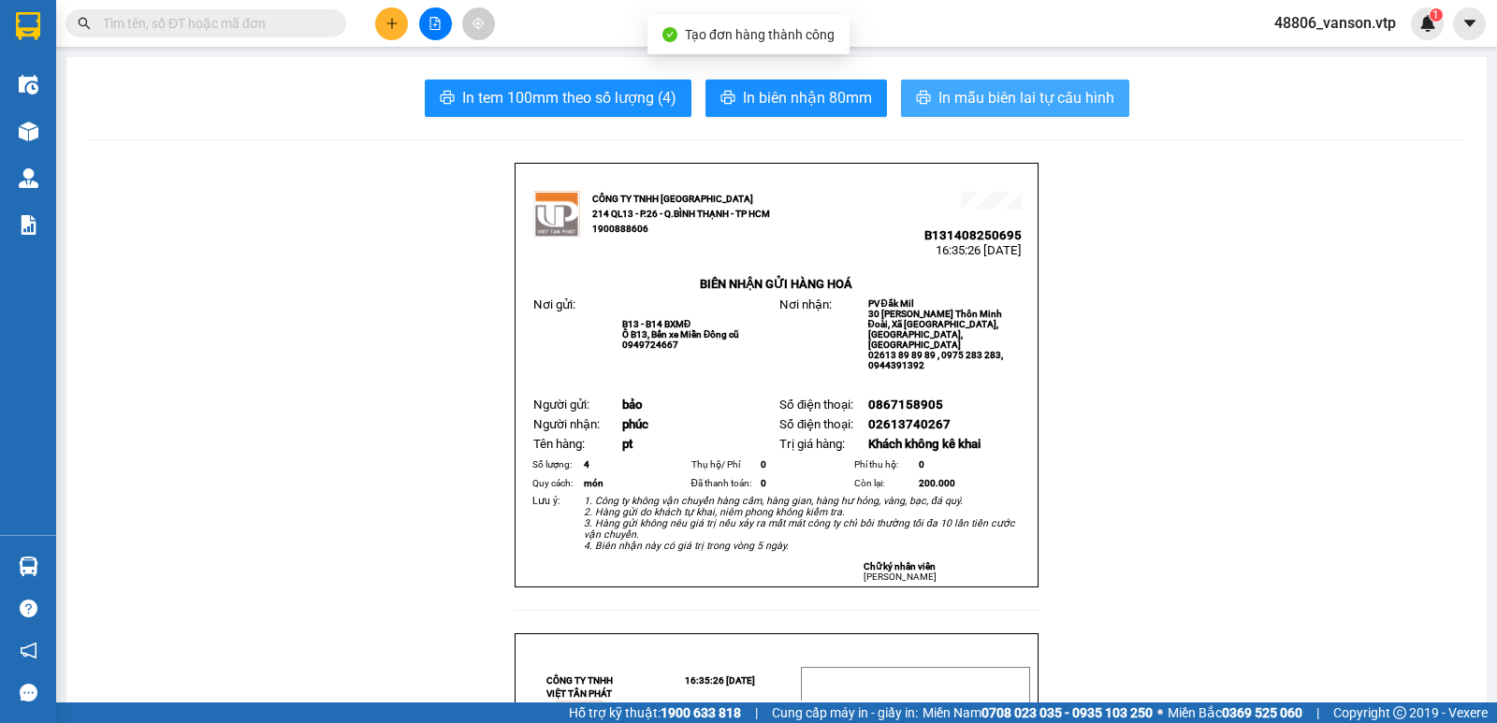
click at [1046, 101] on span "In mẫu biên lai tự cấu hình" at bounding box center [1027, 97] width 176 height 23
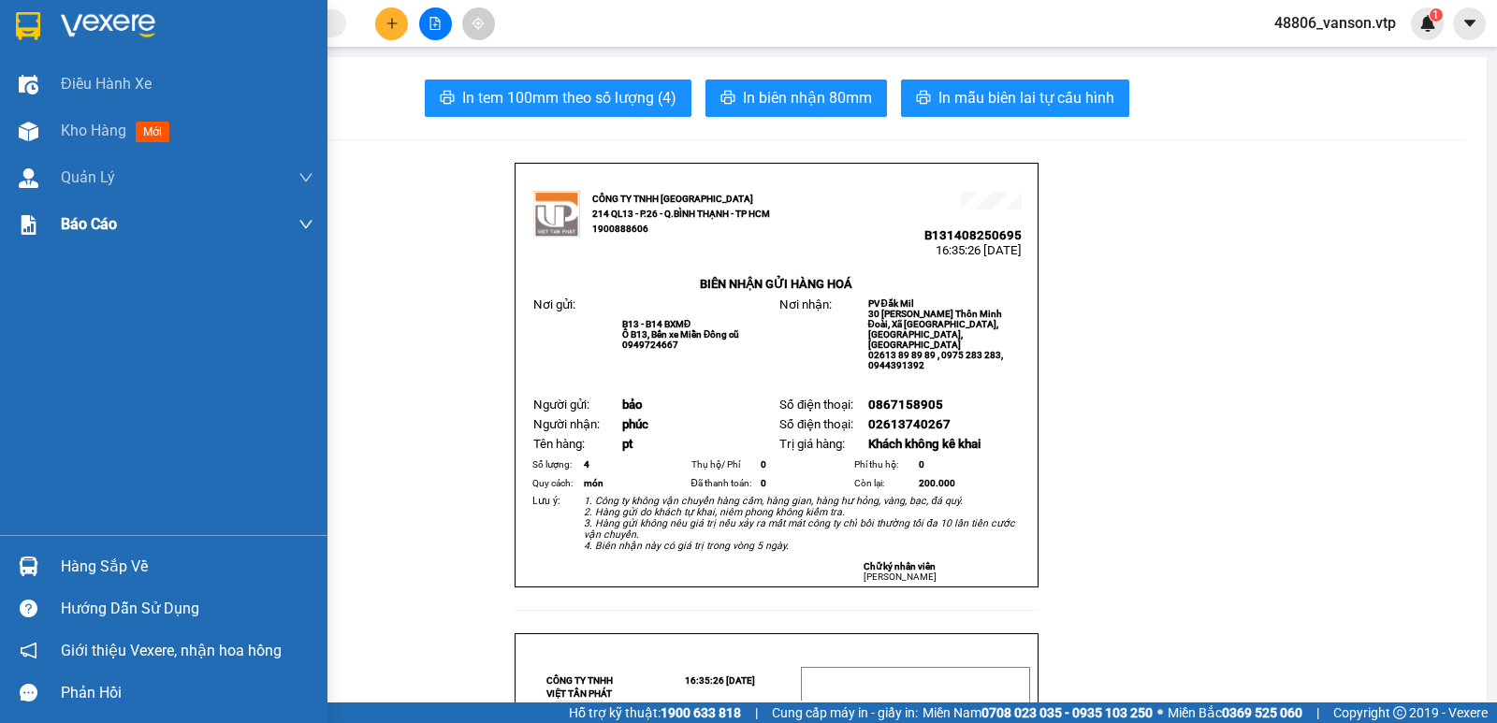
drag, startPoint x: 80, startPoint y: 130, endPoint x: 209, endPoint y: 228, distance: 162.3
click at [83, 130] on span "Kho hàng" at bounding box center [94, 131] width 66 height 18
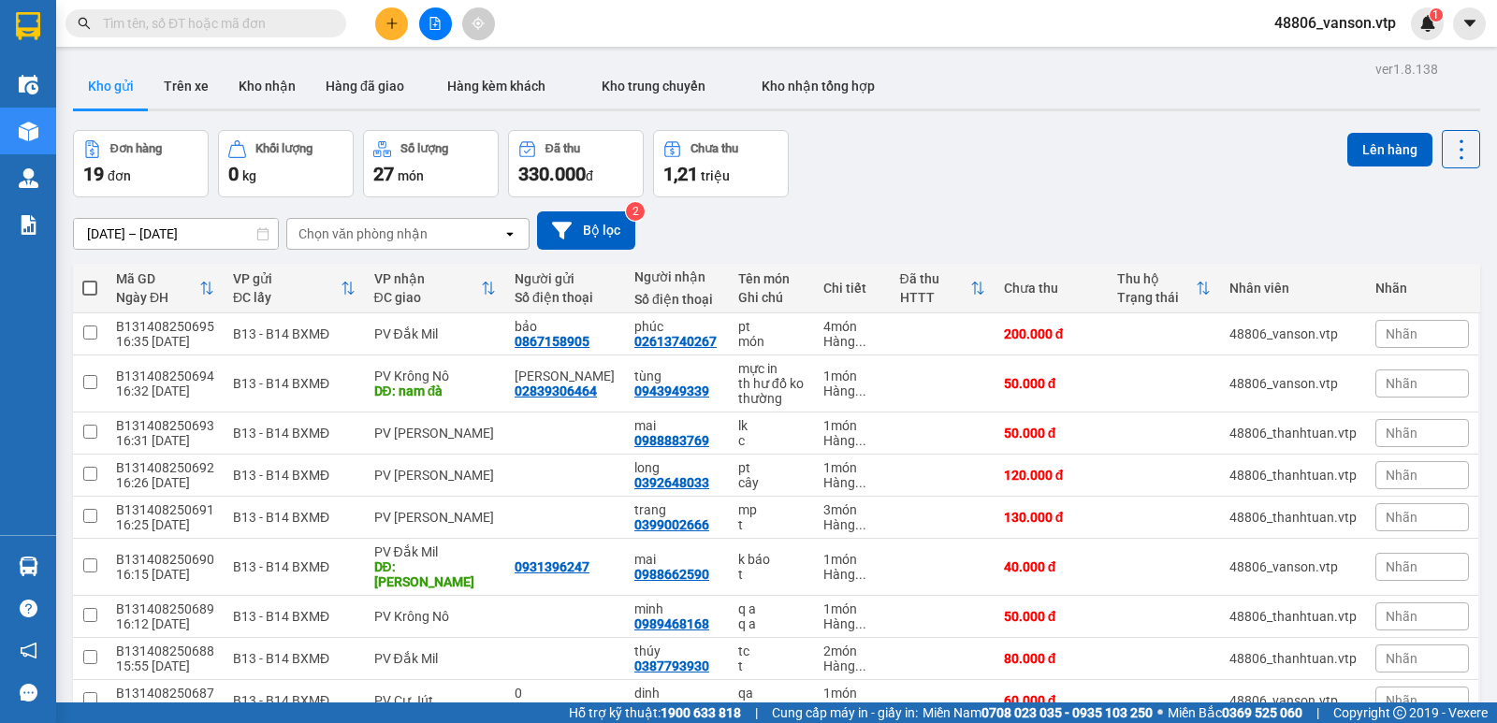
click at [392, 21] on icon "plus" at bounding box center [391, 23] width 1 height 10
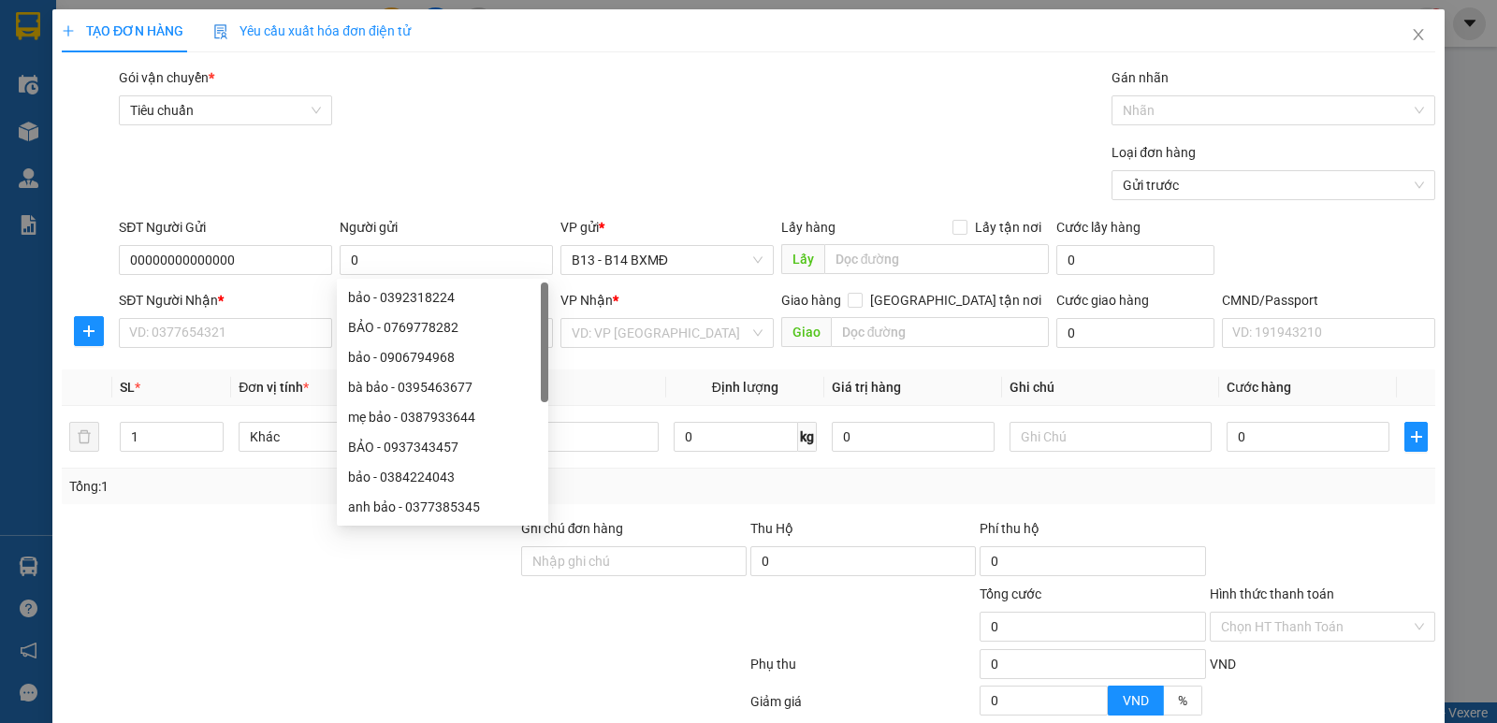
click at [158, 529] on div at bounding box center [290, 552] width 460 height 66
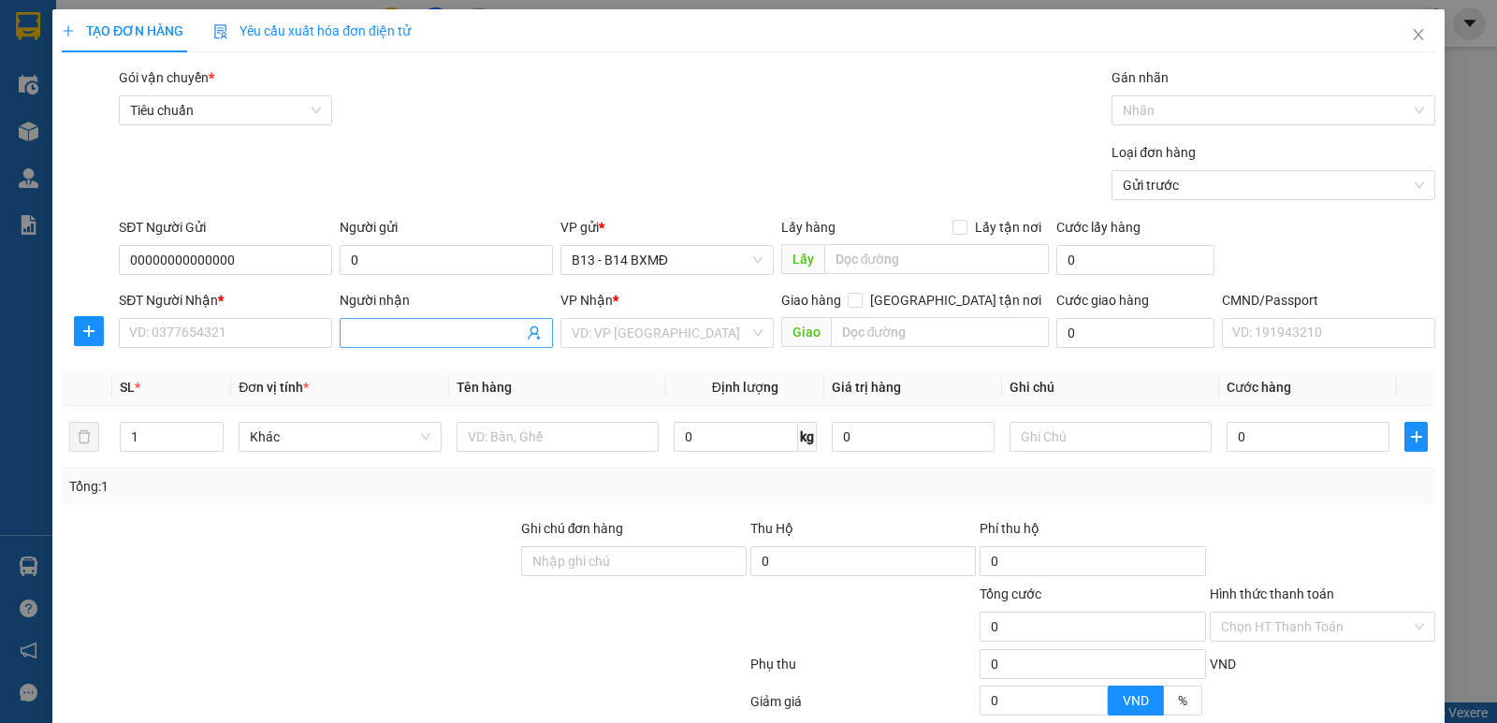
click at [375, 334] on input "Người nhận" at bounding box center [437, 333] width 172 height 21
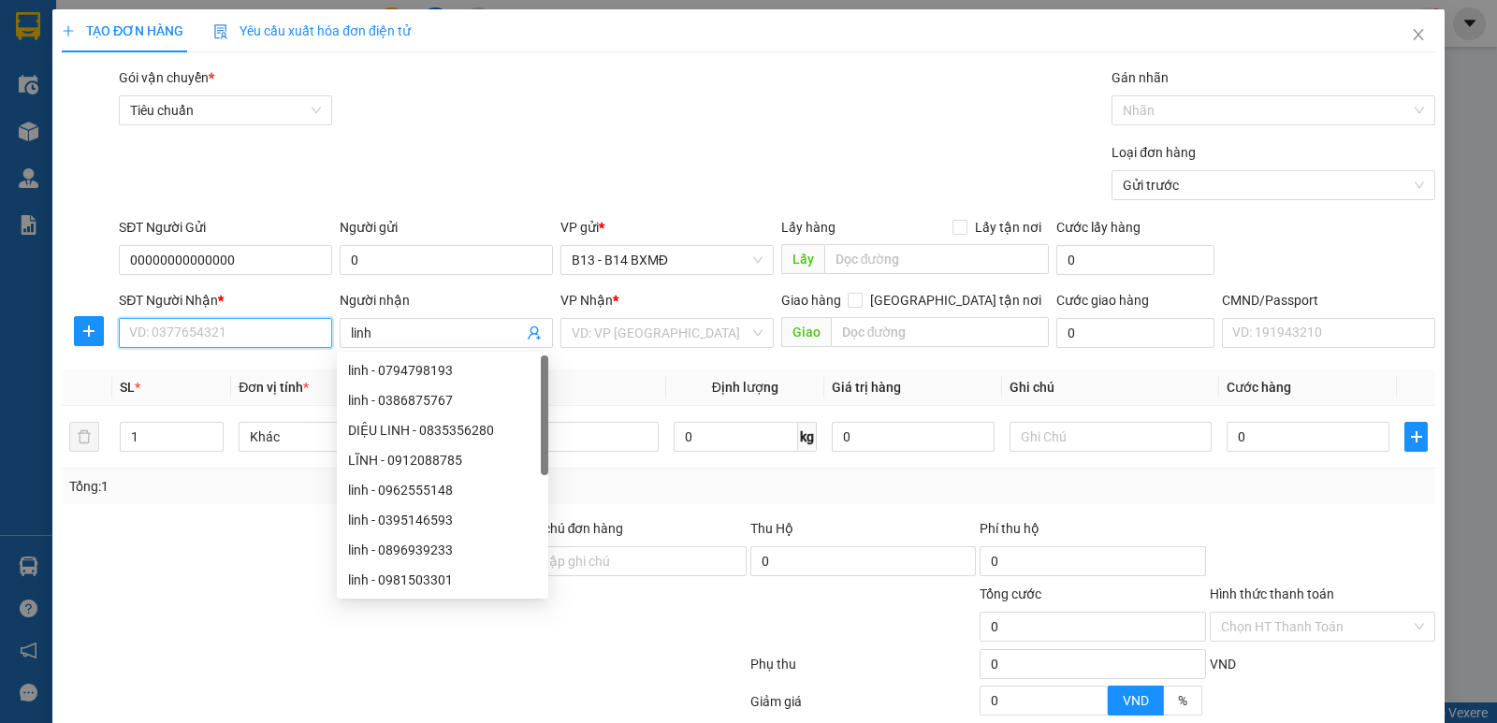
click at [273, 345] on input "SĐT Người Nhận *" at bounding box center [225, 333] width 213 height 30
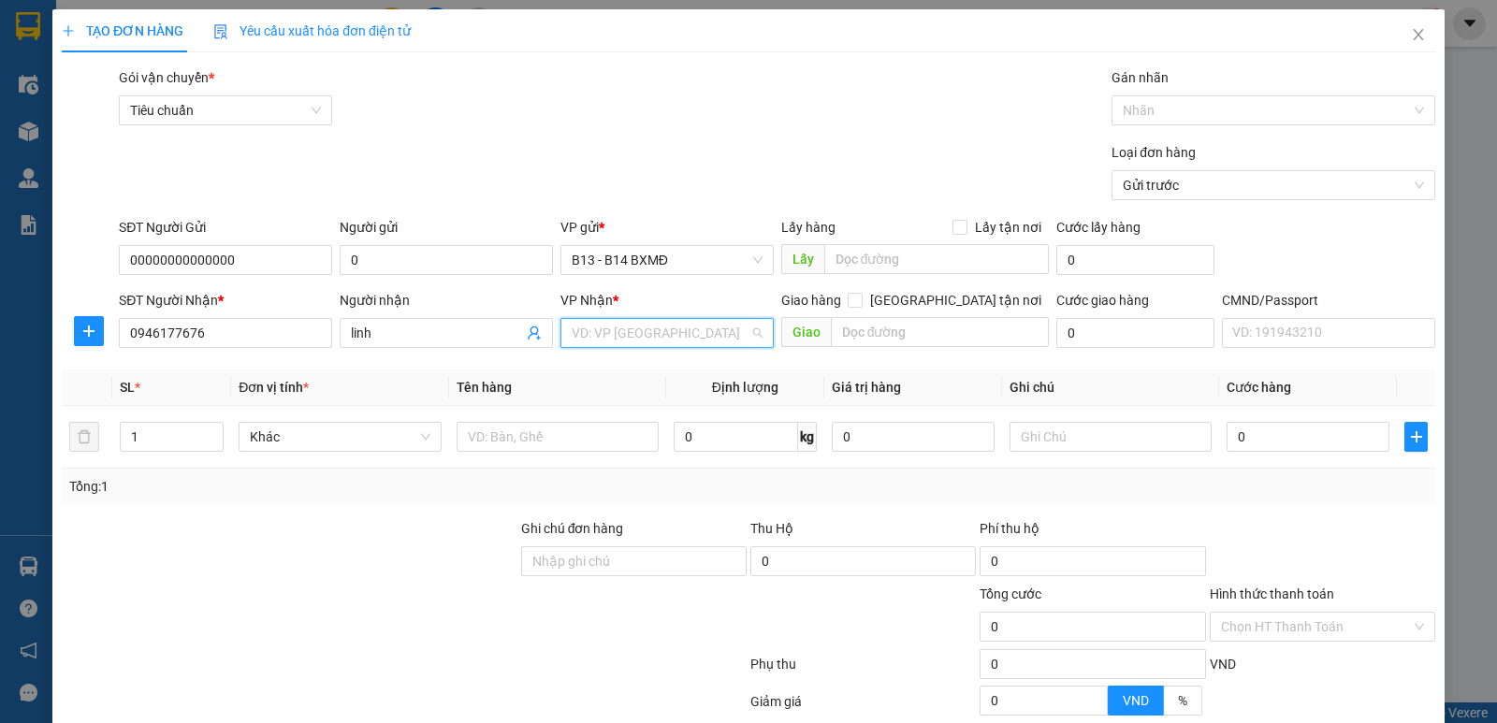
click at [576, 336] on input "search" at bounding box center [661, 333] width 178 height 28
click at [574, 432] on input "text" at bounding box center [570, 437] width 199 height 30
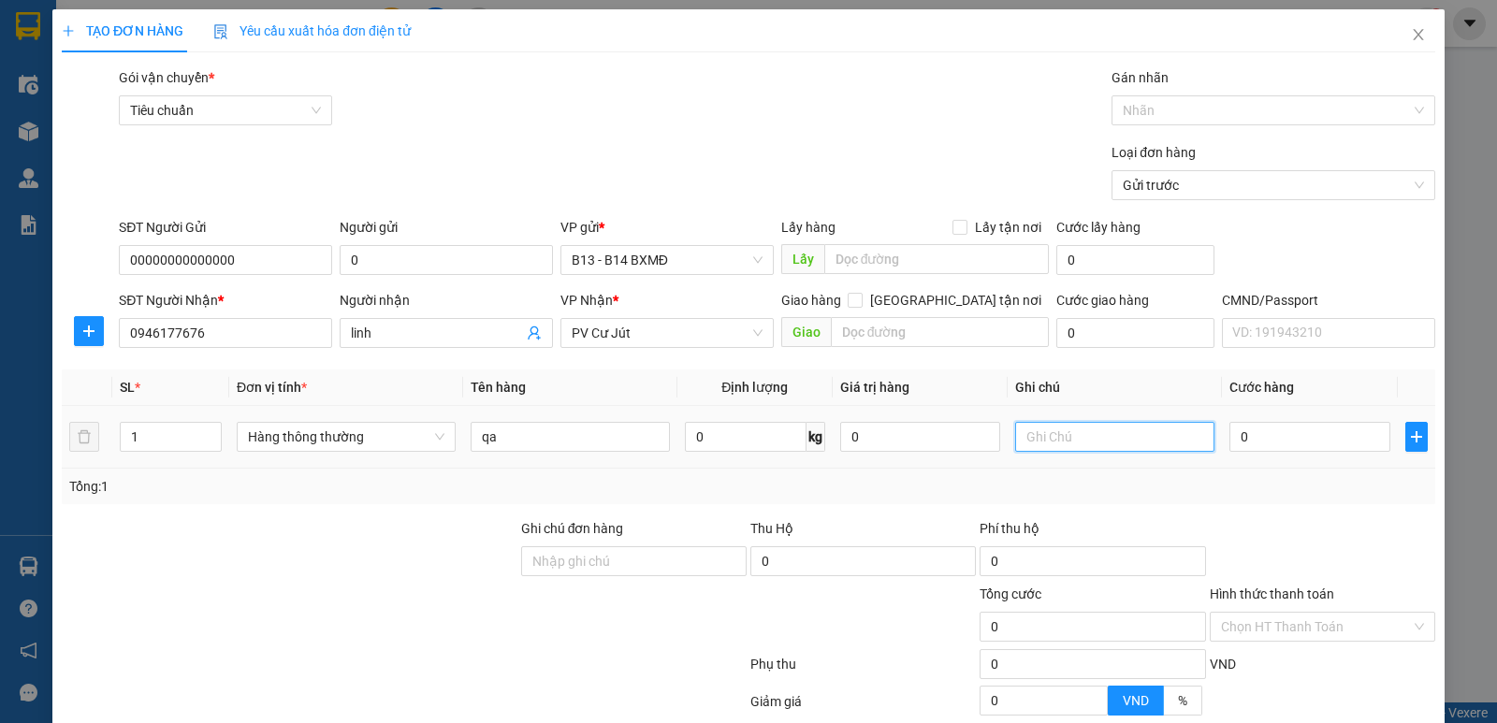
click at [1064, 443] on input "text" at bounding box center [1114, 437] width 199 height 30
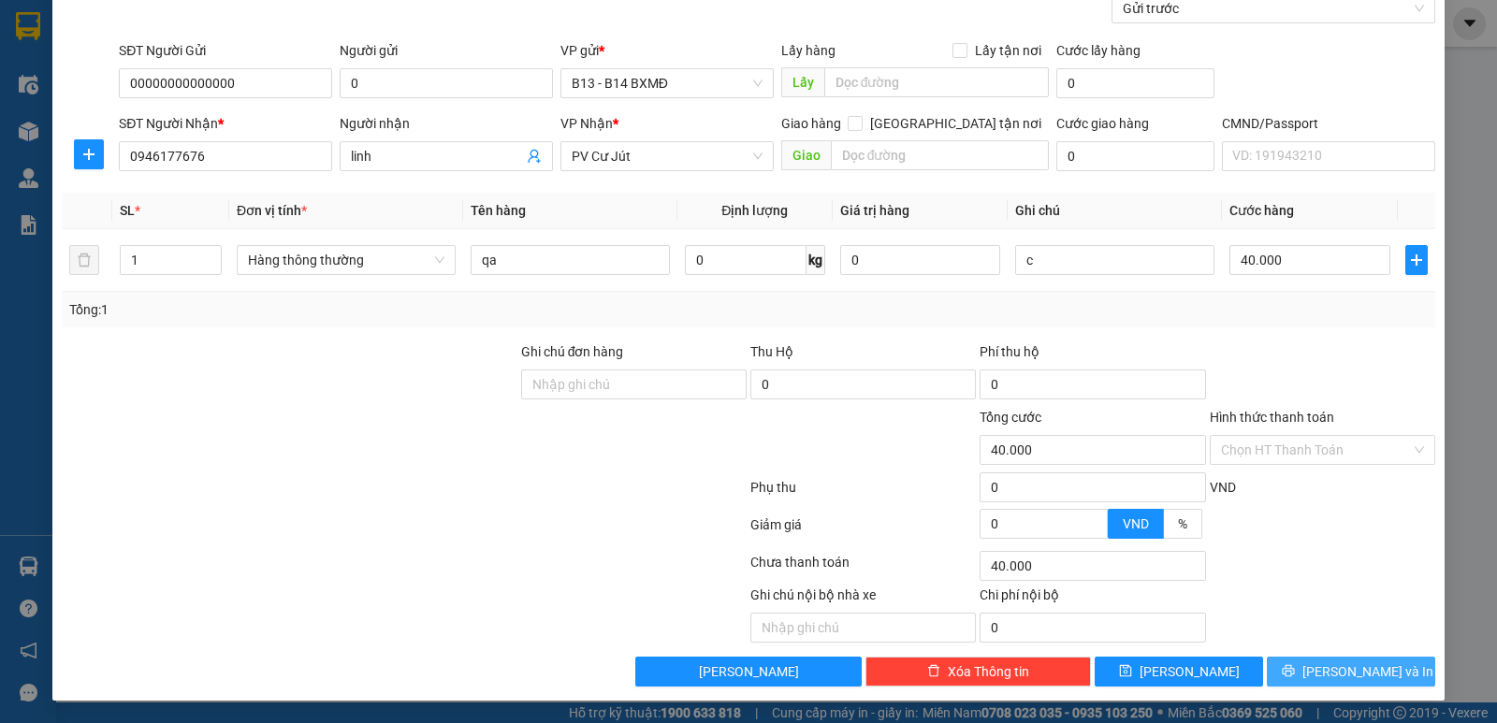
click at [1325, 669] on span "[PERSON_NAME] và In" at bounding box center [1368, 672] width 131 height 21
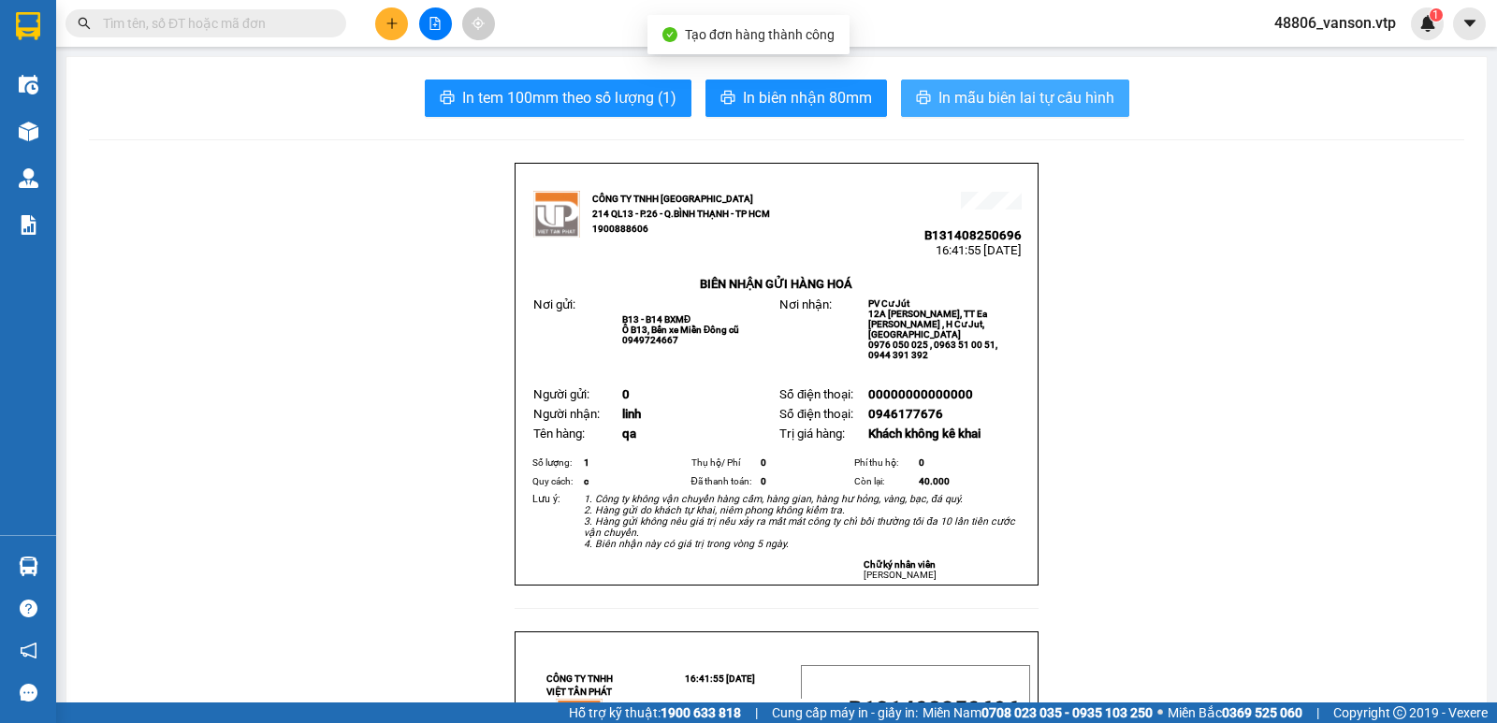
click at [1001, 102] on span "In mẫu biên lai tự cấu hình" at bounding box center [1027, 97] width 176 height 23
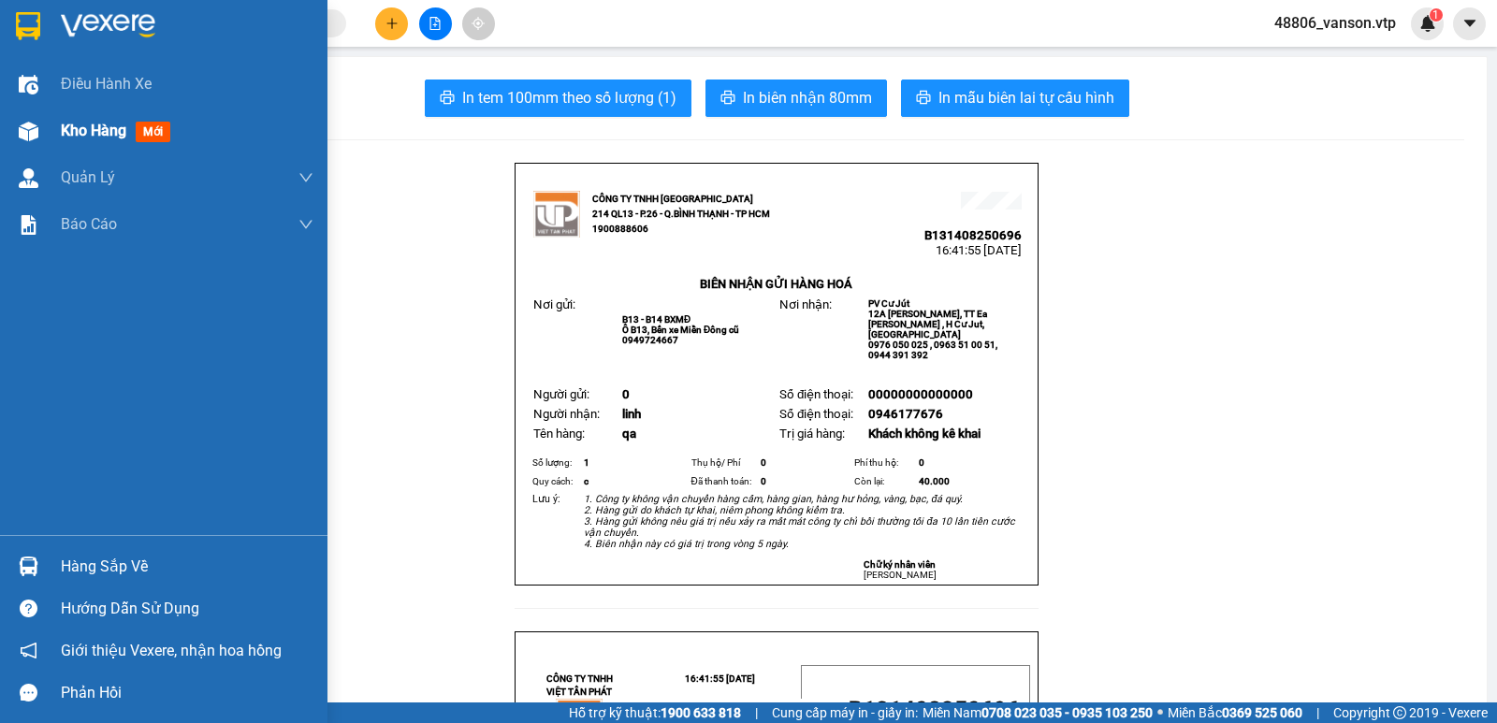
click at [12, 130] on div at bounding box center [28, 131] width 33 height 33
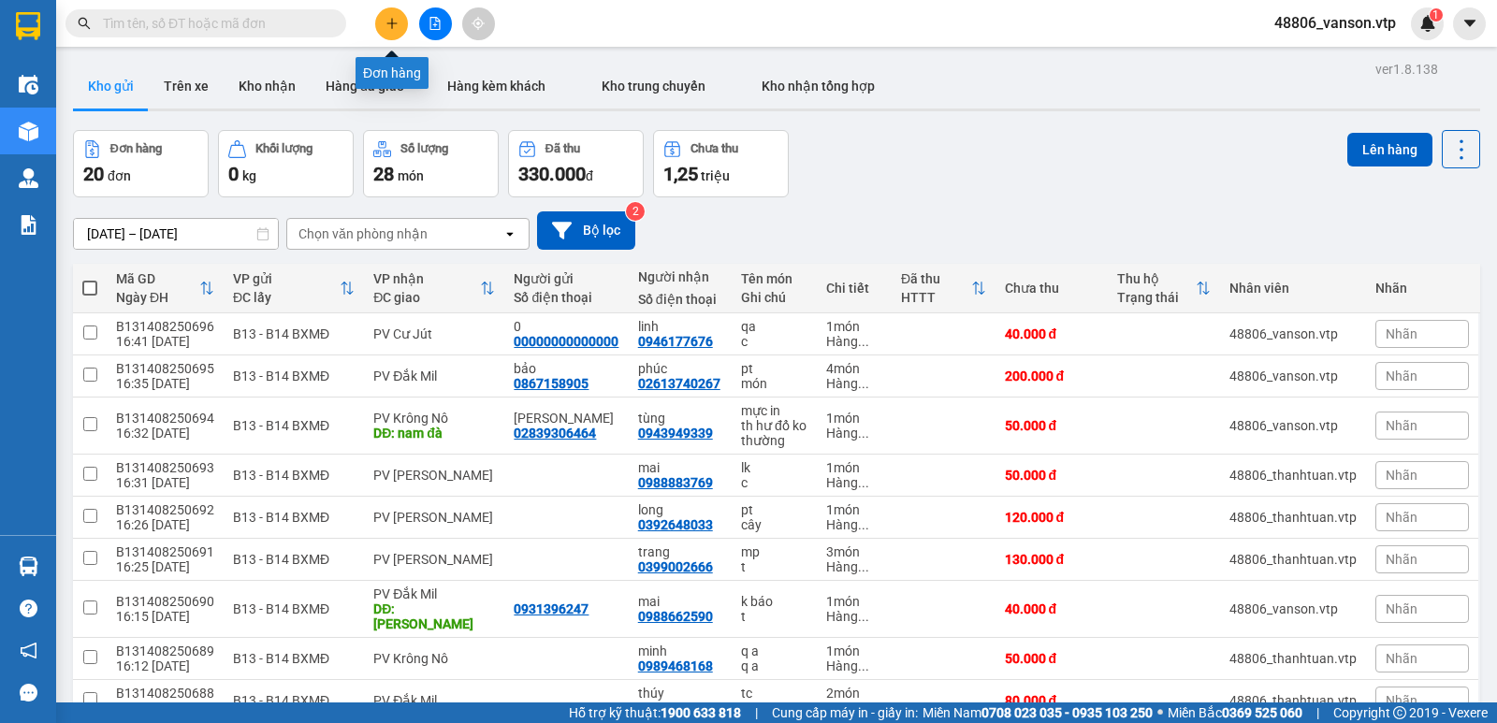
click at [390, 34] on button at bounding box center [391, 23] width 33 height 33
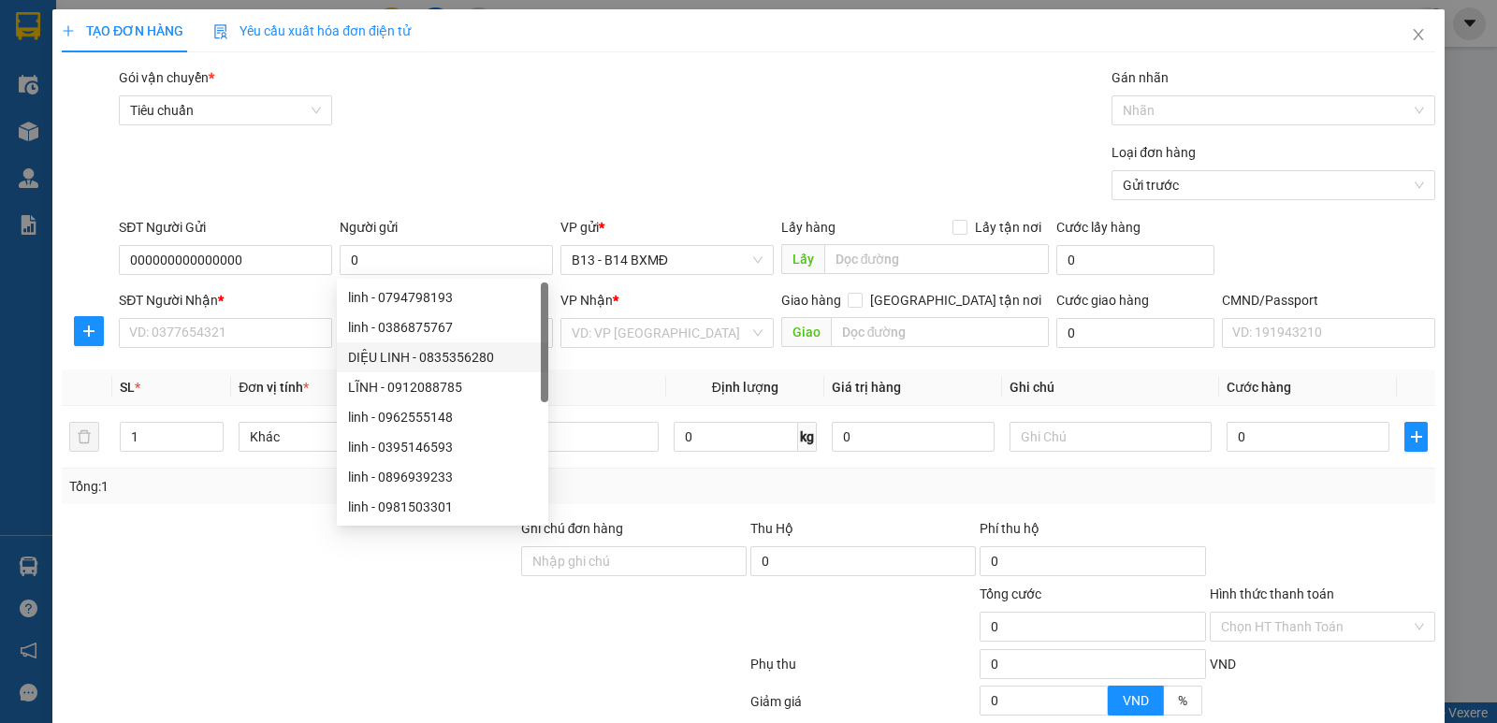
click at [258, 562] on div at bounding box center [290, 552] width 460 height 66
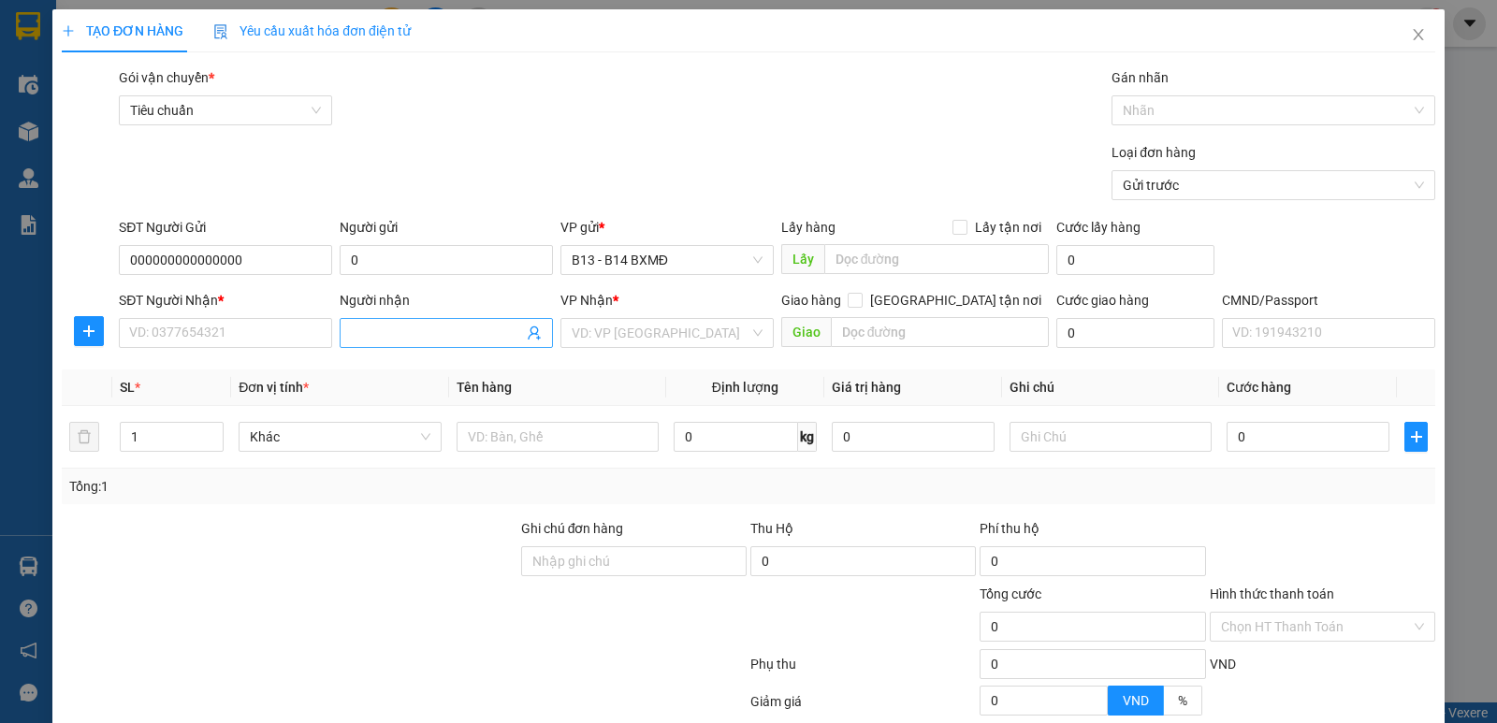
click at [396, 336] on input "Người nhận" at bounding box center [437, 333] width 172 height 21
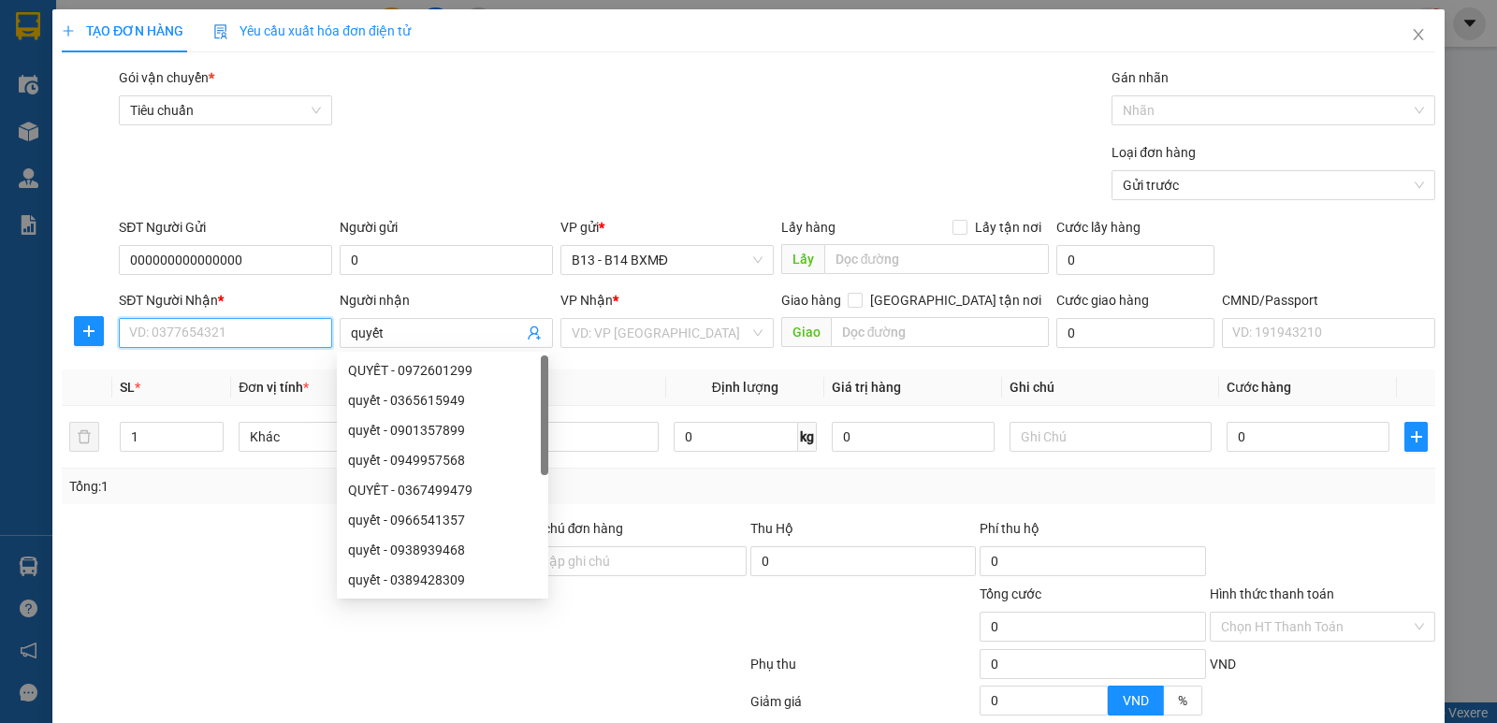
click at [267, 330] on input "SĐT Người Nhận *" at bounding box center [225, 333] width 213 height 30
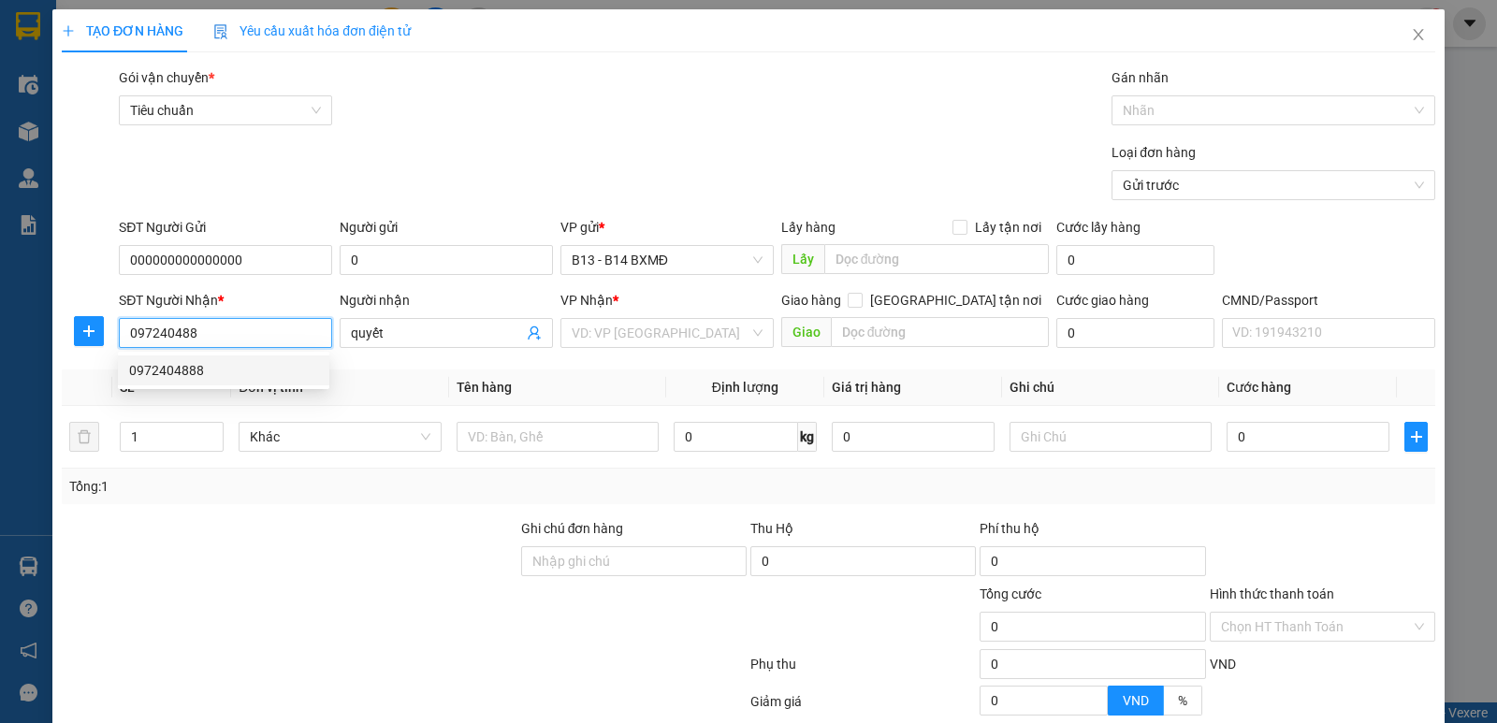
click at [212, 375] on div "0972404888" at bounding box center [223, 370] width 189 height 21
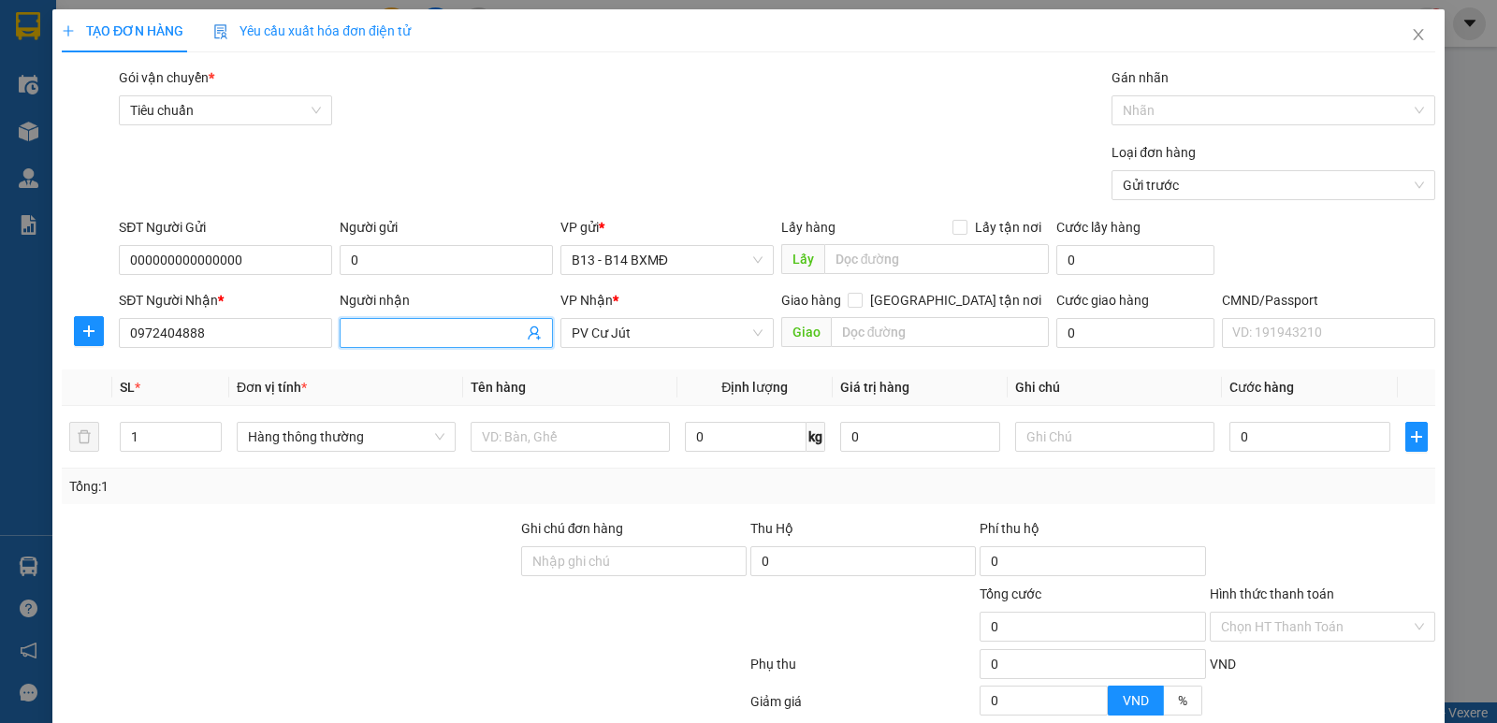
click at [456, 340] on input "Người nhận" at bounding box center [437, 333] width 172 height 21
click at [873, 320] on input "text" at bounding box center [940, 332] width 219 height 30
click at [541, 433] on input "text" at bounding box center [570, 437] width 199 height 30
click at [1052, 439] on input "text" at bounding box center [1114, 437] width 199 height 30
click at [1257, 438] on input "0" at bounding box center [1310, 437] width 160 height 30
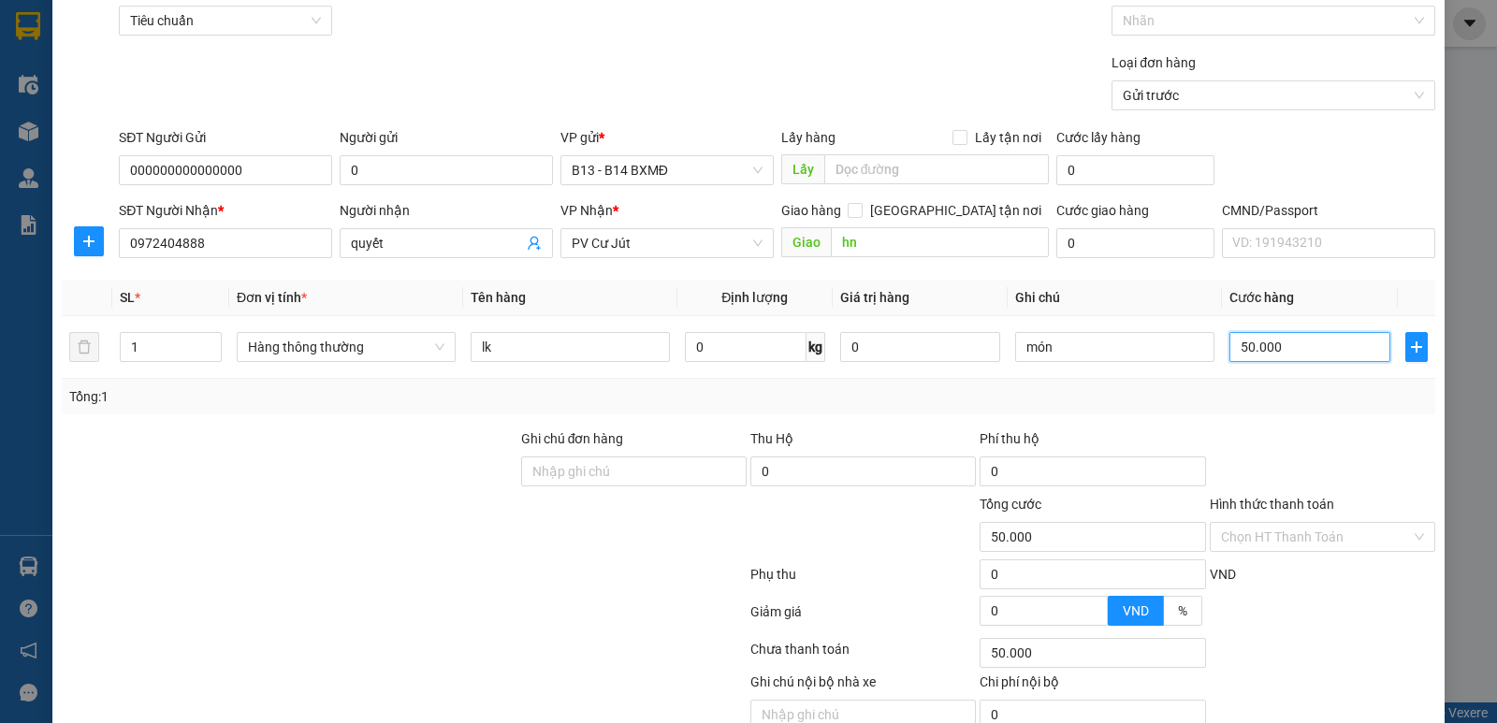
scroll to position [177, 0]
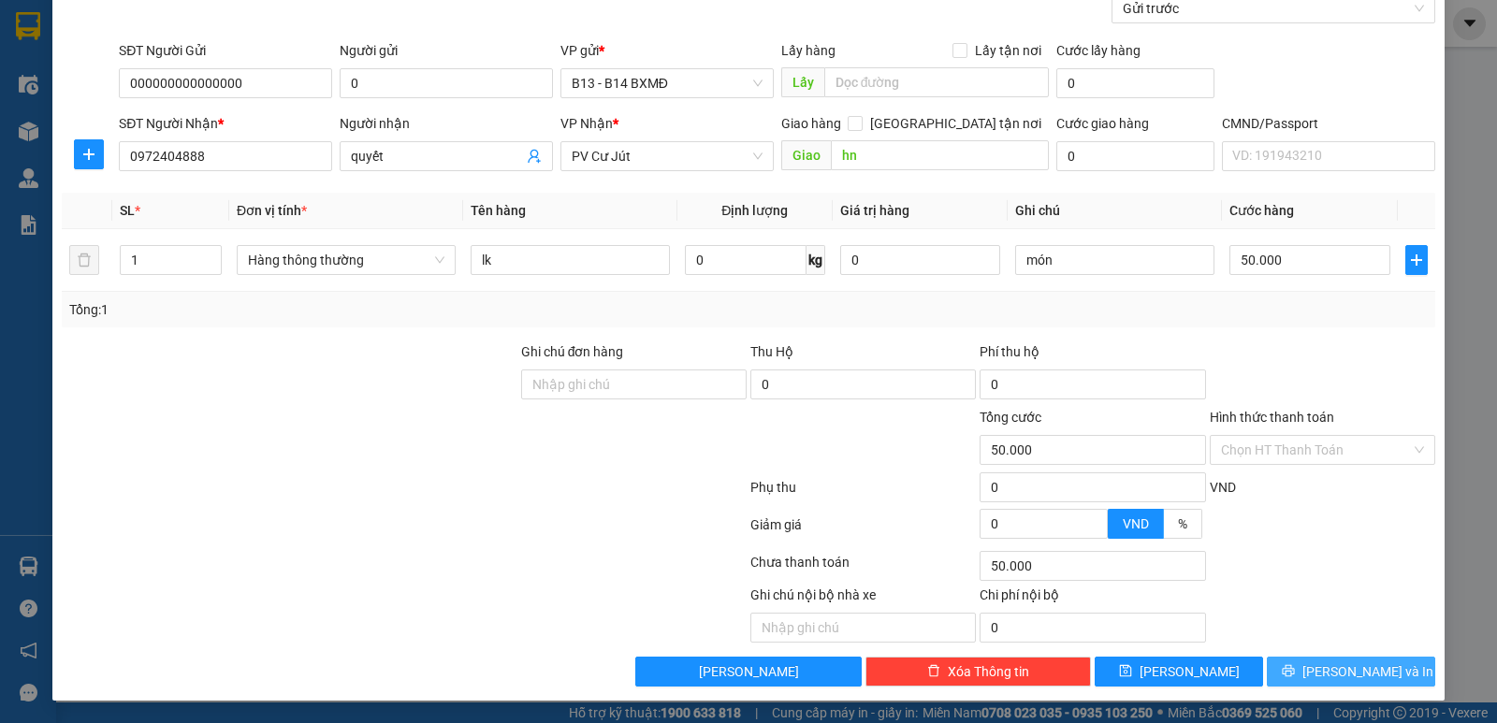
click at [1334, 674] on span "[PERSON_NAME] và In" at bounding box center [1368, 672] width 131 height 21
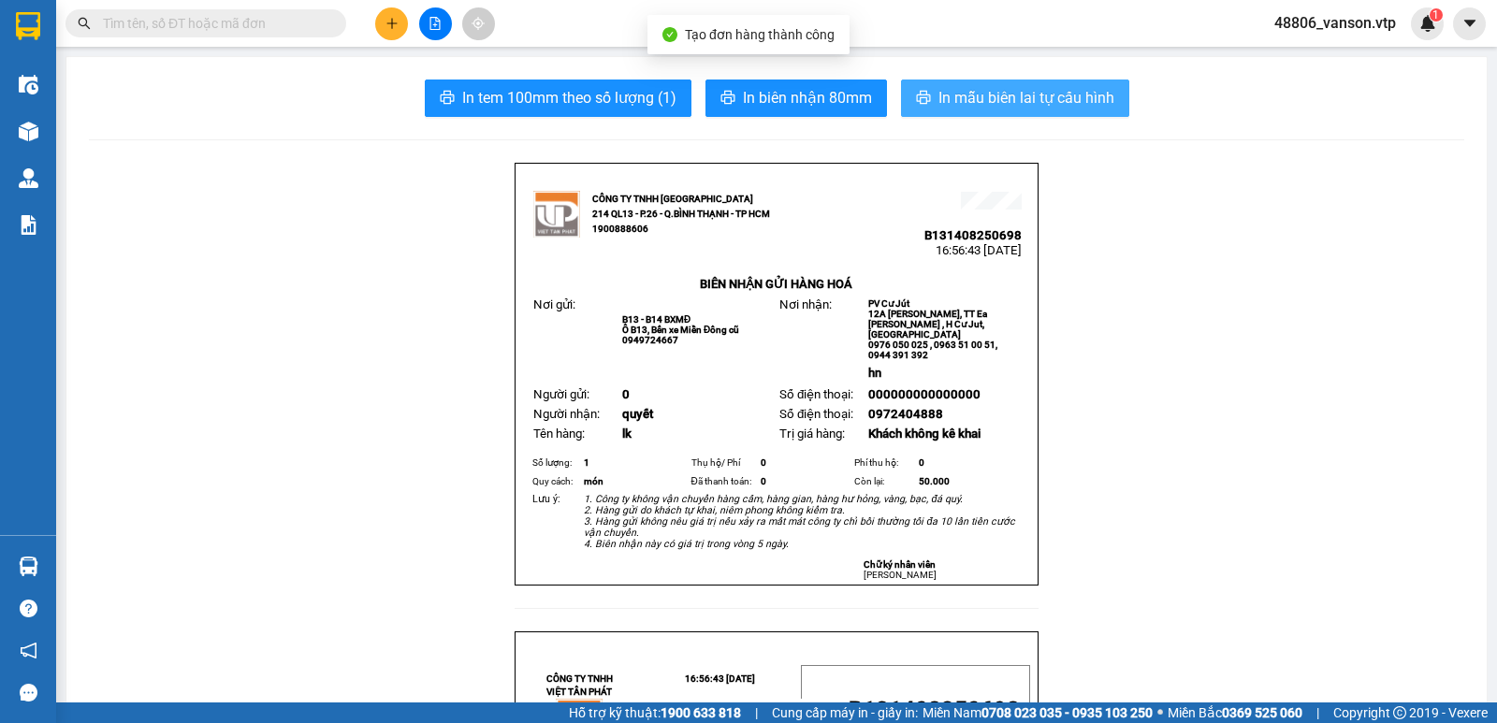
click at [1078, 106] on span "In mẫu biên lai tự cấu hình" at bounding box center [1027, 97] width 176 height 23
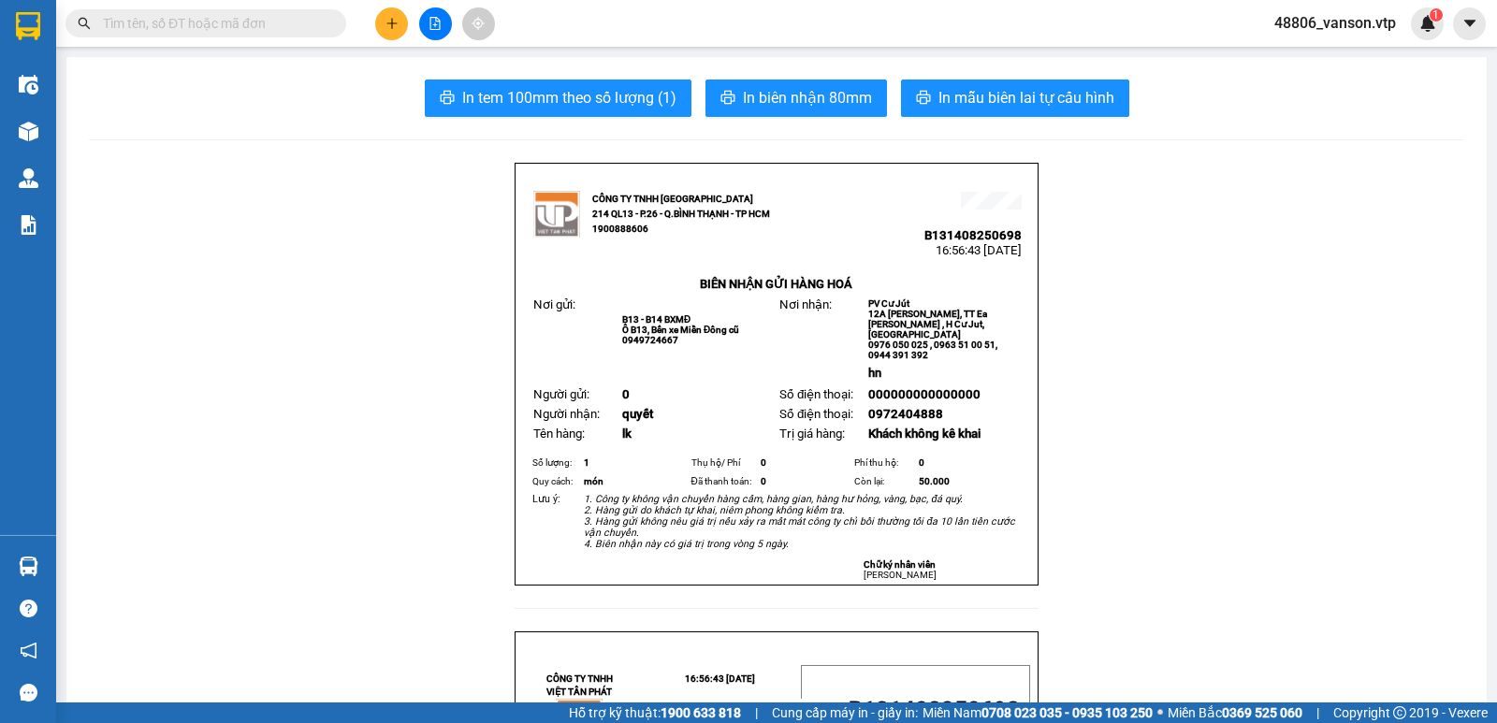
click at [395, 35] on button at bounding box center [391, 23] width 33 height 33
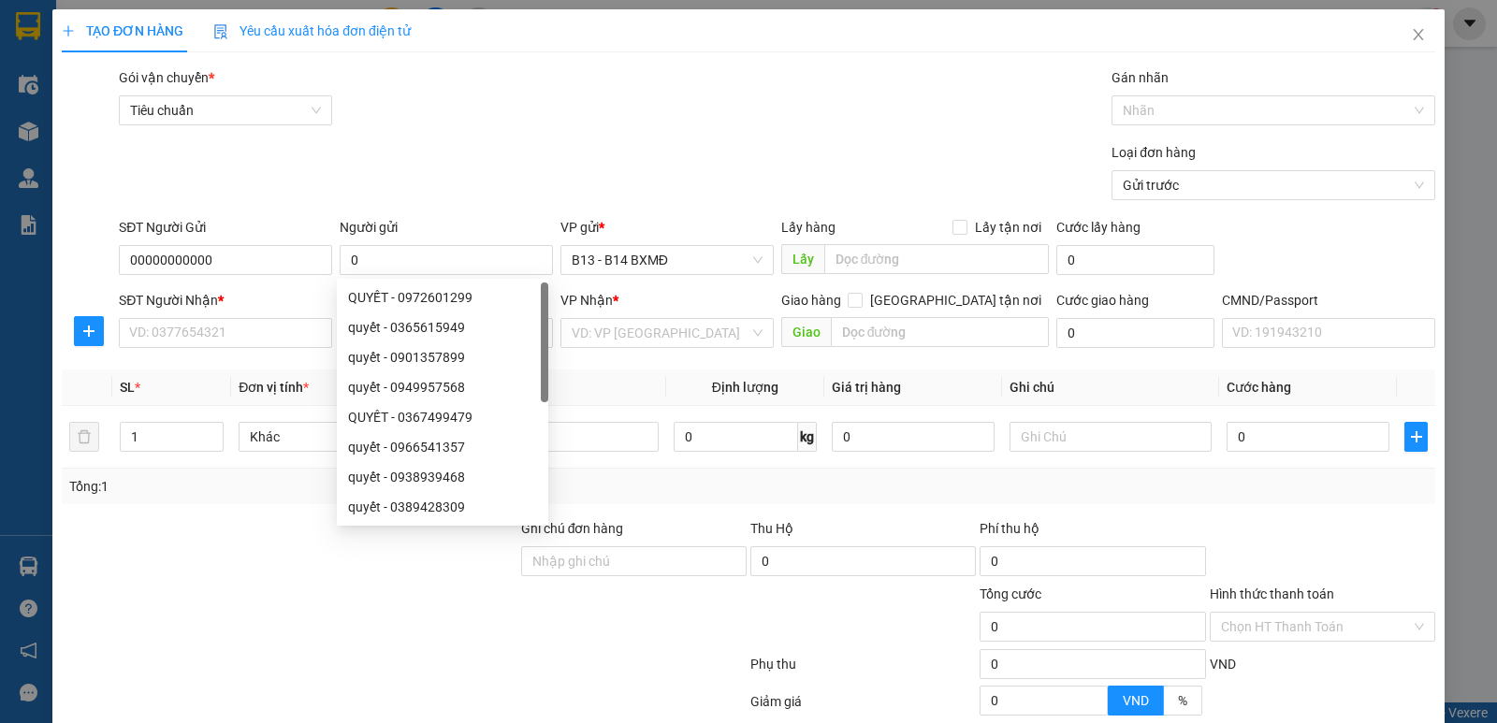
click at [192, 513] on div "Transit Pickup Surcharge Ids Transit Deliver Surcharge Ids Transit Deliver Surc…" at bounding box center [749, 465] width 1374 height 796
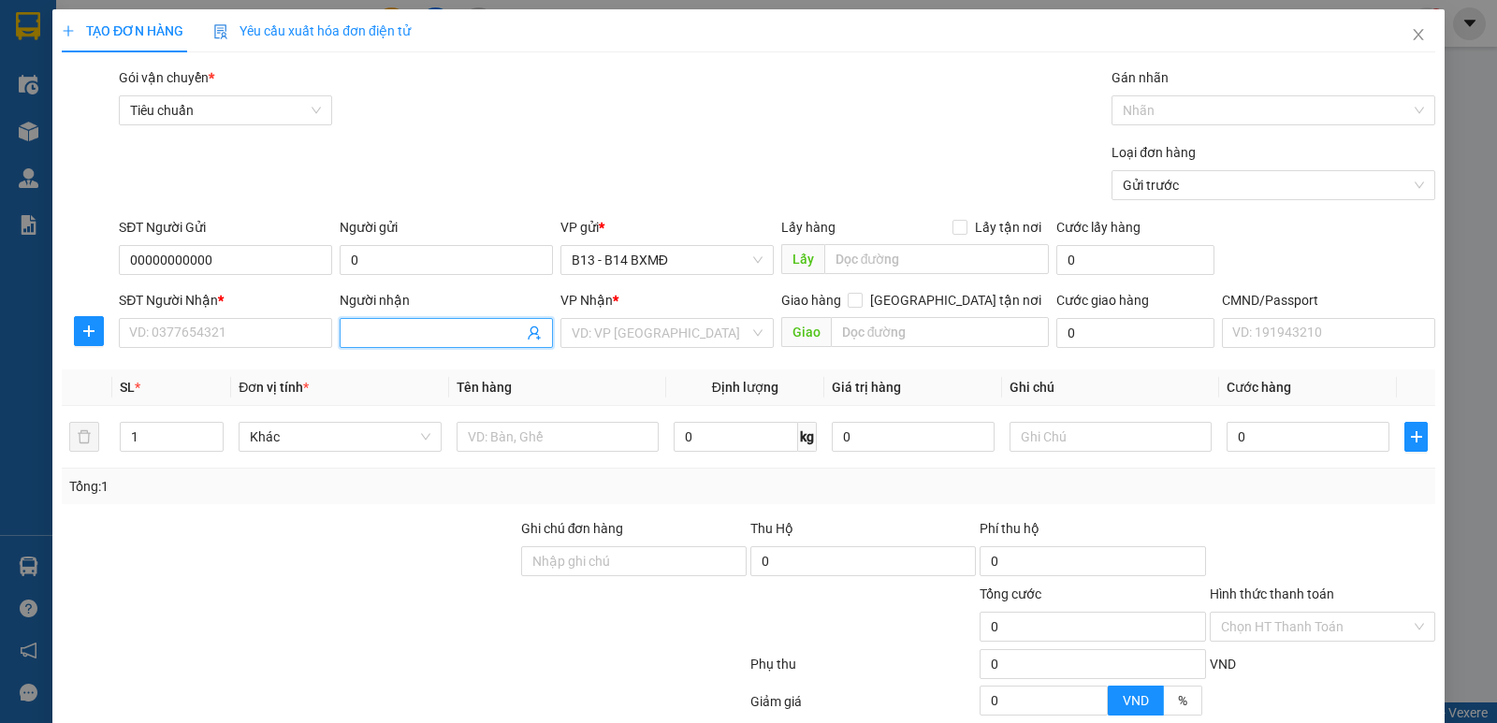
drag, startPoint x: 383, startPoint y: 334, endPoint x: 373, endPoint y: 335, distance: 10.3
click at [375, 335] on input "Người nhận" at bounding box center [437, 333] width 172 height 21
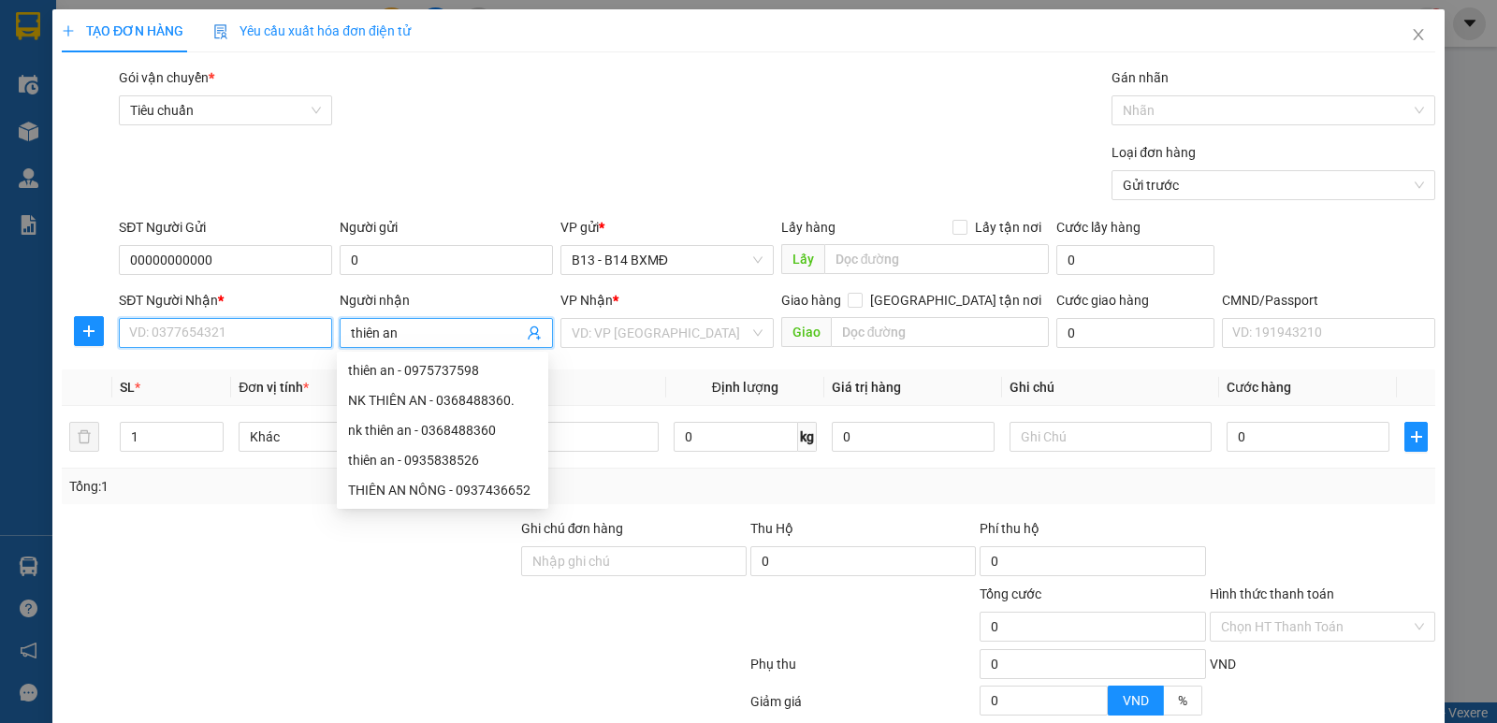
click at [288, 332] on input "SĐT Người Nhận *" at bounding box center [225, 333] width 213 height 30
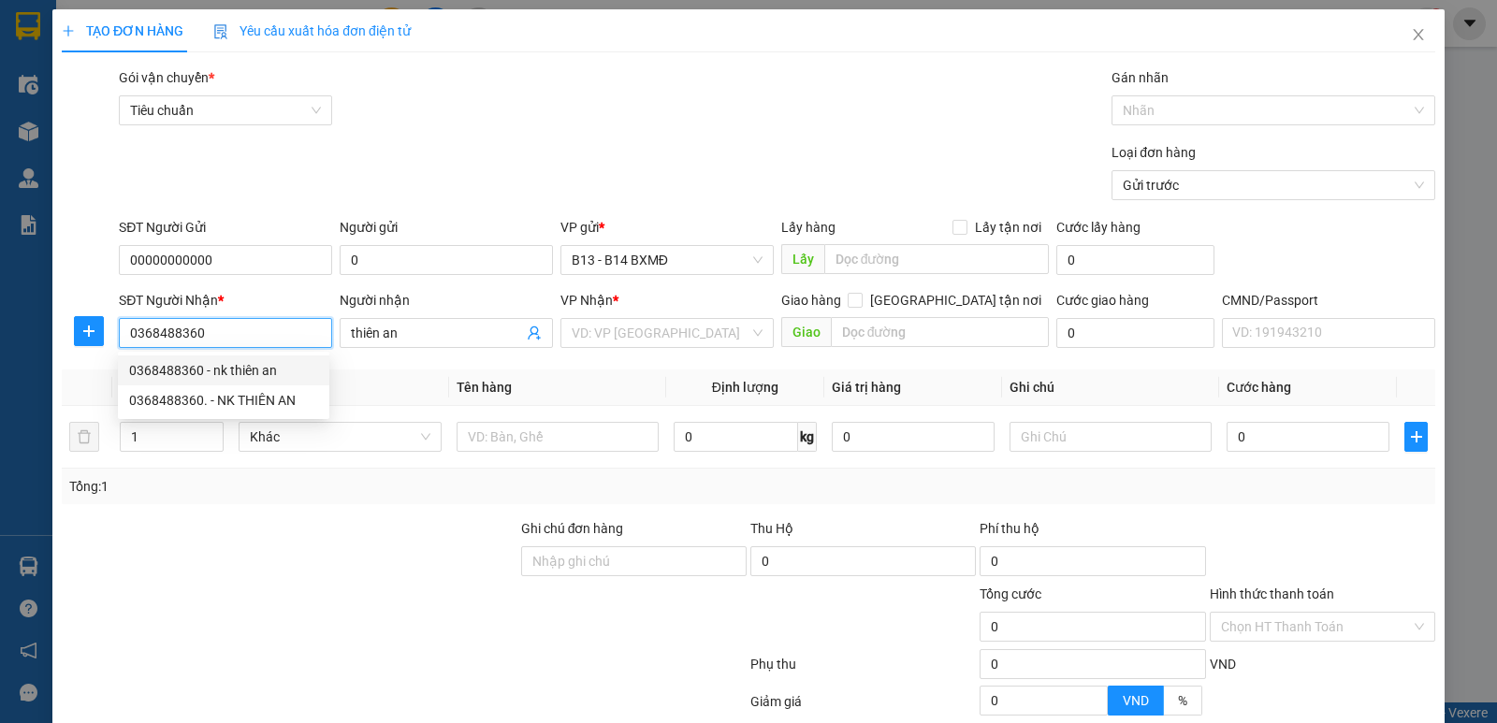
click at [255, 375] on div "0368488360 - nk thiên an" at bounding box center [223, 370] width 189 height 21
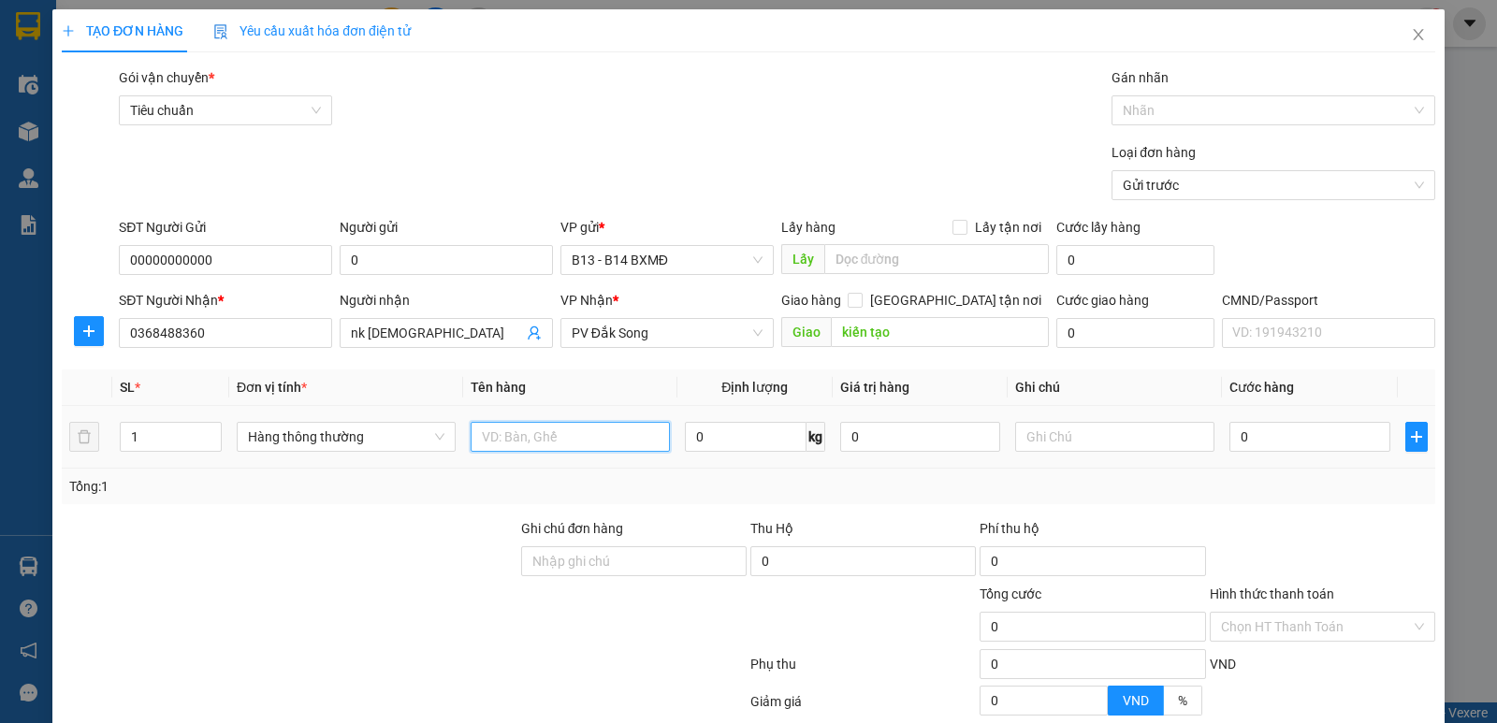
drag, startPoint x: 571, startPoint y: 450, endPoint x: 604, endPoint y: 451, distance: 32.8
click at [570, 451] on input "text" at bounding box center [570, 437] width 199 height 30
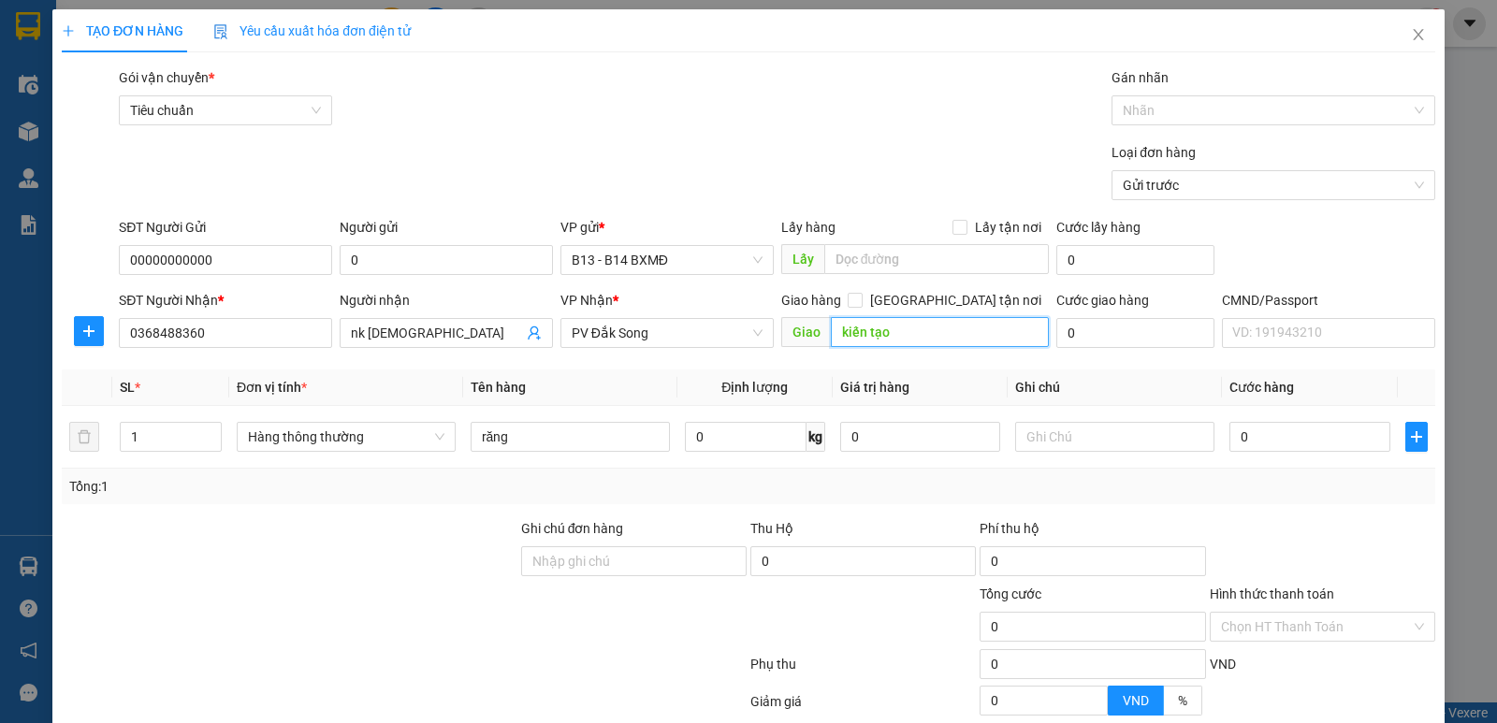
click at [904, 332] on input "kiến tạo" at bounding box center [940, 332] width 219 height 30
click at [1073, 440] on input "text" at bounding box center [1114, 437] width 199 height 30
click at [1263, 439] on input "0" at bounding box center [1310, 437] width 160 height 30
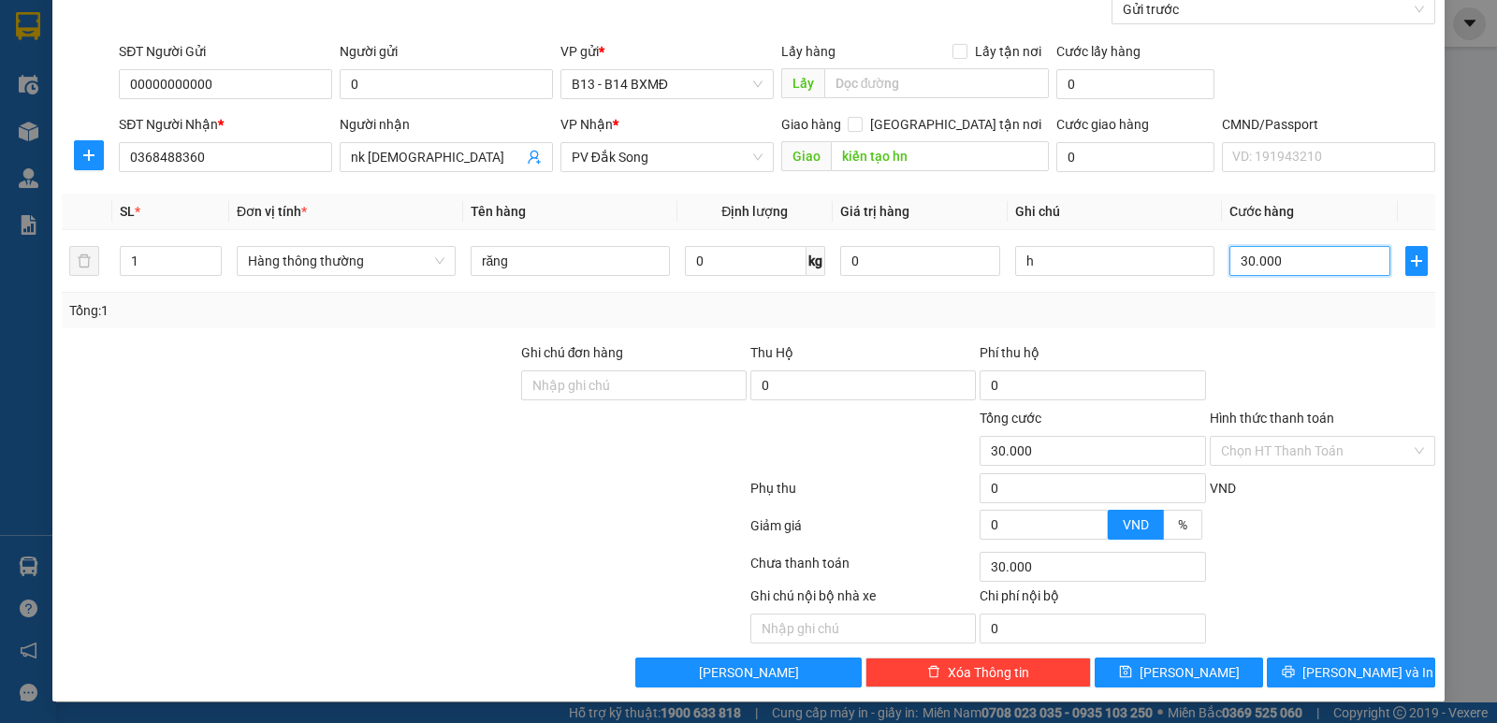
scroll to position [177, 0]
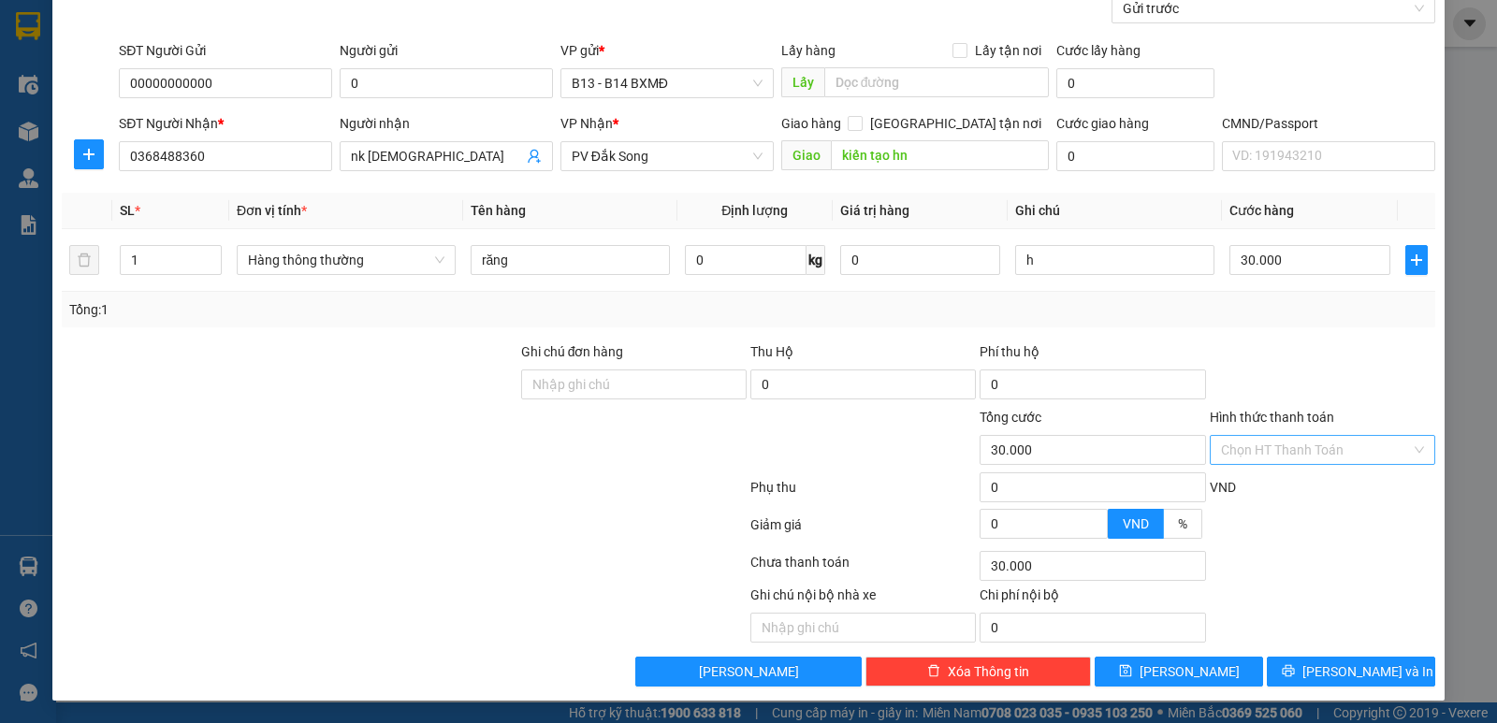
click at [1318, 457] on input "Hình thức thanh toán" at bounding box center [1316, 450] width 190 height 28
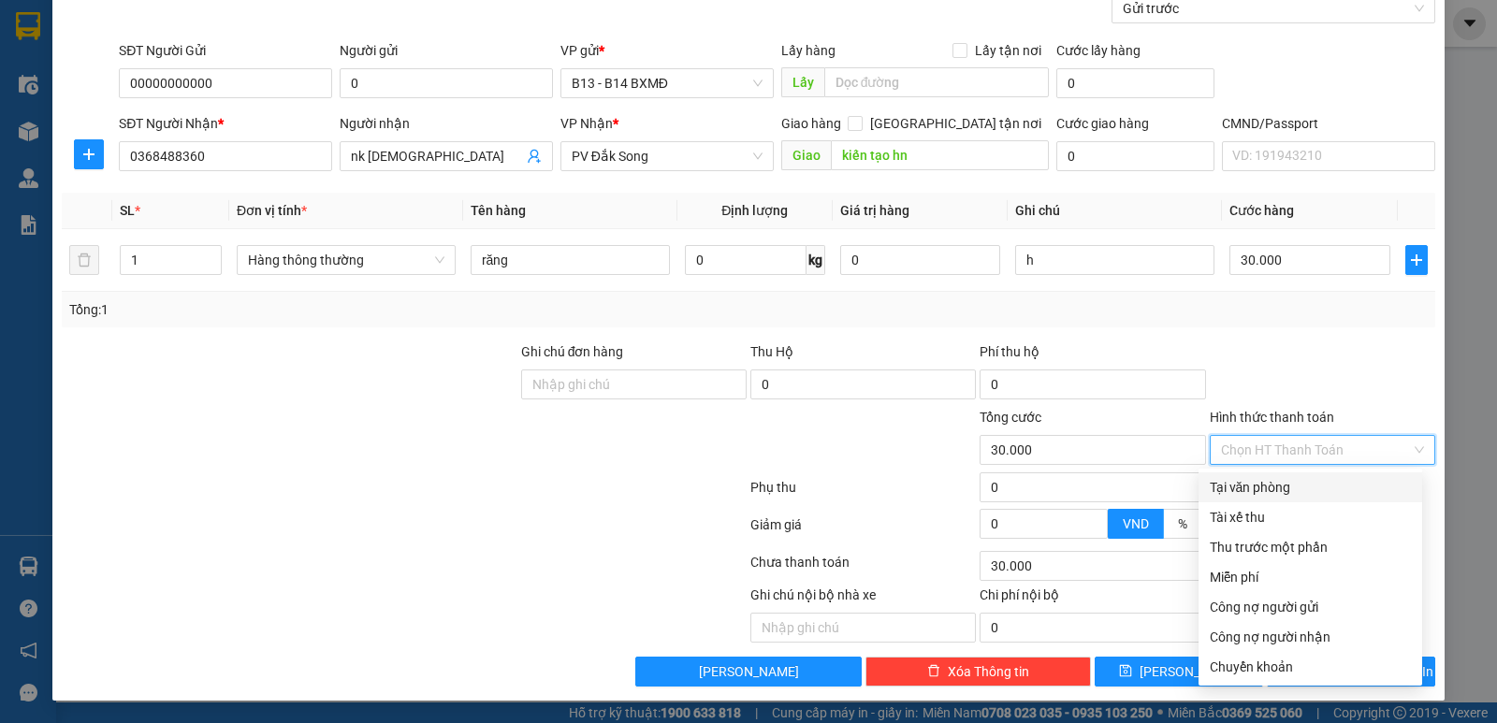
click at [1256, 489] on div "Tại văn phòng" at bounding box center [1310, 487] width 201 height 21
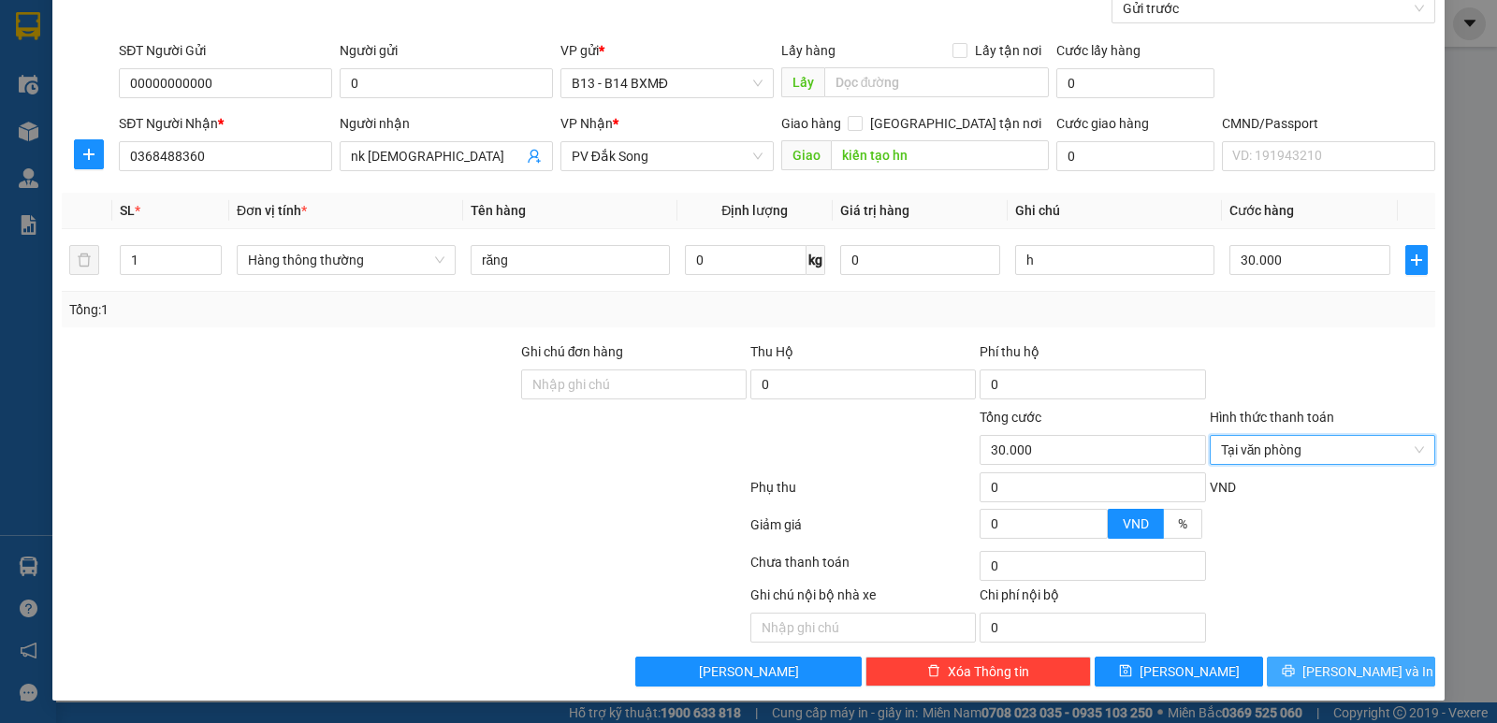
click at [1341, 672] on span "[PERSON_NAME] và In" at bounding box center [1368, 672] width 131 height 21
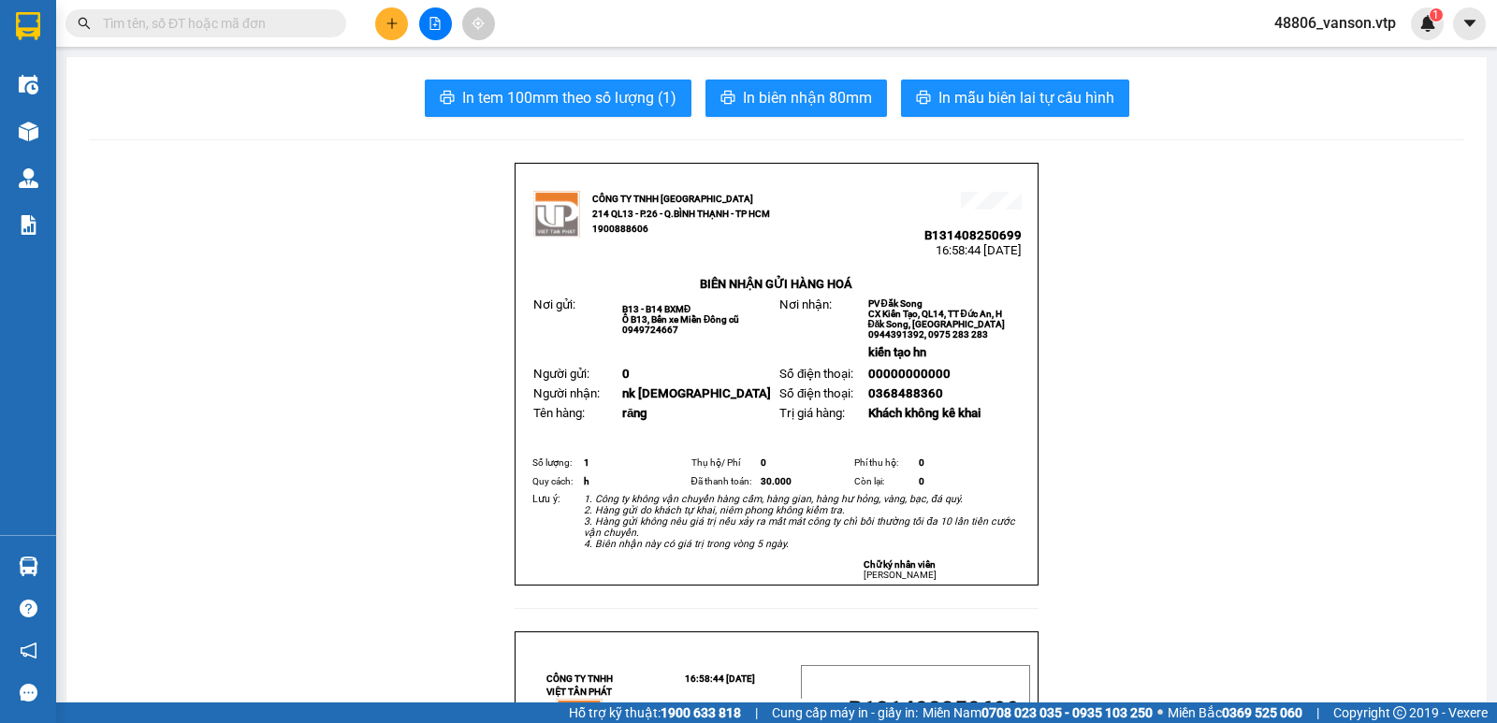
click at [1075, 109] on span "In mẫu biên lai tự cấu hình" at bounding box center [1027, 97] width 176 height 23
click at [395, 23] on icon "plus" at bounding box center [392, 22] width 10 height 1
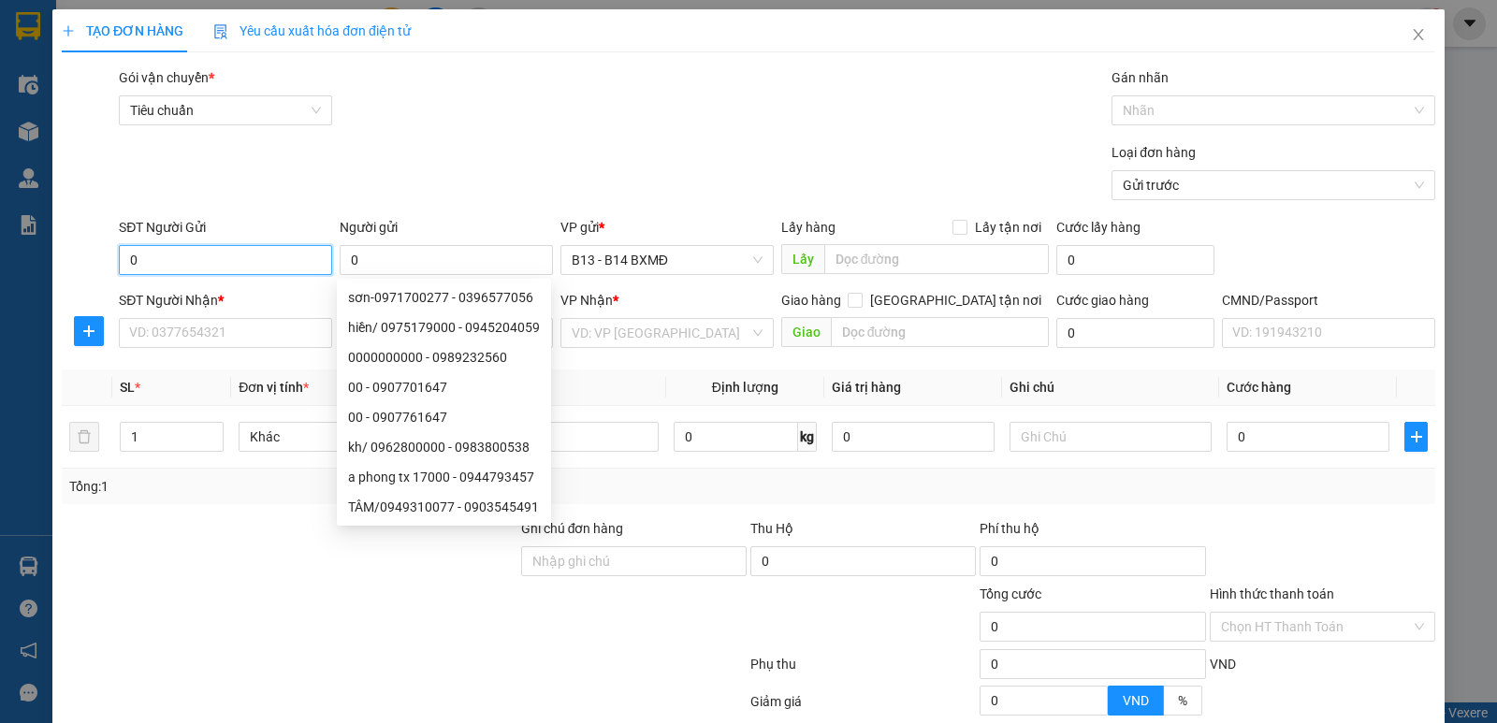
click at [275, 267] on input "0" at bounding box center [225, 260] width 213 height 30
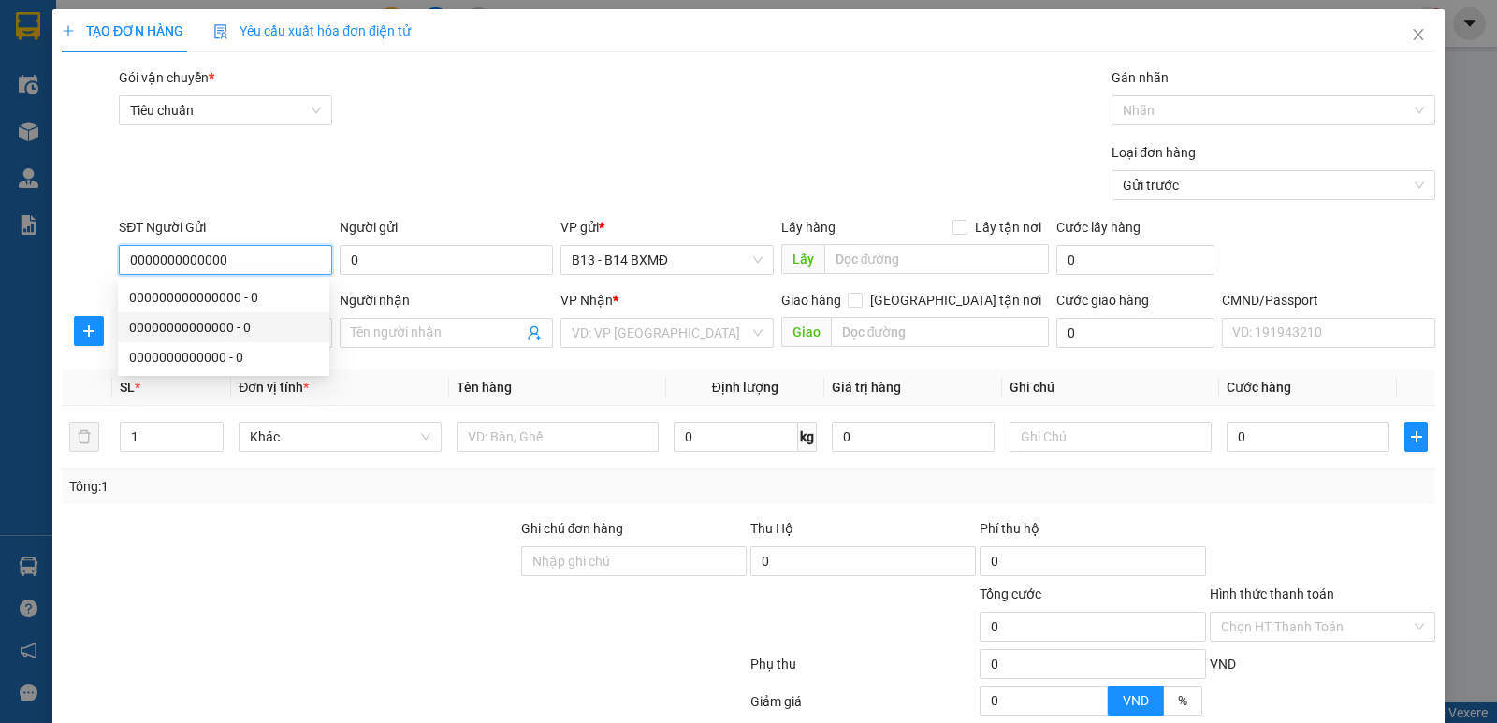
click at [250, 326] on div "00000000000000 - 0" at bounding box center [223, 327] width 189 height 21
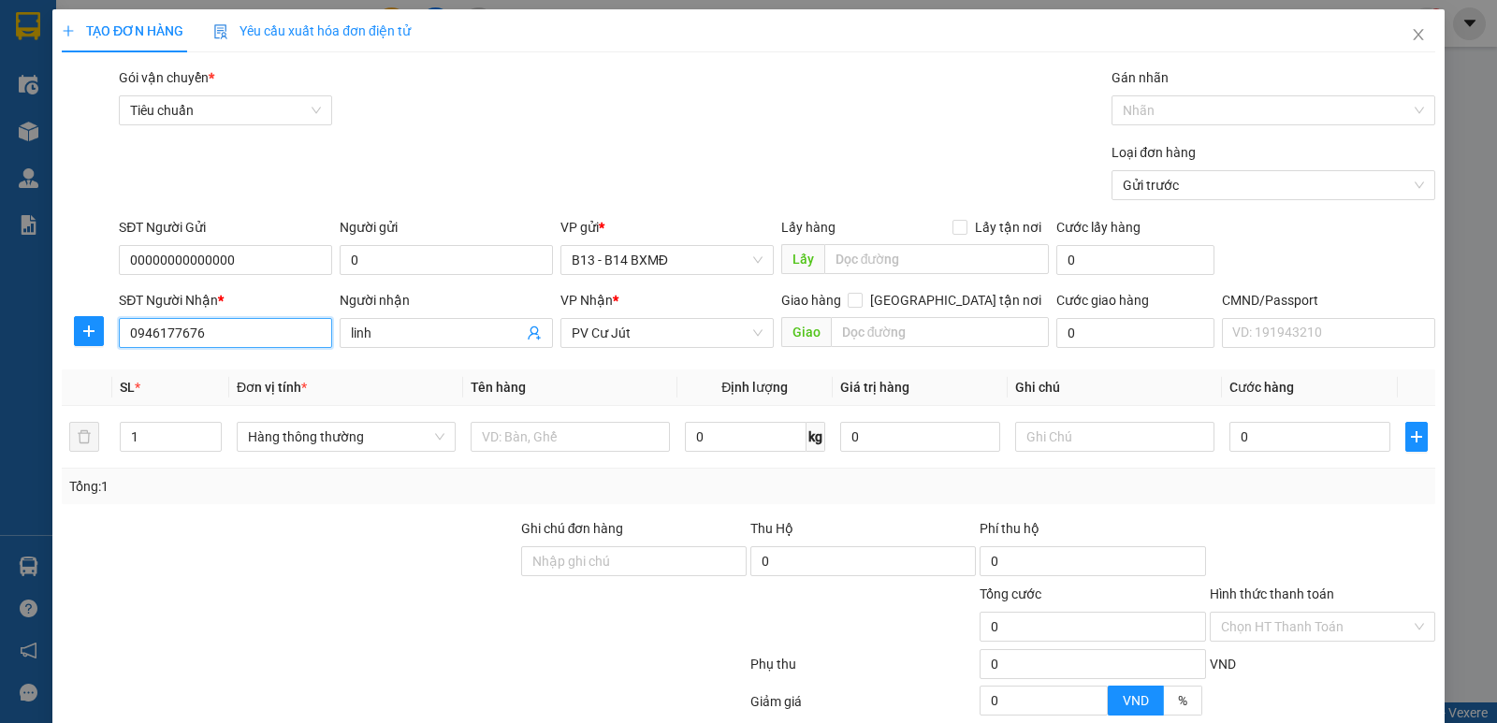
click at [276, 336] on input "0946177676" at bounding box center [225, 333] width 213 height 30
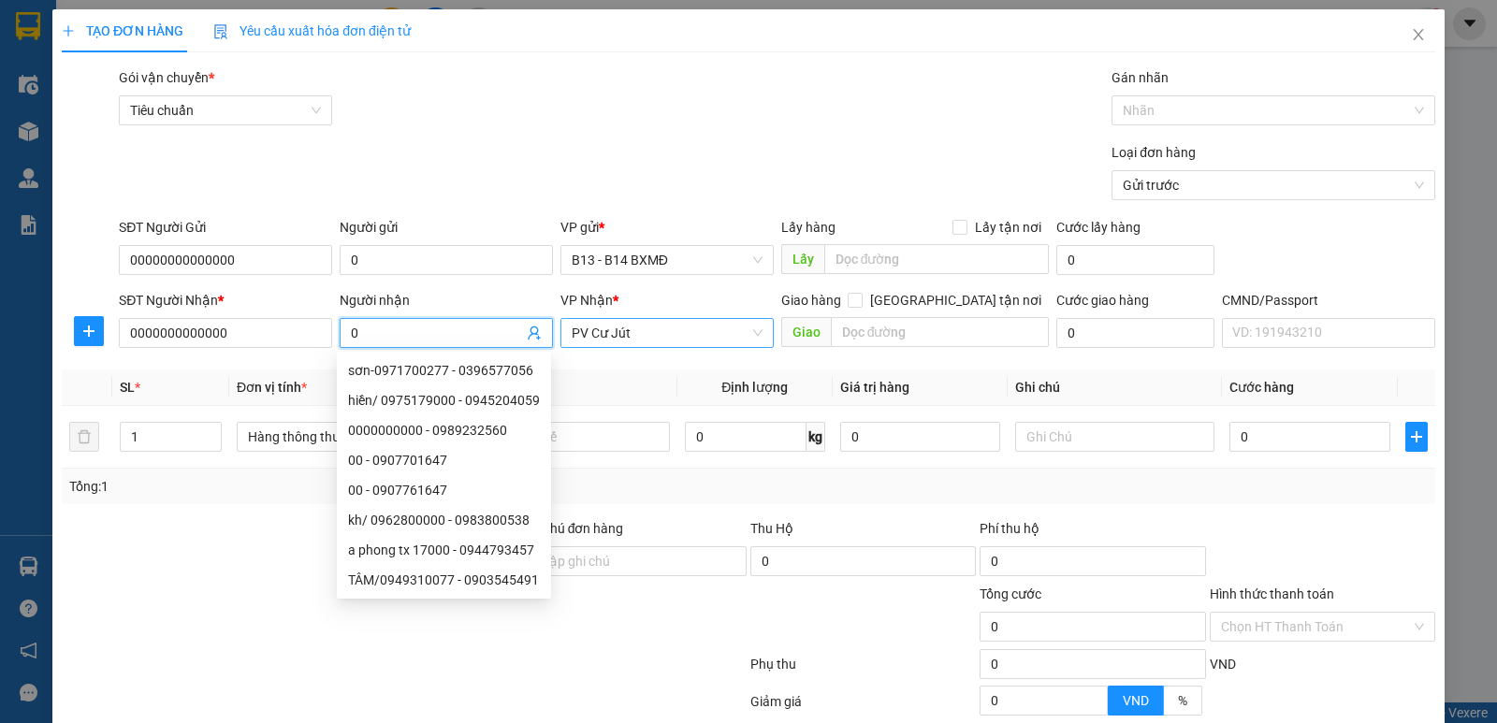
click at [711, 342] on span "PV Cư Jút" at bounding box center [667, 333] width 191 height 28
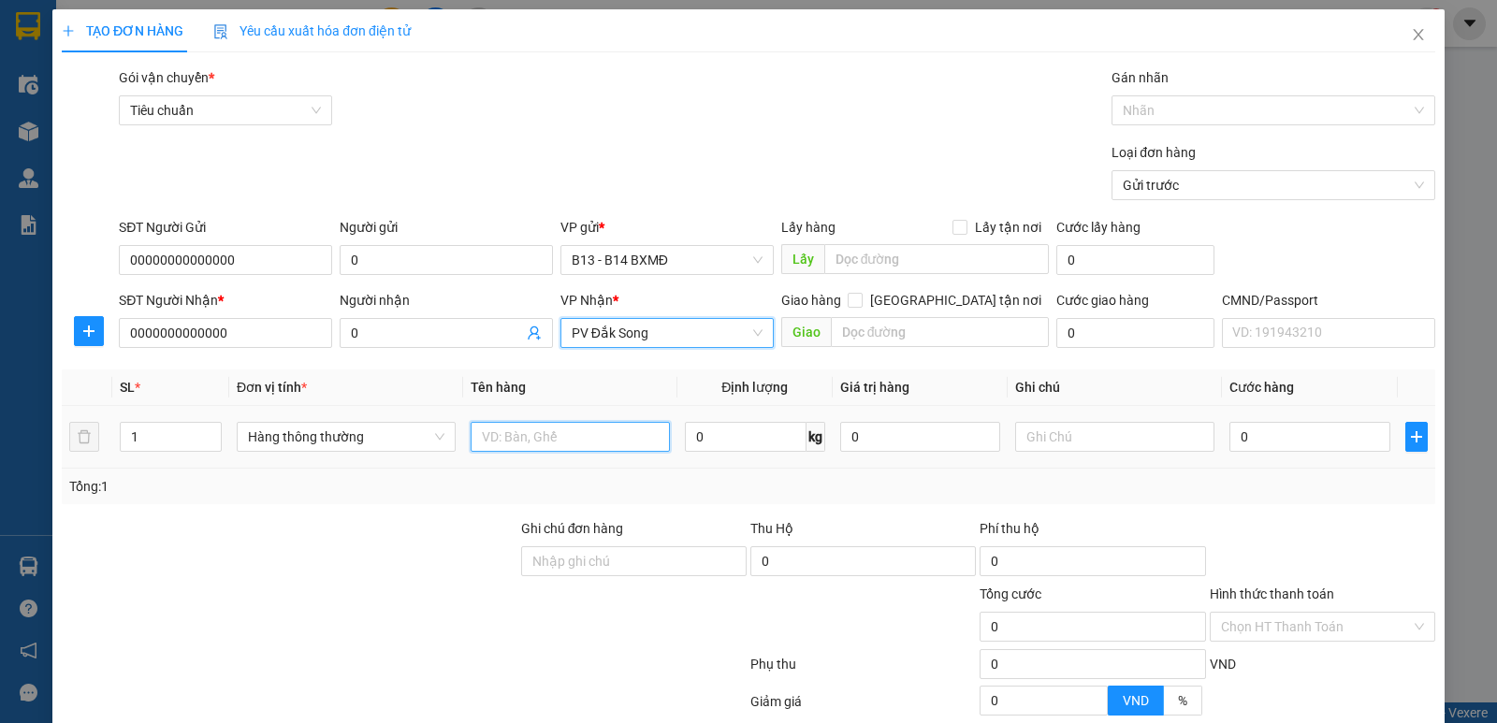
click at [613, 446] on input "text" at bounding box center [570, 437] width 199 height 30
click at [1043, 448] on input "text" at bounding box center [1114, 437] width 199 height 30
click at [1250, 437] on input "0" at bounding box center [1310, 437] width 160 height 30
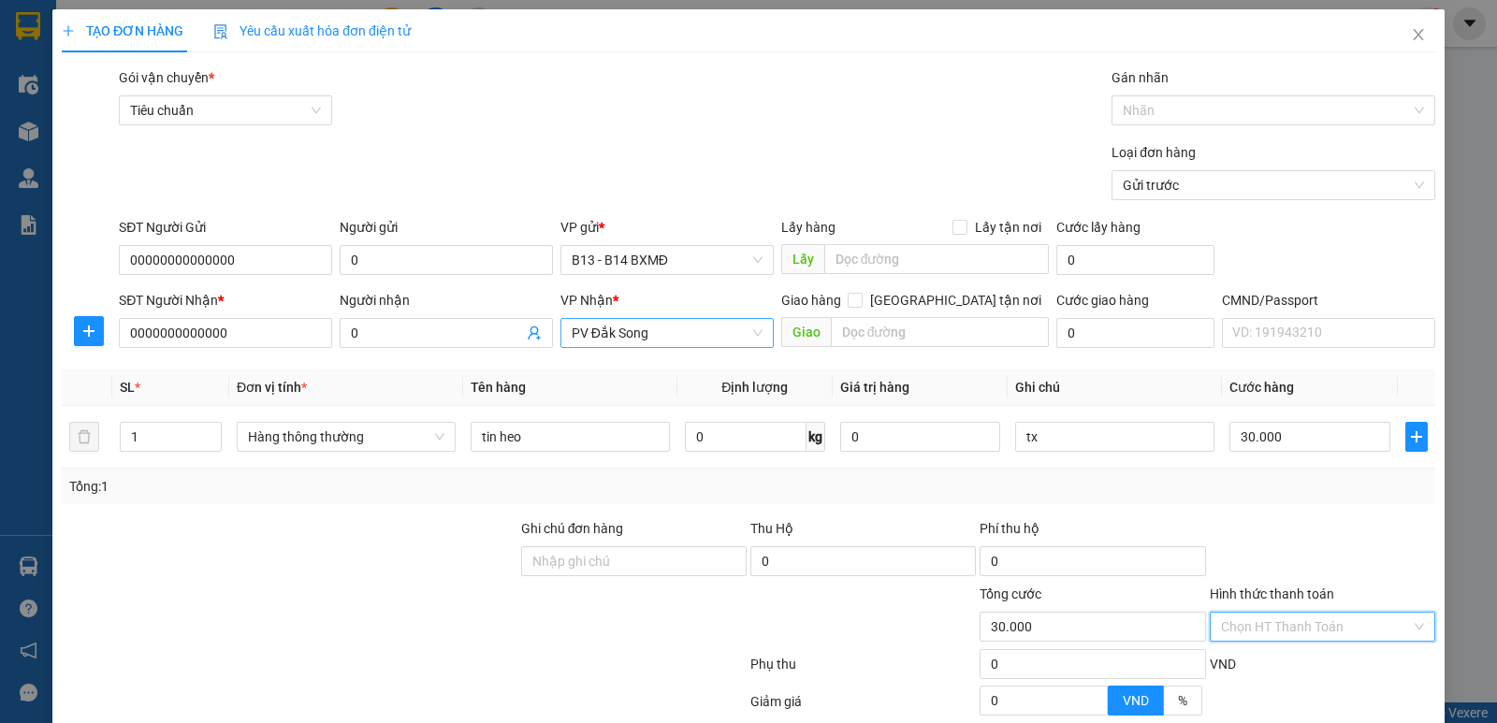
click at [1350, 613] on input "Hình thức thanh toán" at bounding box center [1316, 627] width 190 height 28
click at [1315, 654] on div "Tại văn phòng" at bounding box center [1310, 664] width 201 height 21
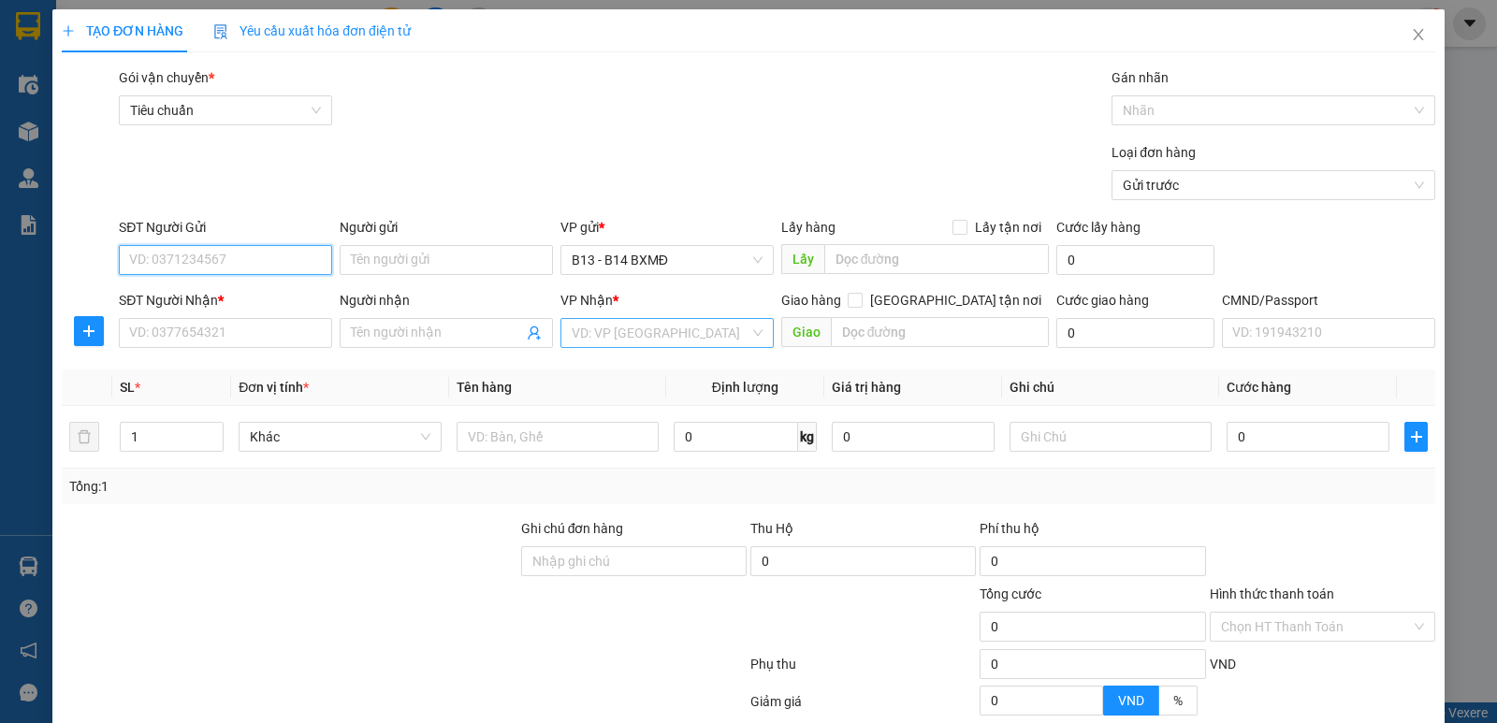
click at [299, 269] on input "SĐT Người Gửi" at bounding box center [225, 260] width 213 height 30
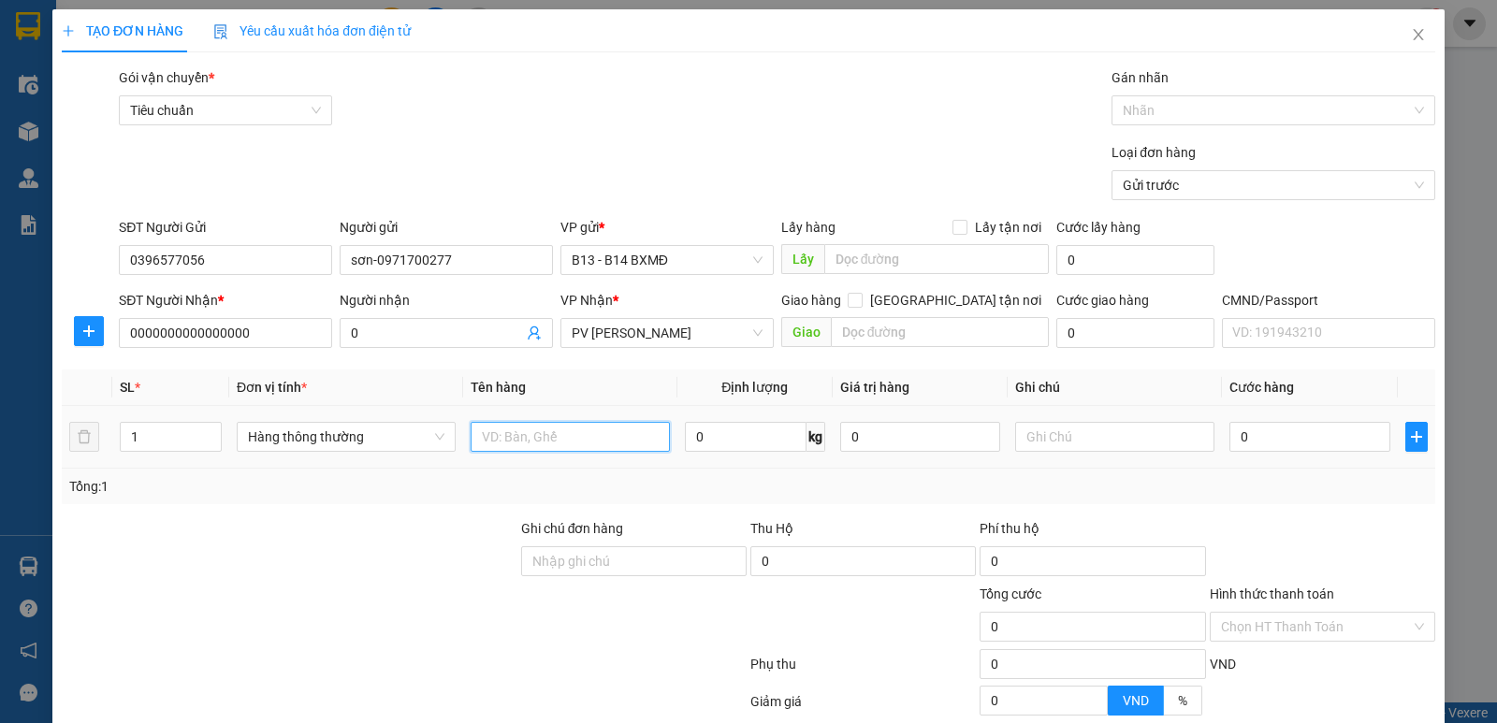
click at [553, 449] on input "text" at bounding box center [570, 437] width 199 height 30
click at [185, 431] on input "1" at bounding box center [171, 437] width 100 height 28
click at [1324, 447] on input "0" at bounding box center [1310, 437] width 160 height 30
click at [1311, 613] on input "Hình thức thanh toán" at bounding box center [1316, 627] width 190 height 28
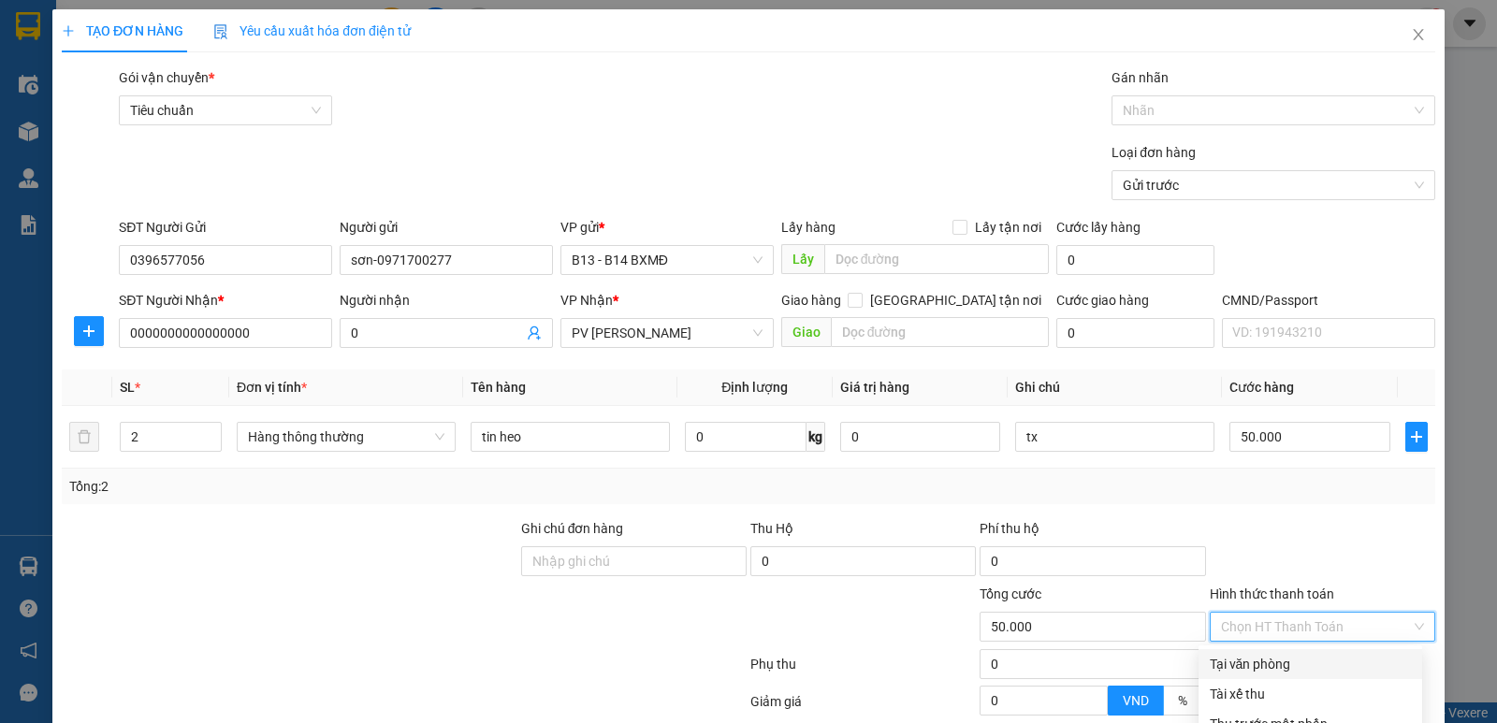
click at [1286, 654] on div "Tại văn phòng" at bounding box center [1310, 664] width 201 height 21
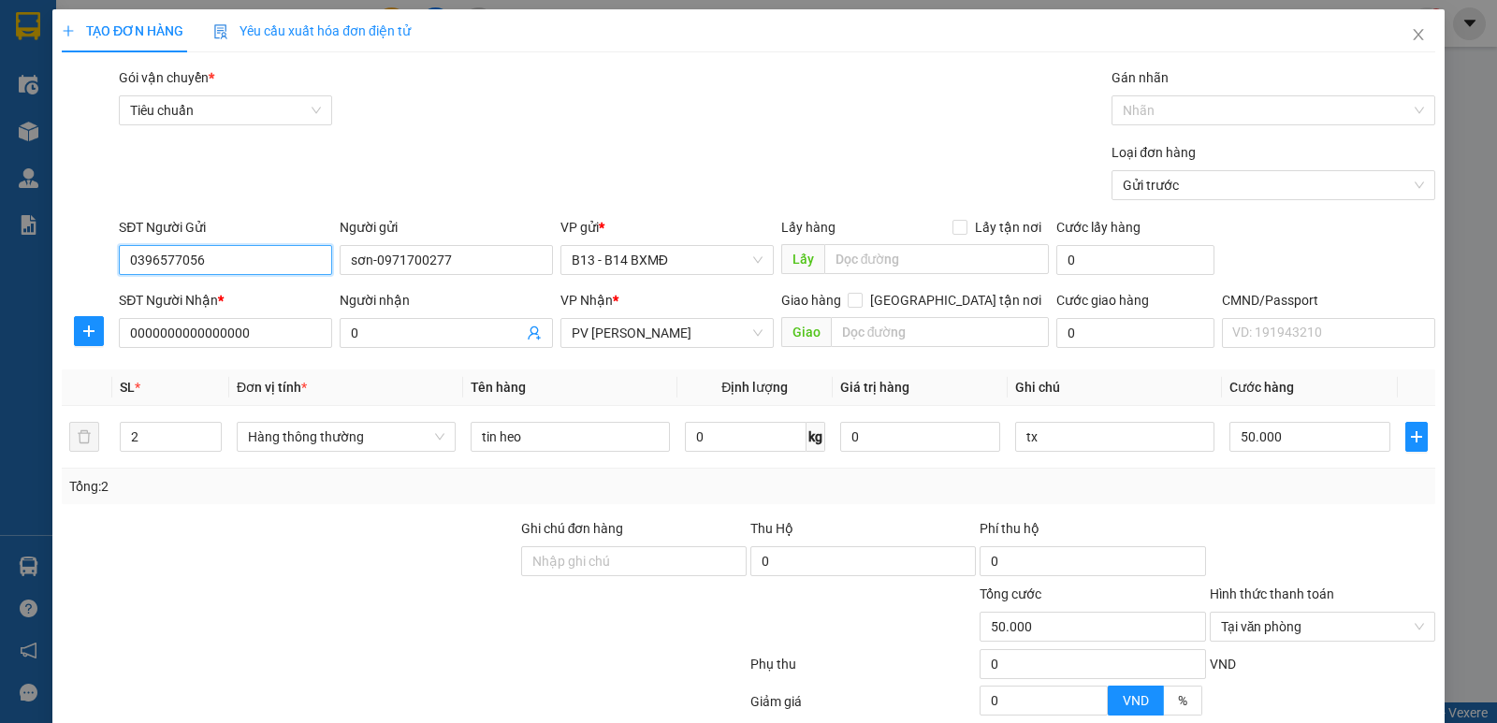
click at [226, 245] on input "0396577056" at bounding box center [225, 260] width 213 height 30
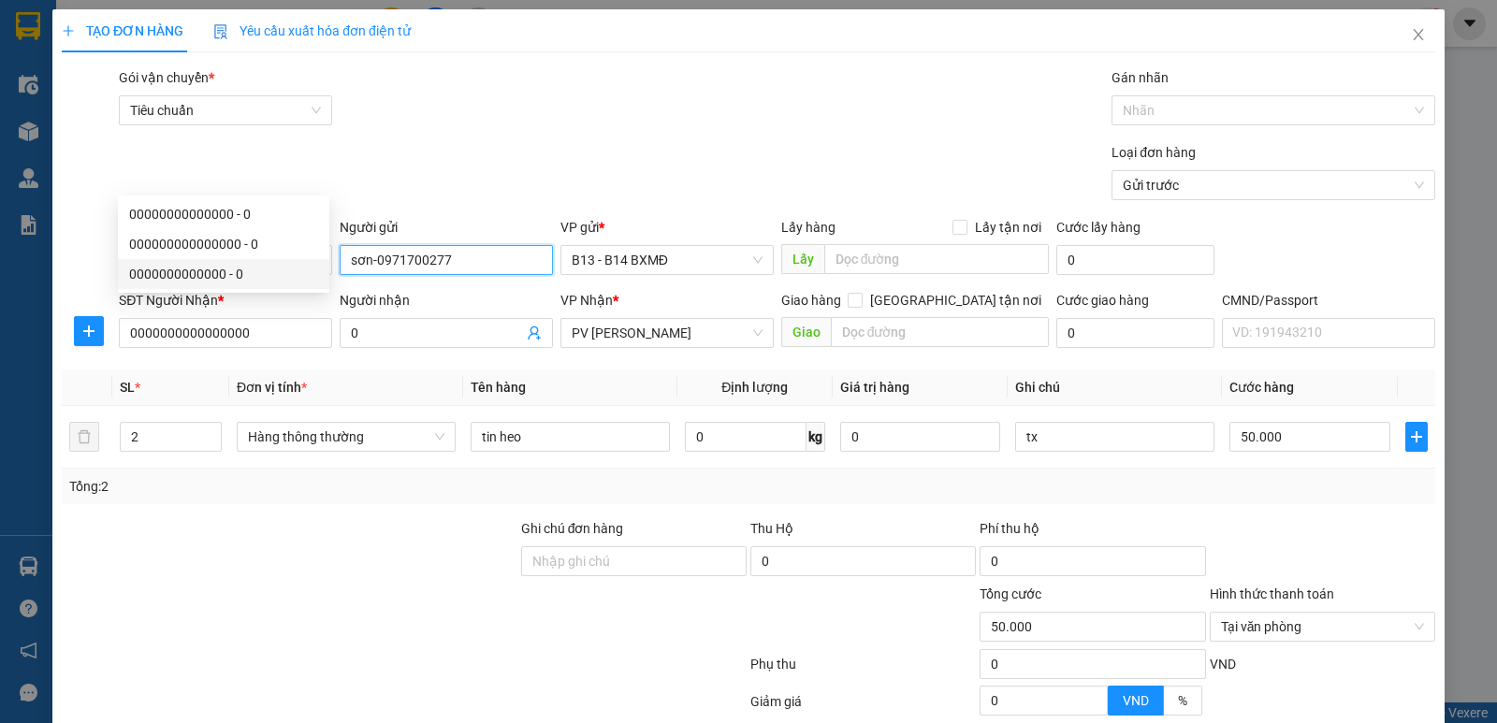
click at [460, 245] on input "sơn-0971700277" at bounding box center [446, 260] width 213 height 30
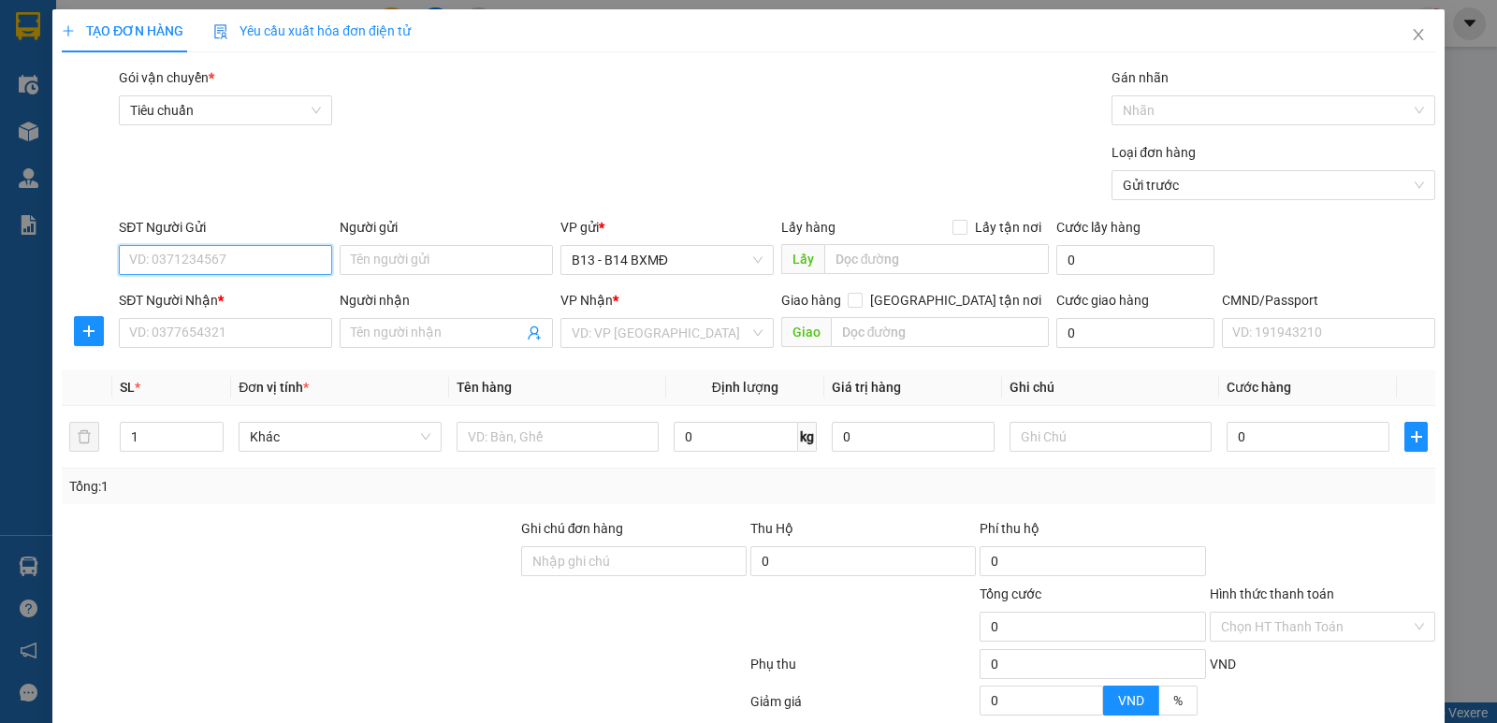
click at [270, 270] on input "SĐT Người Gửi" at bounding box center [225, 260] width 213 height 30
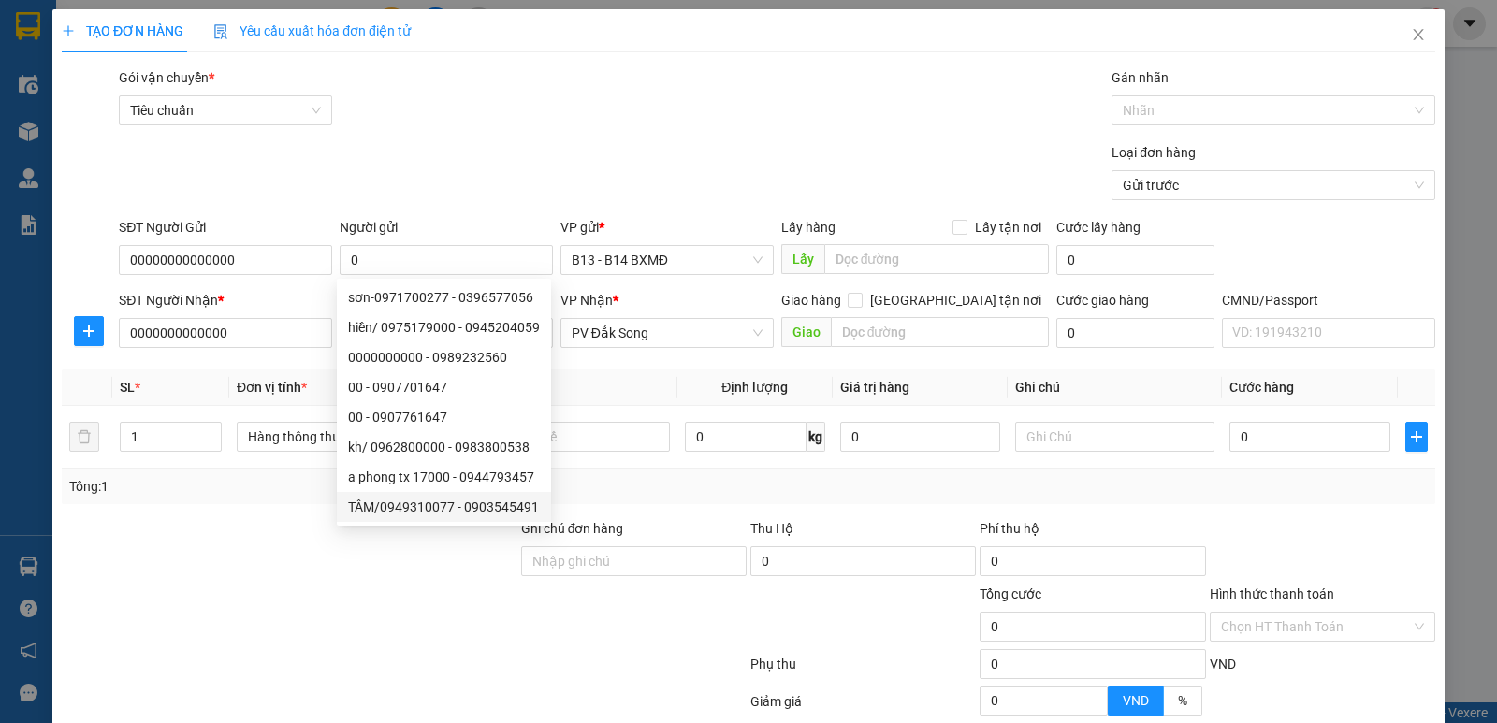
click at [355, 617] on div at bounding box center [290, 617] width 460 height 66
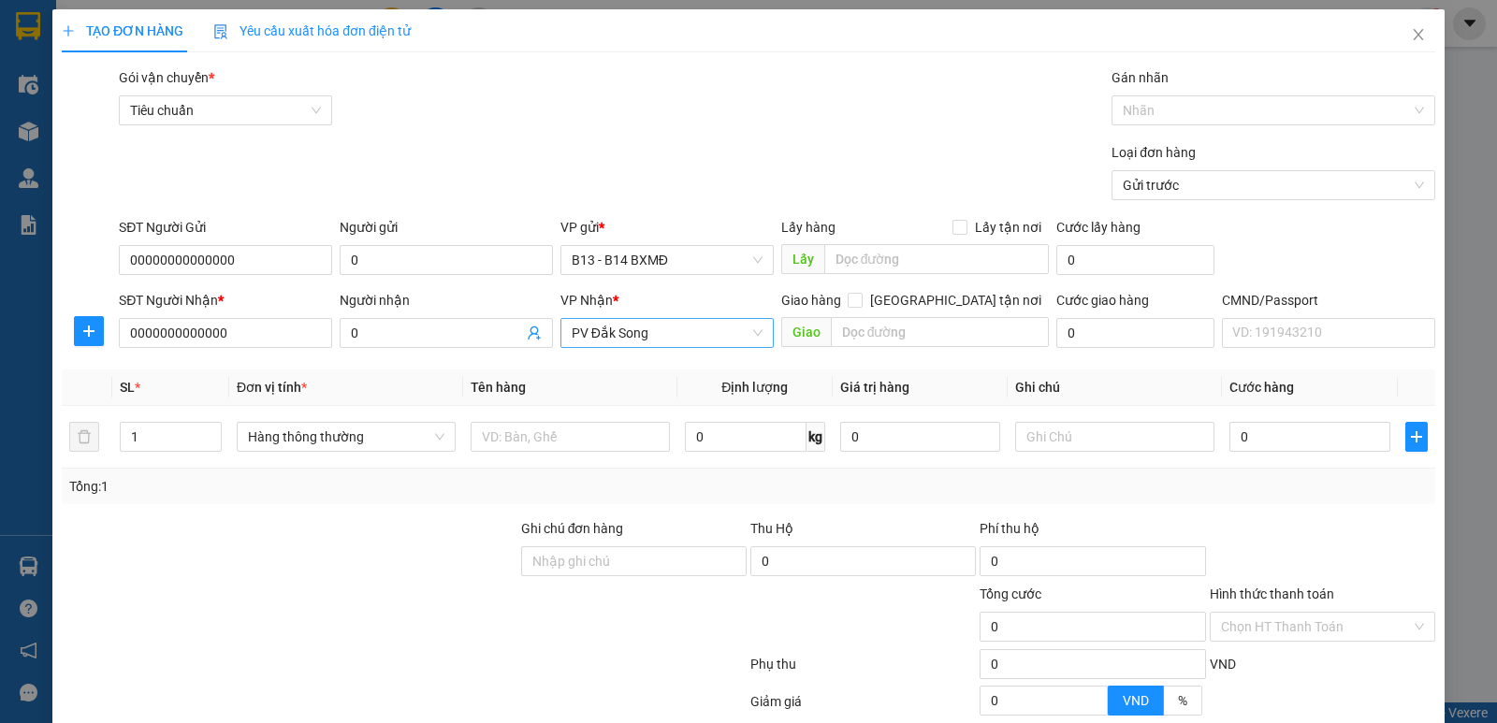
click at [692, 340] on span "PV Đắk Song" at bounding box center [667, 333] width 191 height 28
drag, startPoint x: 166, startPoint y: 433, endPoint x: 226, endPoint y: 439, distance: 60.2
click at [166, 434] on input "1" at bounding box center [171, 437] width 100 height 28
click at [511, 444] on input "text" at bounding box center [570, 437] width 199 height 30
click at [1118, 447] on input "text" at bounding box center [1114, 437] width 199 height 30
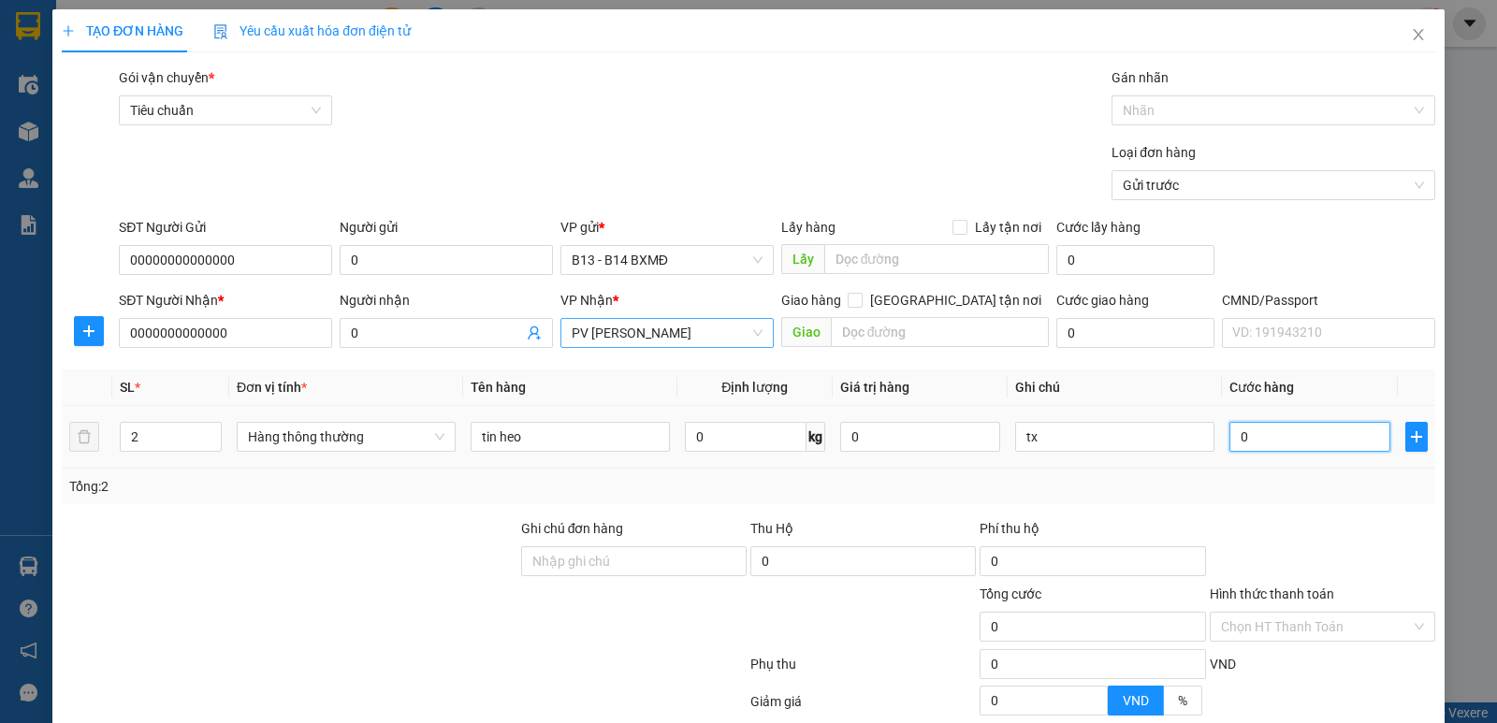
click at [1269, 443] on input "0" at bounding box center [1310, 437] width 160 height 30
click at [1273, 613] on input "Hình thức thanh toán" at bounding box center [1316, 627] width 190 height 28
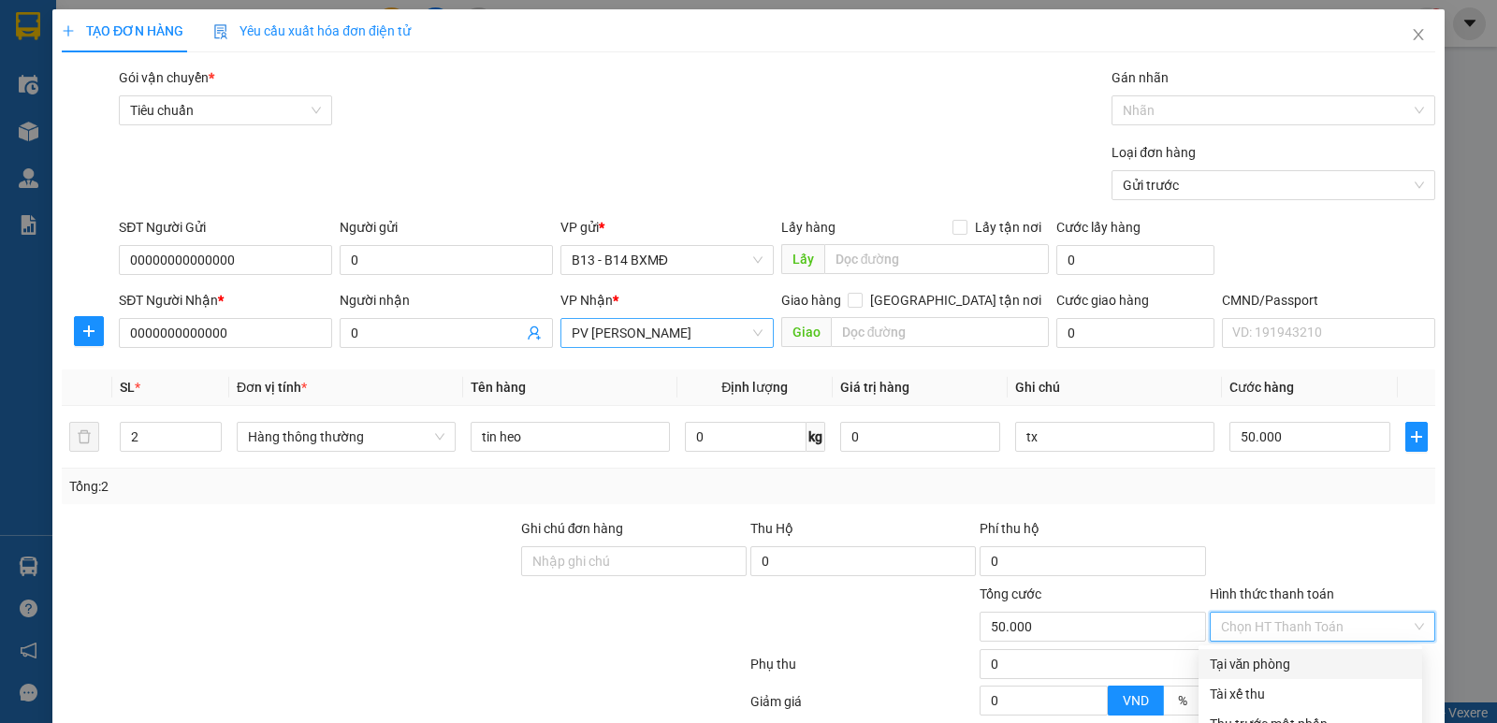
click at [1257, 654] on div "Tại văn phòng" at bounding box center [1310, 664] width 201 height 21
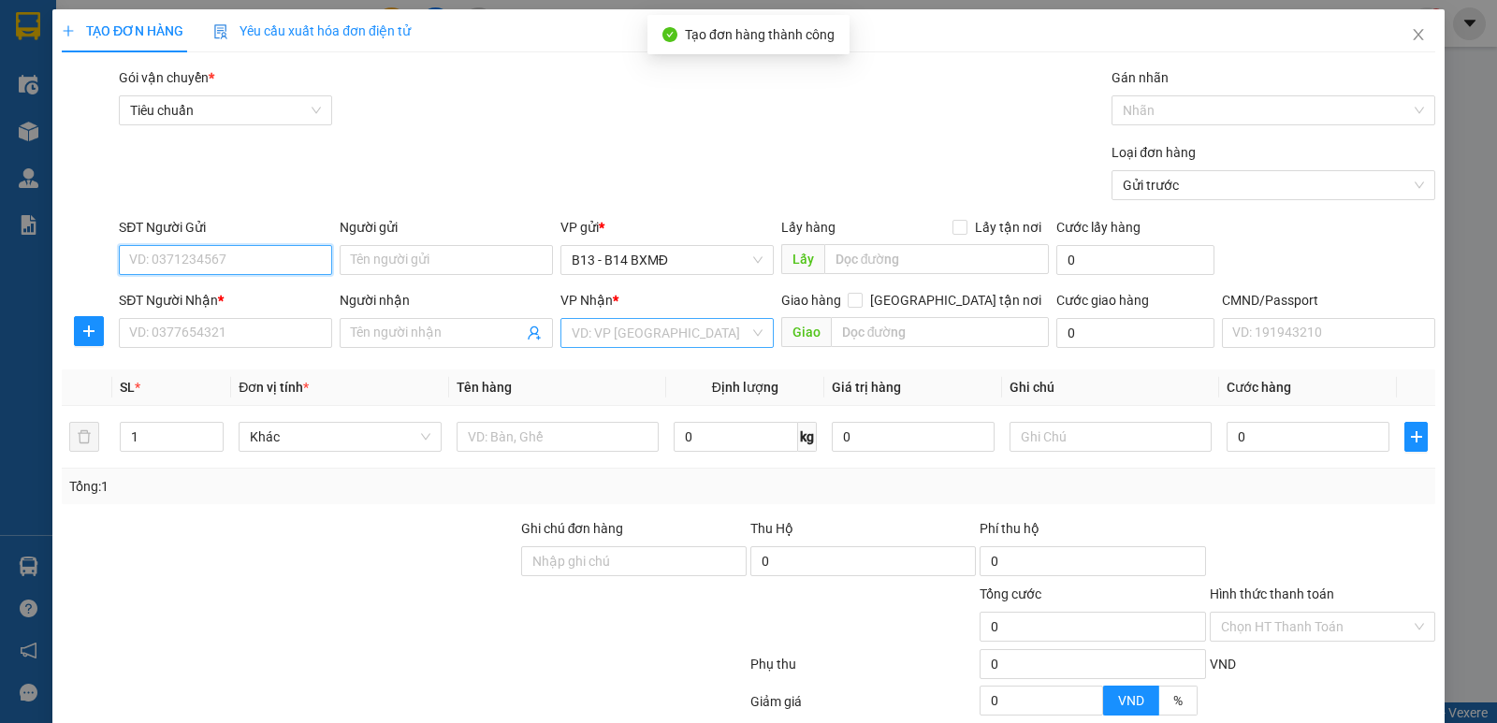
click at [276, 260] on input "SĐT Người Gửi" at bounding box center [225, 260] width 213 height 30
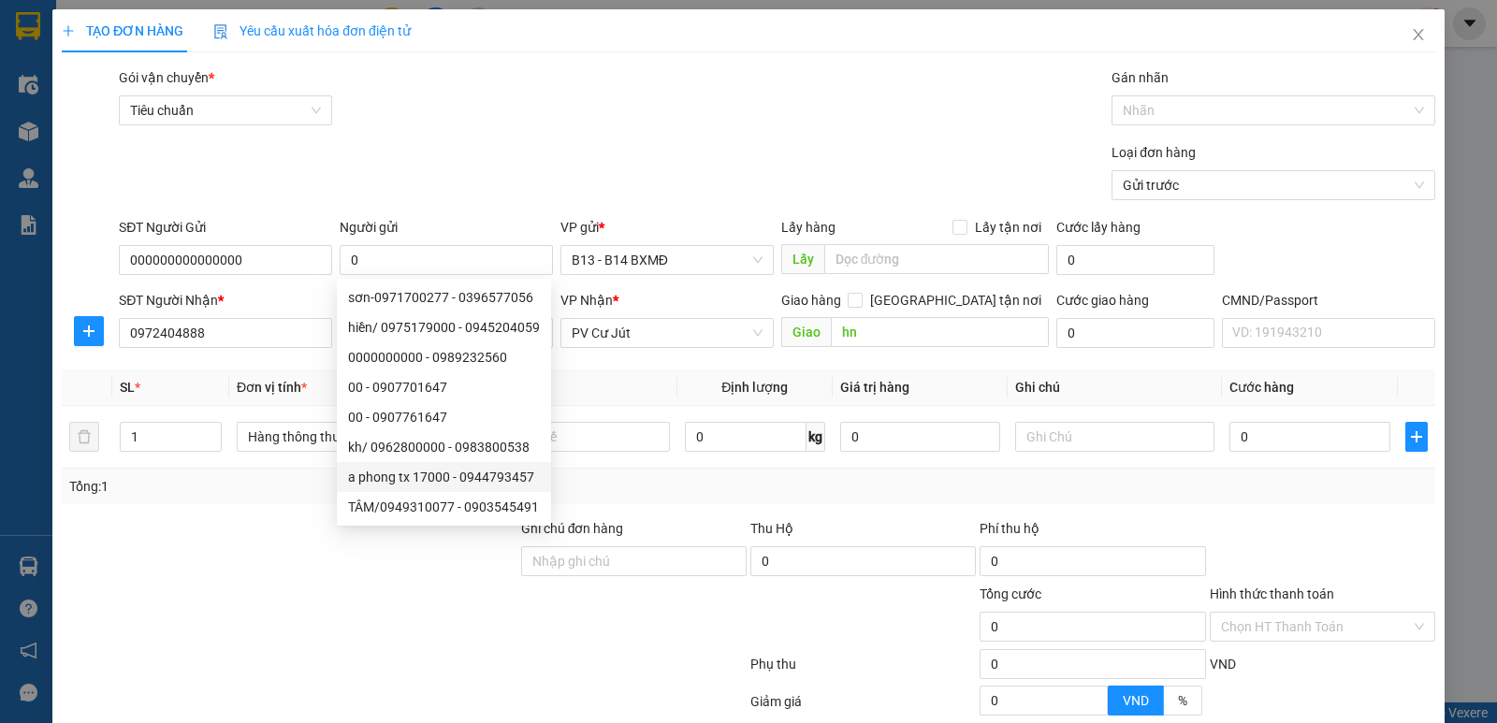
click at [223, 531] on div at bounding box center [290, 552] width 460 height 66
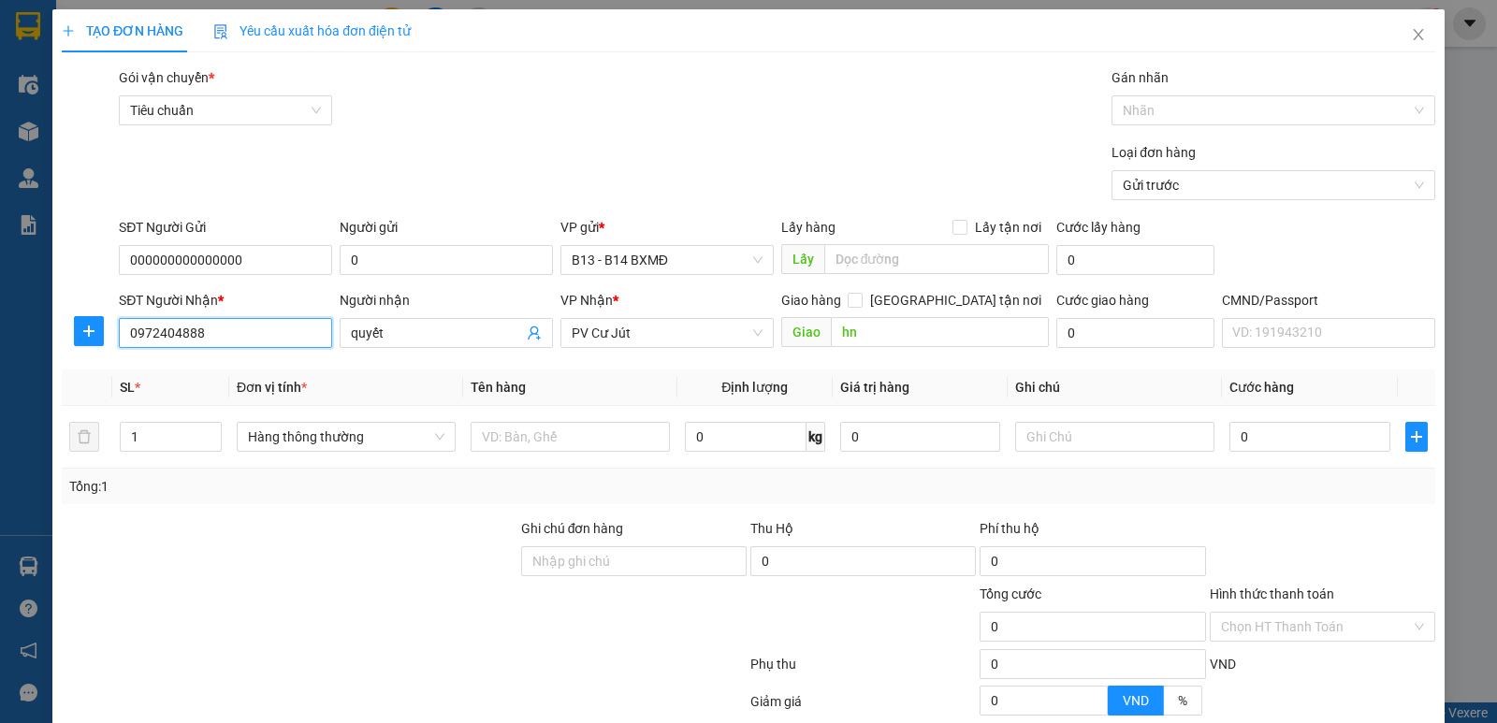
click at [225, 318] on input "0972404888" at bounding box center [225, 333] width 213 height 30
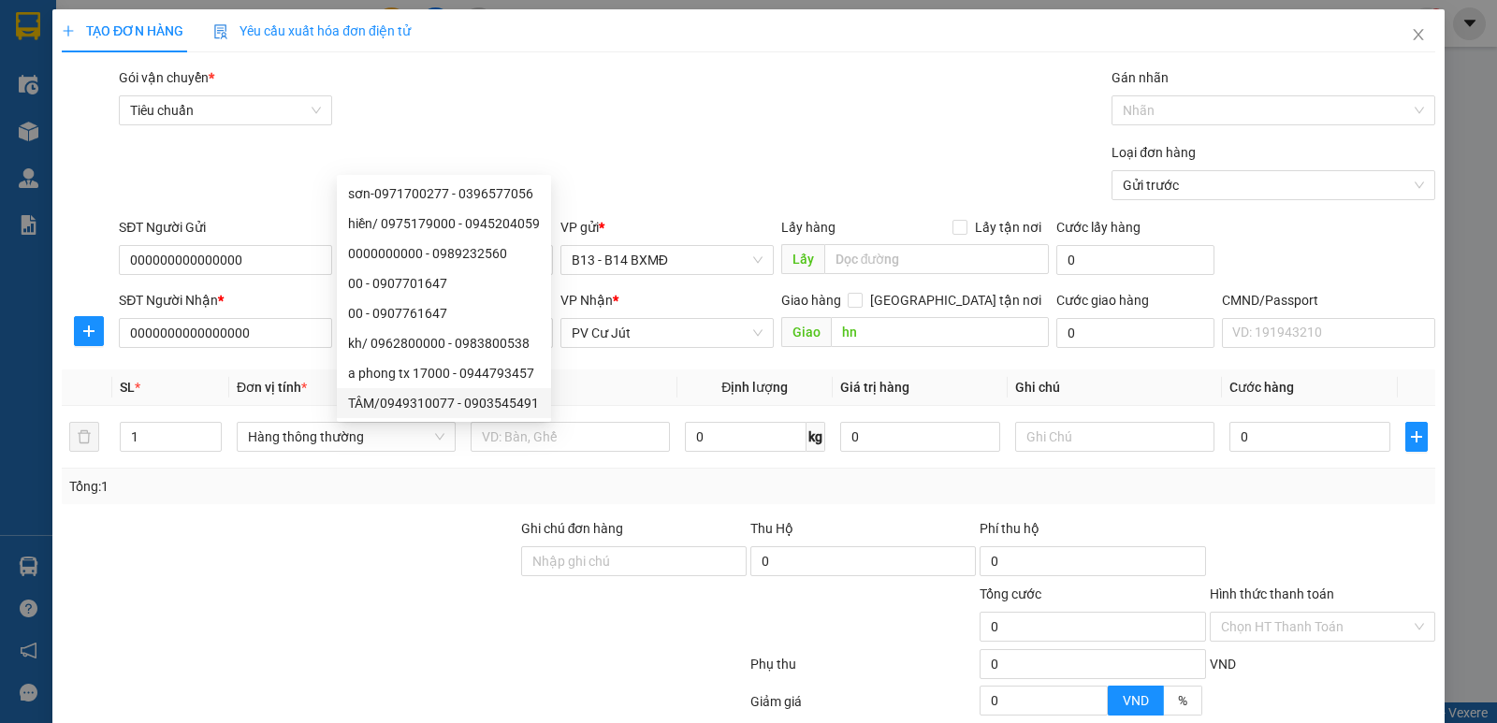
drag, startPoint x: 251, startPoint y: 610, endPoint x: 614, endPoint y: 294, distance: 481.6
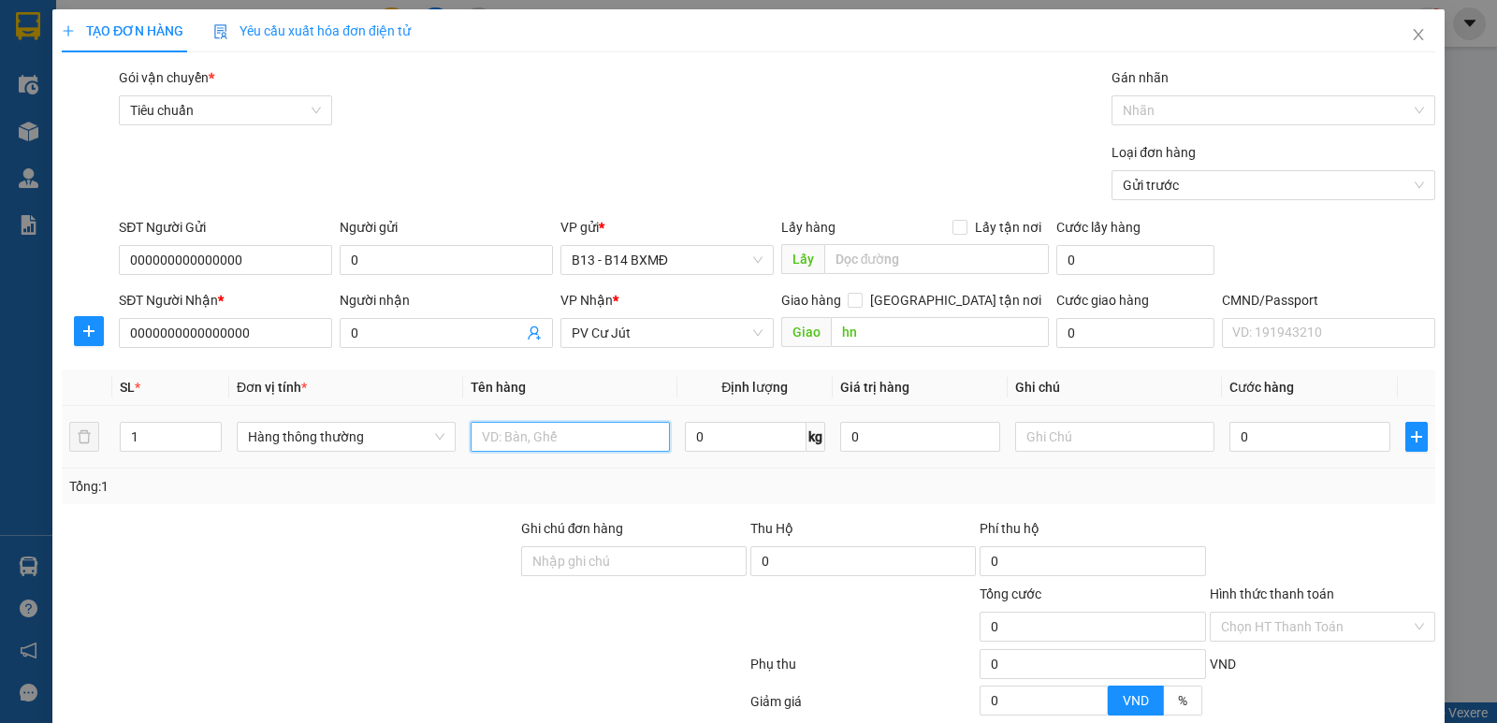
click at [558, 422] on input "text" at bounding box center [570, 437] width 199 height 30
click at [1168, 422] on input "text" at bounding box center [1114, 437] width 199 height 30
click at [1258, 422] on input "0" at bounding box center [1310, 437] width 160 height 30
click at [1297, 613] on input "Hình thức thanh toán" at bounding box center [1316, 627] width 190 height 28
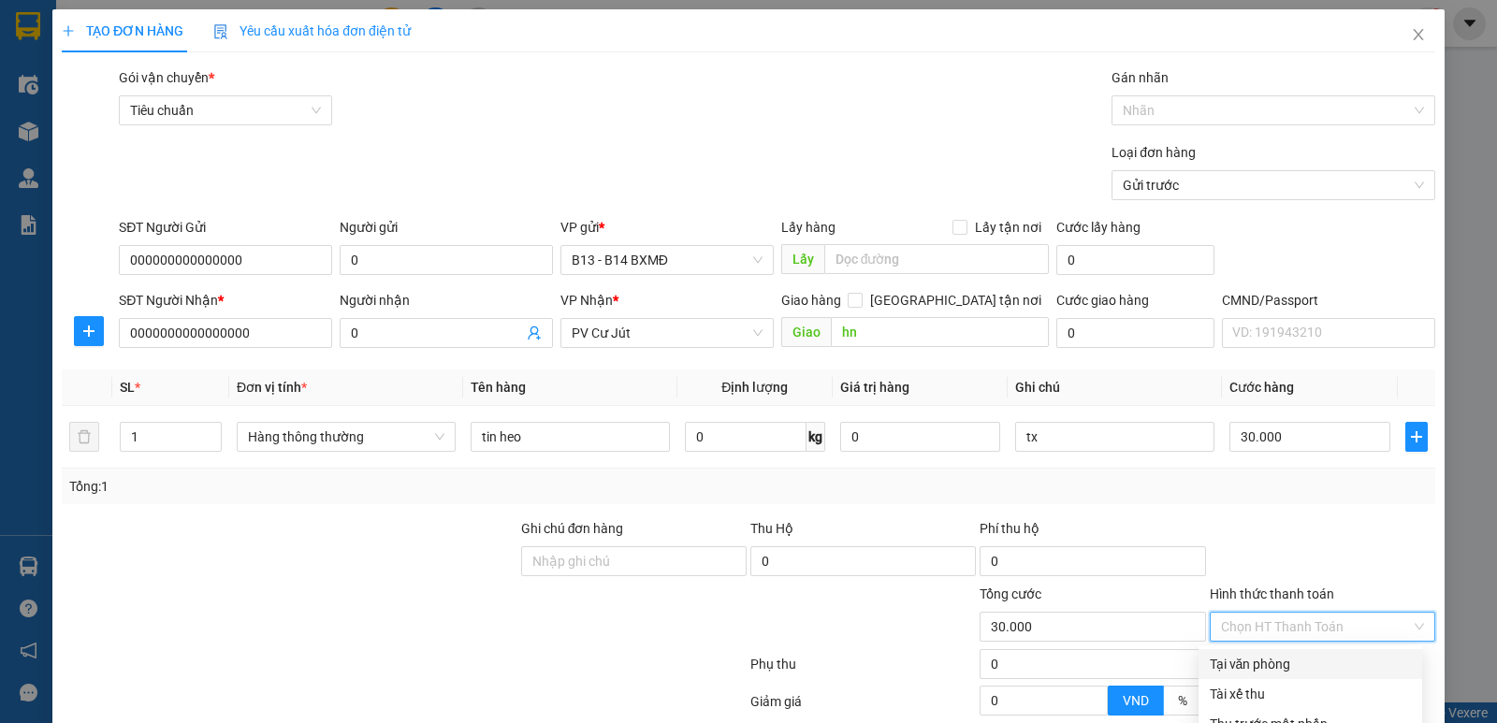
click at [1271, 654] on div "Tại văn phòng" at bounding box center [1310, 664] width 201 height 21
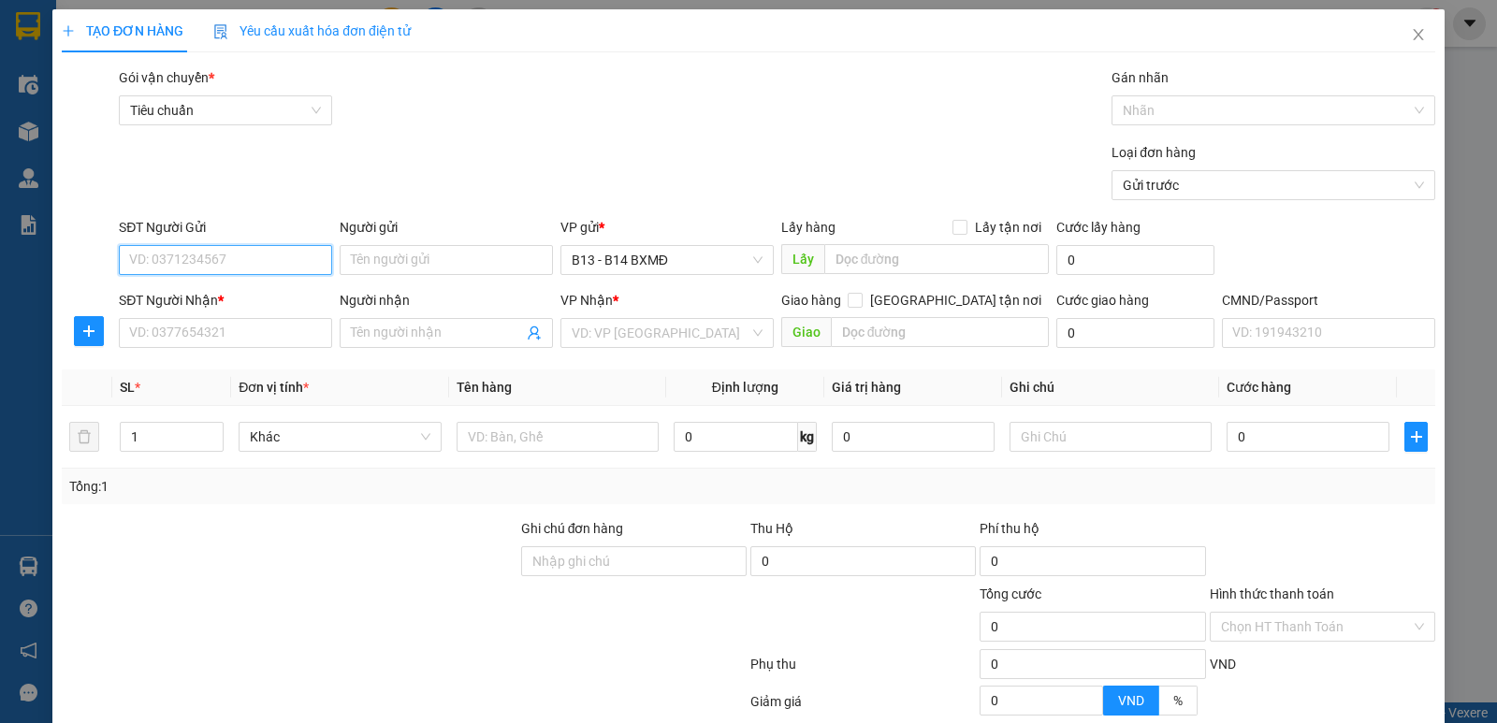
click at [280, 245] on input "SĐT Người Gửi" at bounding box center [225, 260] width 213 height 30
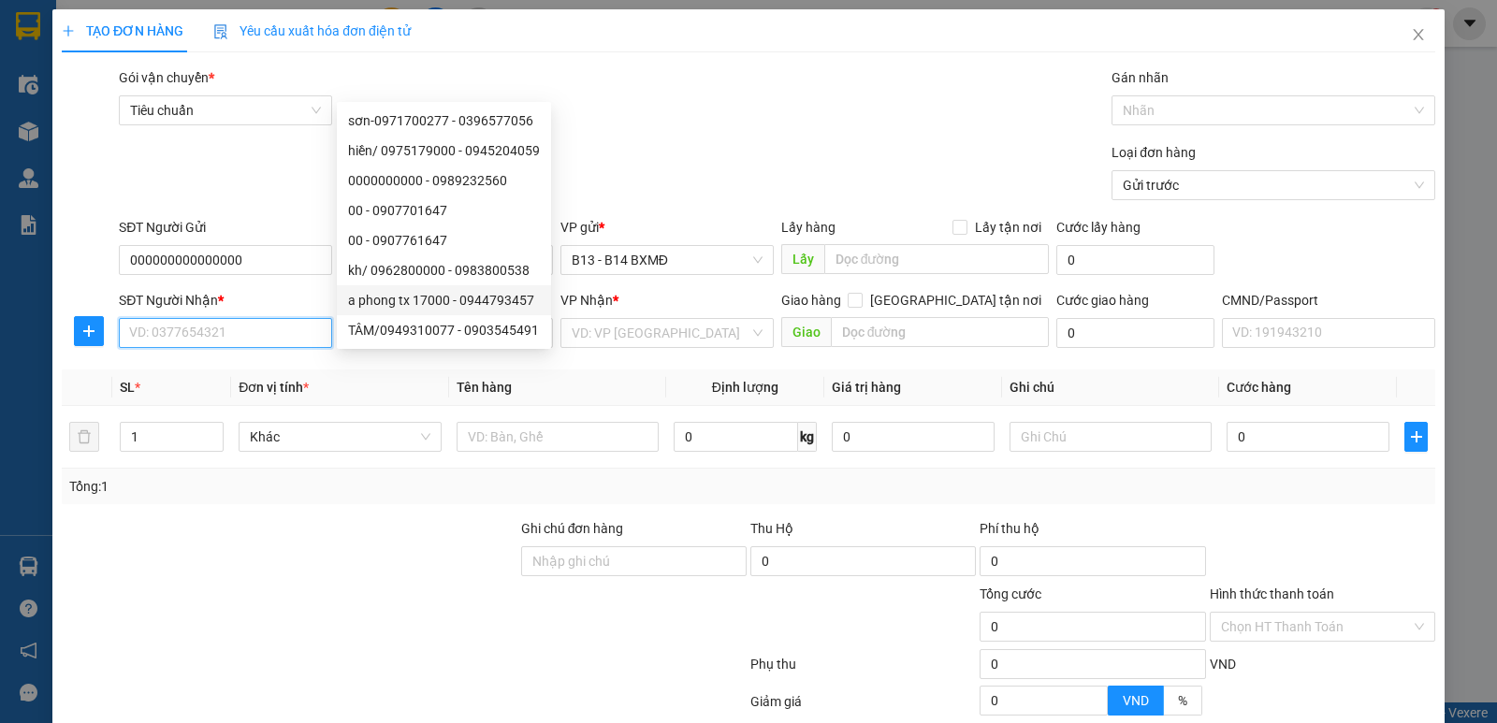
click at [274, 318] on input "SĐT Người Nhận *" at bounding box center [225, 333] width 213 height 30
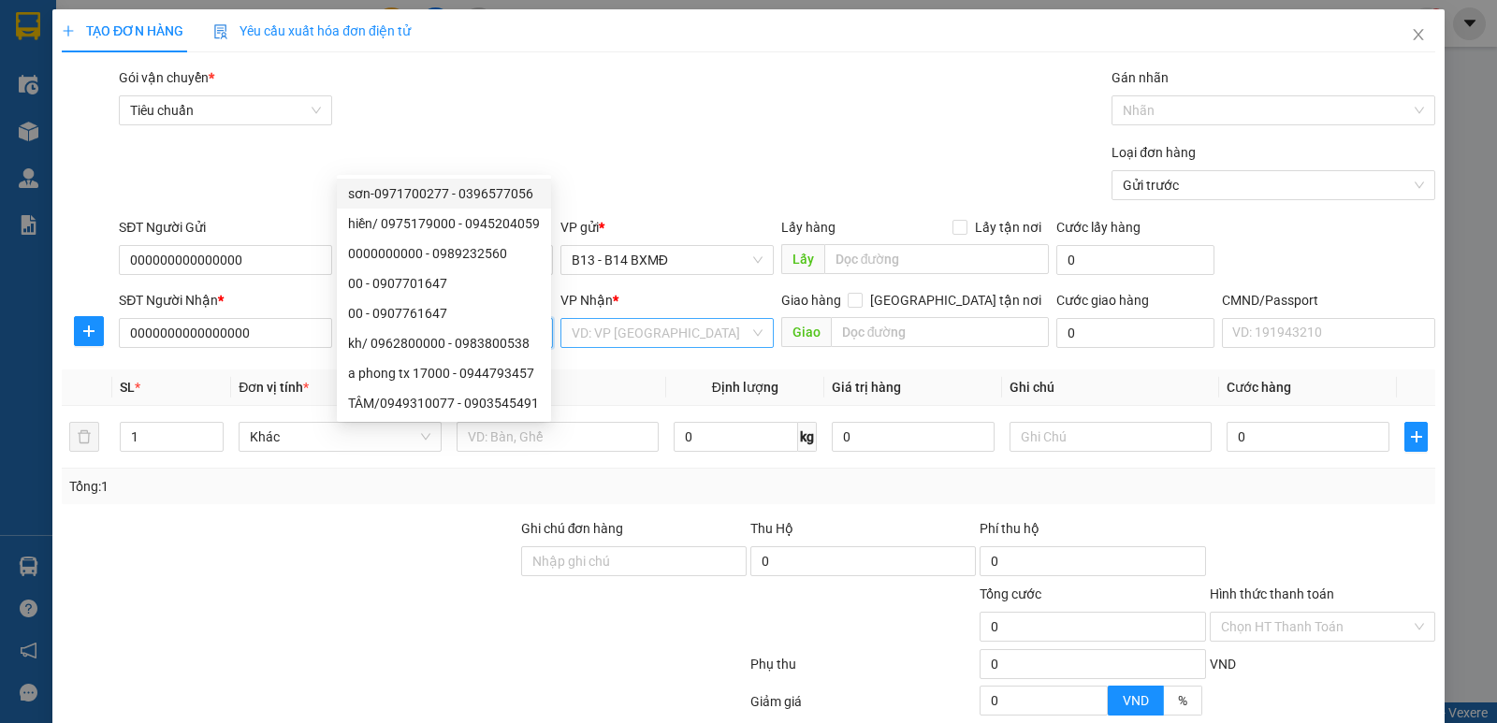
click at [675, 319] on input "search" at bounding box center [661, 333] width 178 height 28
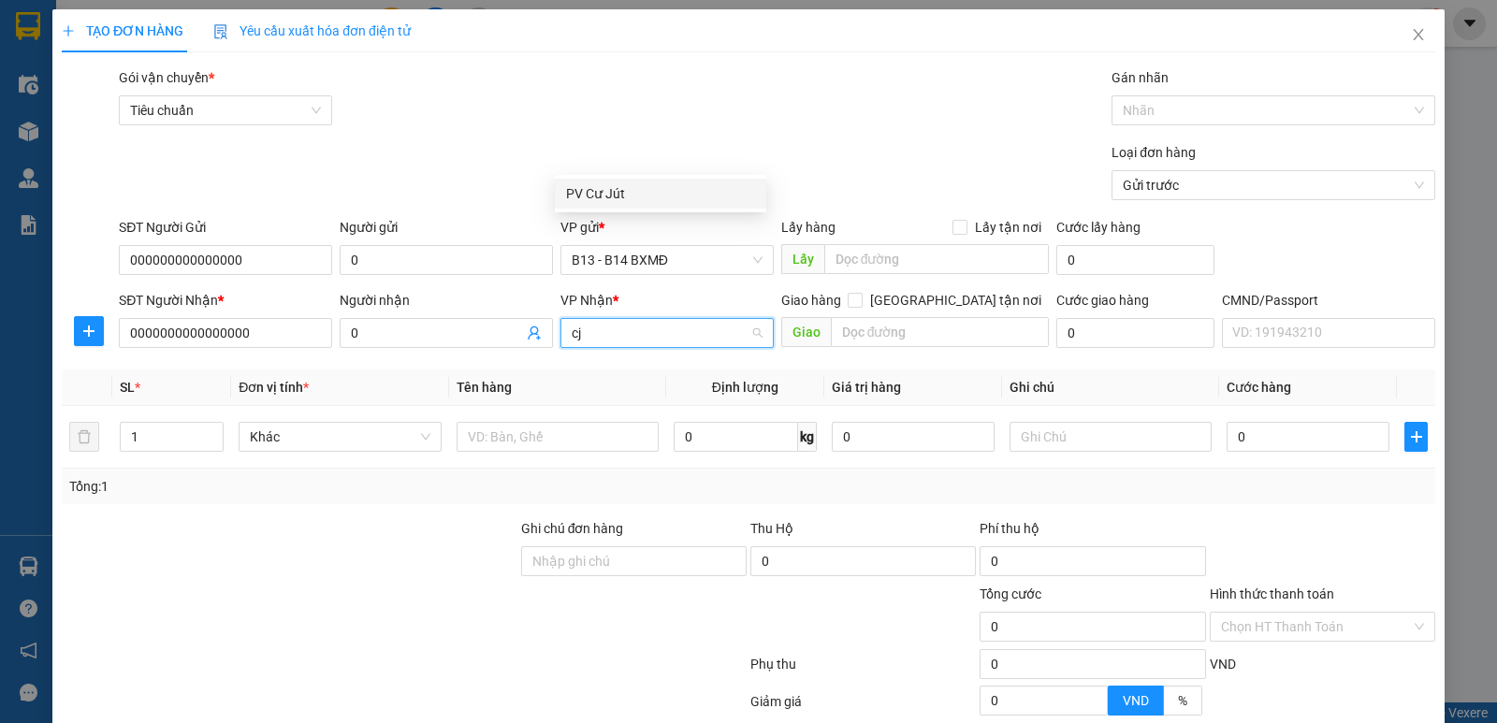
click at [661, 186] on div "PV Cư Jút" at bounding box center [660, 193] width 189 height 21
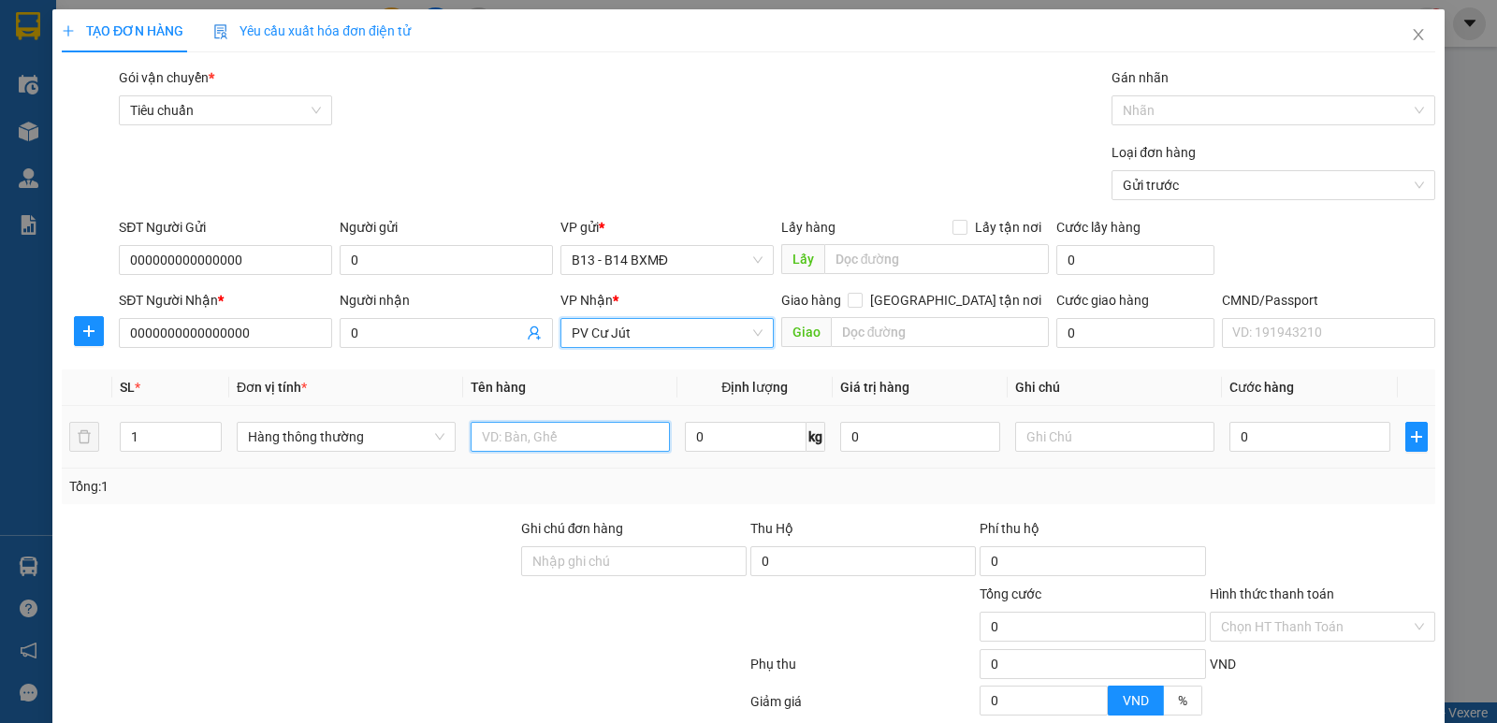
click at [619, 422] on input "text" at bounding box center [570, 437] width 199 height 30
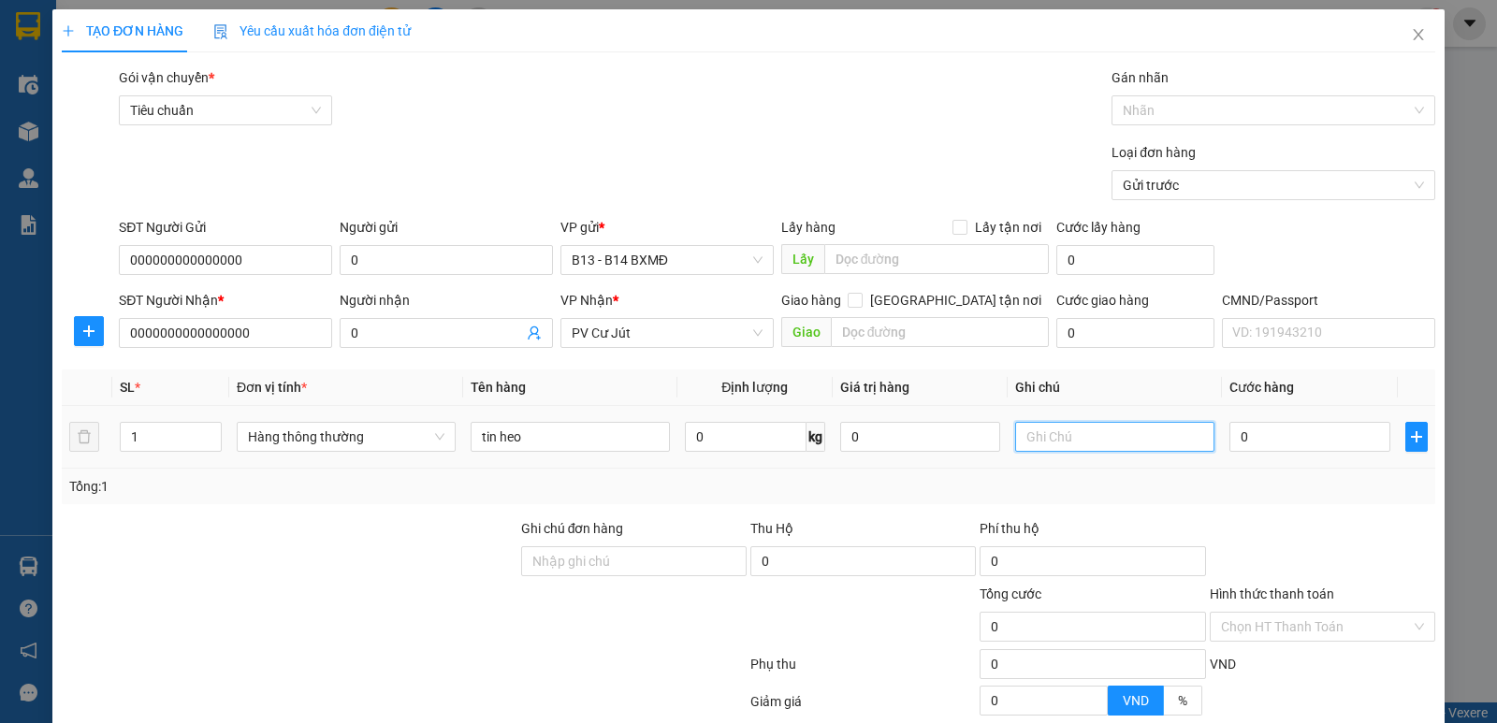
click at [1158, 422] on input "text" at bounding box center [1114, 437] width 199 height 30
click at [1250, 422] on input "0" at bounding box center [1310, 437] width 160 height 30
click at [1315, 613] on input "Hình thức thanh toán" at bounding box center [1316, 627] width 190 height 28
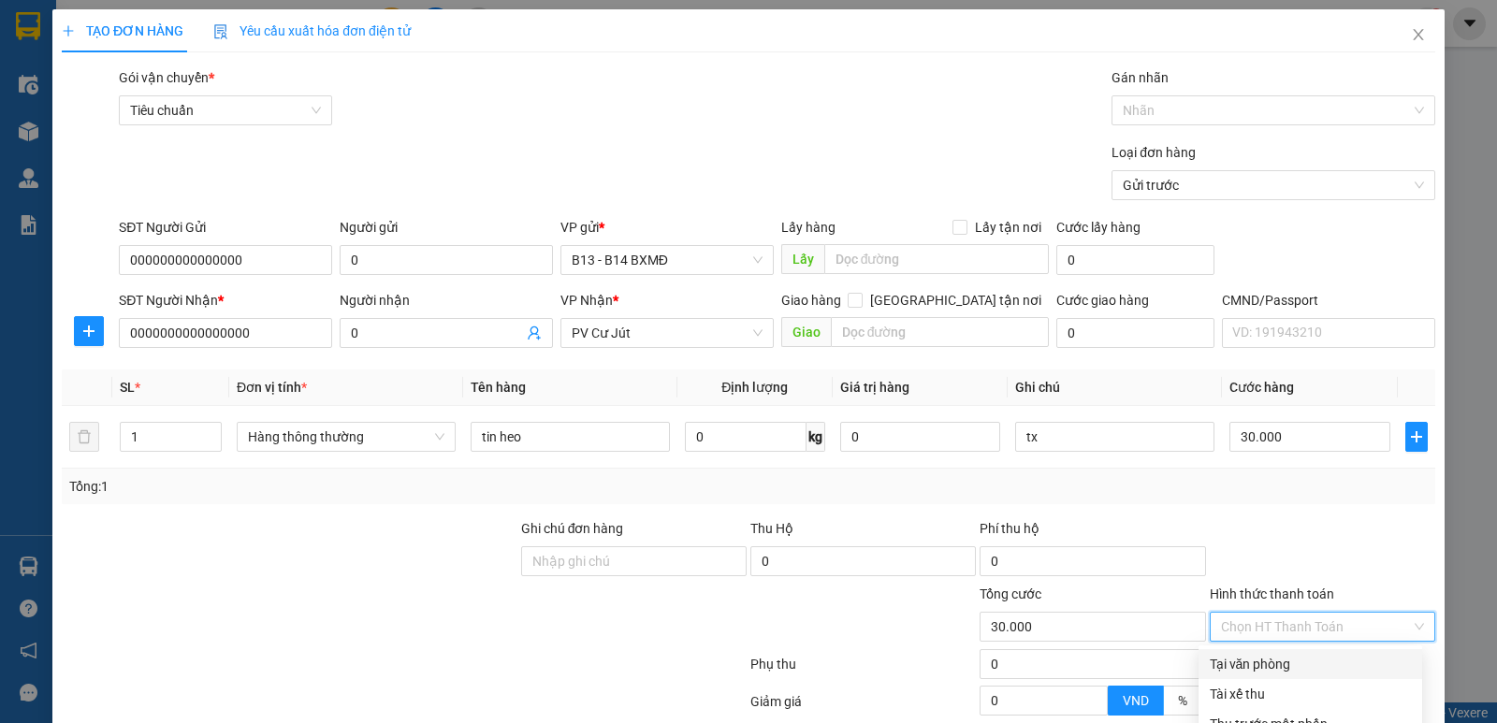
click at [1306, 654] on div "Tại văn phòng" at bounding box center [1310, 664] width 201 height 21
click at [1327, 613] on span "Tại văn phòng" at bounding box center [1322, 627] width 203 height 28
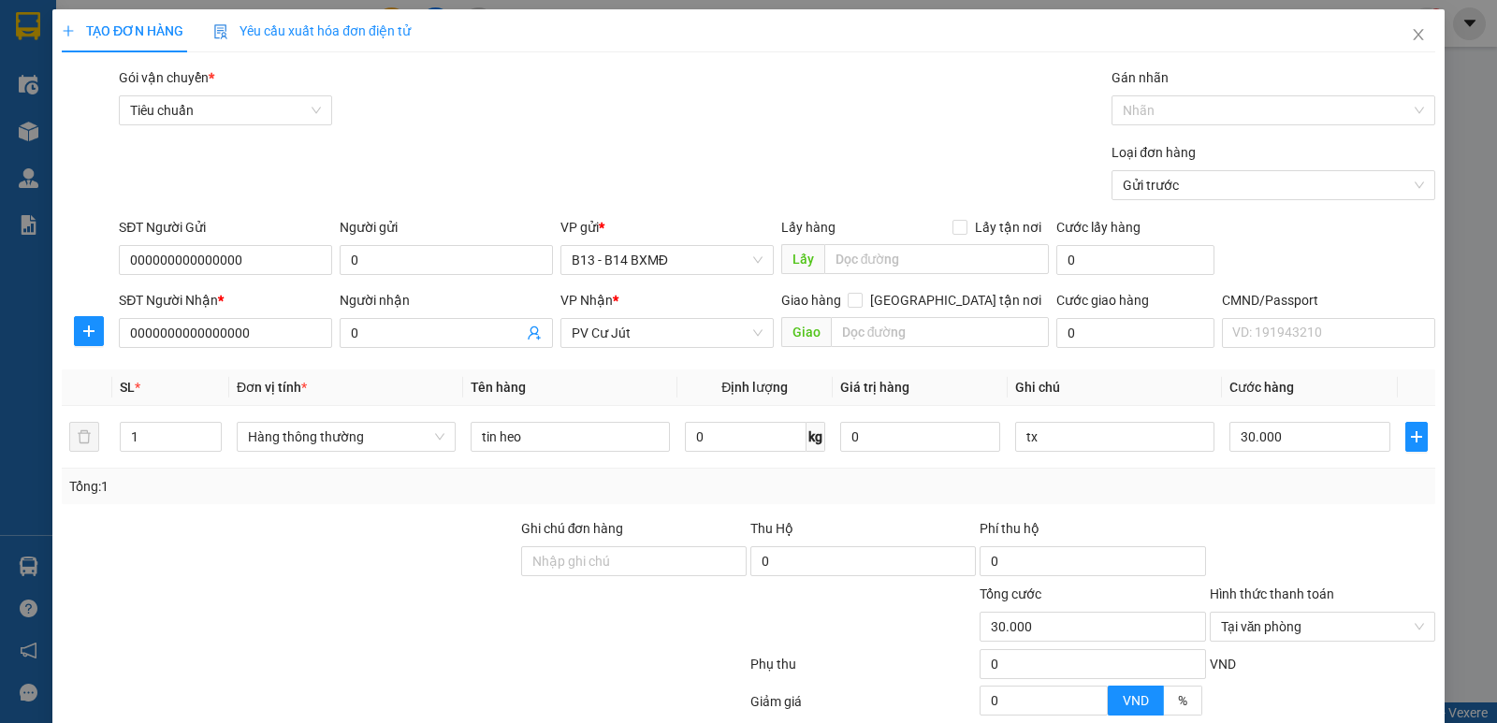
drag, startPoint x: 489, startPoint y: 515, endPoint x: 924, endPoint y: 657, distance: 457.9
click at [488, 687] on div at bounding box center [404, 705] width 689 height 37
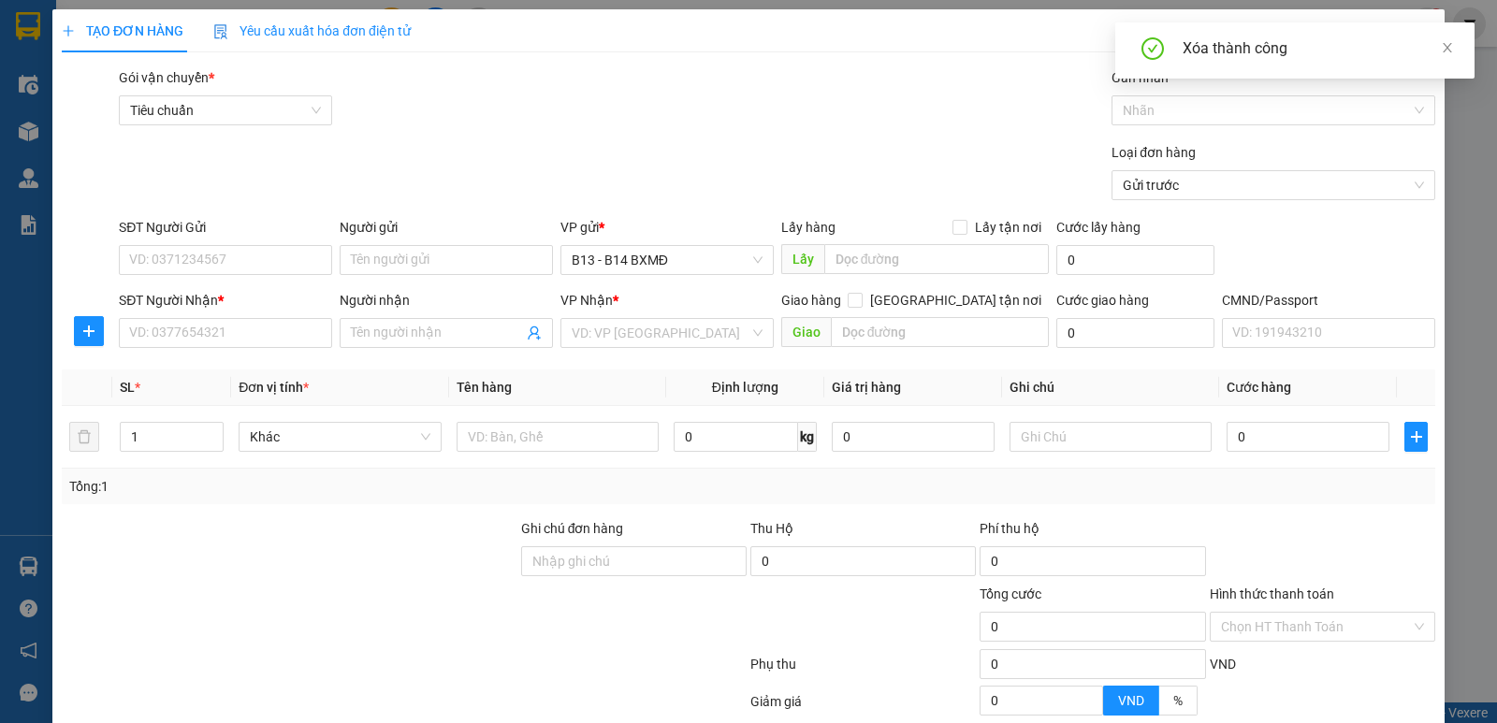
click at [1413, 40] on div "Xóa thành công" at bounding box center [1318, 48] width 270 height 22
click at [1447, 46] on icon "close" at bounding box center [1447, 47] width 9 height 9
click at [1411, 42] on icon "close" at bounding box center [1418, 34] width 15 height 15
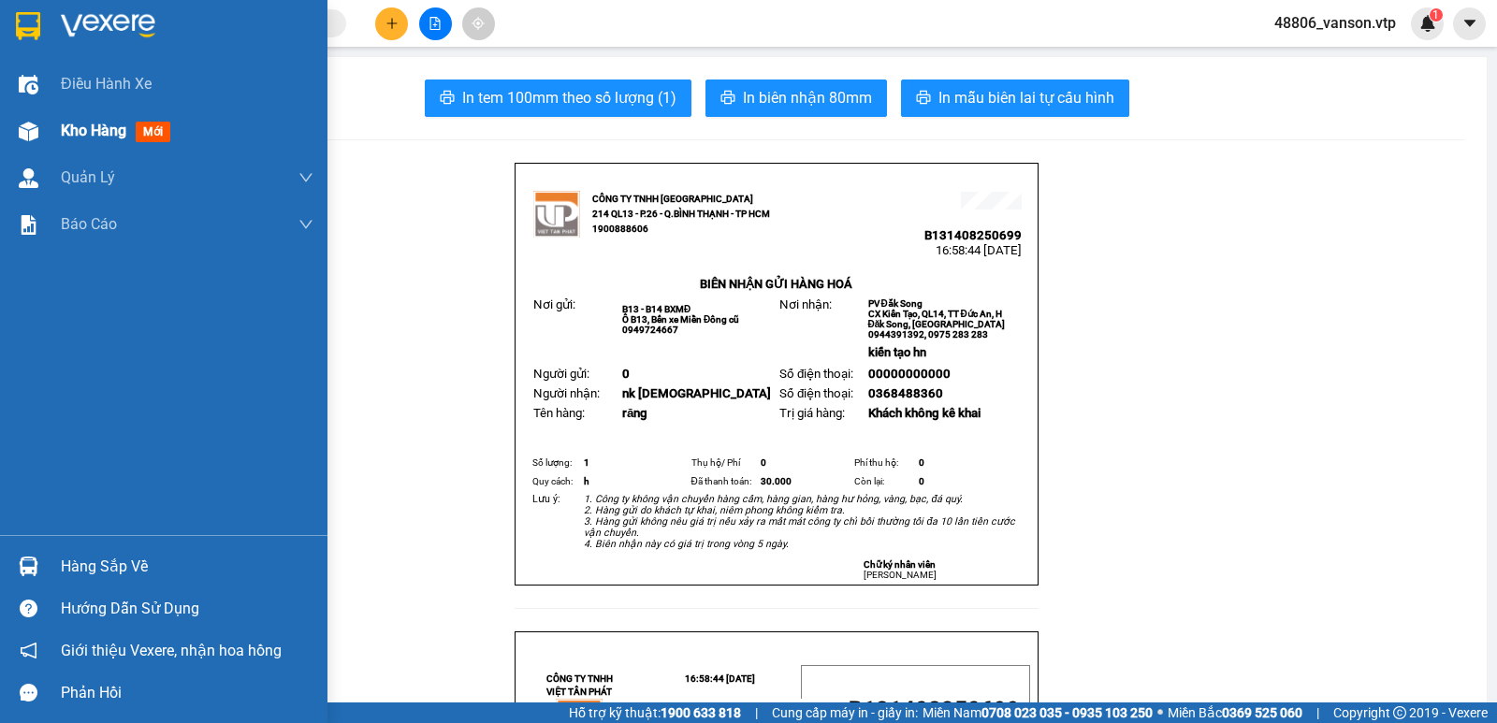
click at [40, 136] on div at bounding box center [28, 131] width 33 height 33
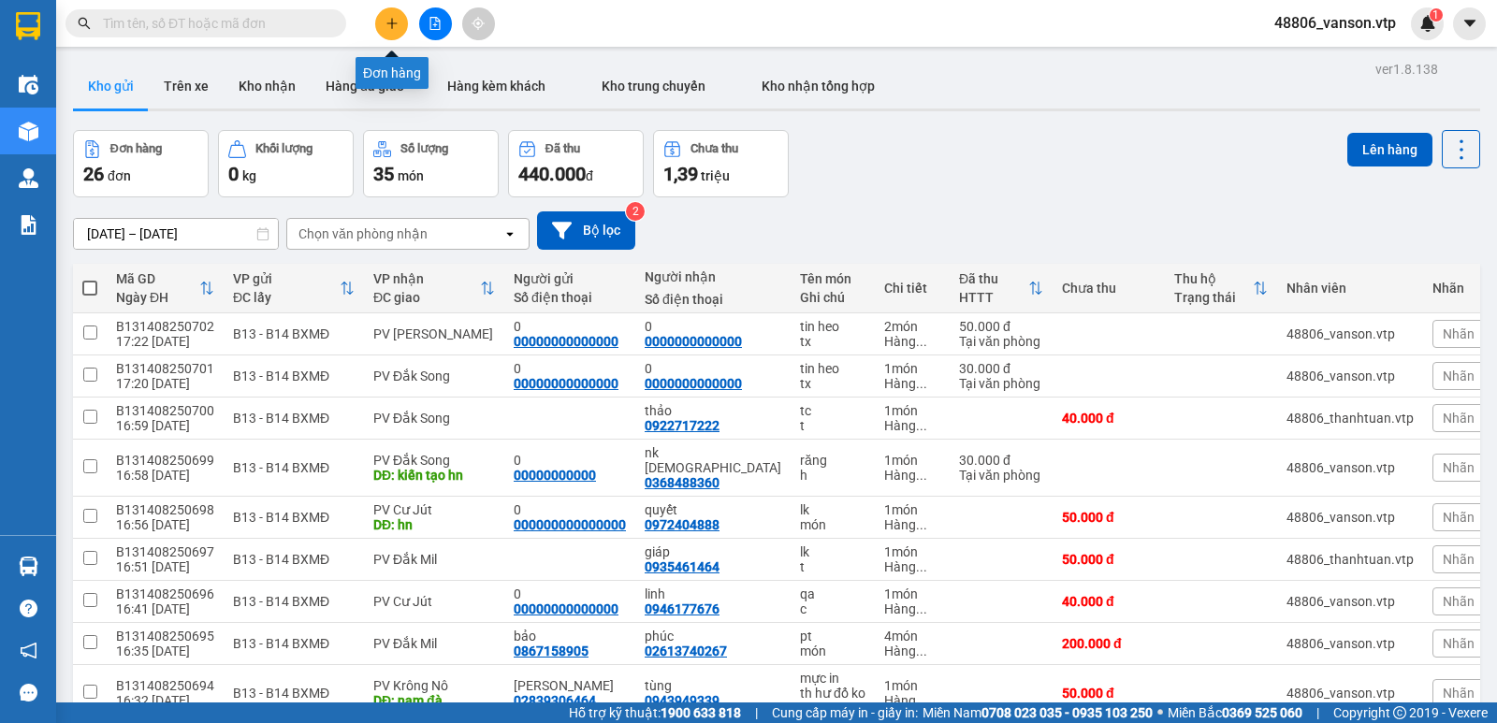
click at [391, 28] on icon "plus" at bounding box center [392, 23] width 13 height 13
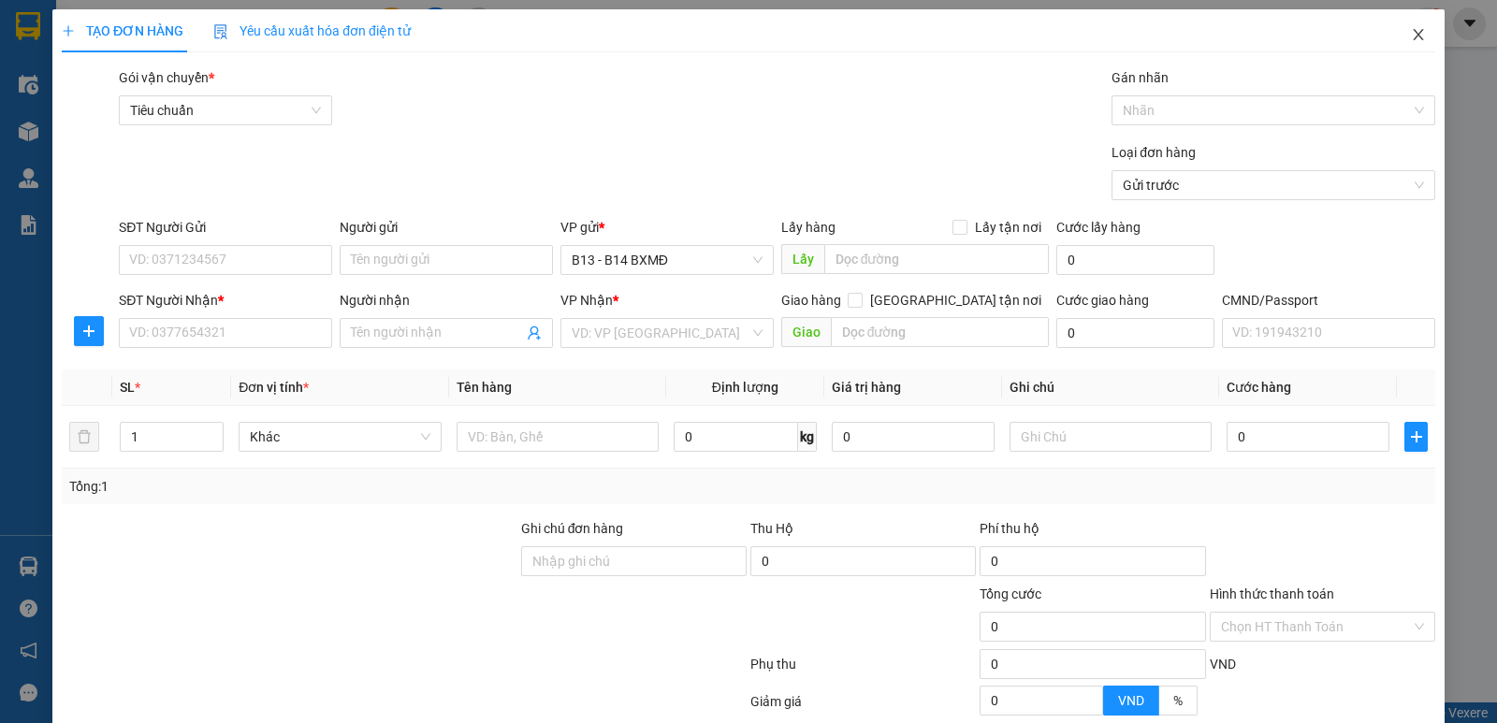
click at [1411, 28] on icon "close" at bounding box center [1418, 34] width 15 height 15
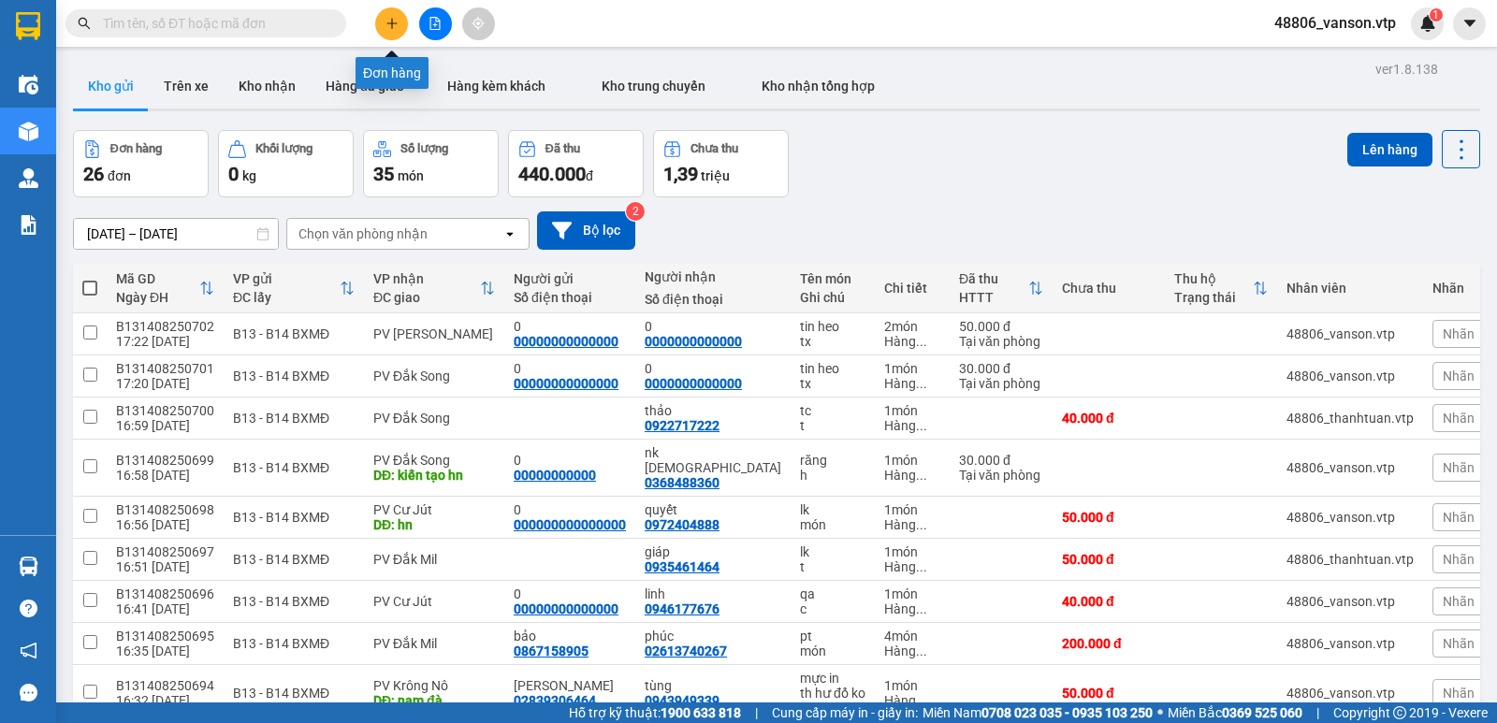
click at [387, 23] on icon "plus" at bounding box center [392, 23] width 13 height 13
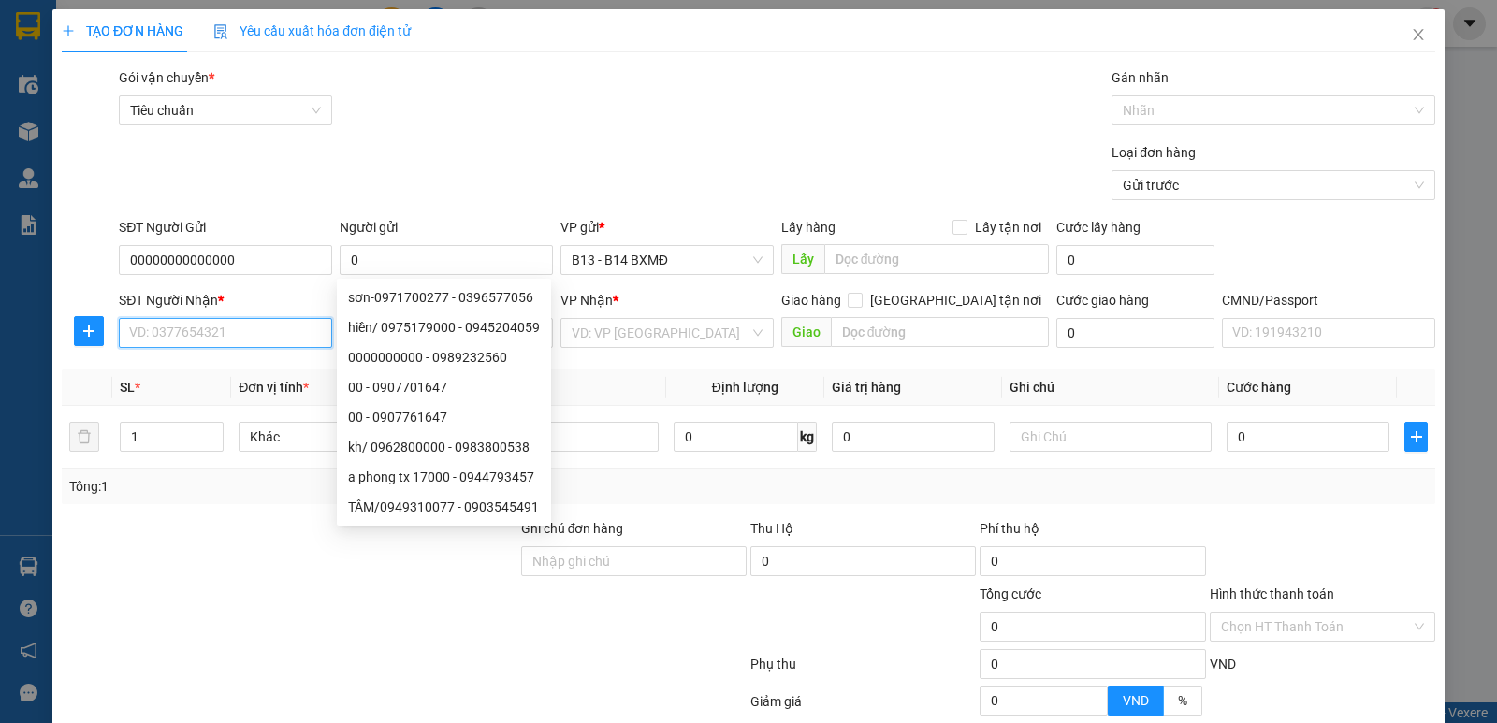
drag, startPoint x: 237, startPoint y: 323, endPoint x: 231, endPoint y: 333, distance: 11.7
click at [237, 334] on input "SĐT Người Nhận *" at bounding box center [225, 333] width 213 height 30
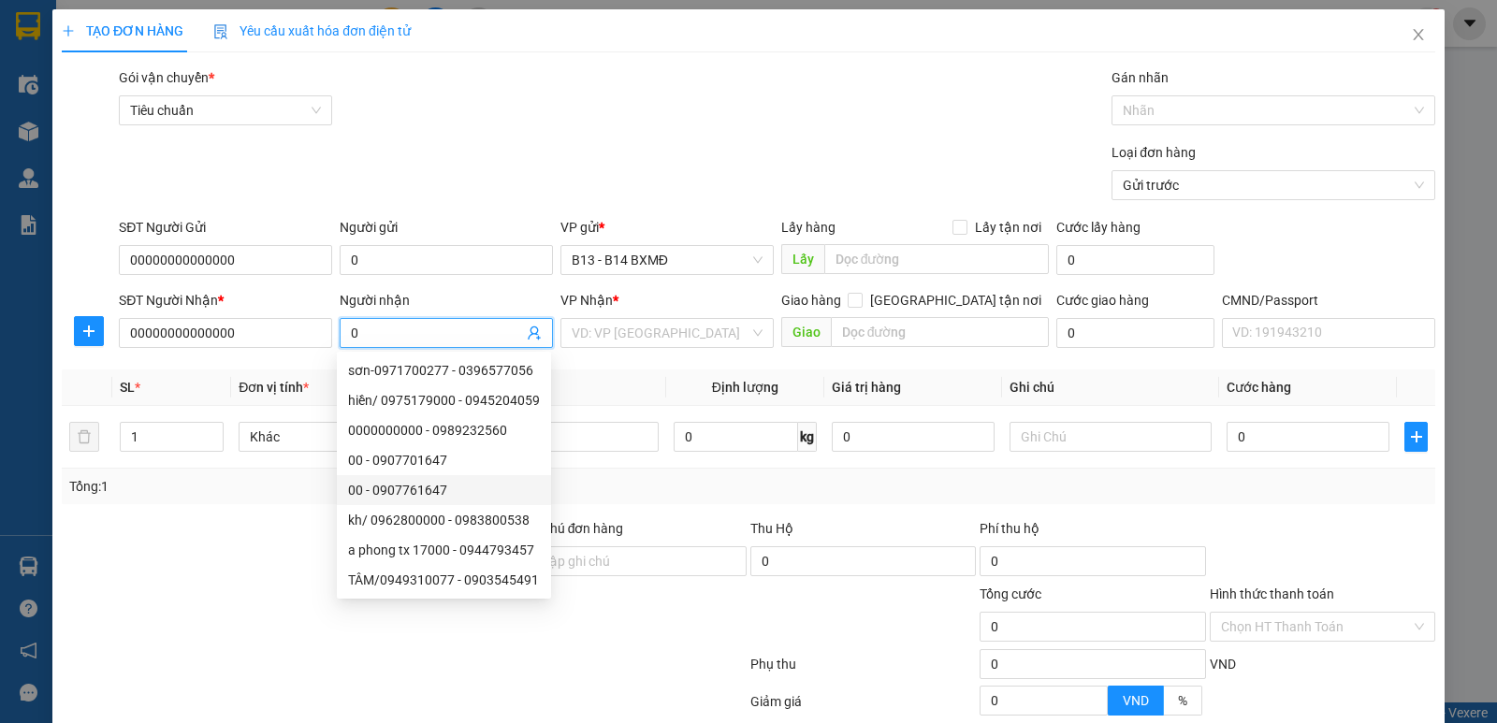
click at [228, 515] on div "Transit Pickup Surcharge Ids Transit Deliver Surcharge Ids Transit Deliver Surc…" at bounding box center [749, 465] width 1374 height 796
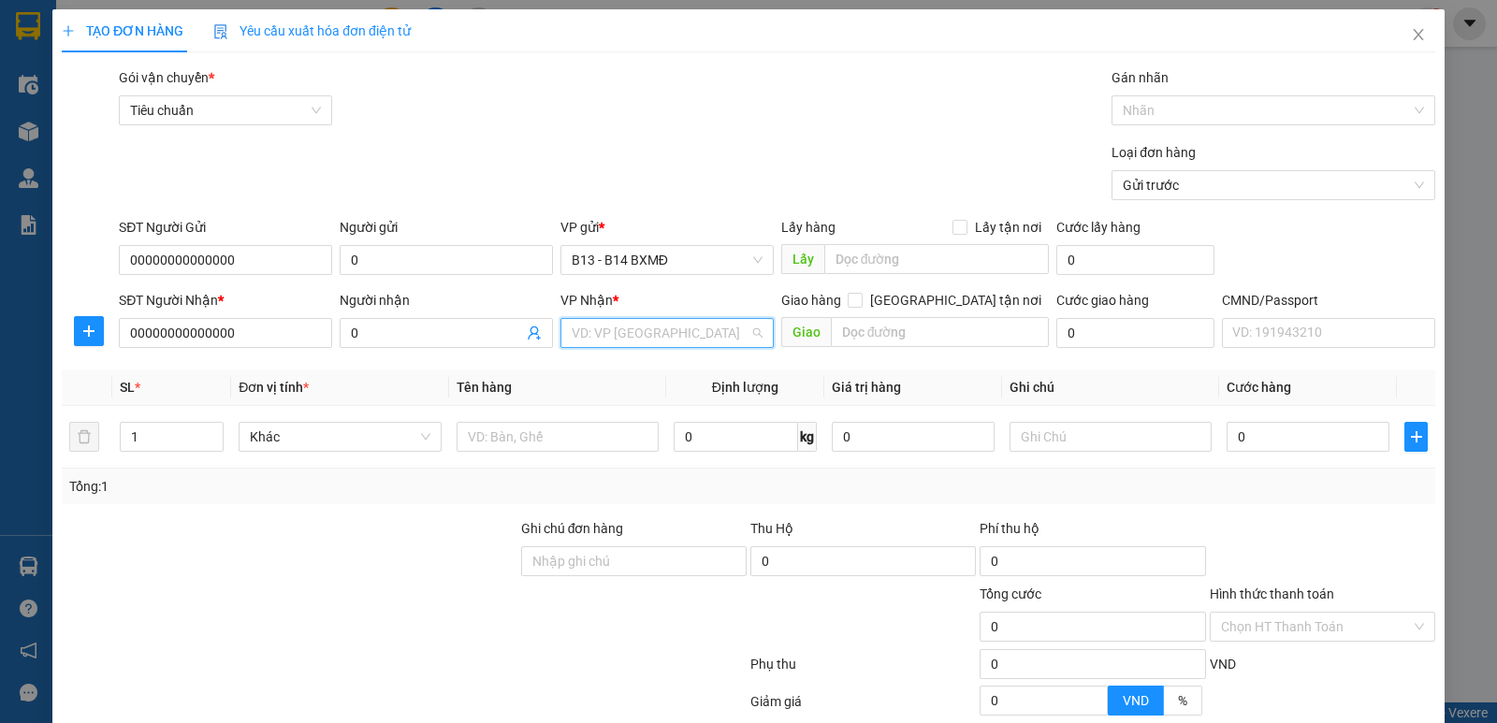
click at [650, 326] on input "search" at bounding box center [661, 333] width 178 height 28
click at [641, 367] on div "PV Cư Jút" at bounding box center [660, 370] width 189 height 21
click at [540, 434] on input "text" at bounding box center [570, 437] width 199 height 30
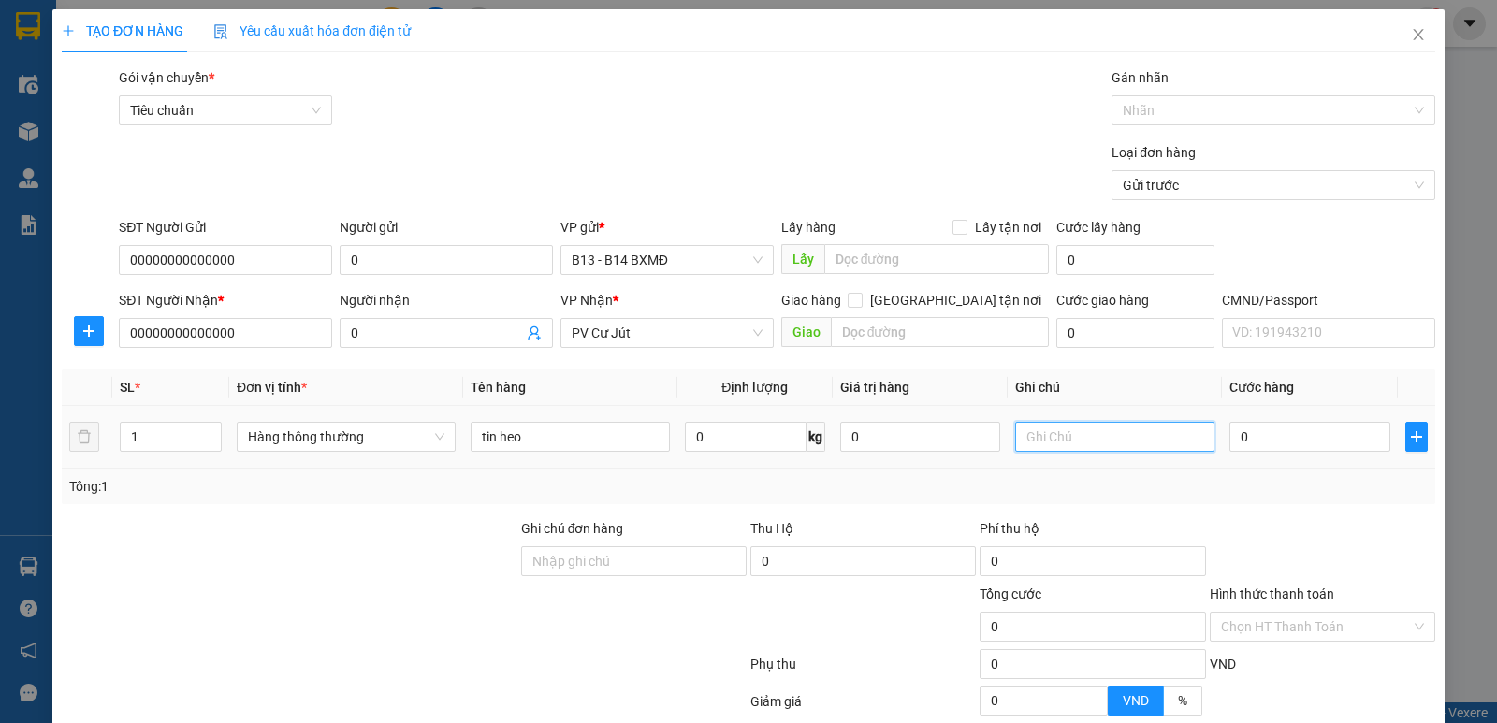
click at [1059, 441] on input "text" at bounding box center [1114, 437] width 199 height 30
click at [1245, 445] on input "0" at bounding box center [1310, 437] width 160 height 30
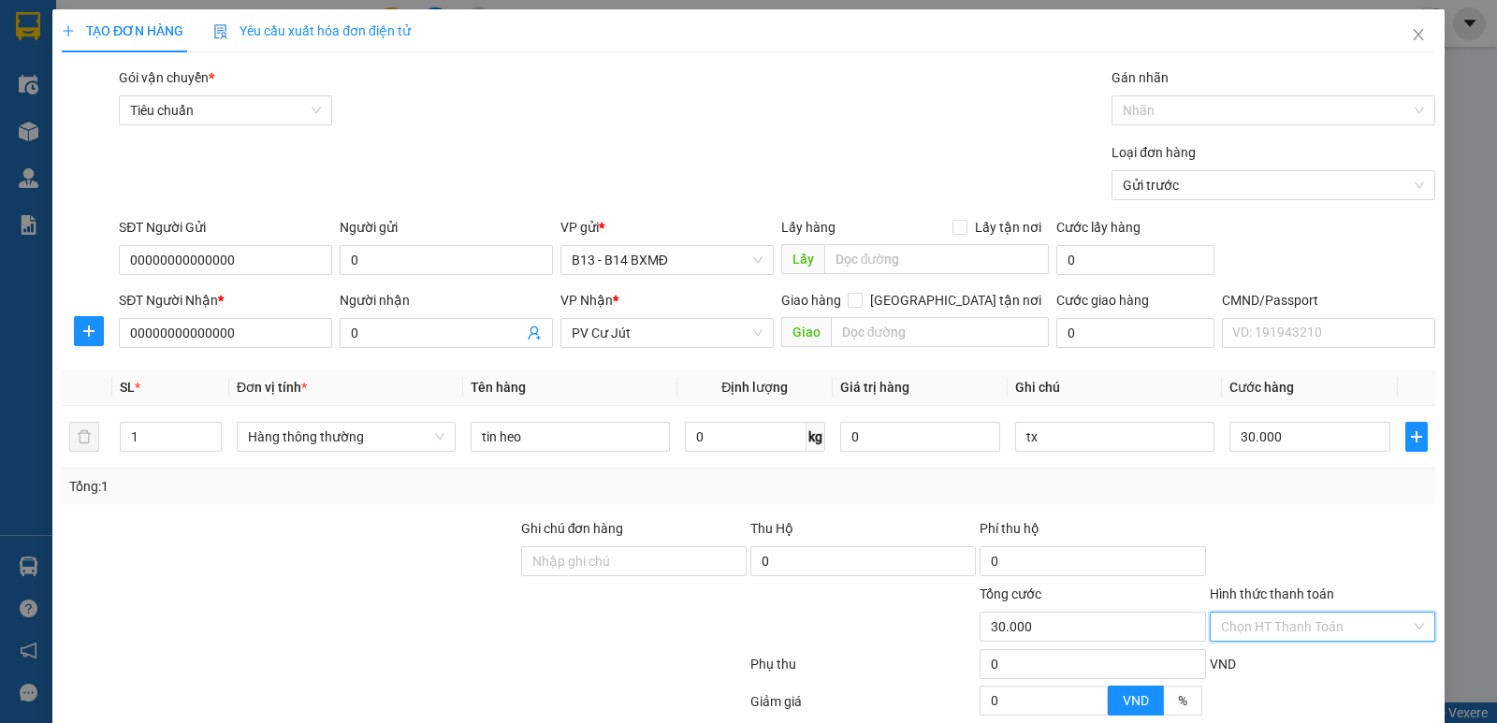
click at [1320, 613] on input "Hình thức thanh toán" at bounding box center [1316, 627] width 190 height 28
click at [1255, 654] on div "Tại văn phòng" at bounding box center [1310, 664] width 201 height 21
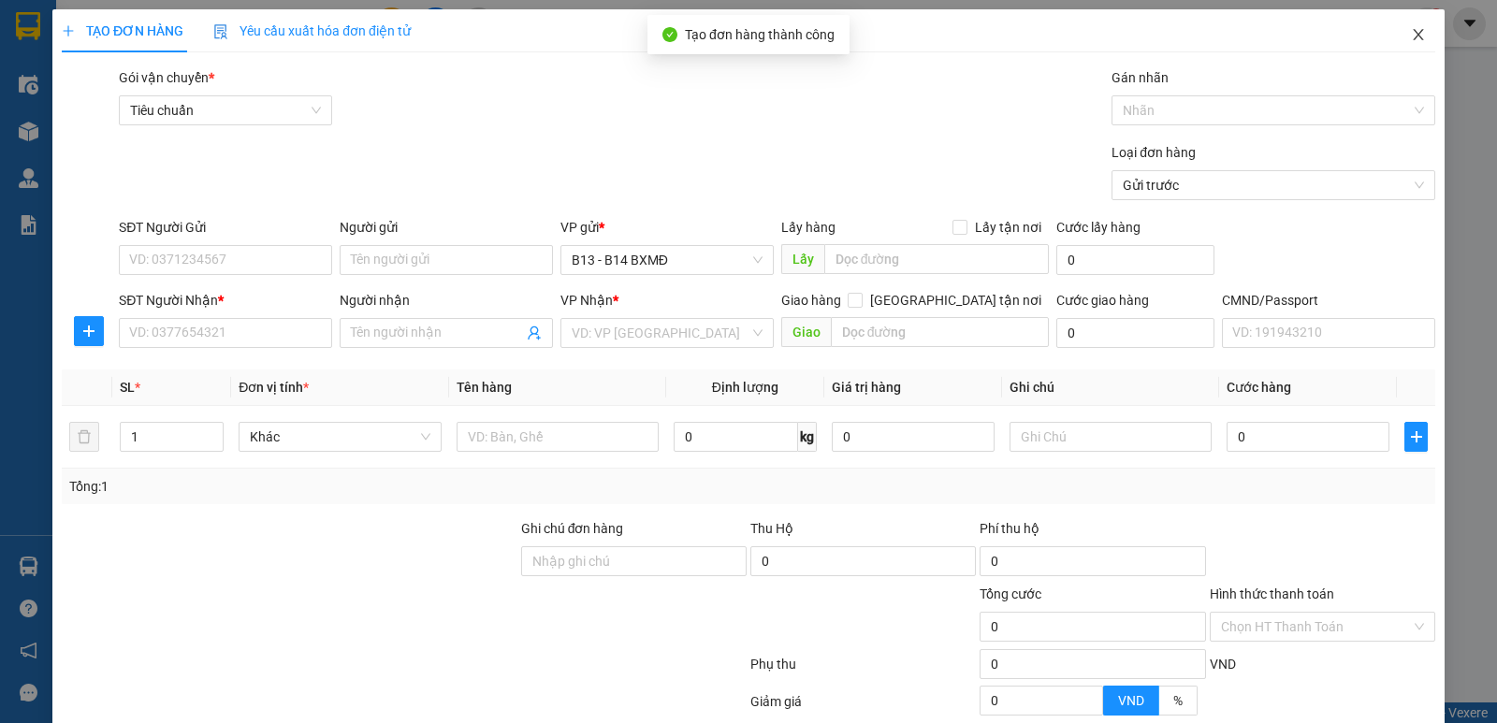
click at [1411, 40] on icon "close" at bounding box center [1418, 34] width 15 height 15
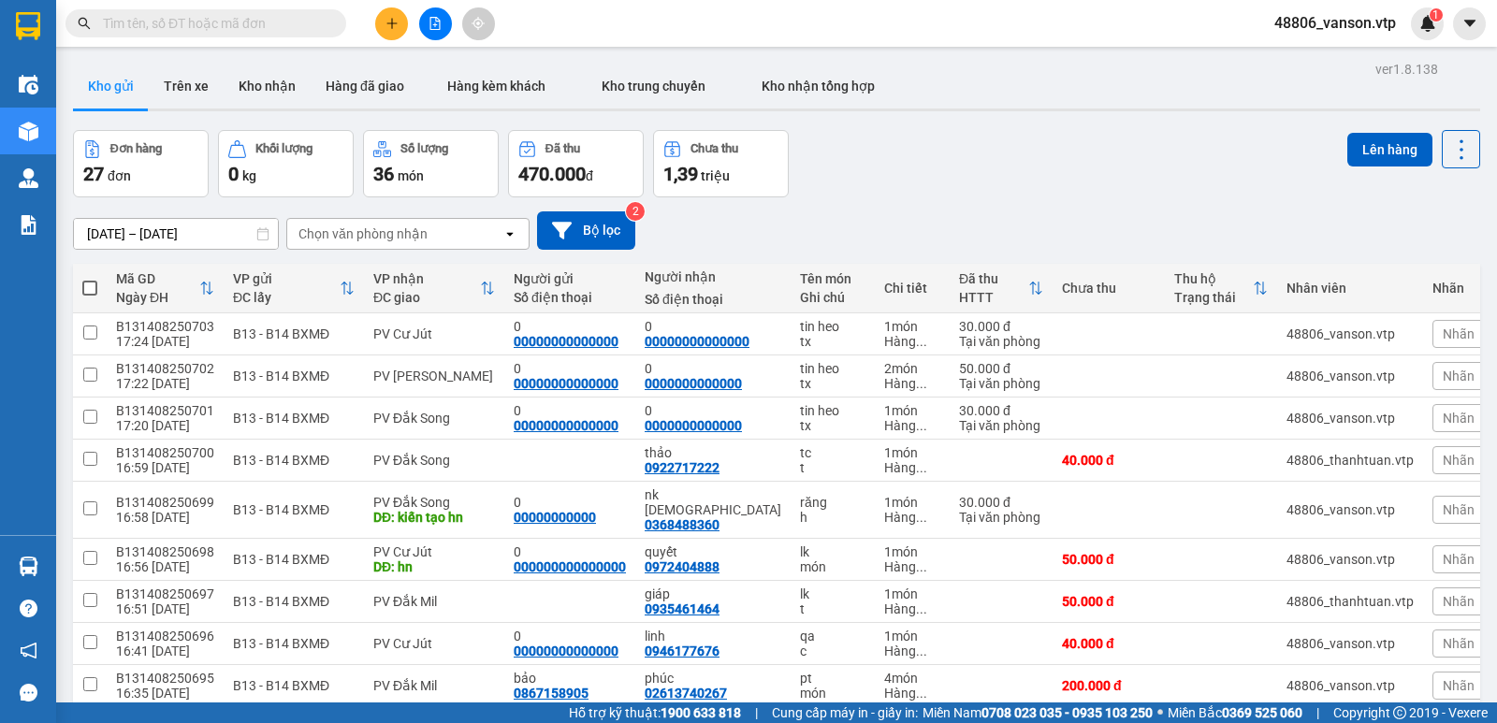
click at [394, 30] on button at bounding box center [391, 23] width 33 height 33
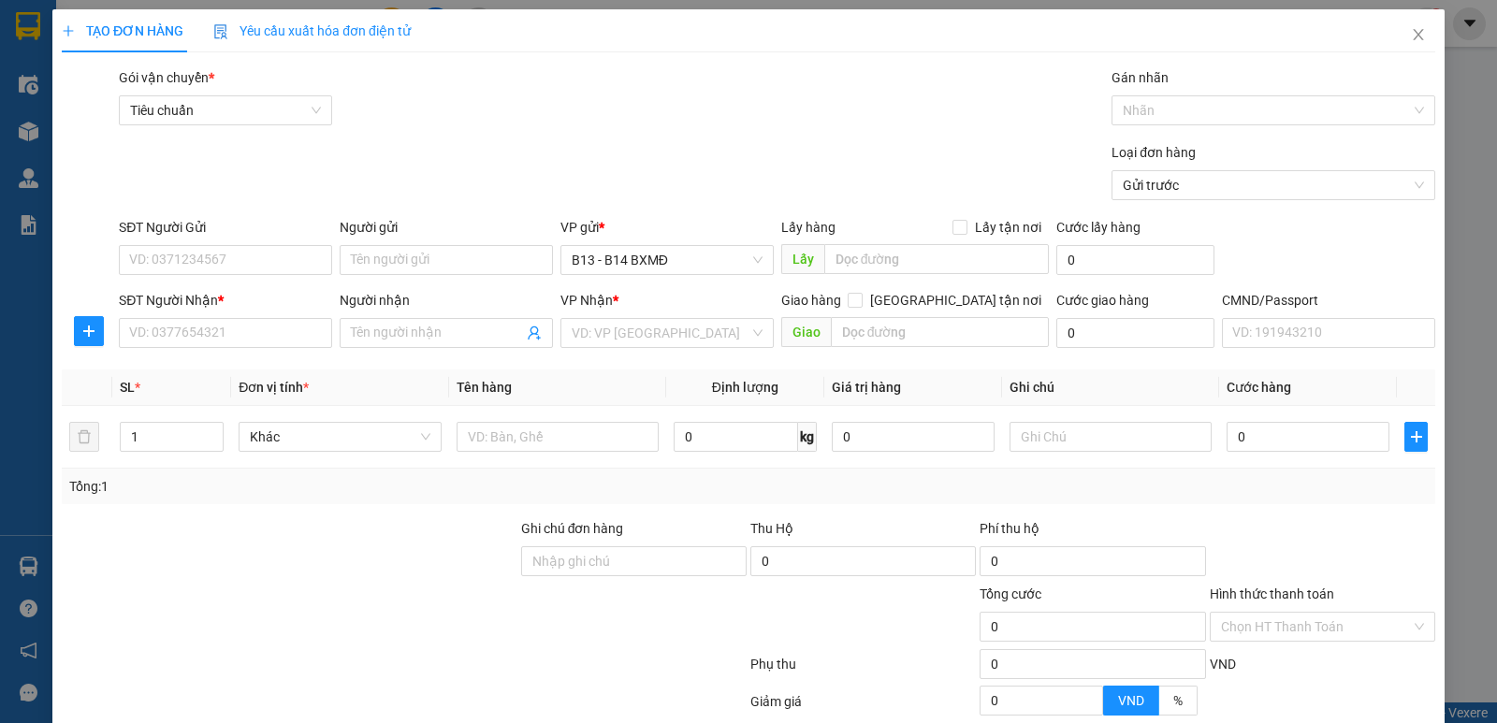
click at [176, 350] on div "SĐT Người Nhận * VD: 0377654321" at bounding box center [225, 323] width 213 height 66
click at [181, 343] on input "SĐT Người Nhận *" at bounding box center [225, 333] width 213 height 30
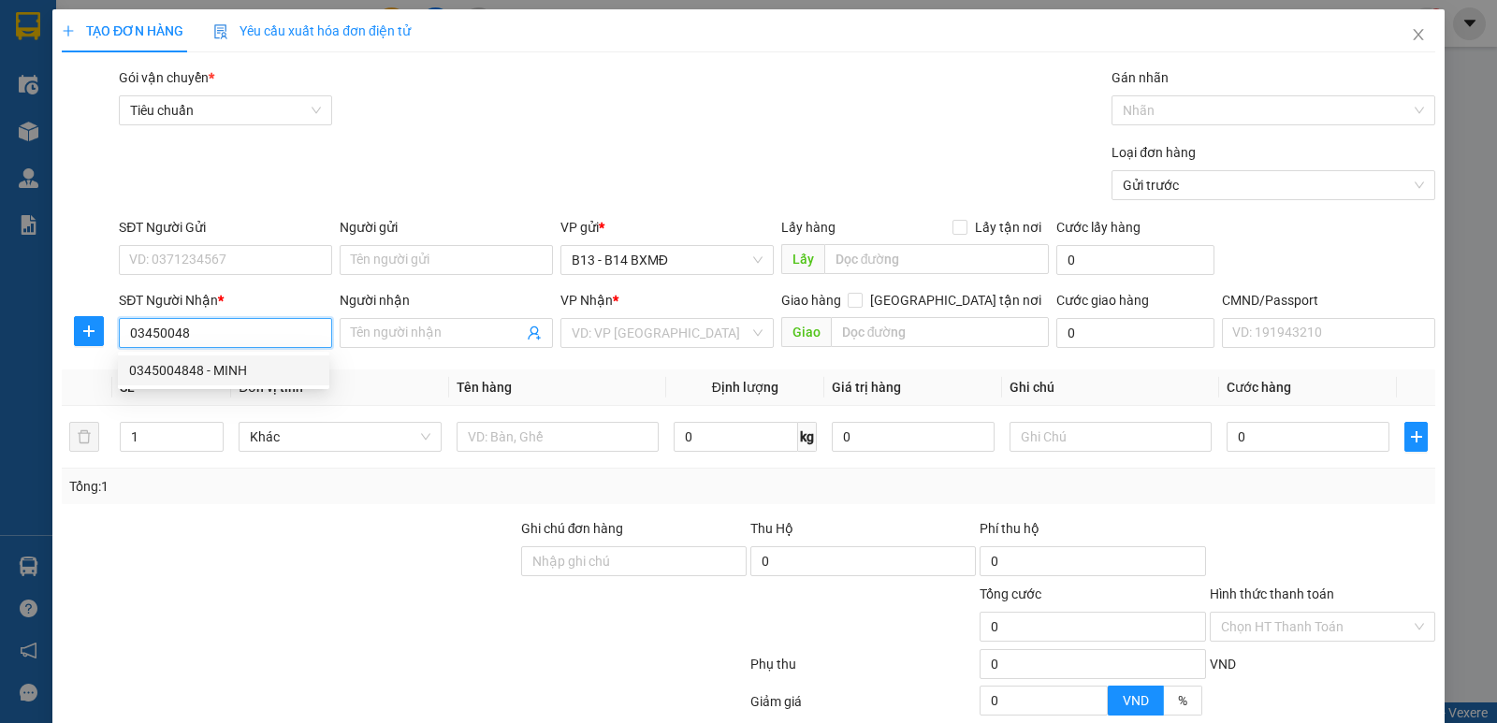
click at [211, 359] on div "0345004848 - MINH" at bounding box center [224, 371] width 212 height 30
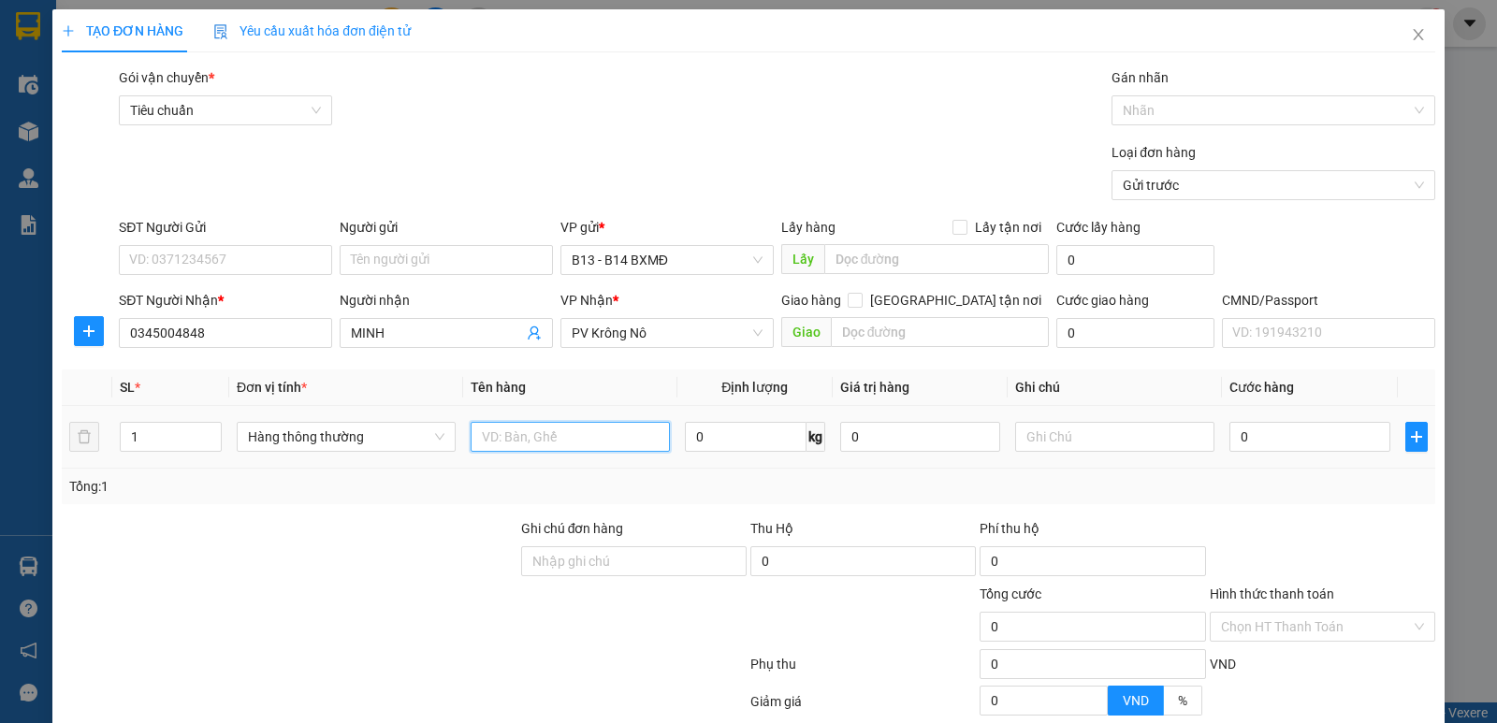
click at [563, 432] on input "text" at bounding box center [570, 437] width 199 height 30
click at [1060, 431] on input "text" at bounding box center [1114, 437] width 199 height 30
click at [1307, 441] on input "0" at bounding box center [1310, 437] width 160 height 30
click at [1315, 627] on input "Hình thức thanh toán" at bounding box center [1316, 627] width 190 height 28
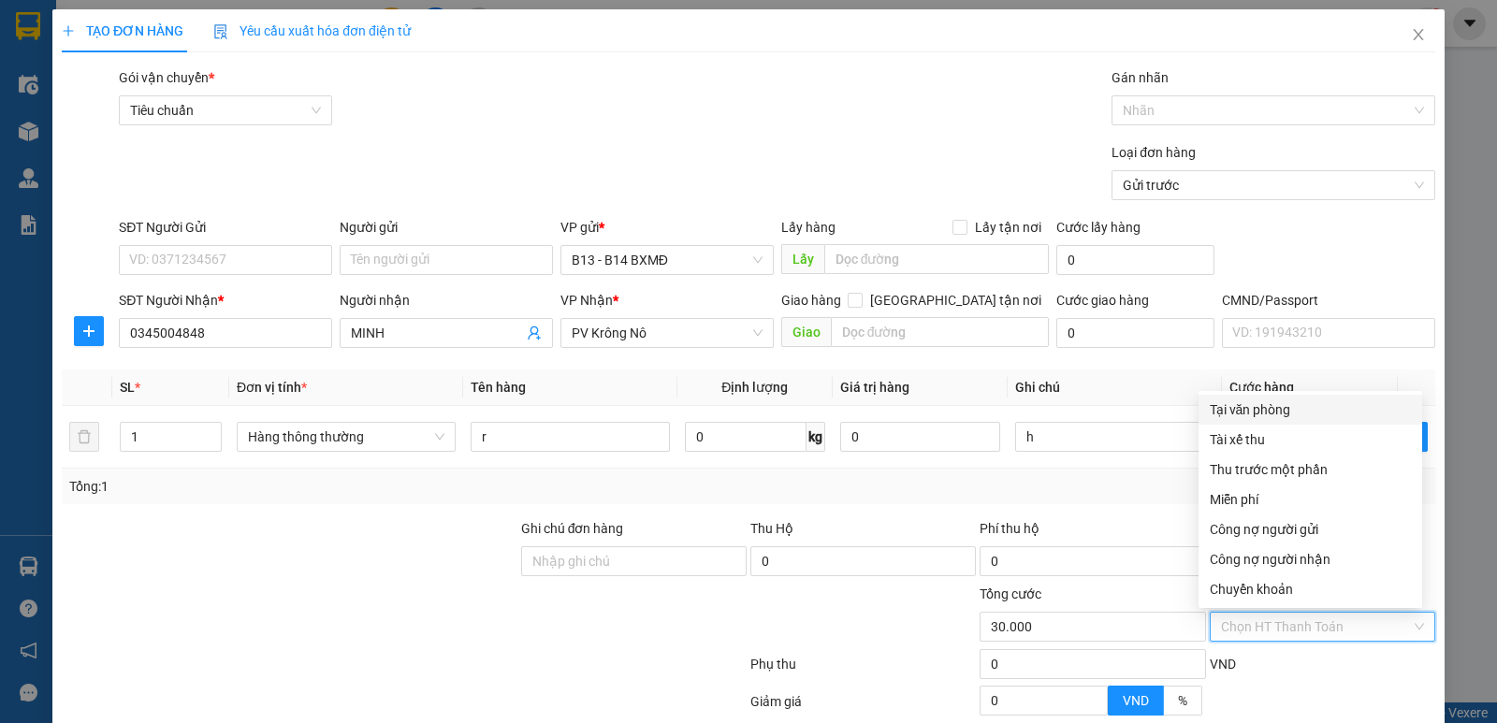
click at [1302, 417] on div "Tại văn phòng" at bounding box center [1310, 410] width 201 height 21
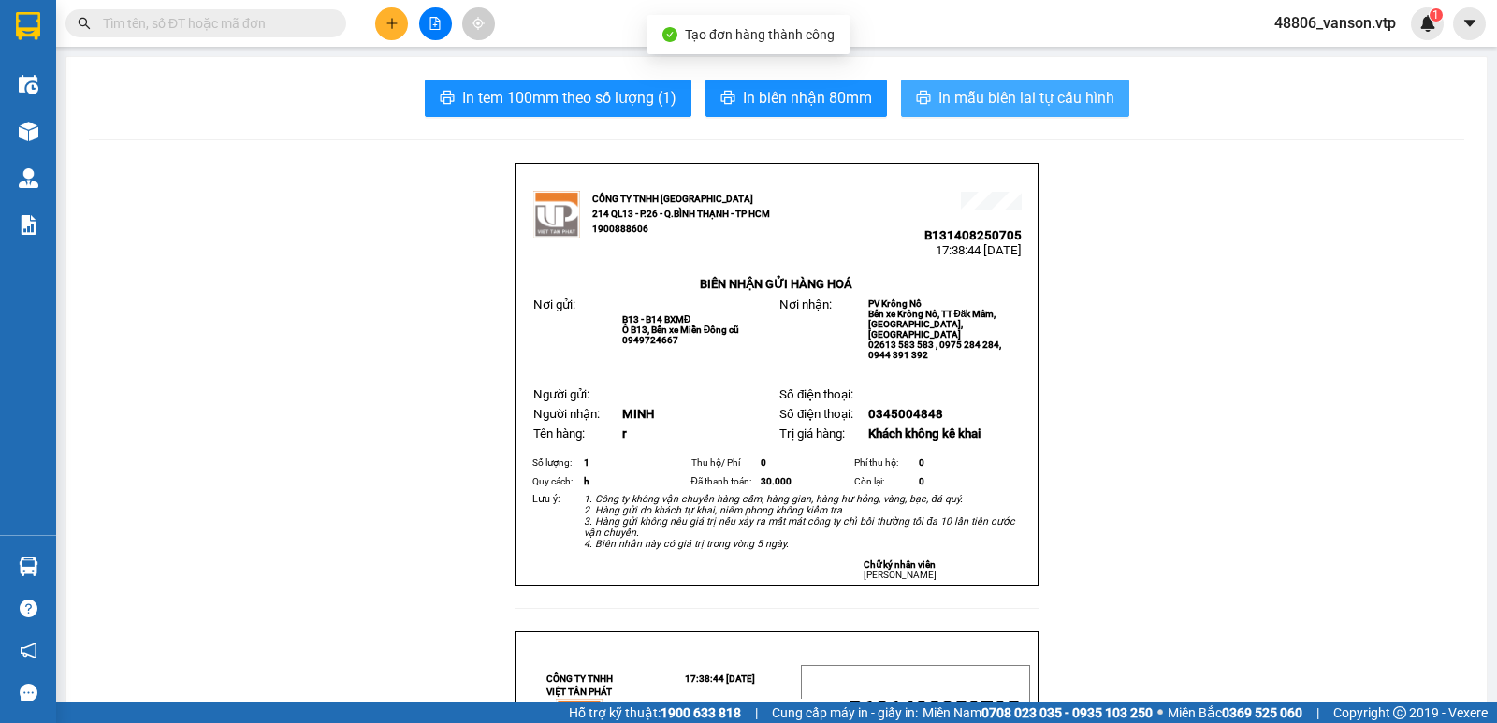
click at [960, 83] on button "In mẫu biên lai tự cấu hình" at bounding box center [1015, 98] width 228 height 37
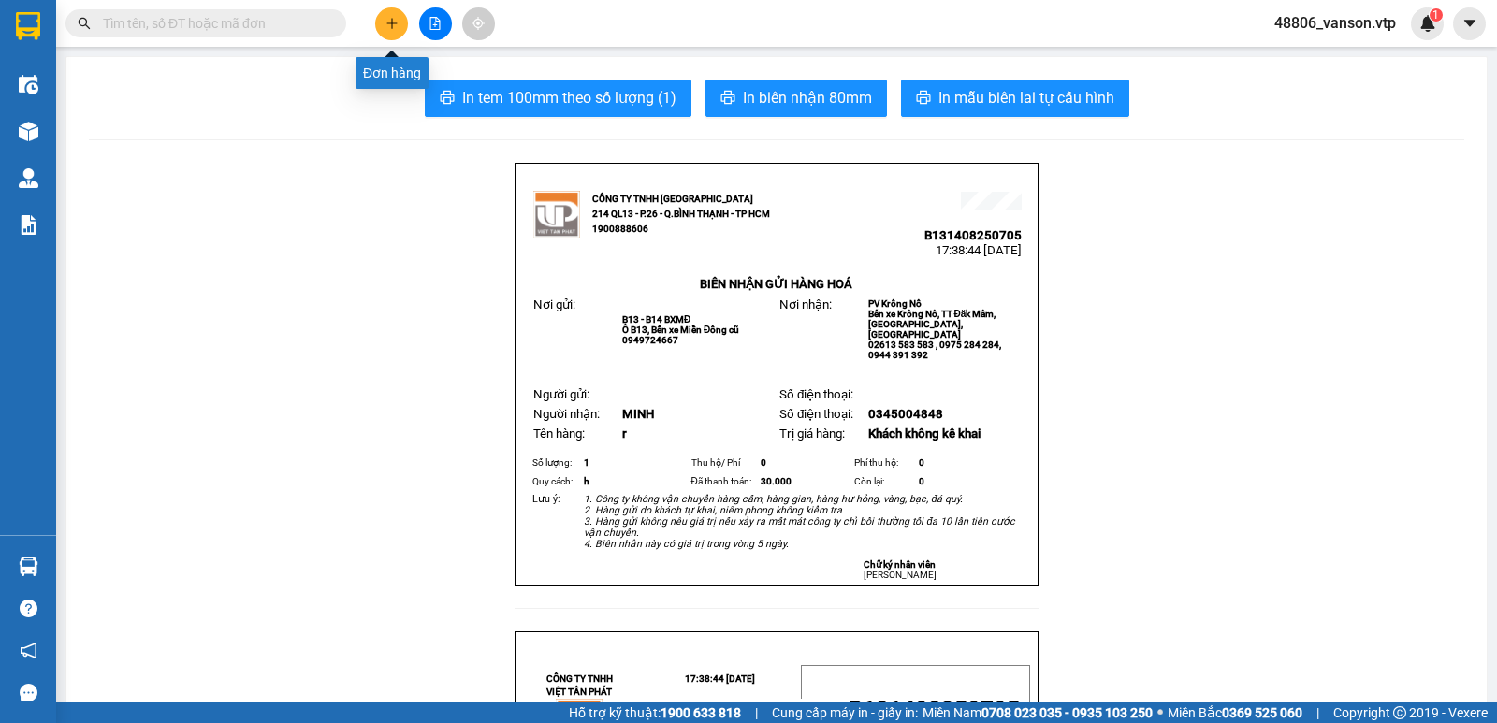
click at [387, 28] on icon "plus" at bounding box center [392, 23] width 13 height 13
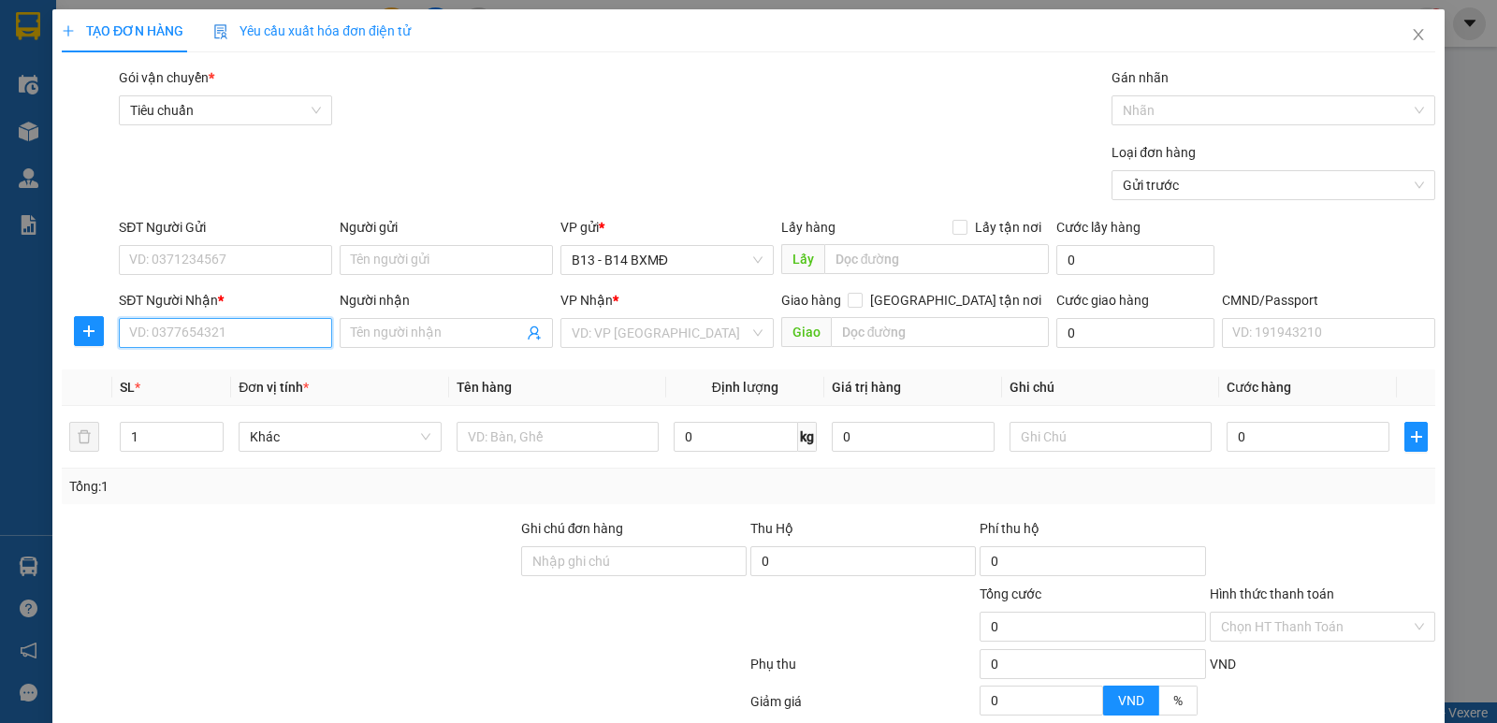
click at [208, 332] on input "SĐT Người Nhận *" at bounding box center [225, 333] width 213 height 30
click at [194, 370] on div "0988888019 - xá" at bounding box center [223, 370] width 189 height 21
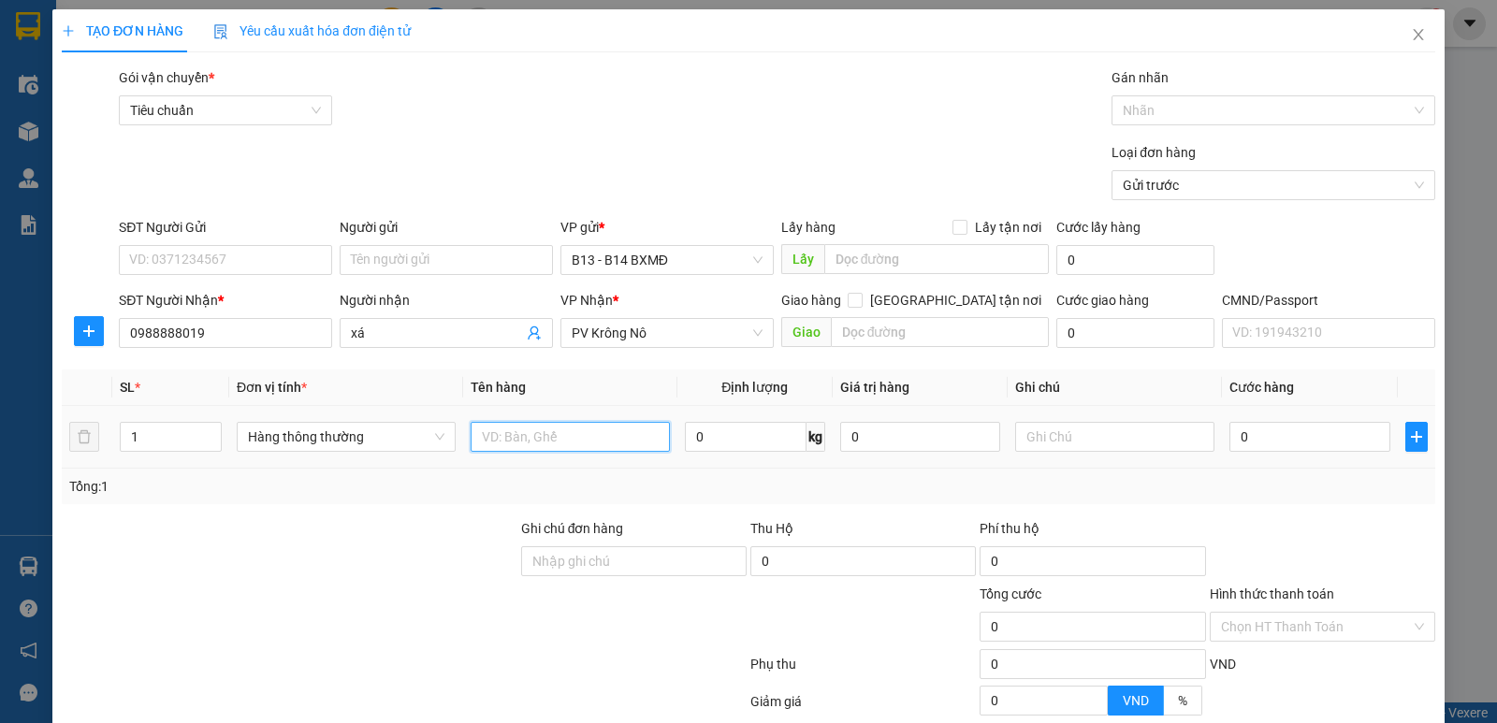
click at [545, 438] on input "text" at bounding box center [570, 437] width 199 height 30
click at [1028, 433] on input "text" at bounding box center [1114, 437] width 199 height 30
click at [1309, 439] on input "0" at bounding box center [1310, 437] width 160 height 30
drag, startPoint x: 1314, startPoint y: 654, endPoint x: 1320, endPoint y: 670, distance: 16.9
click at [1317, 661] on div "Transit Pickup Surcharge Ids Transit Deliver Surcharge Ids Transit Deliver Surc…" at bounding box center [749, 465] width 1374 height 796
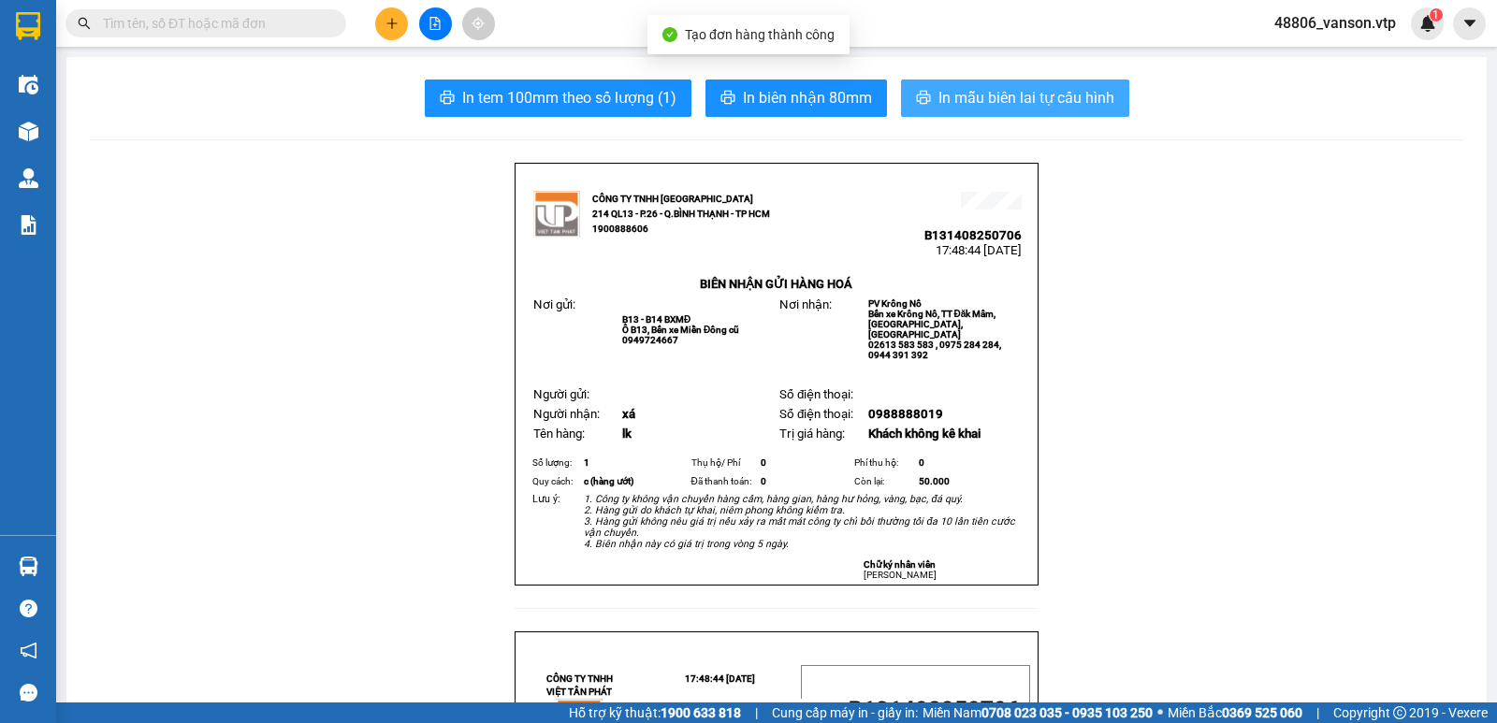
click at [916, 94] on icon "printer" at bounding box center [923, 97] width 15 height 15
click at [387, 34] on button at bounding box center [391, 23] width 33 height 33
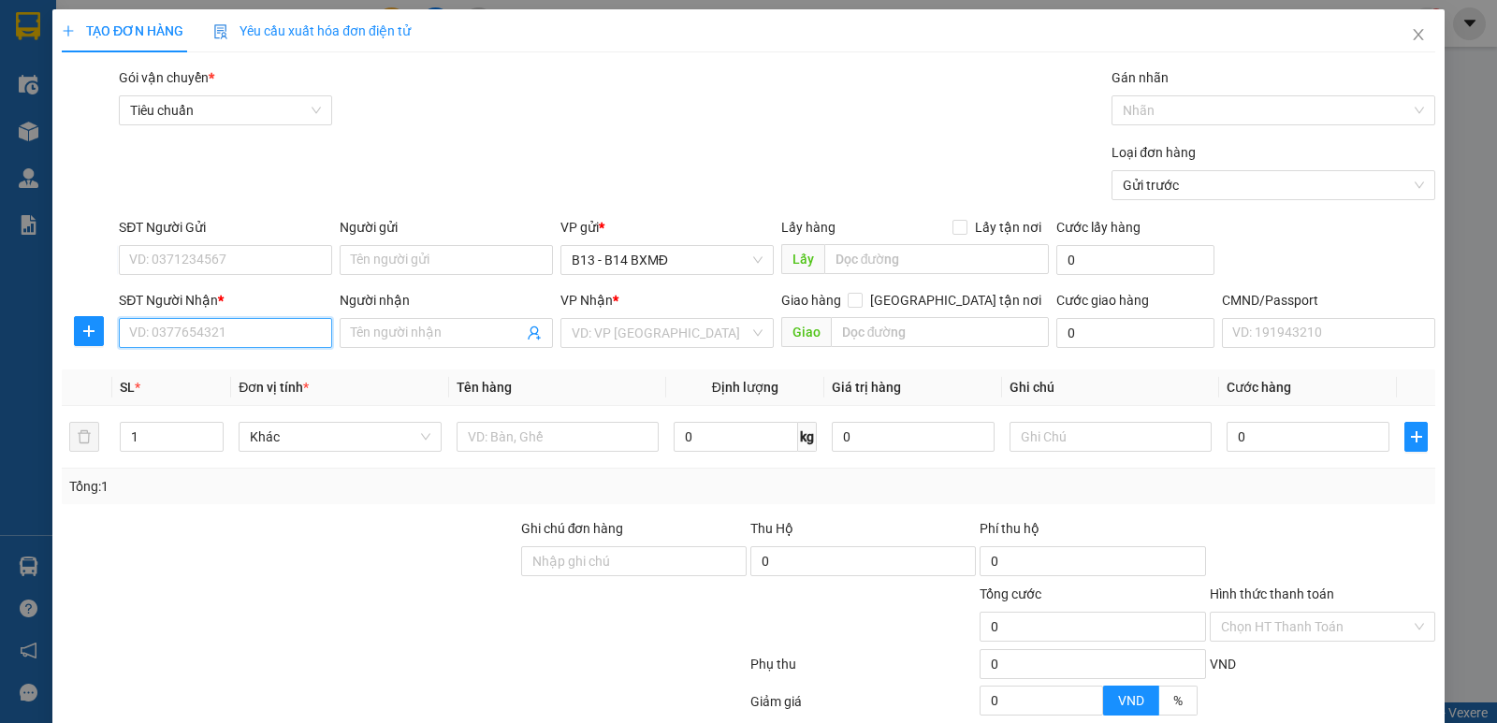
click at [201, 331] on input "SĐT Người Nhận *" at bounding box center [225, 333] width 213 height 30
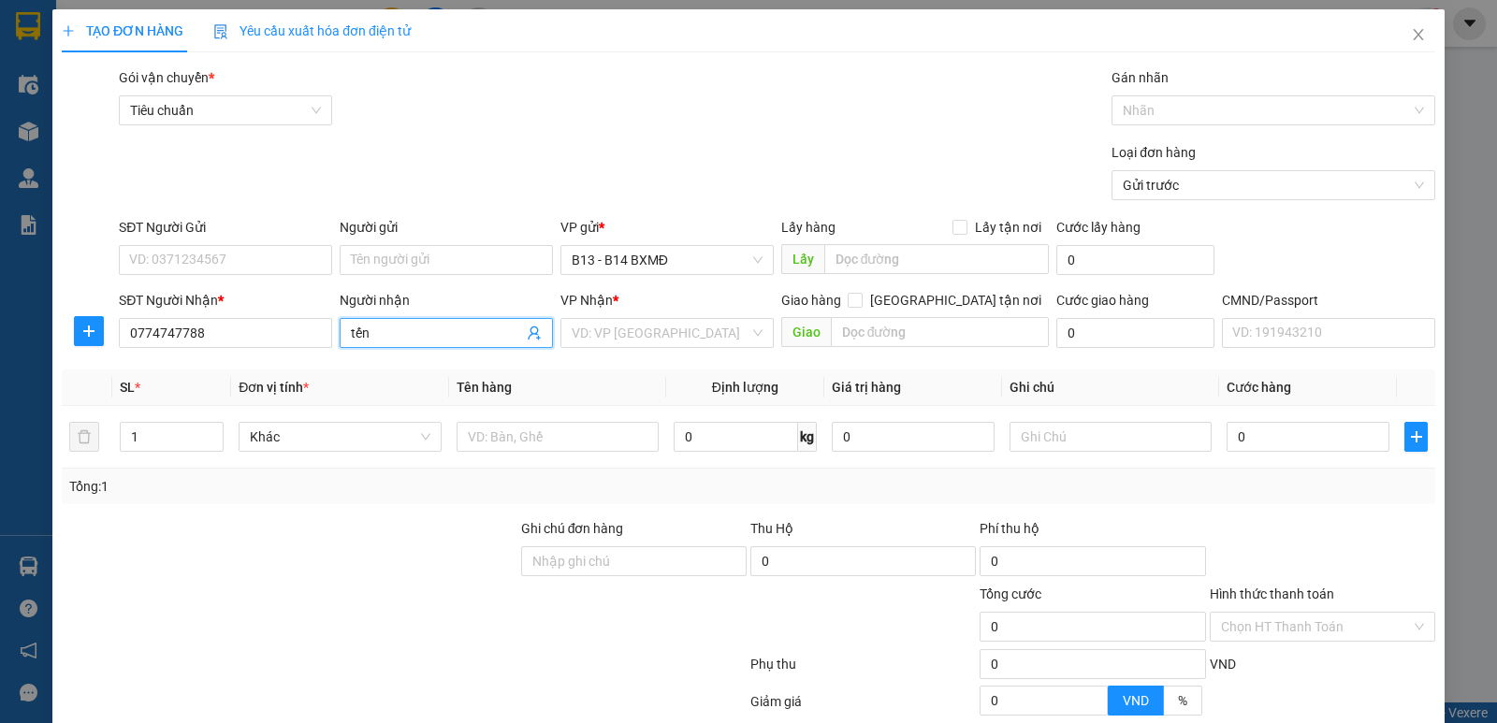
click at [402, 329] on input "tến" at bounding box center [437, 333] width 172 height 21
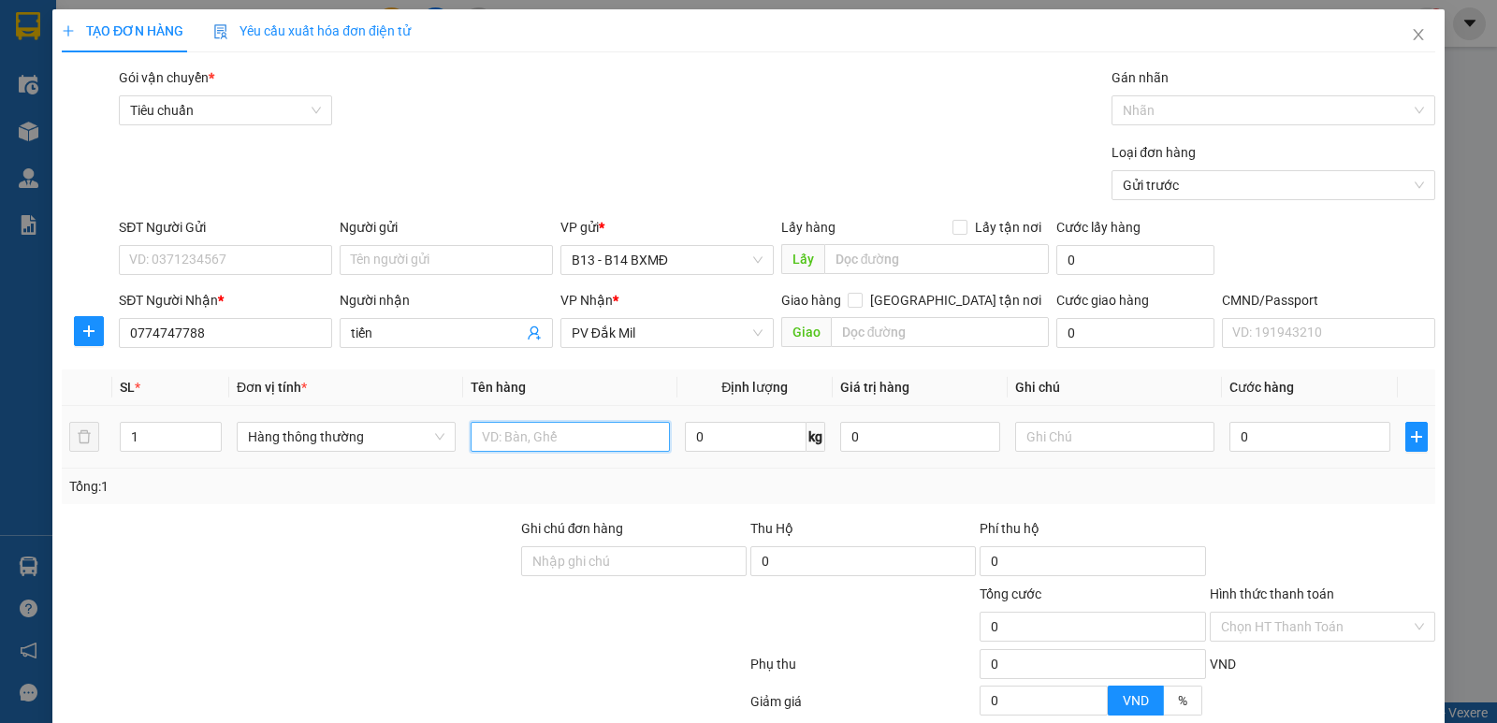
click at [558, 439] on input "text" at bounding box center [570, 437] width 199 height 30
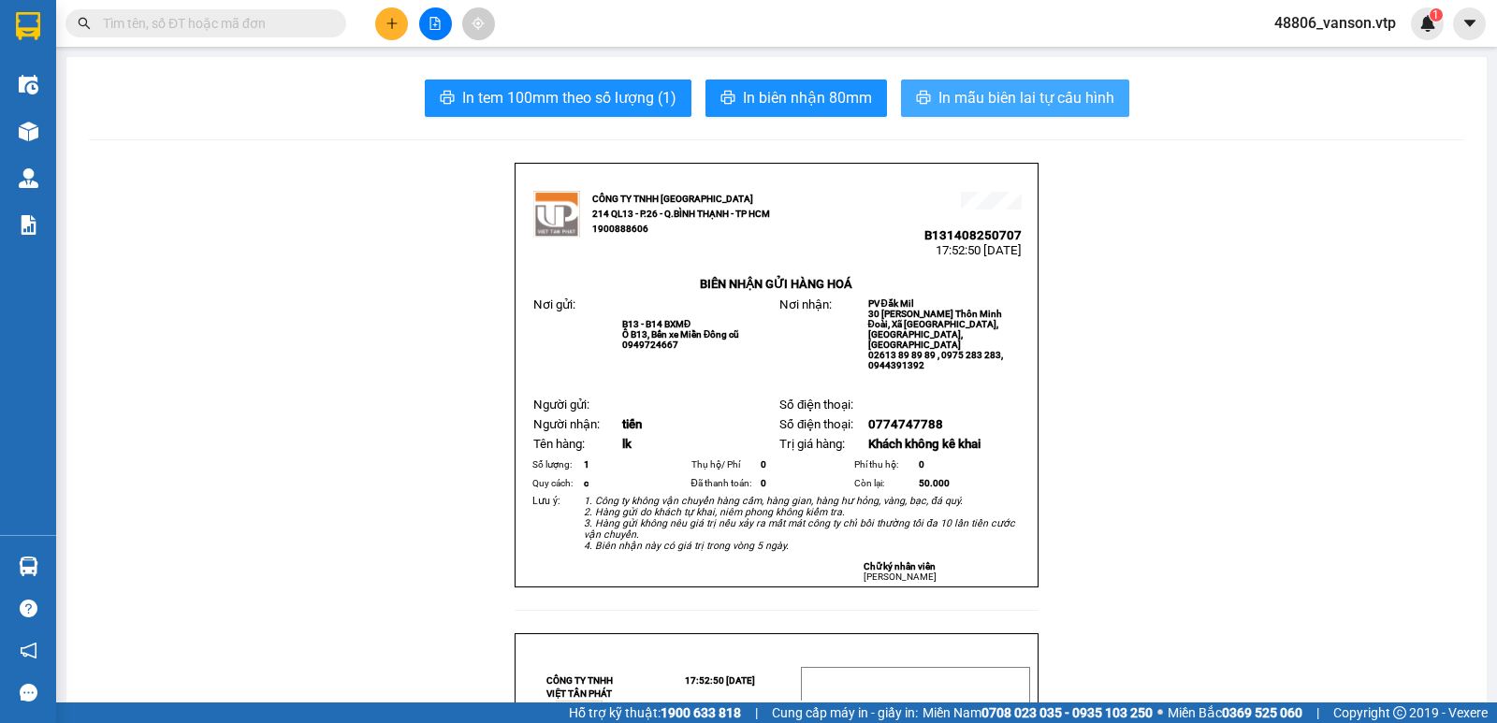
click at [1065, 111] on button "In mẫu biên lai tự cấu hình" at bounding box center [1015, 98] width 228 height 37
click at [373, 23] on div at bounding box center [435, 23] width 140 height 33
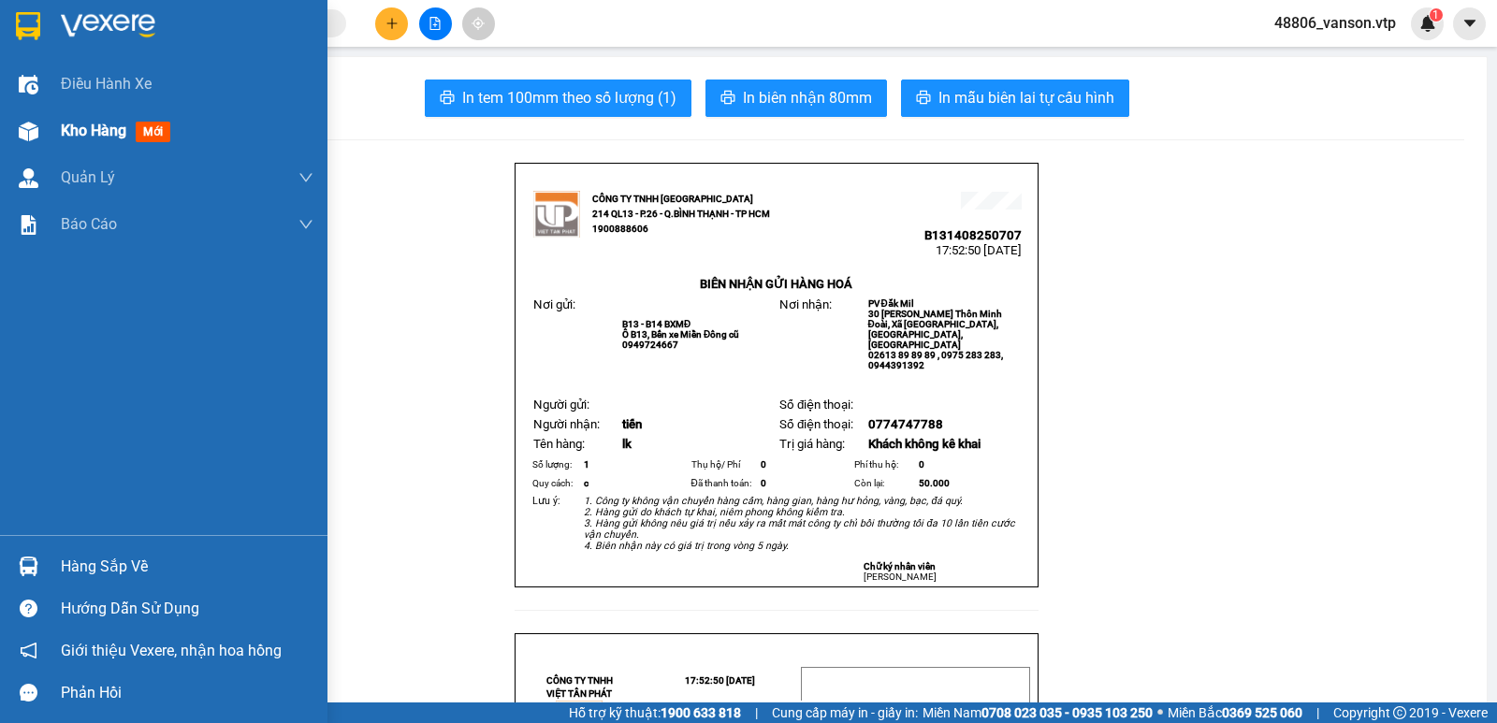
click at [37, 122] on img at bounding box center [29, 132] width 20 height 20
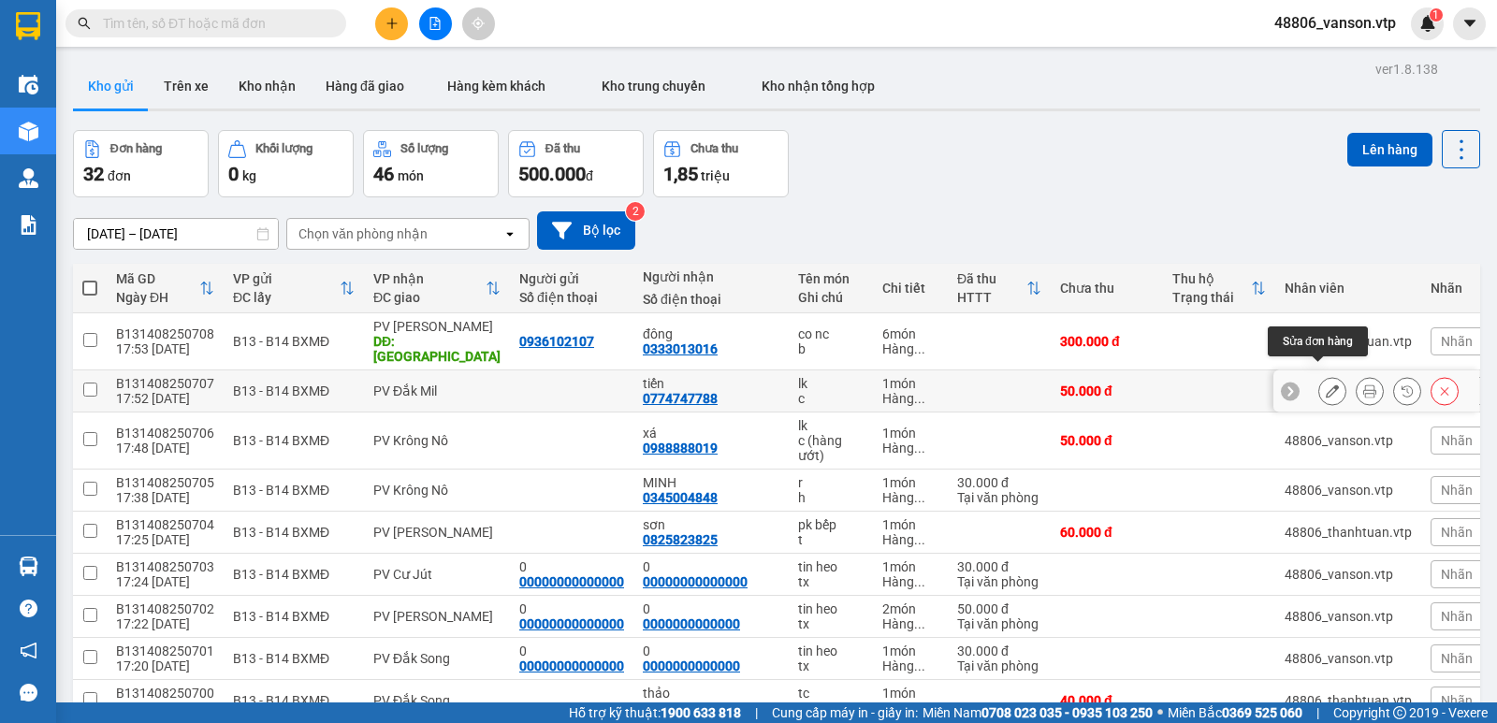
click at [1327, 385] on button at bounding box center [1333, 391] width 26 height 33
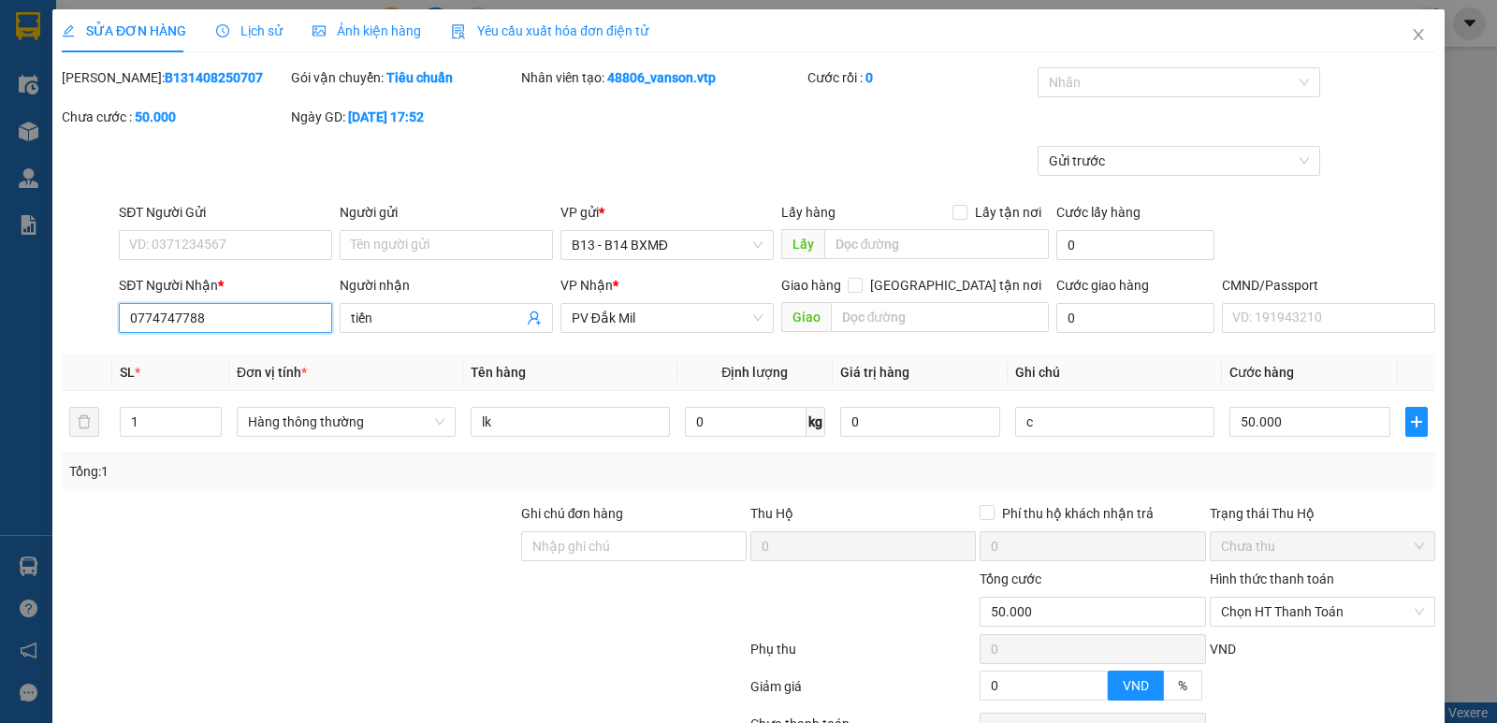
drag, startPoint x: 245, startPoint y: 322, endPoint x: 0, endPoint y: 285, distance: 248.1
click at [0, 285] on div "SỬA ĐƠN HÀNG Lịch sử Ảnh kiện hàng Yêu cầu xuất hóa đơn điện tử Total Paid Fee …" at bounding box center [748, 361] width 1497 height 723
click at [259, 253] on input "SĐT Người Gửi" at bounding box center [225, 245] width 213 height 30
paste input "0774747788"
click at [251, 331] on input "0774747788" at bounding box center [225, 318] width 213 height 30
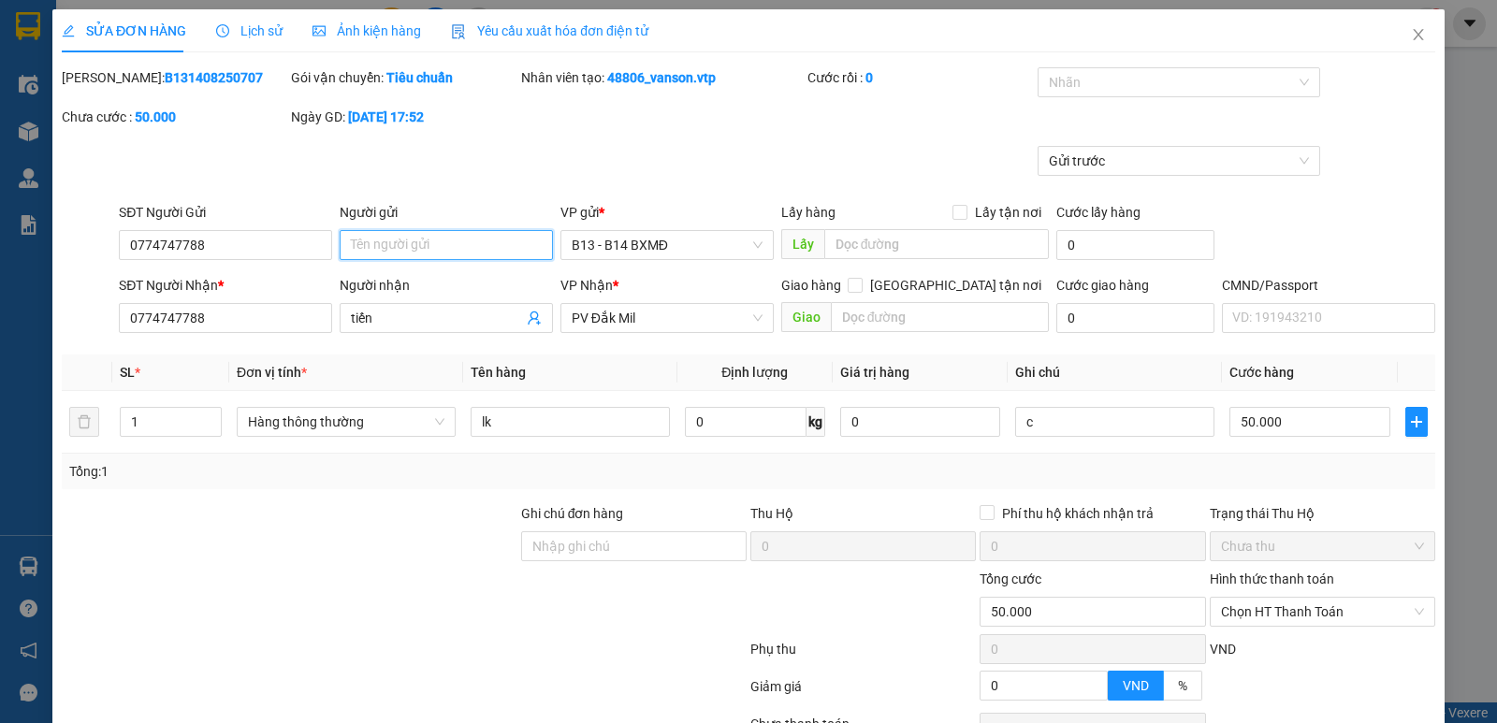
click at [402, 255] on input "Người gửi" at bounding box center [446, 245] width 213 height 30
drag, startPoint x: 228, startPoint y: 324, endPoint x: 0, endPoint y: 329, distance: 228.4
click at [0, 329] on div "SỬA ĐƠN HÀNG Lịch sử Ảnh kiện hàng Yêu cầu xuất hóa đơn điện tử Total Paid Fee …" at bounding box center [748, 361] width 1497 height 723
click at [424, 307] on span "tiến" at bounding box center [446, 318] width 213 height 30
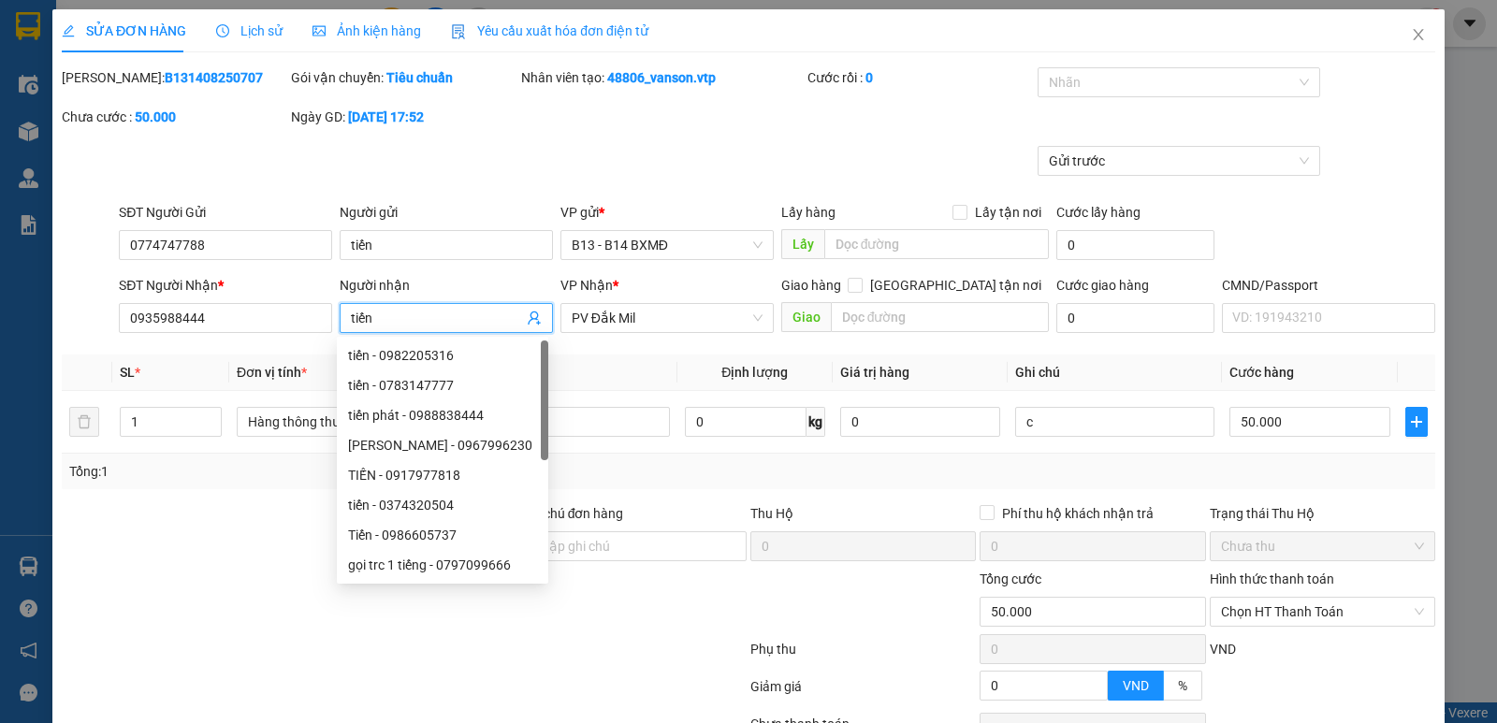
click at [422, 310] on input "tiến" at bounding box center [437, 318] width 172 height 21
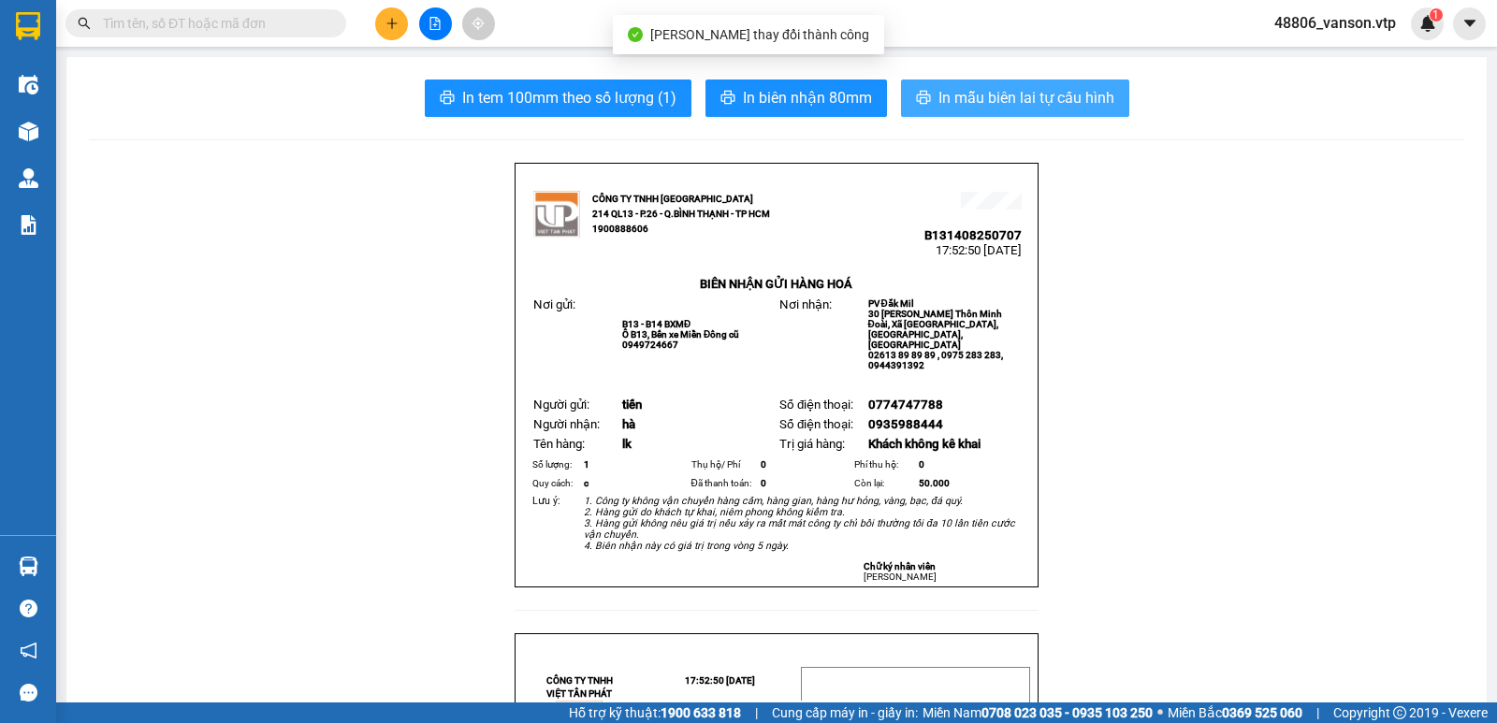
click at [1074, 109] on span "In mẫu biên lai tự cấu hình" at bounding box center [1027, 97] width 176 height 23
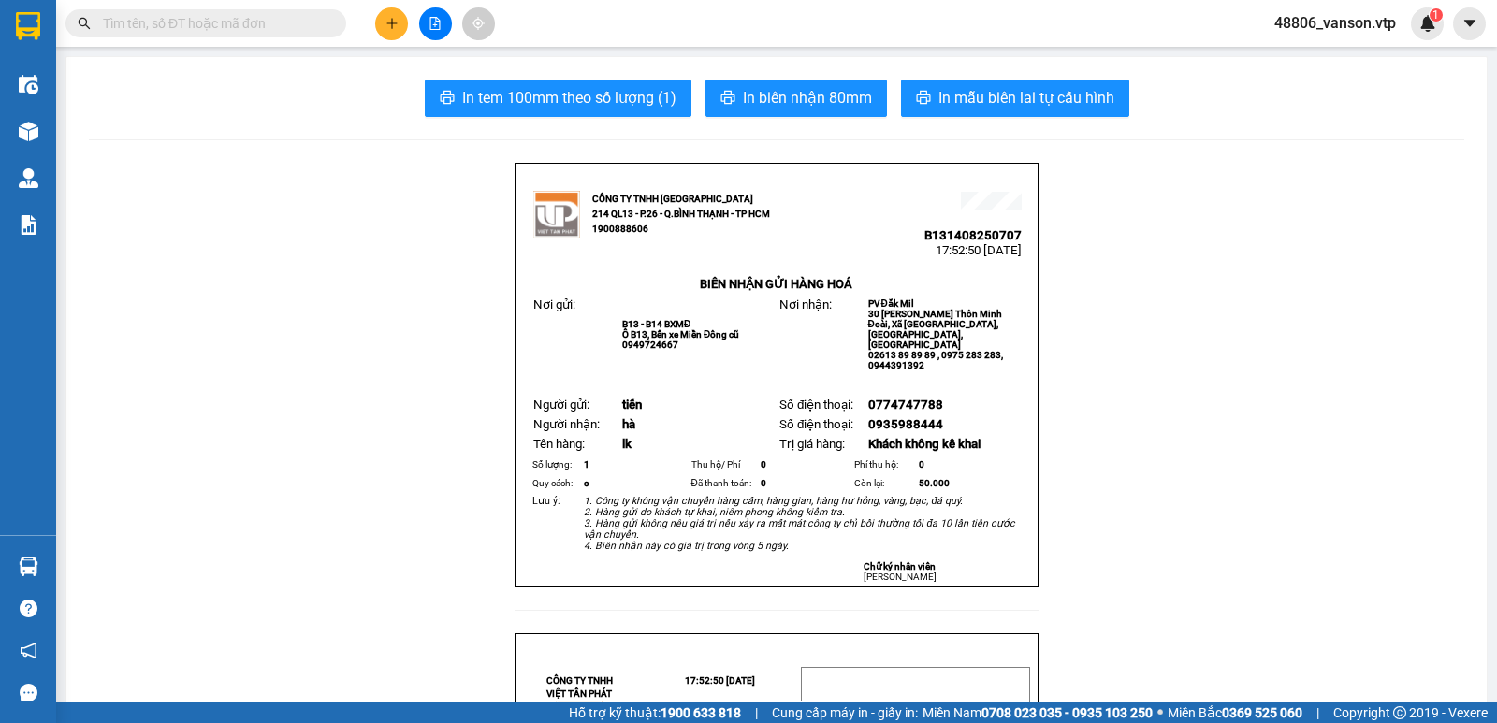
click at [299, 11] on span at bounding box center [206, 23] width 281 height 28
click at [380, 22] on button at bounding box center [391, 23] width 33 height 33
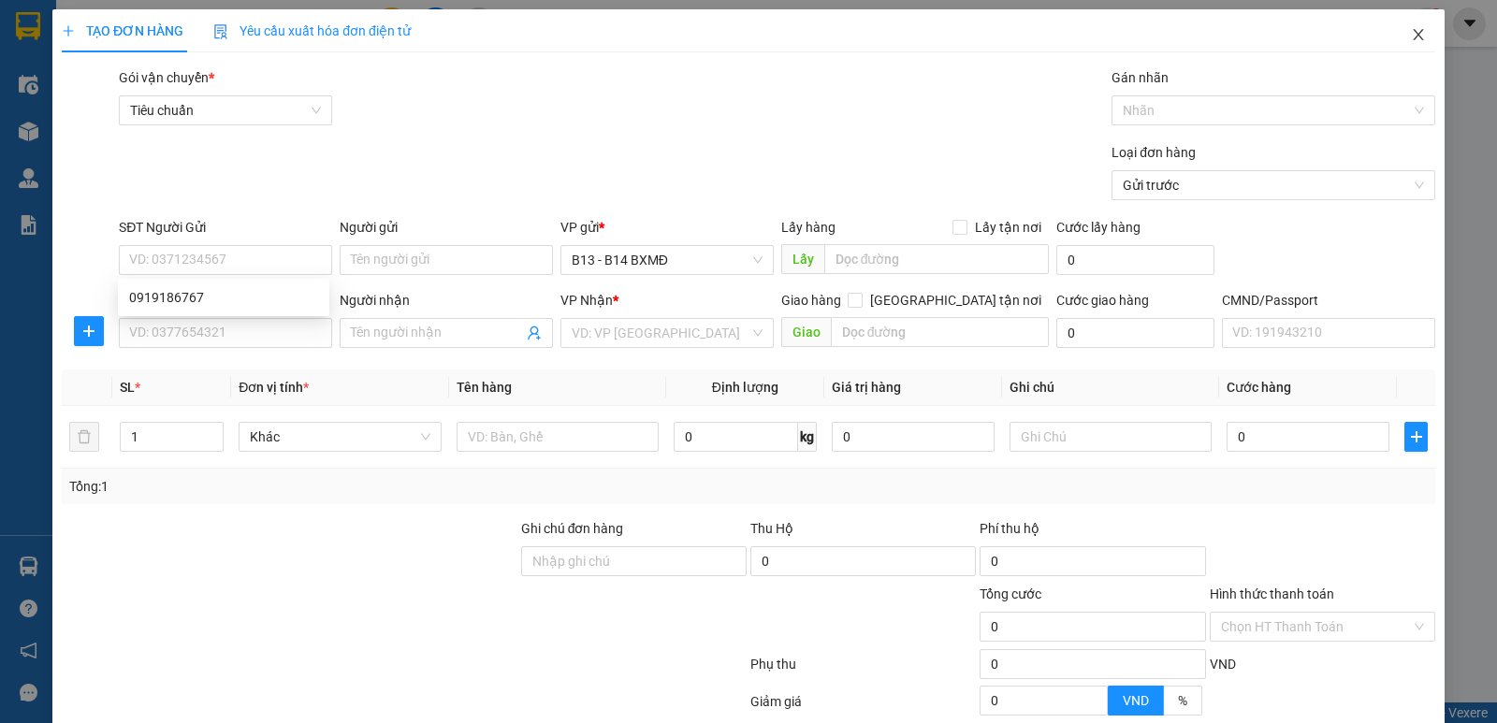
click at [1412, 26] on span "Close" at bounding box center [1419, 35] width 52 height 52
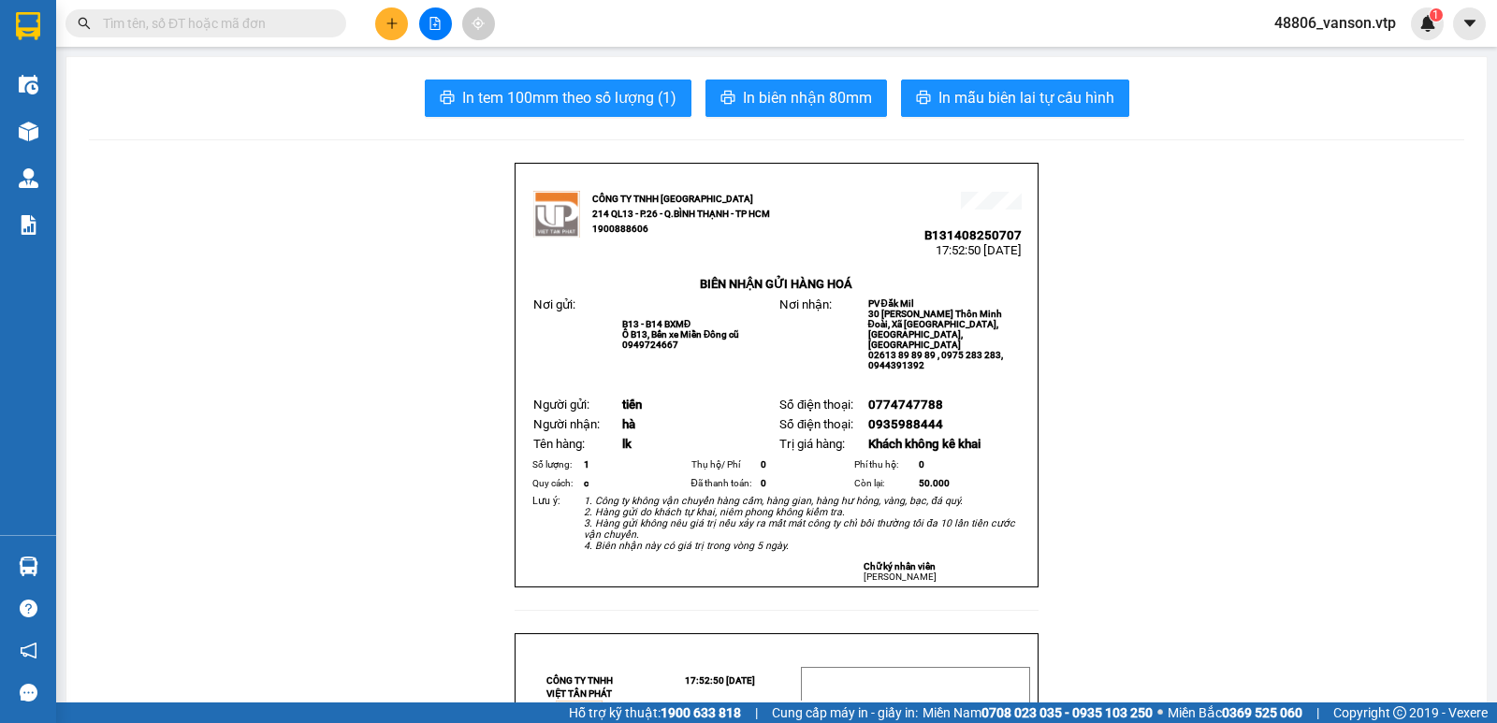
click at [273, 30] on input "text" at bounding box center [213, 23] width 221 height 21
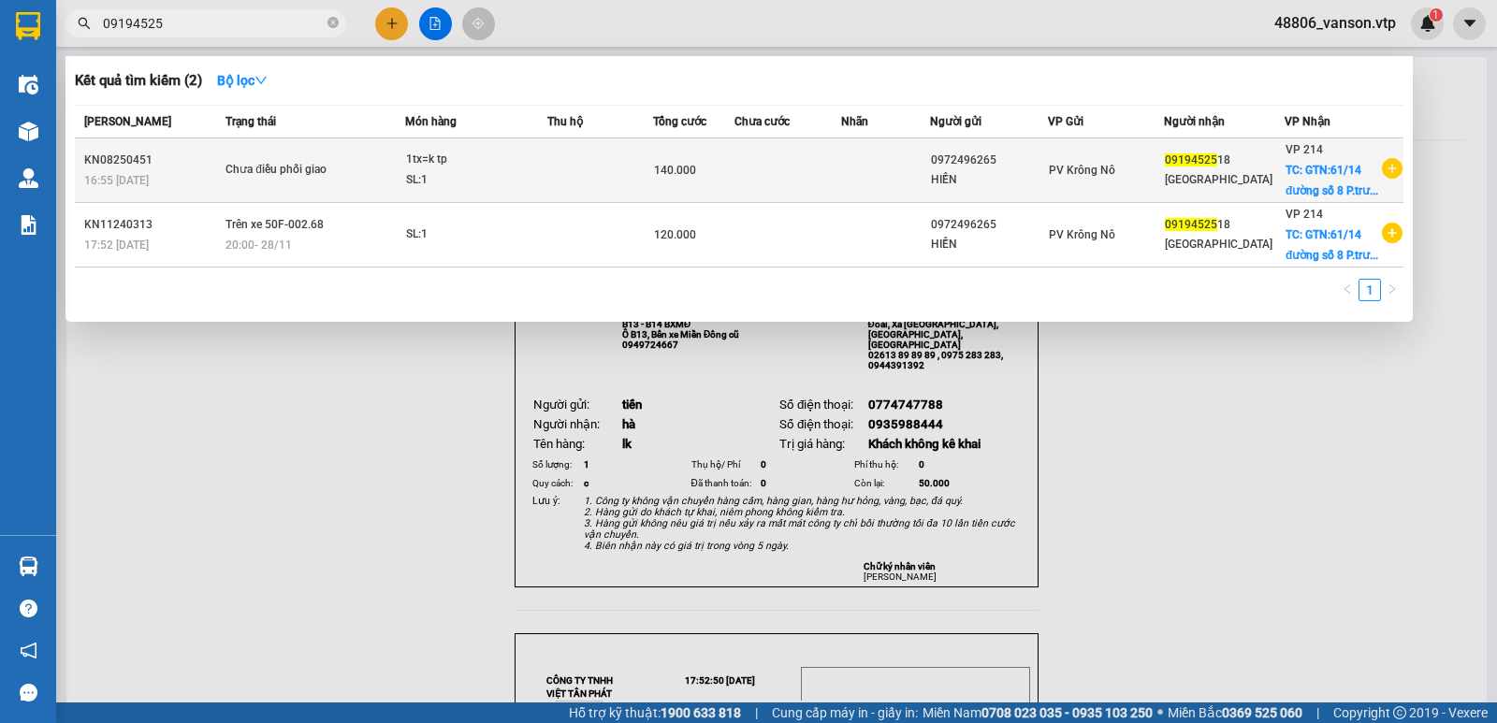
click at [679, 170] on span "140.000" at bounding box center [675, 170] width 42 height 13
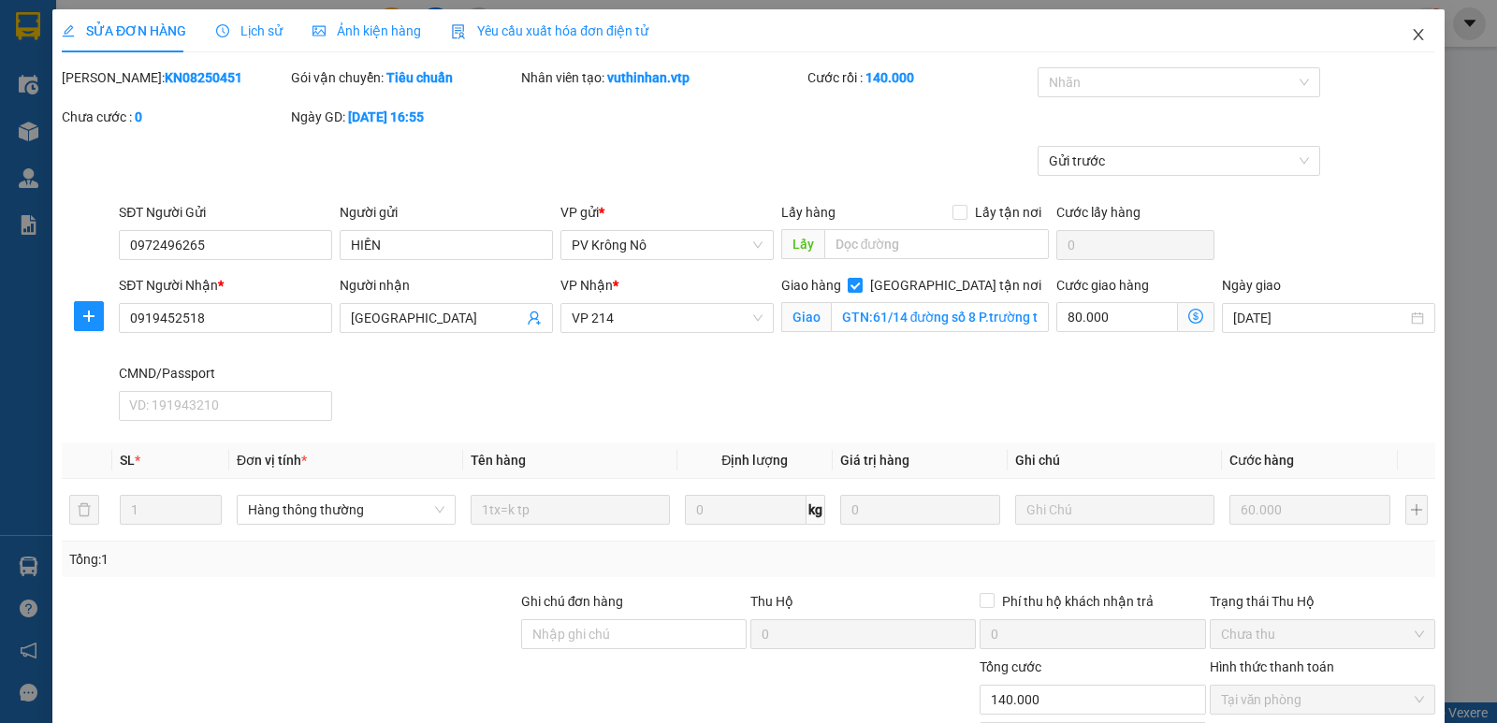
click at [1411, 35] on icon "close" at bounding box center [1418, 34] width 15 height 15
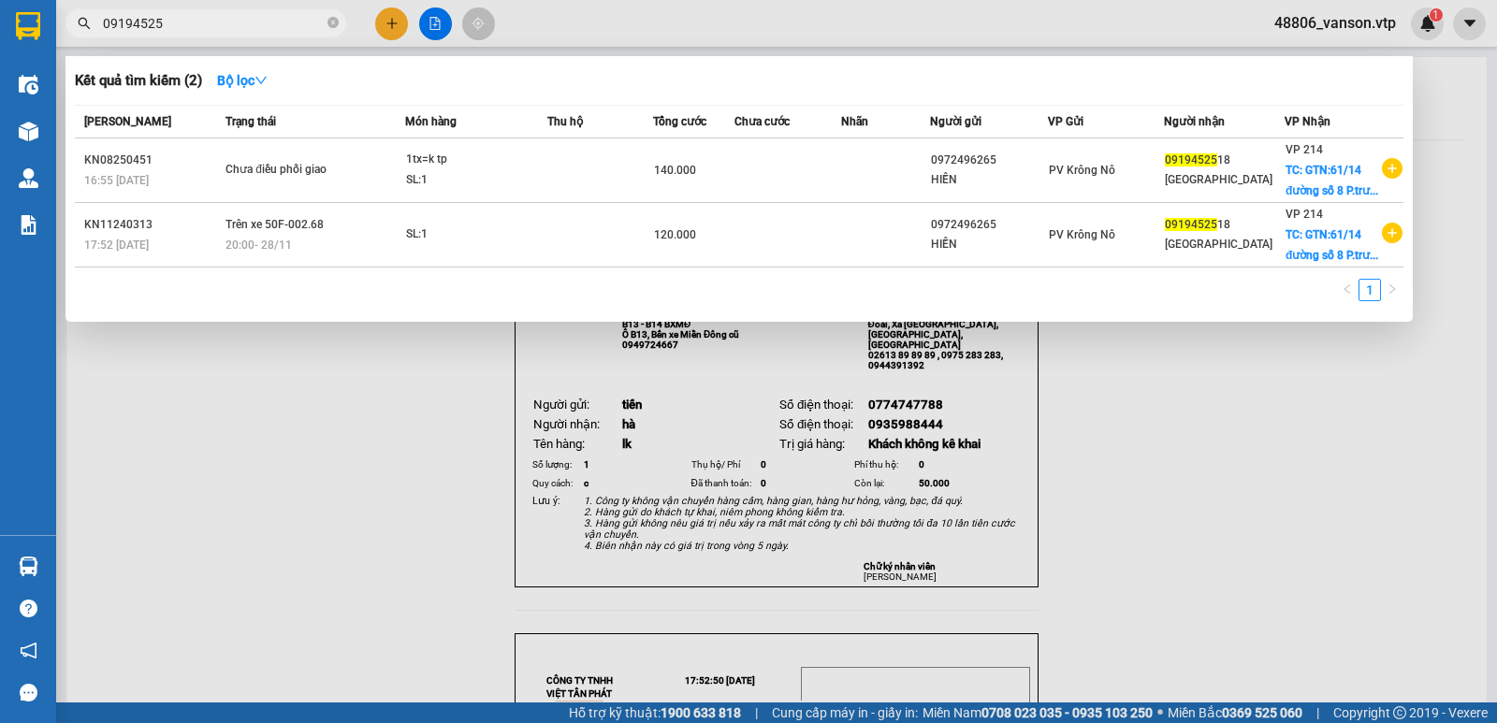
click at [214, 22] on input "09194525" at bounding box center [213, 23] width 221 height 21
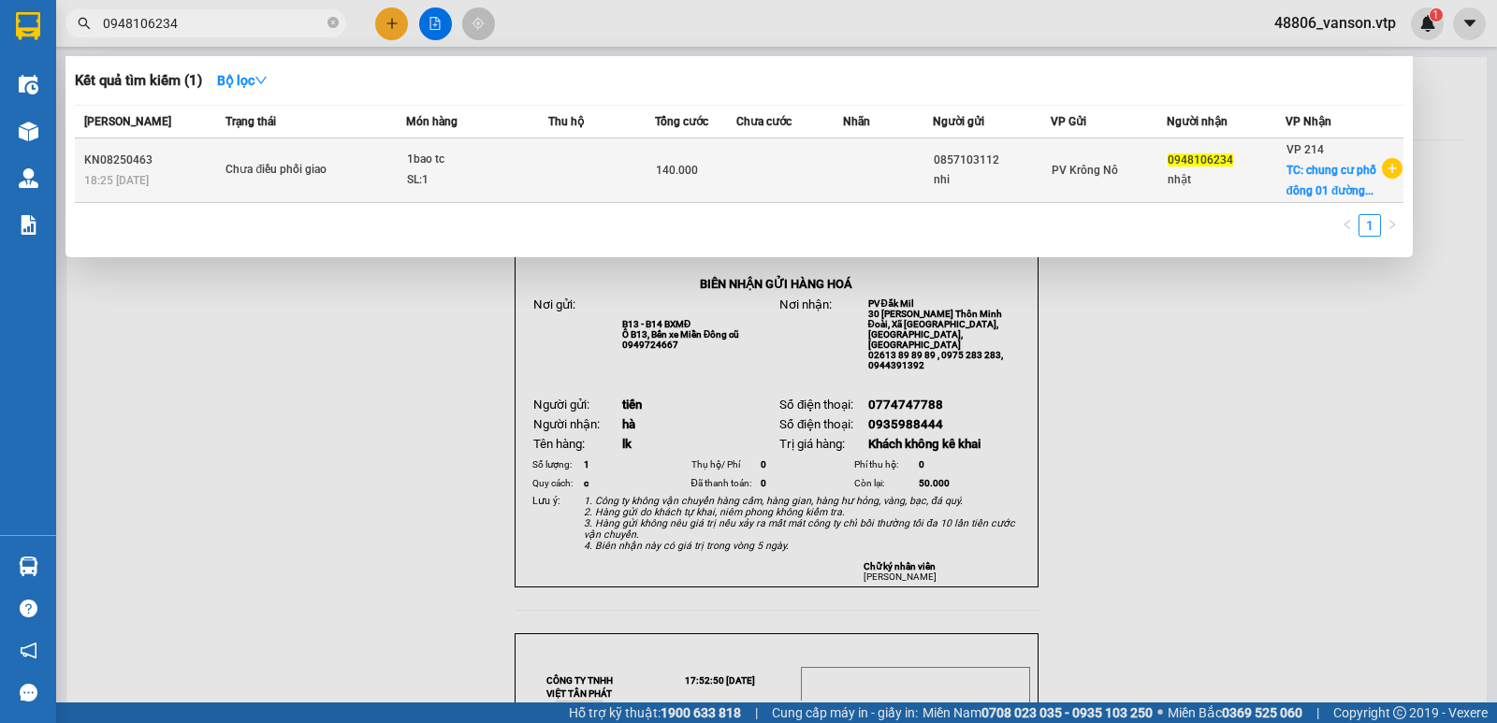
click at [516, 173] on div "SL: 1" at bounding box center [477, 180] width 140 height 21
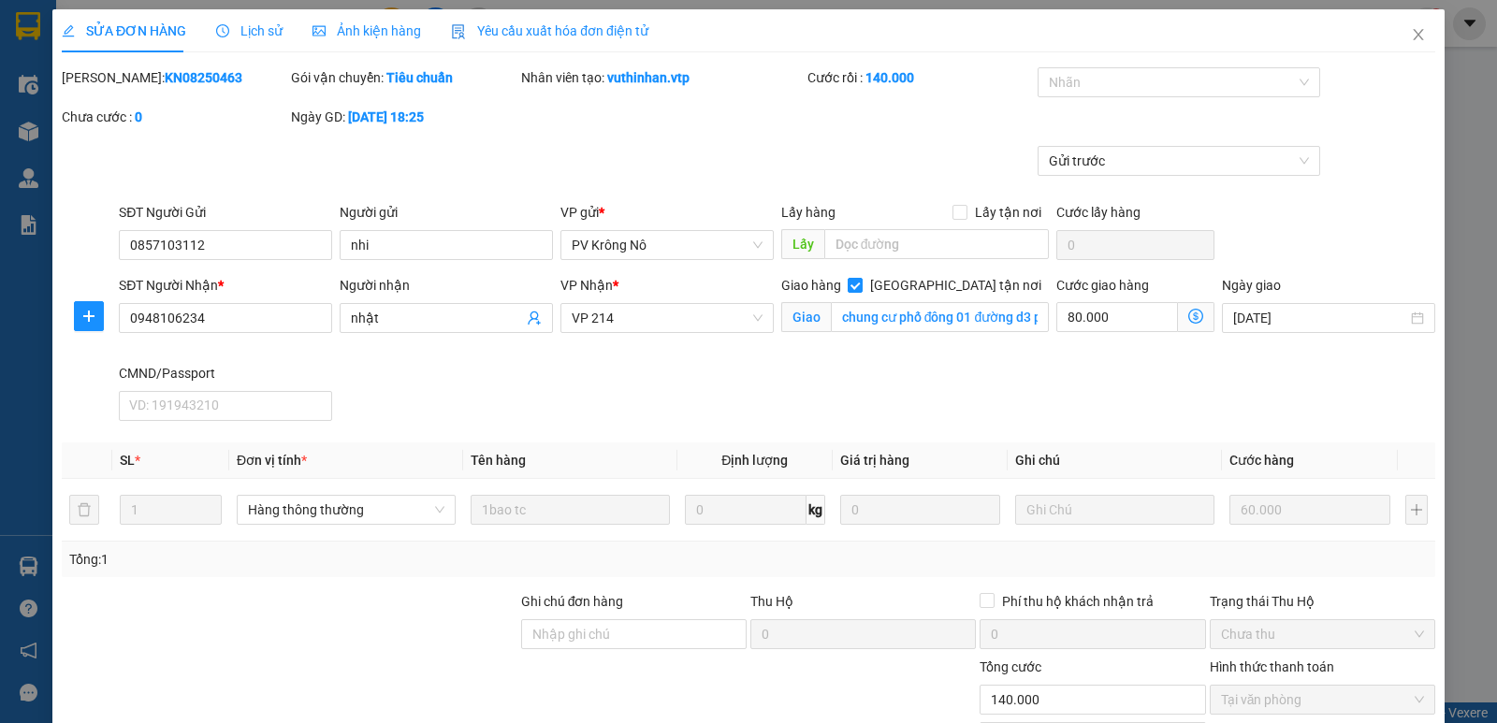
click at [241, 28] on span "Lịch sử" at bounding box center [249, 30] width 66 height 15
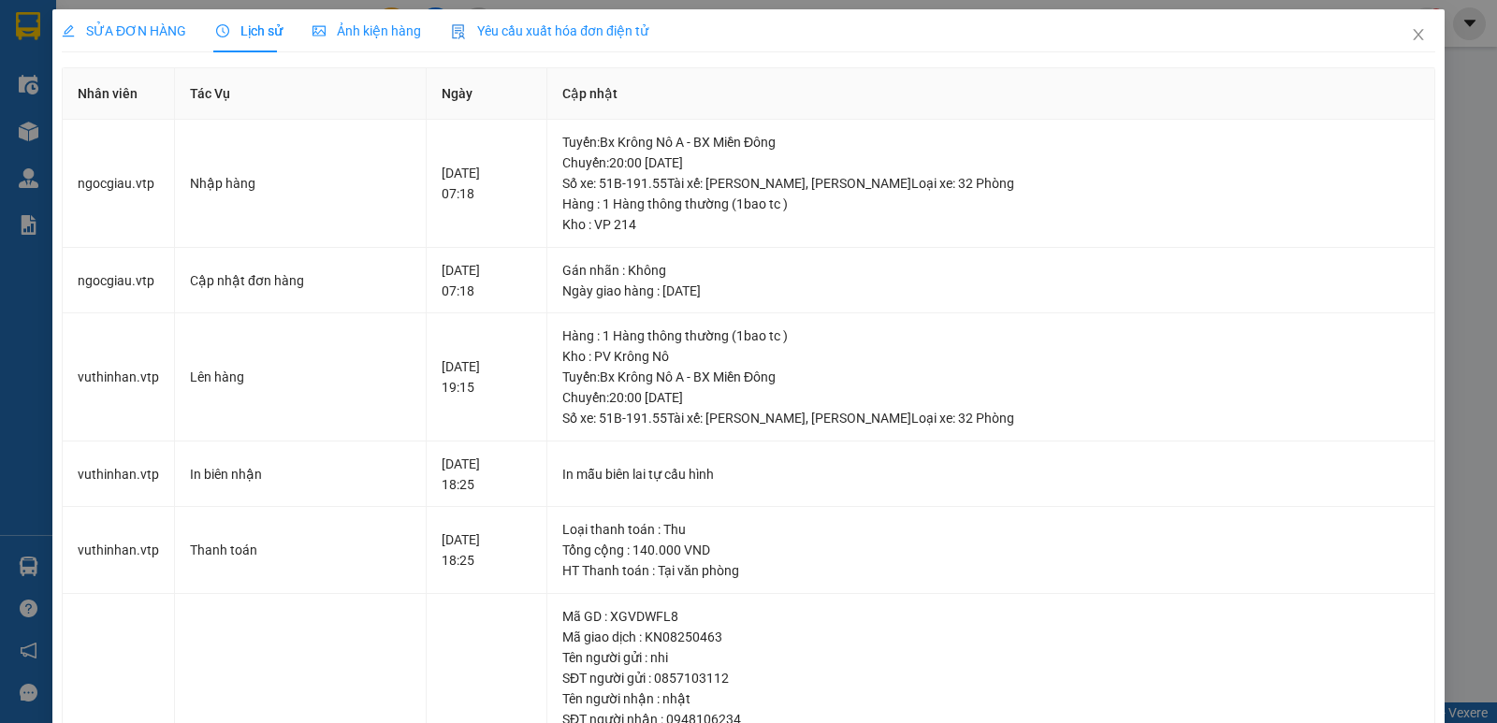
click at [1444, 93] on div "SỬA ĐƠN HÀNG Lịch sử Ảnh kiện hàng Yêu cầu xuất hóa đơn điện tử Total Paid Fee …" at bounding box center [748, 361] width 1497 height 723
click at [1413, 39] on icon "close" at bounding box center [1418, 34] width 10 height 11
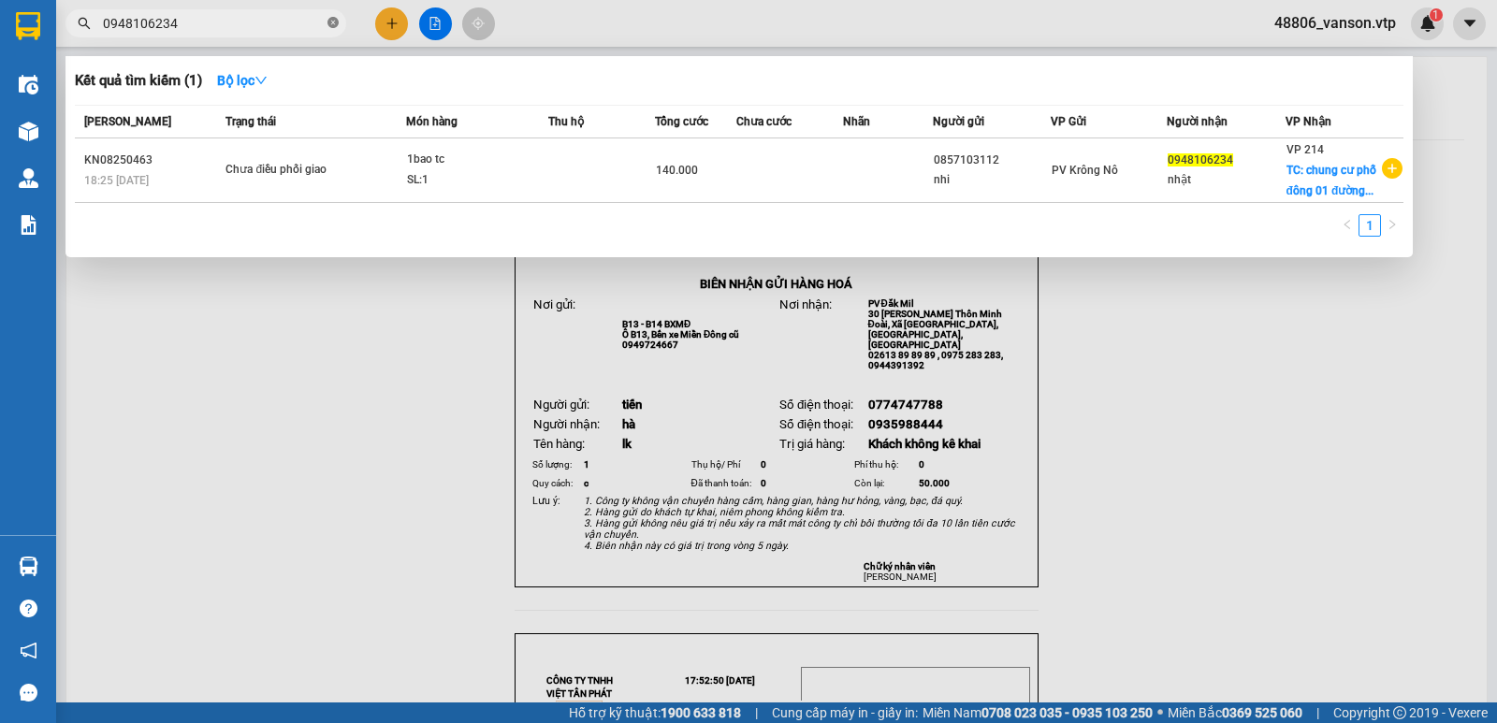
click at [335, 24] on icon "close-circle" at bounding box center [333, 22] width 11 height 11
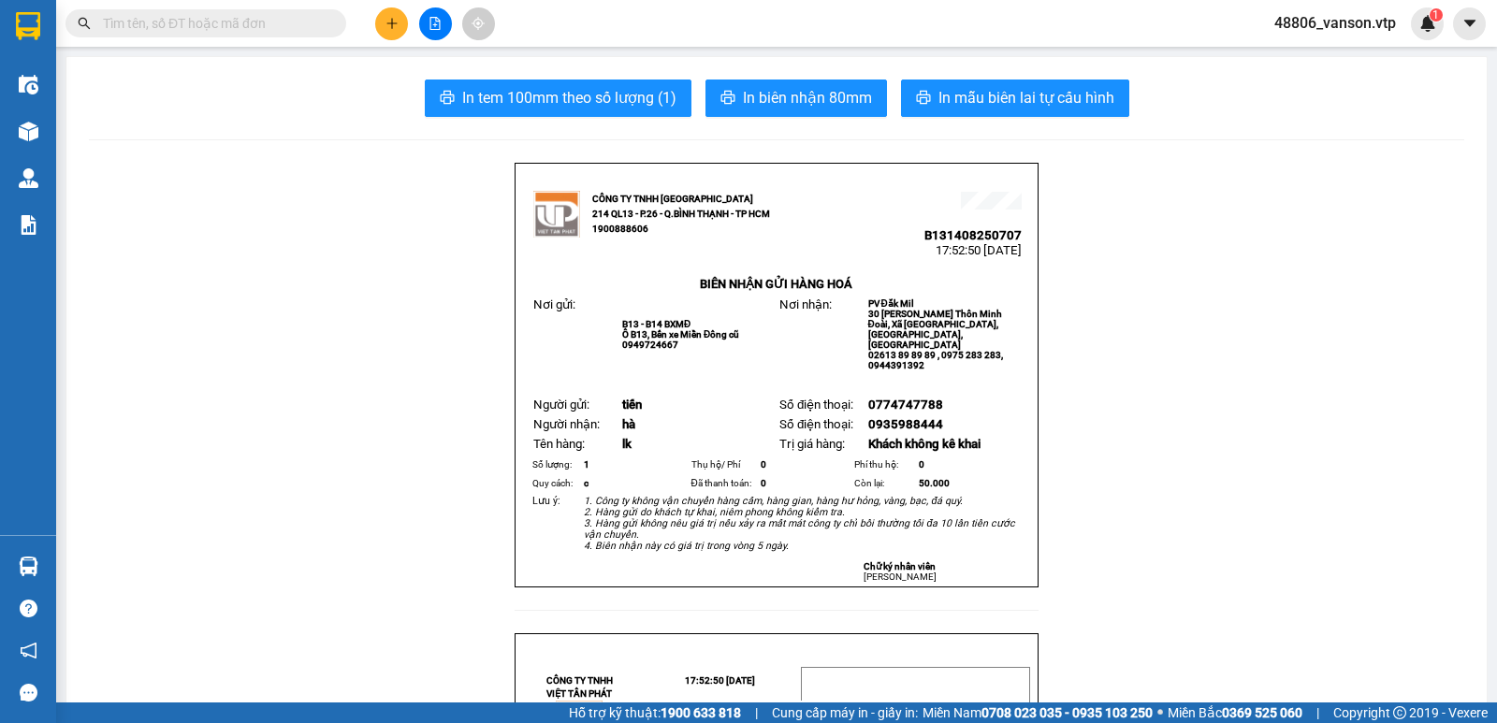
click at [280, 14] on span at bounding box center [206, 23] width 281 height 28
click at [280, 14] on input "text" at bounding box center [213, 23] width 221 height 21
